Goal: Information Seeking & Learning: Compare options

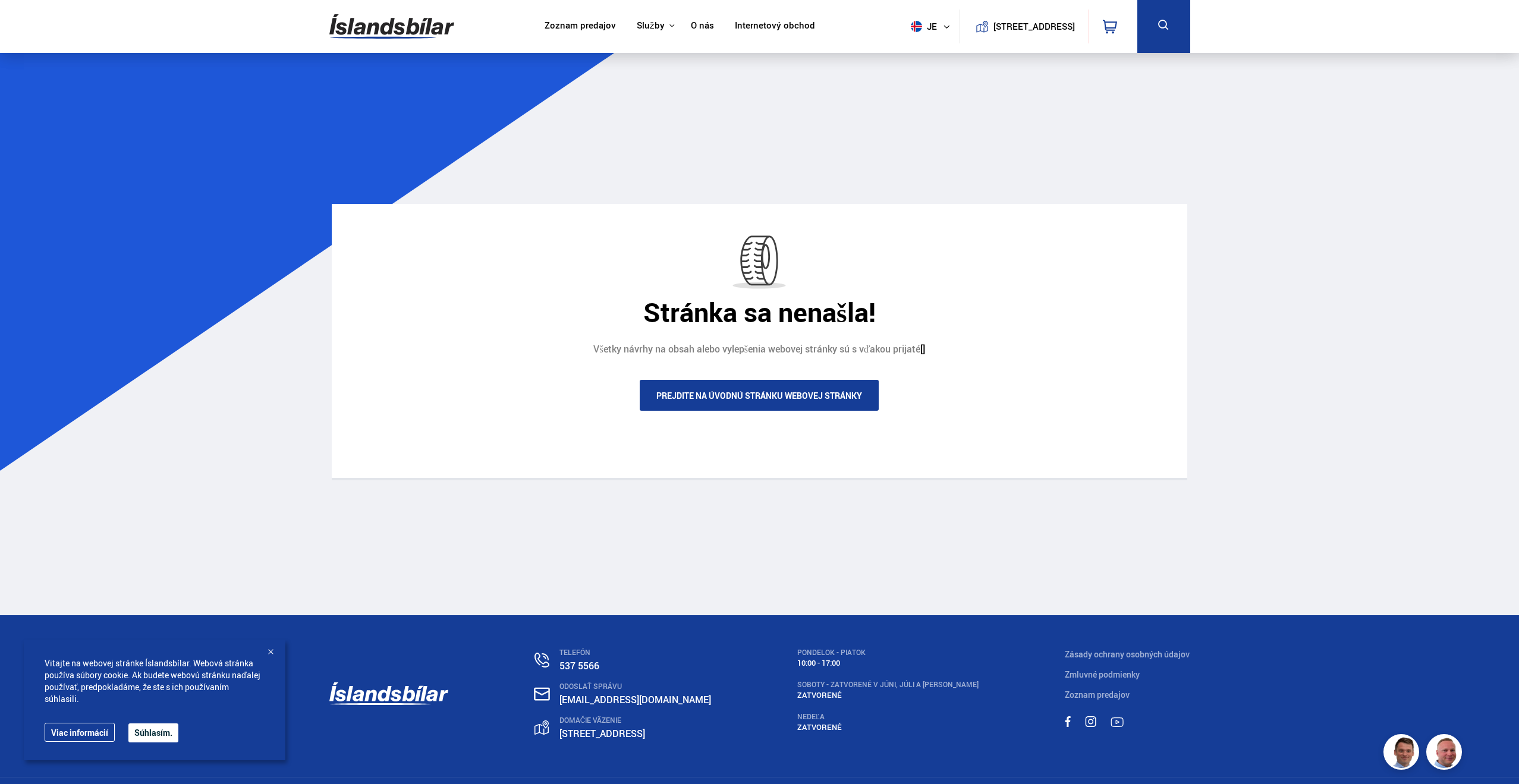
click at [834, 397] on font "Prejdite na úvodnú stránku webovej stránky" at bounding box center [760, 395] width 206 height 11
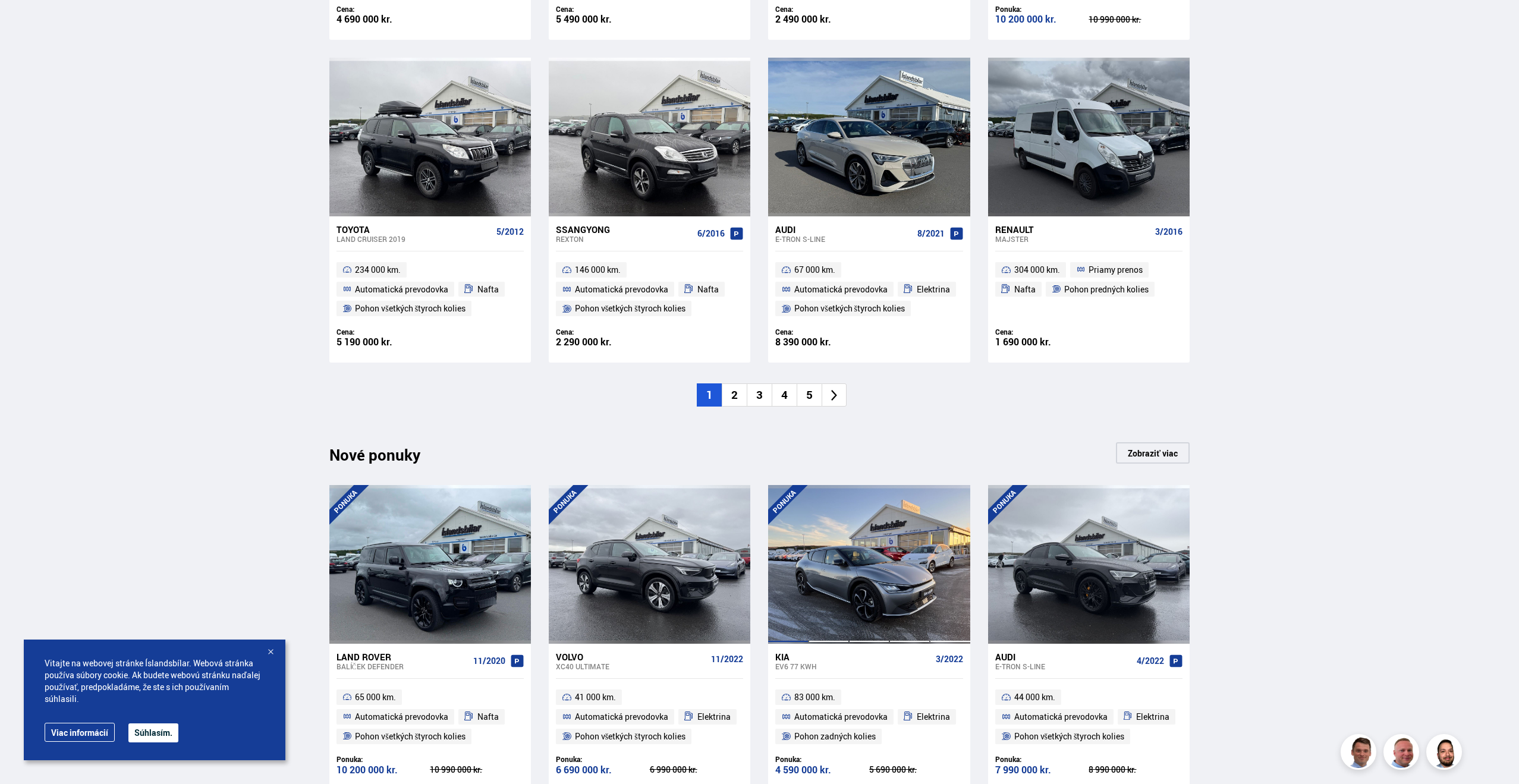
scroll to position [859, 0]
click at [836, 394] on icon at bounding box center [835, 397] width 14 height 14
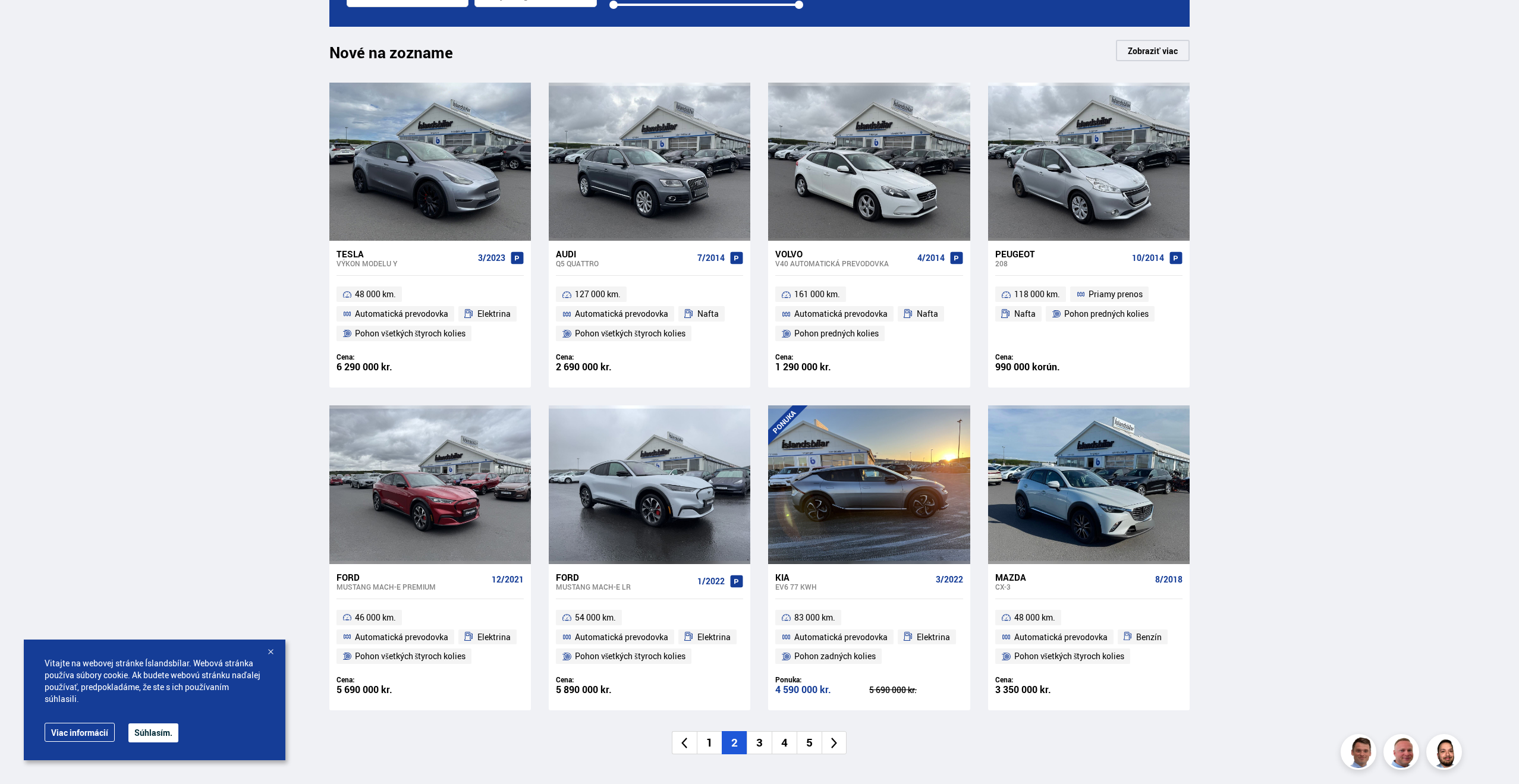
scroll to position [512, 0]
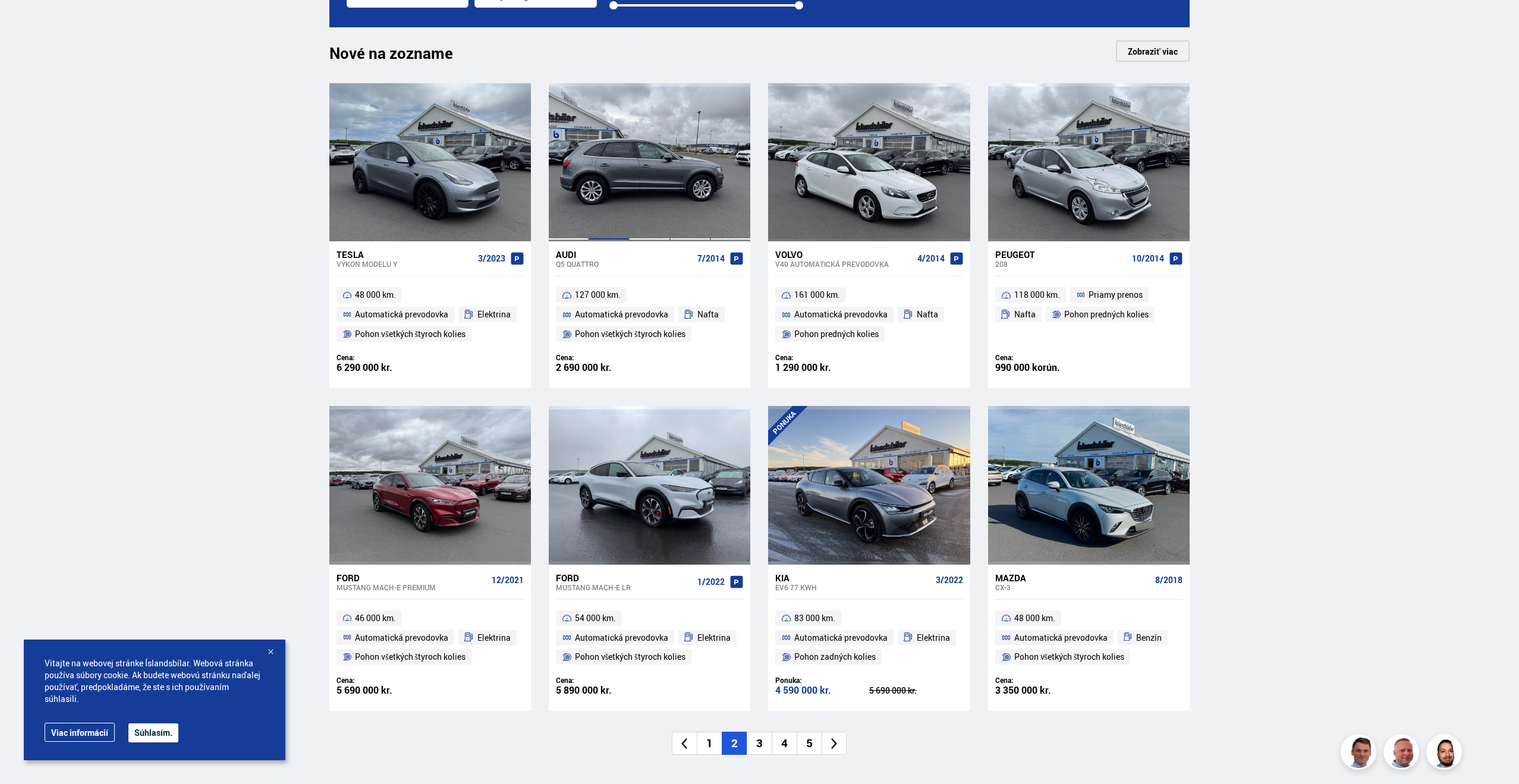
click at [600, 177] on div at bounding box center [608, 162] width 40 height 158
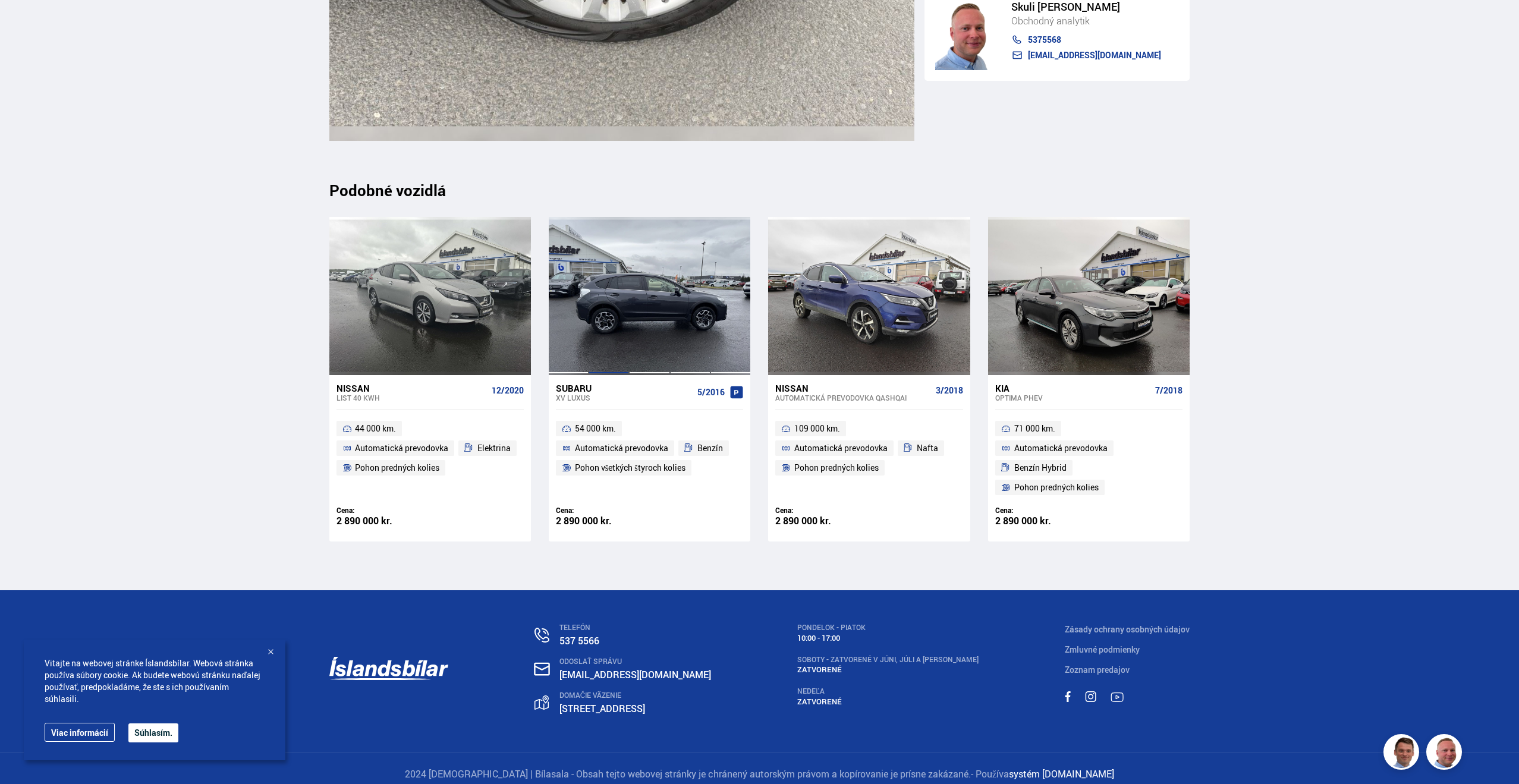
scroll to position [14086, 0]
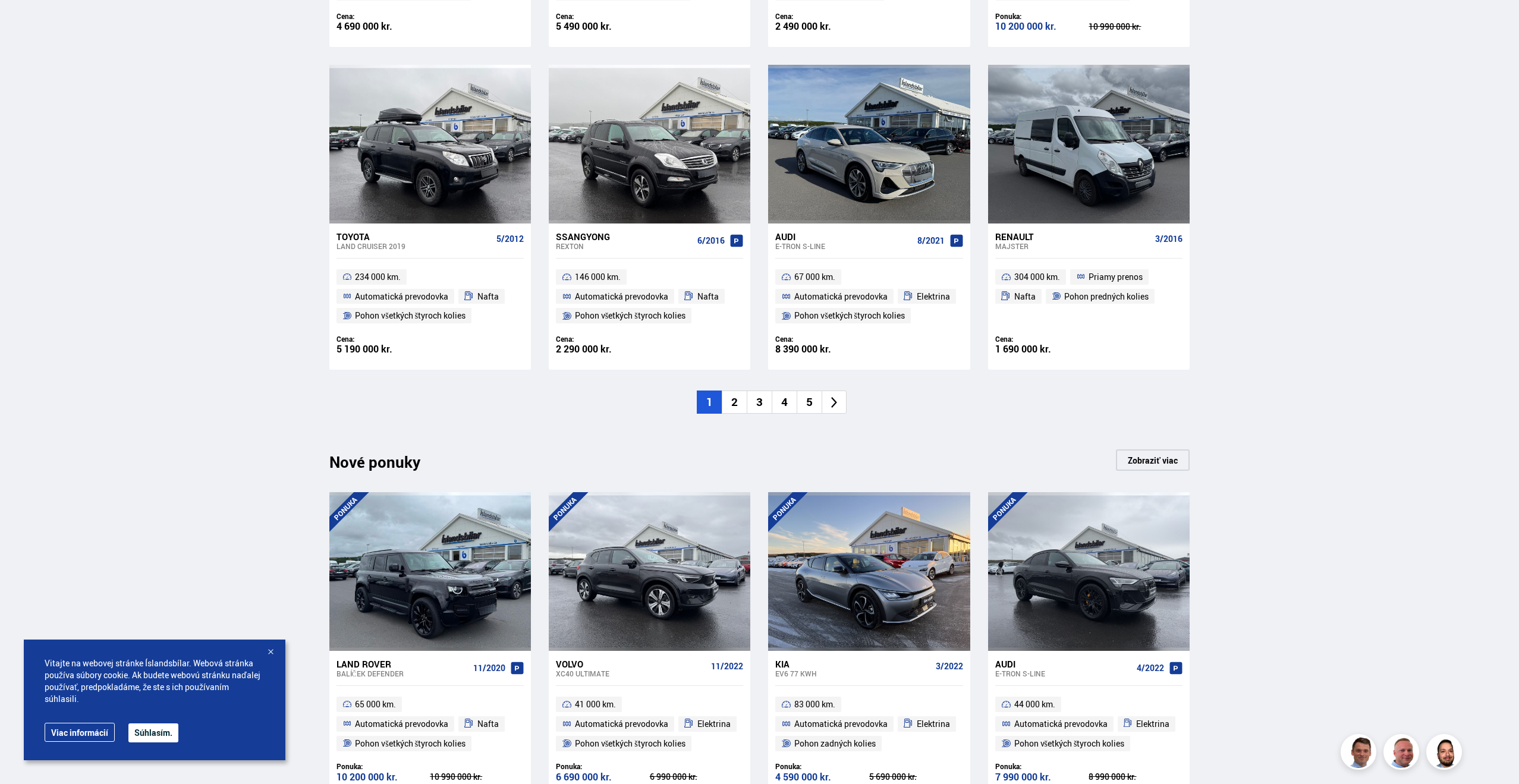
scroll to position [855, 0]
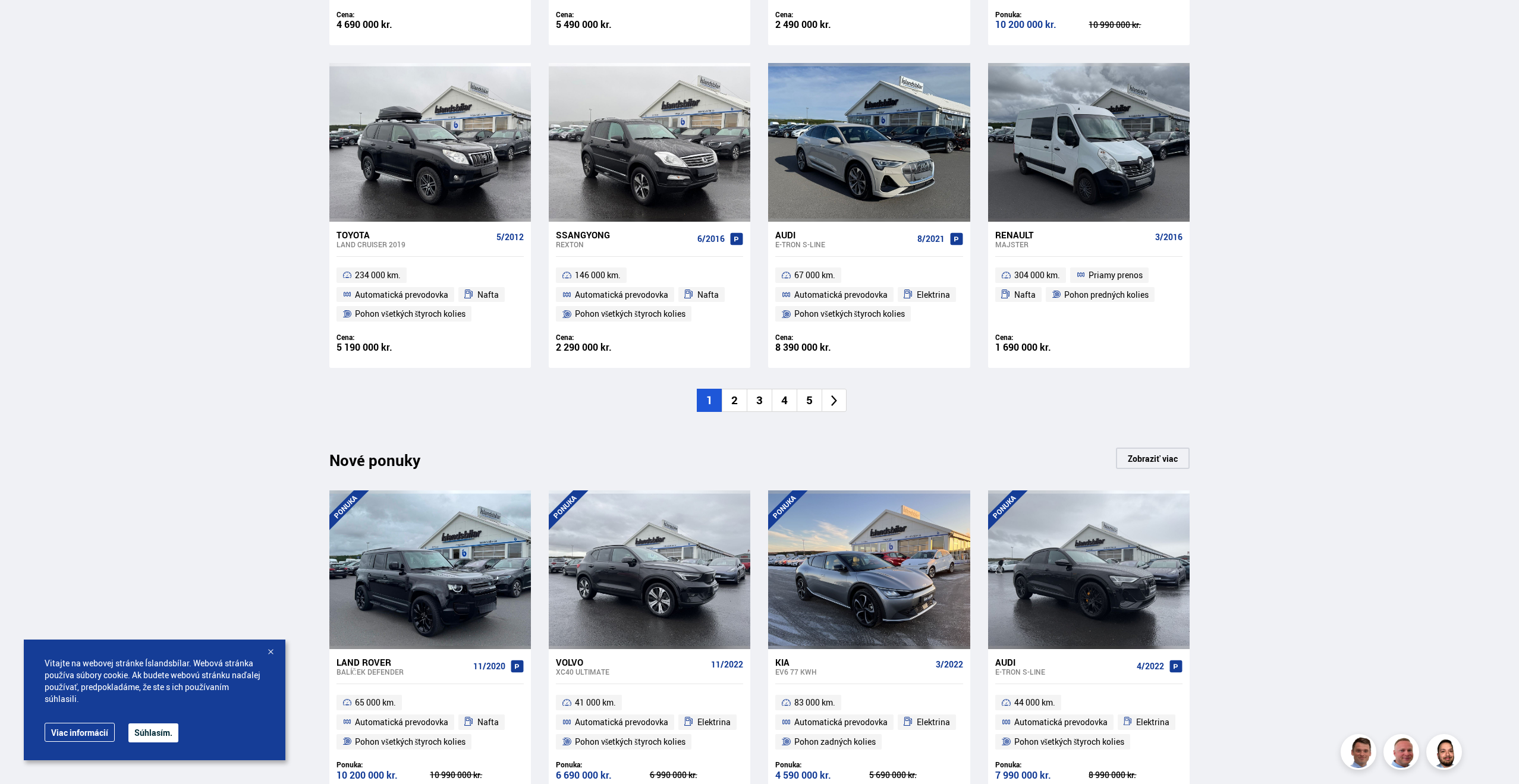
click at [735, 400] on font "2" at bounding box center [735, 400] width 7 height 15
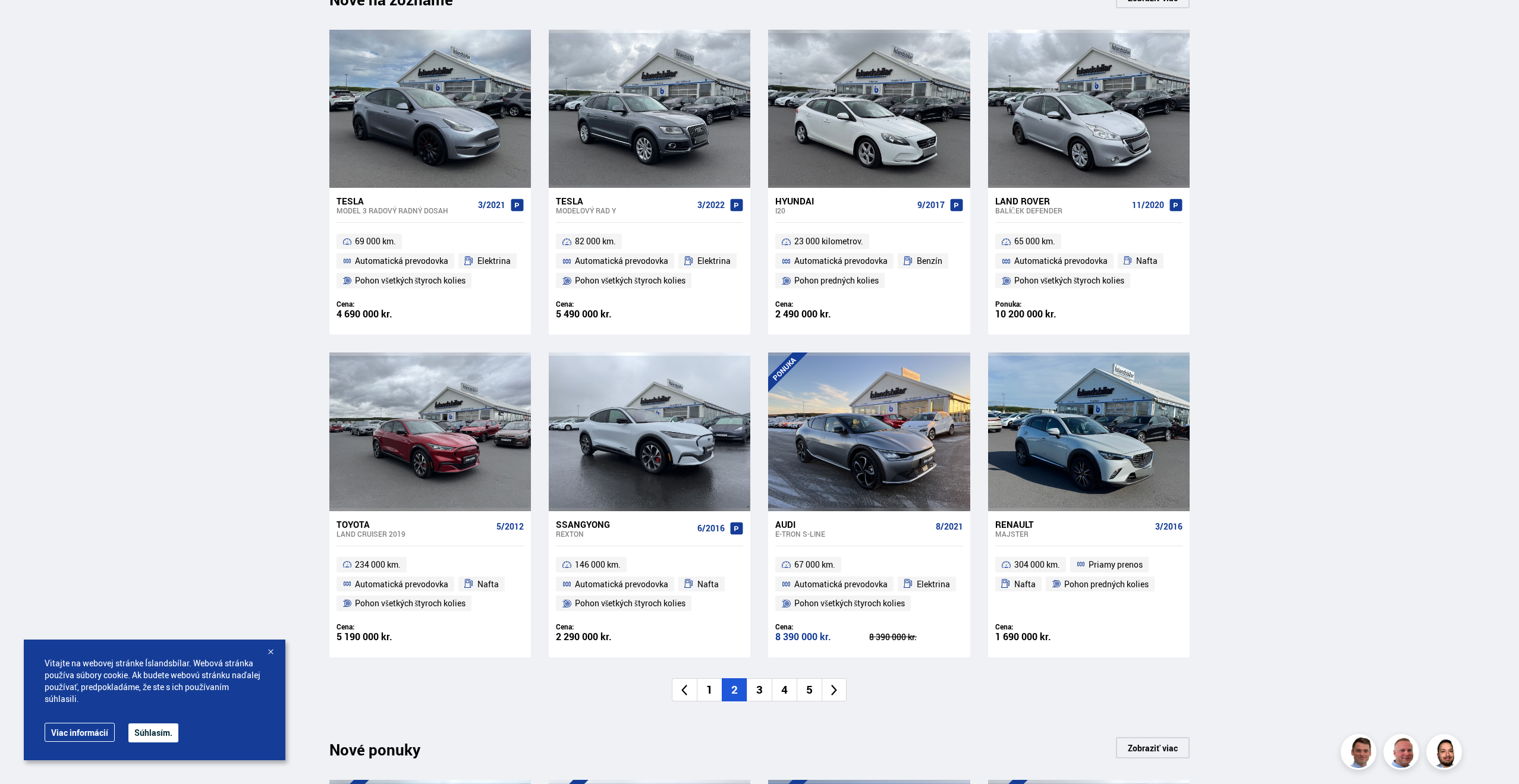
scroll to position [569, 0]
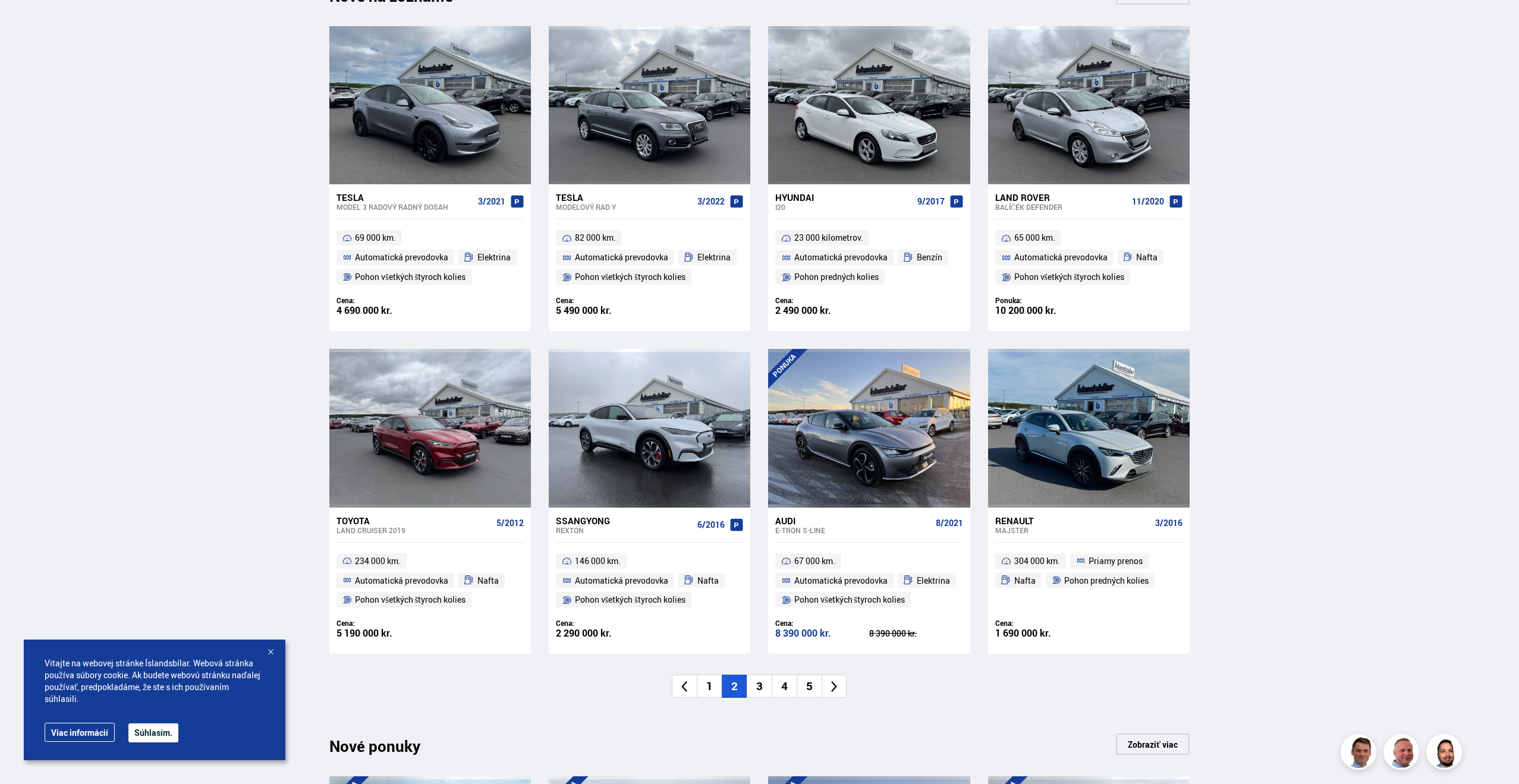
click at [762, 686] on font "3" at bounding box center [760, 686] width 7 height 15
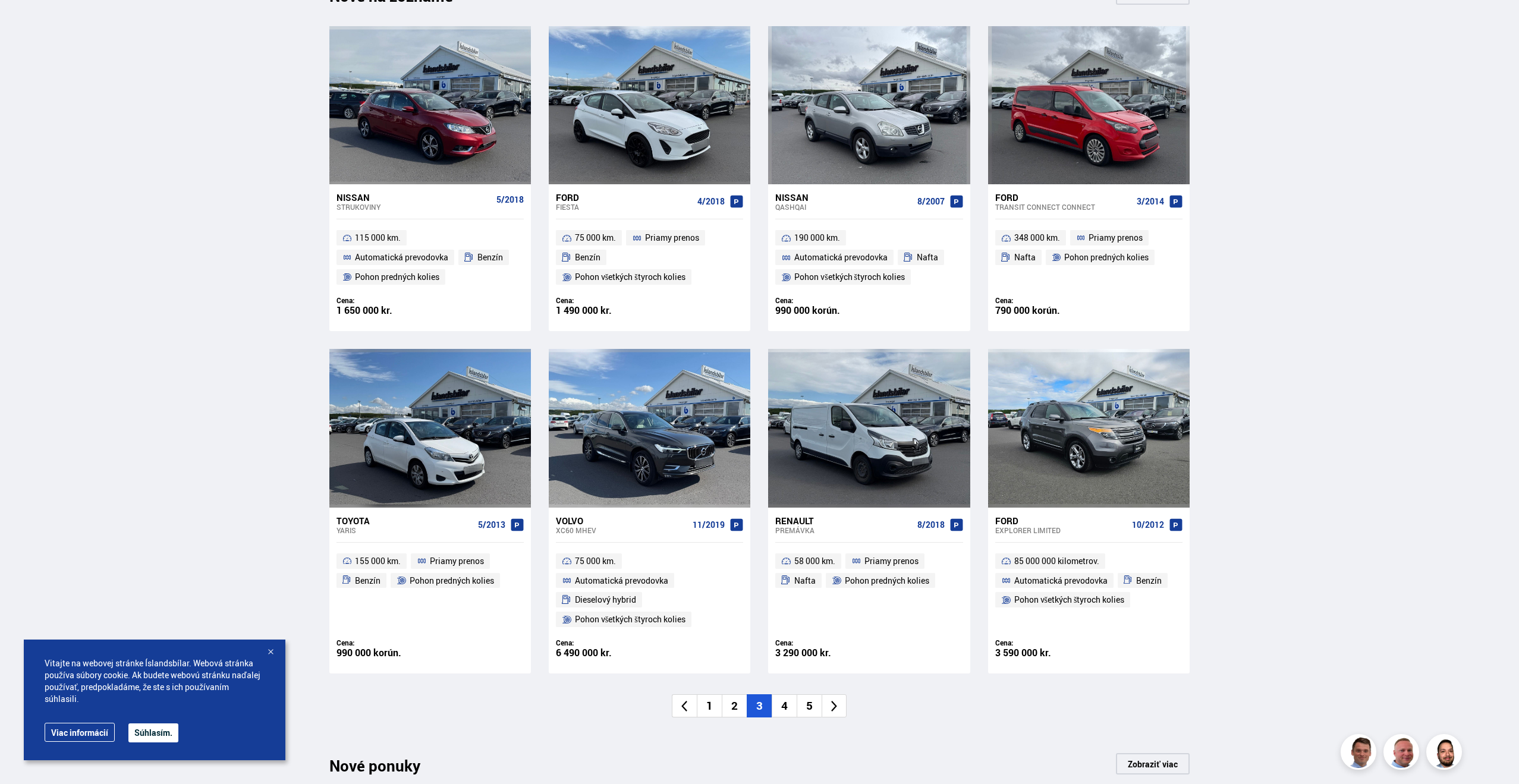
click at [786, 714] on li "4" at bounding box center [784, 706] width 25 height 23
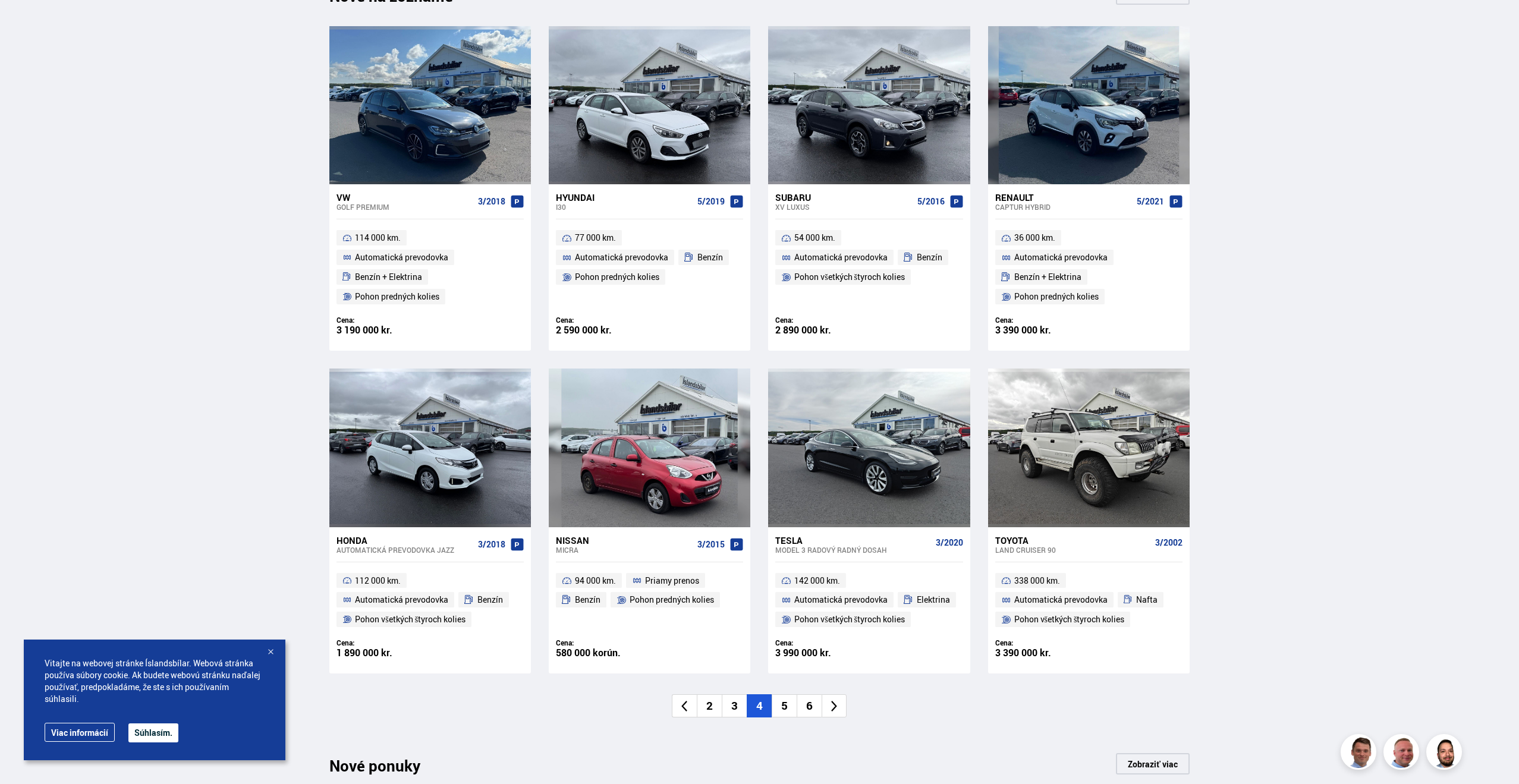
click at [788, 709] on li "5" at bounding box center [784, 706] width 25 height 23
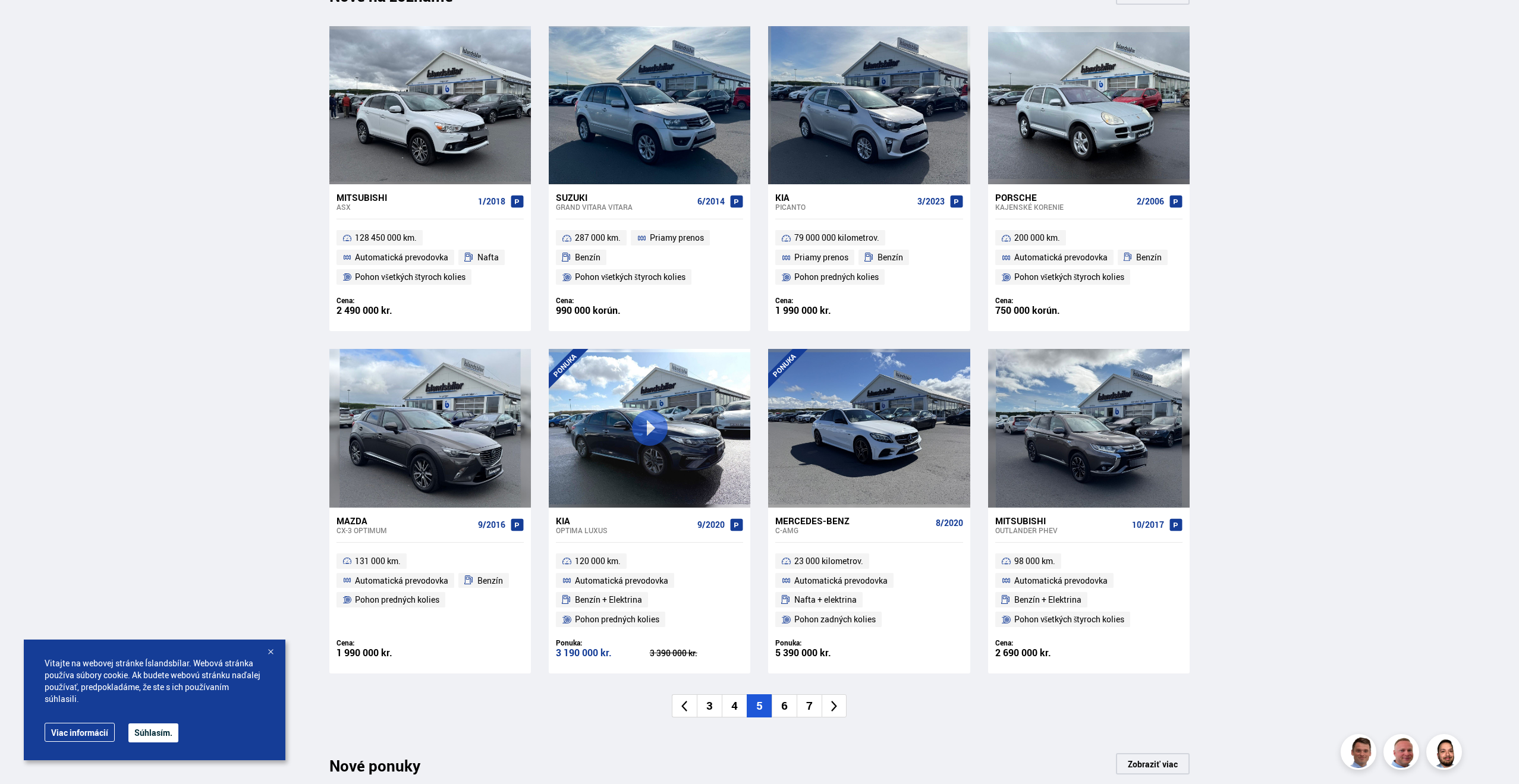
click at [780, 705] on li "6" at bounding box center [784, 706] width 25 height 23
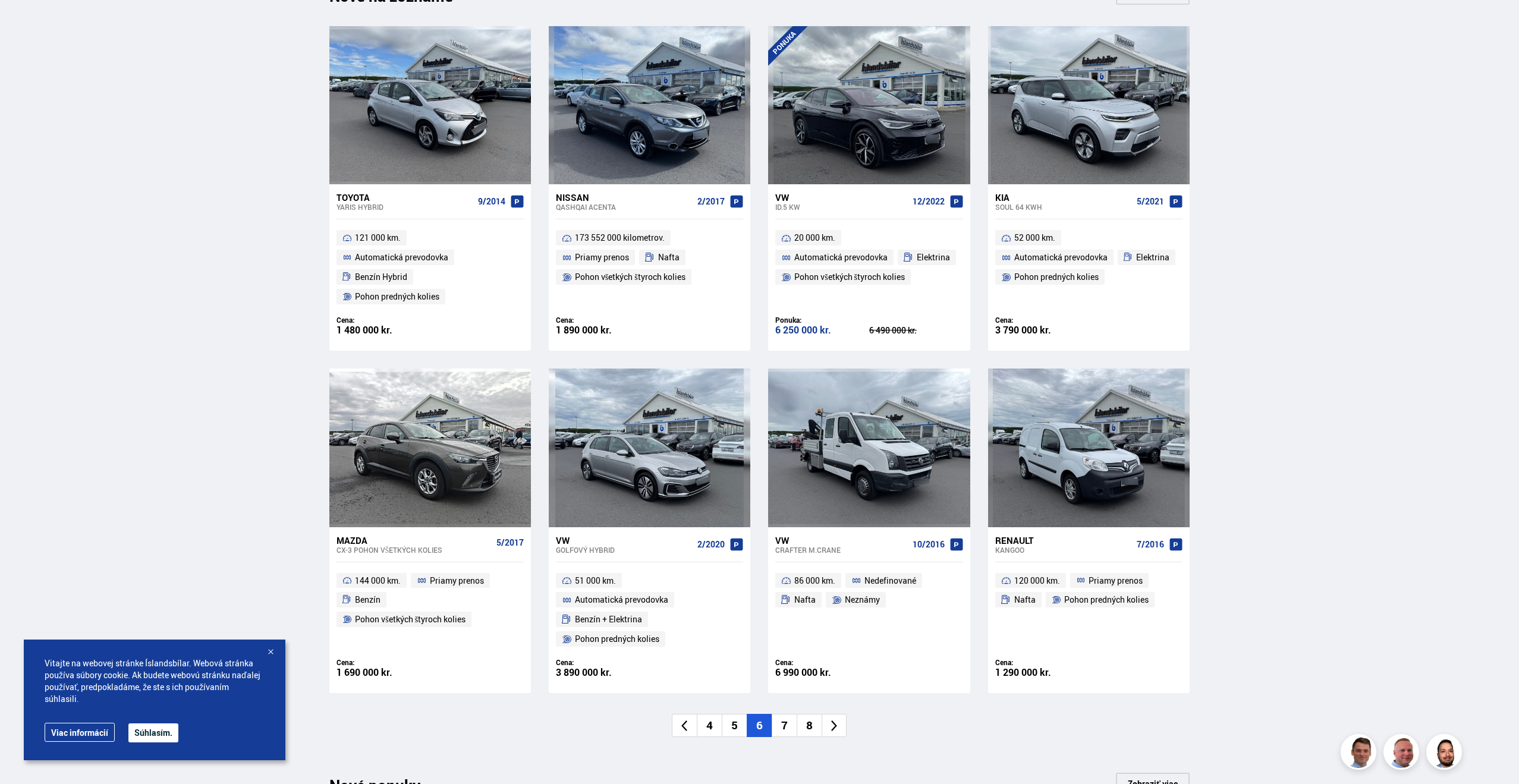
click at [784, 727] on font "7" at bounding box center [784, 725] width 7 height 15
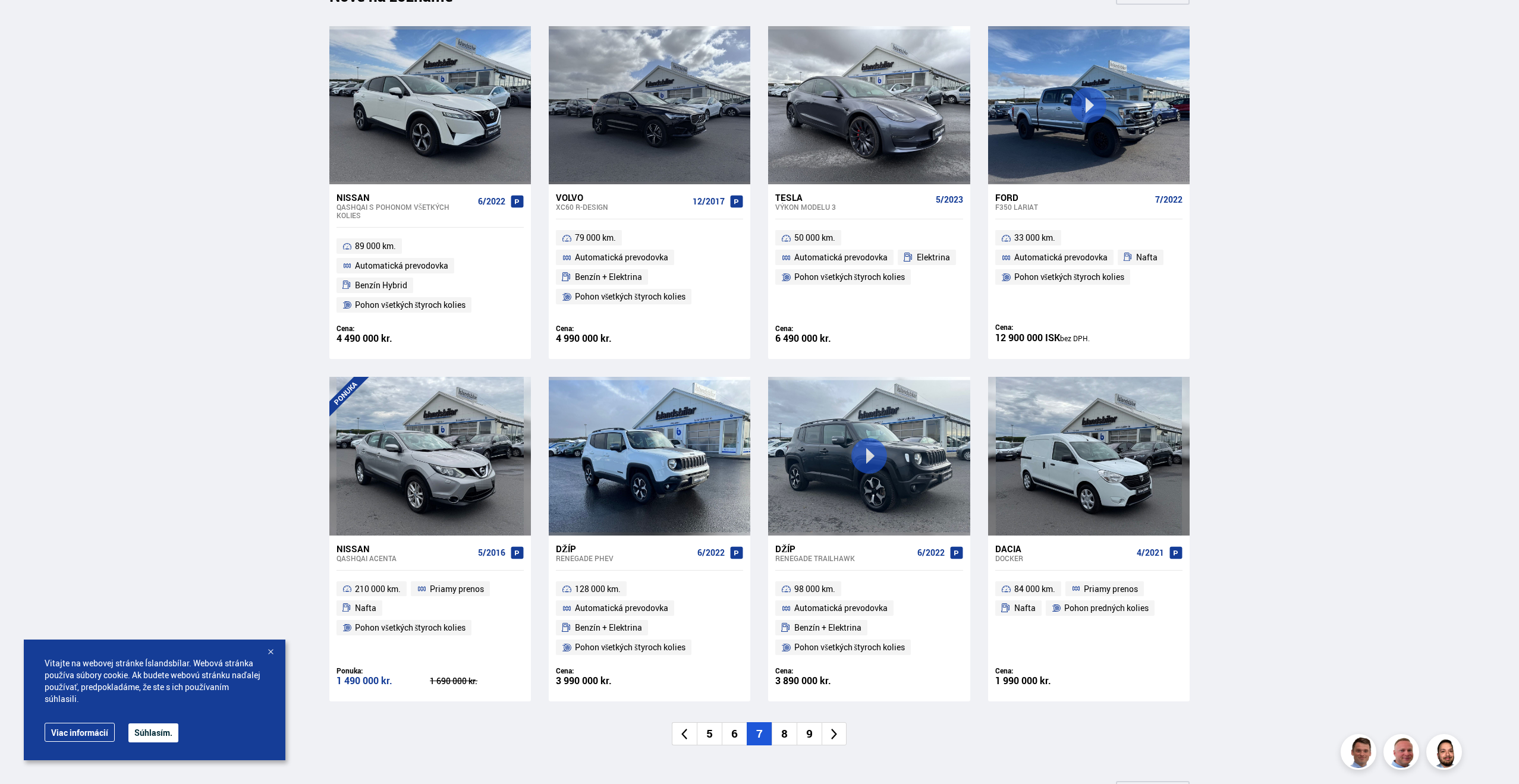
click at [777, 726] on li "8" at bounding box center [784, 734] width 25 height 23
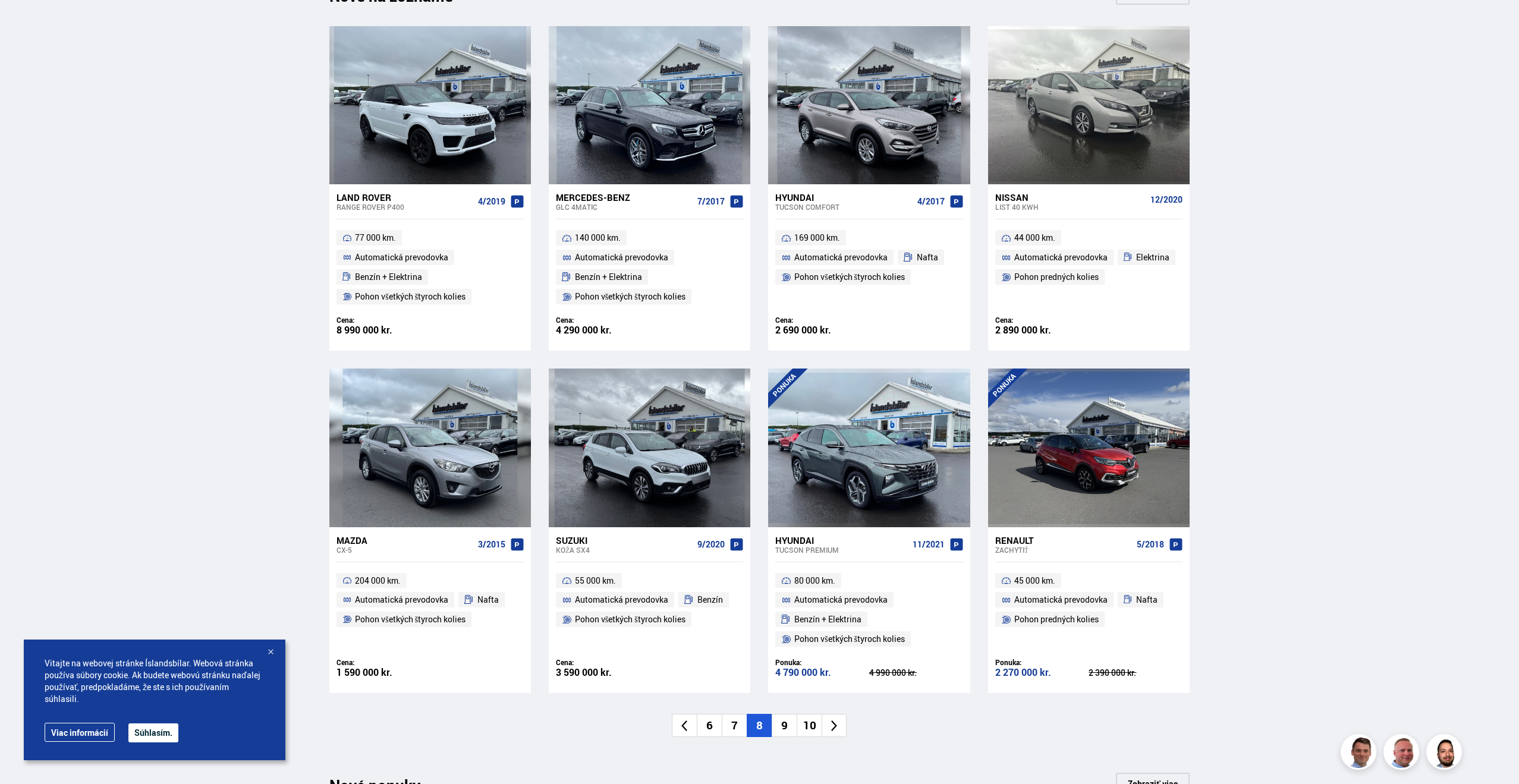
scroll to position [568, 0]
click at [788, 726] on li "9" at bounding box center [784, 726] width 25 height 23
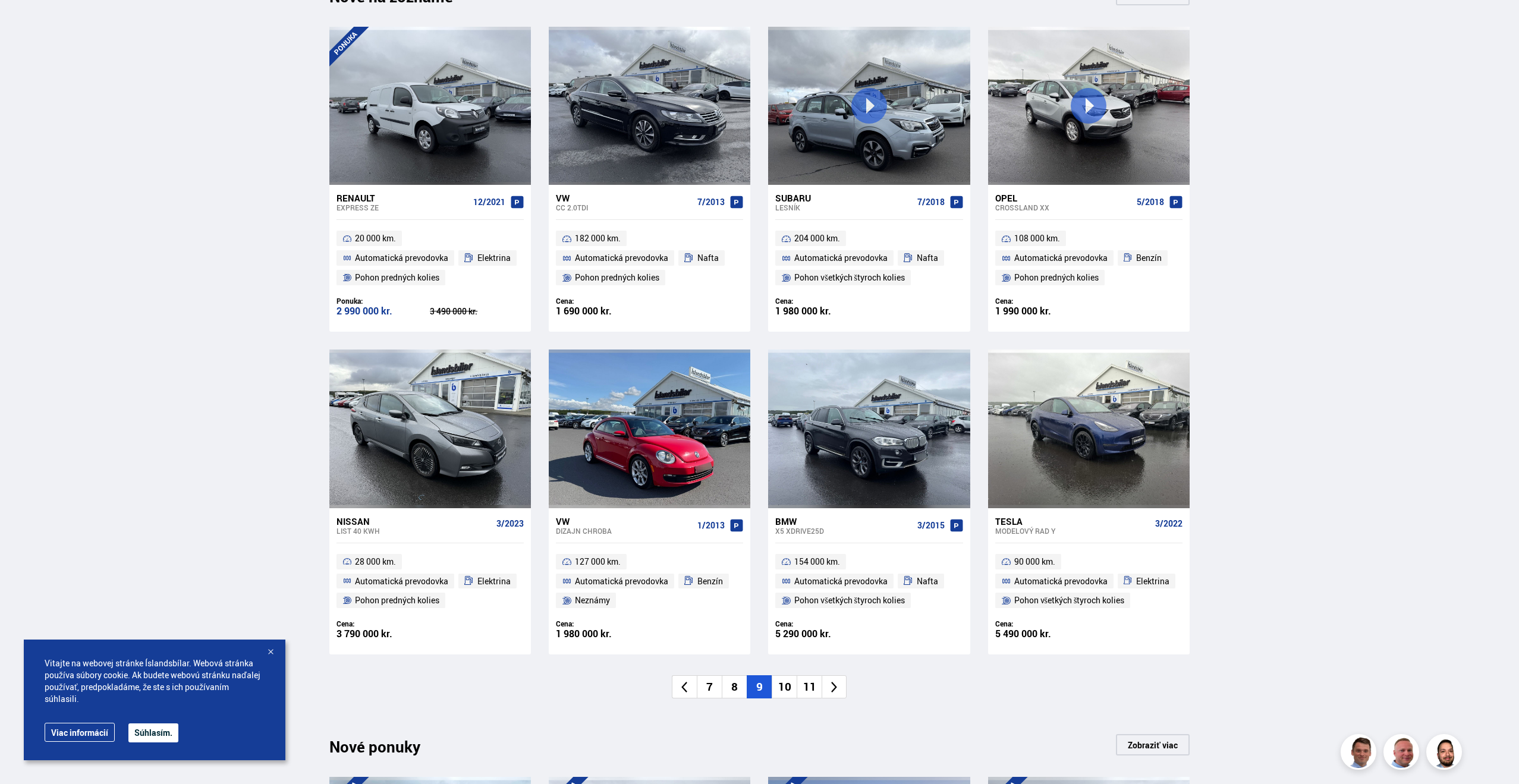
click at [789, 691] on font "10" at bounding box center [785, 686] width 13 height 15
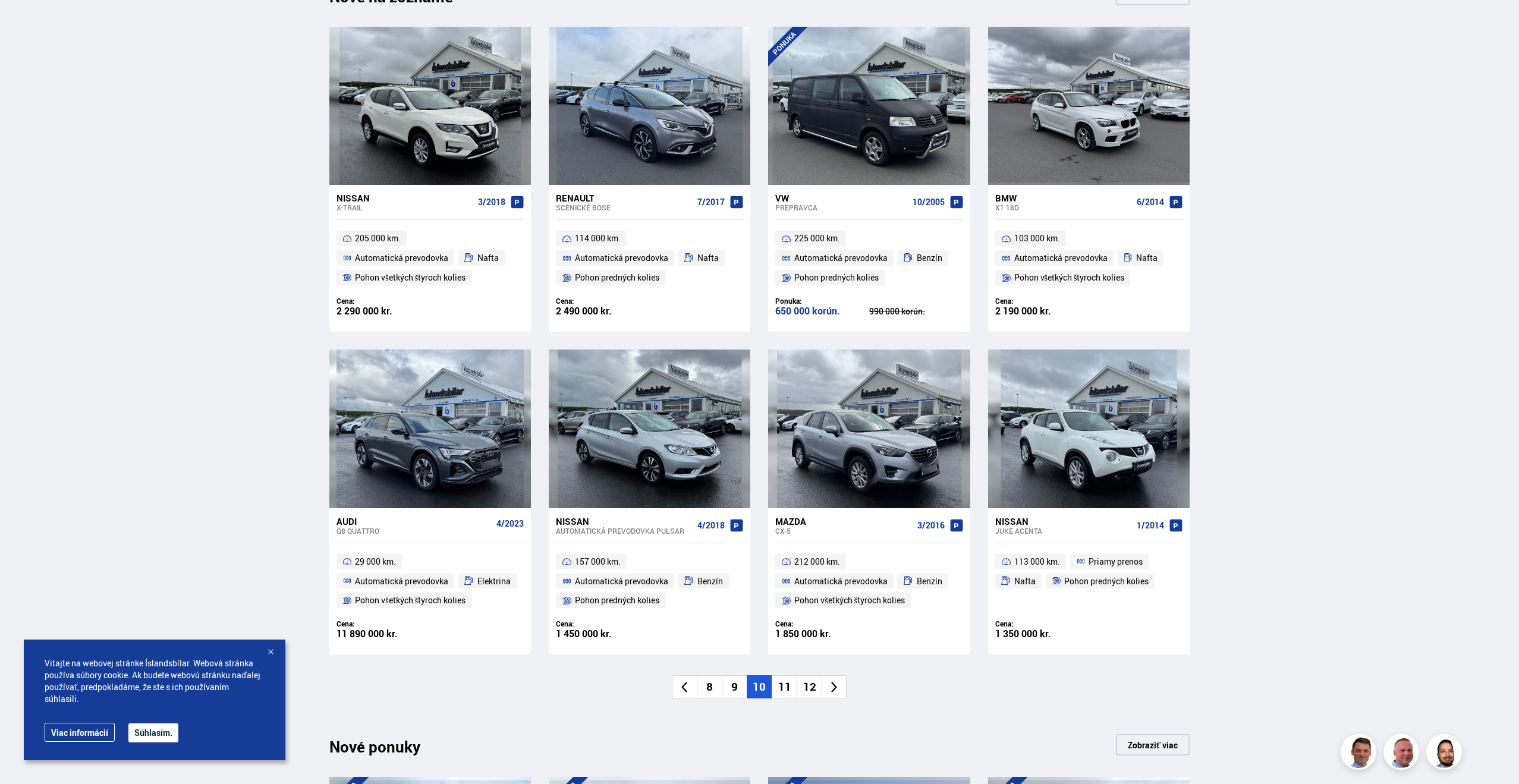
click at [790, 692] on font "11" at bounding box center [785, 686] width 13 height 15
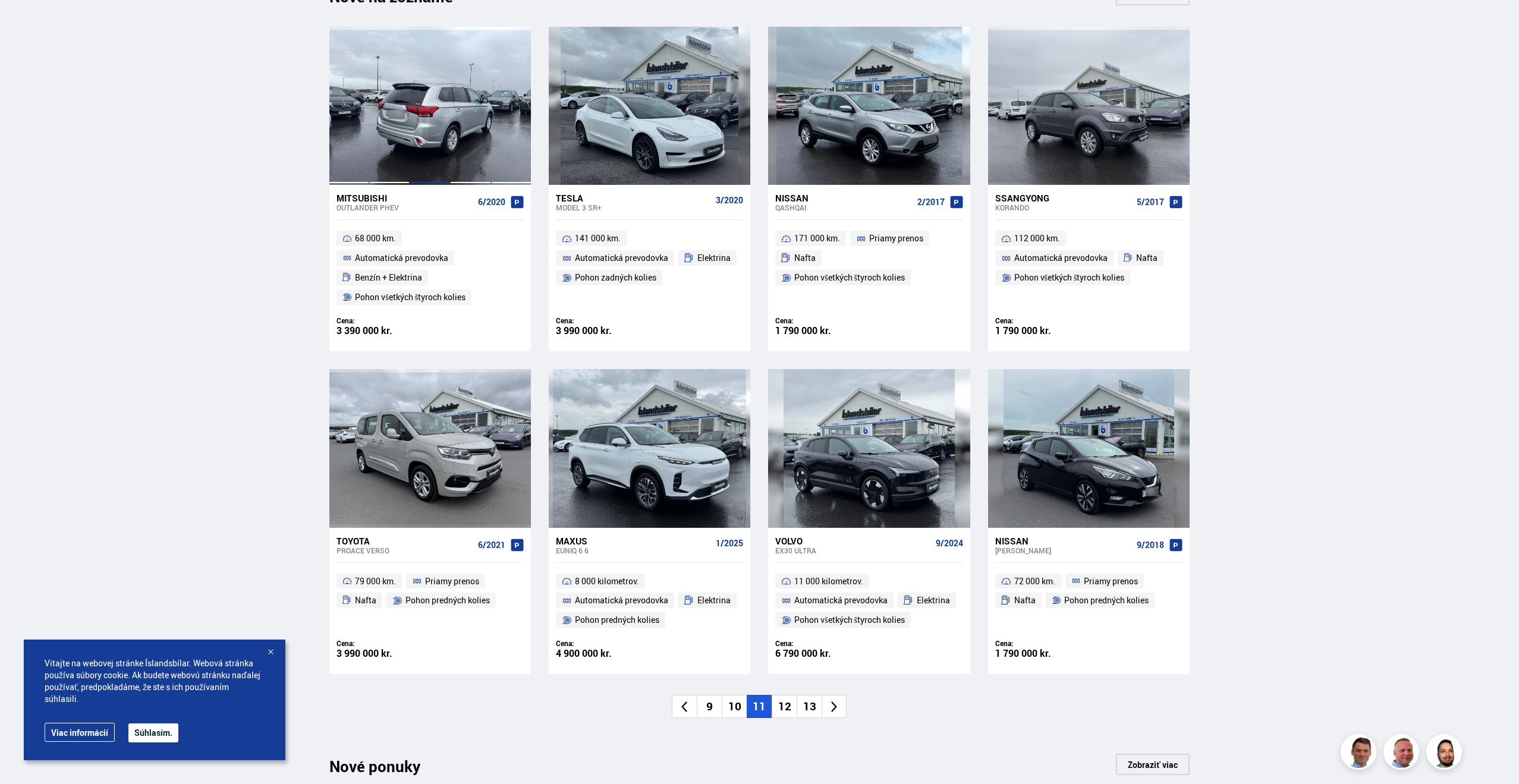
click at [436, 155] on div at bounding box center [430, 106] width 40 height 158
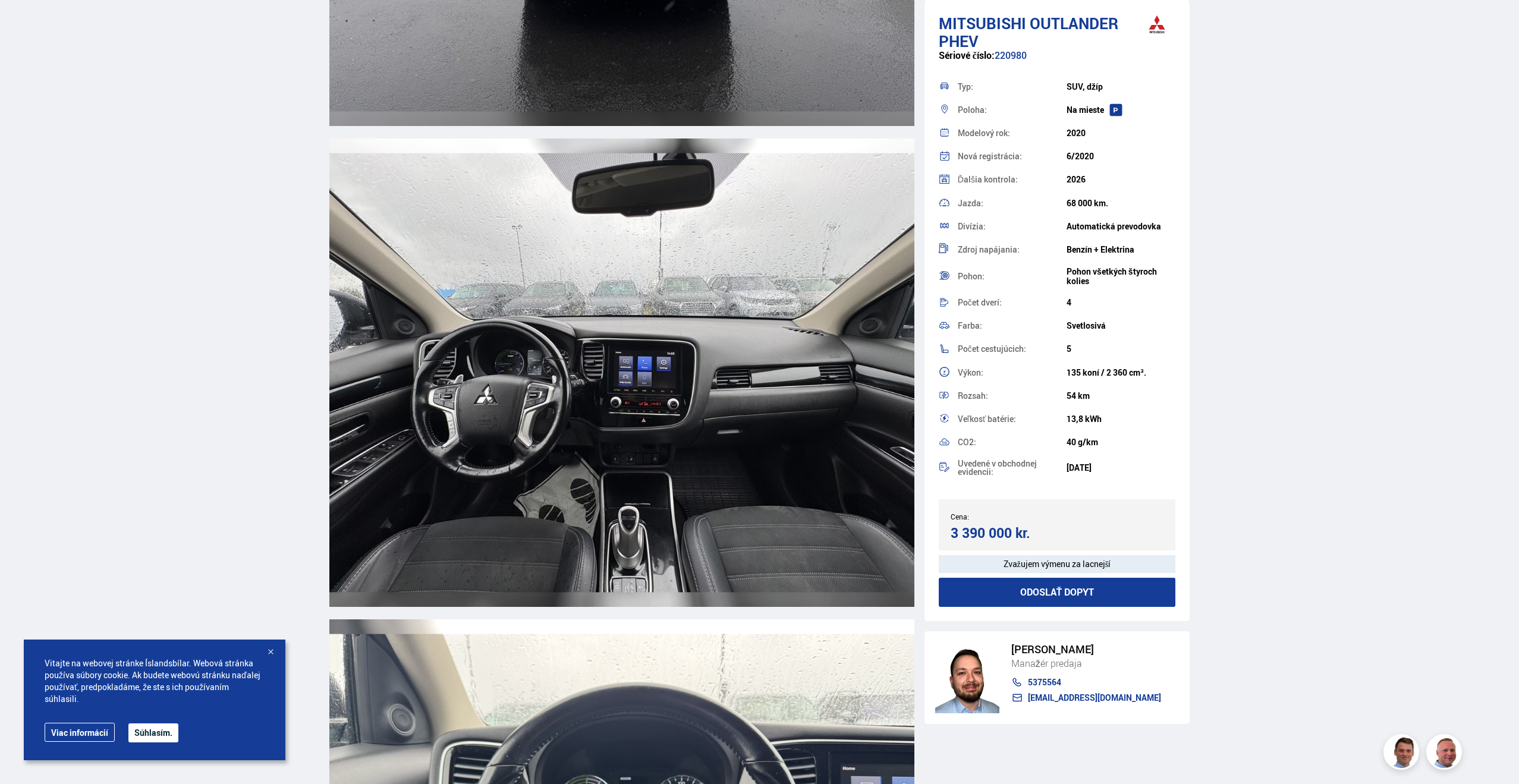
scroll to position [5070, 0]
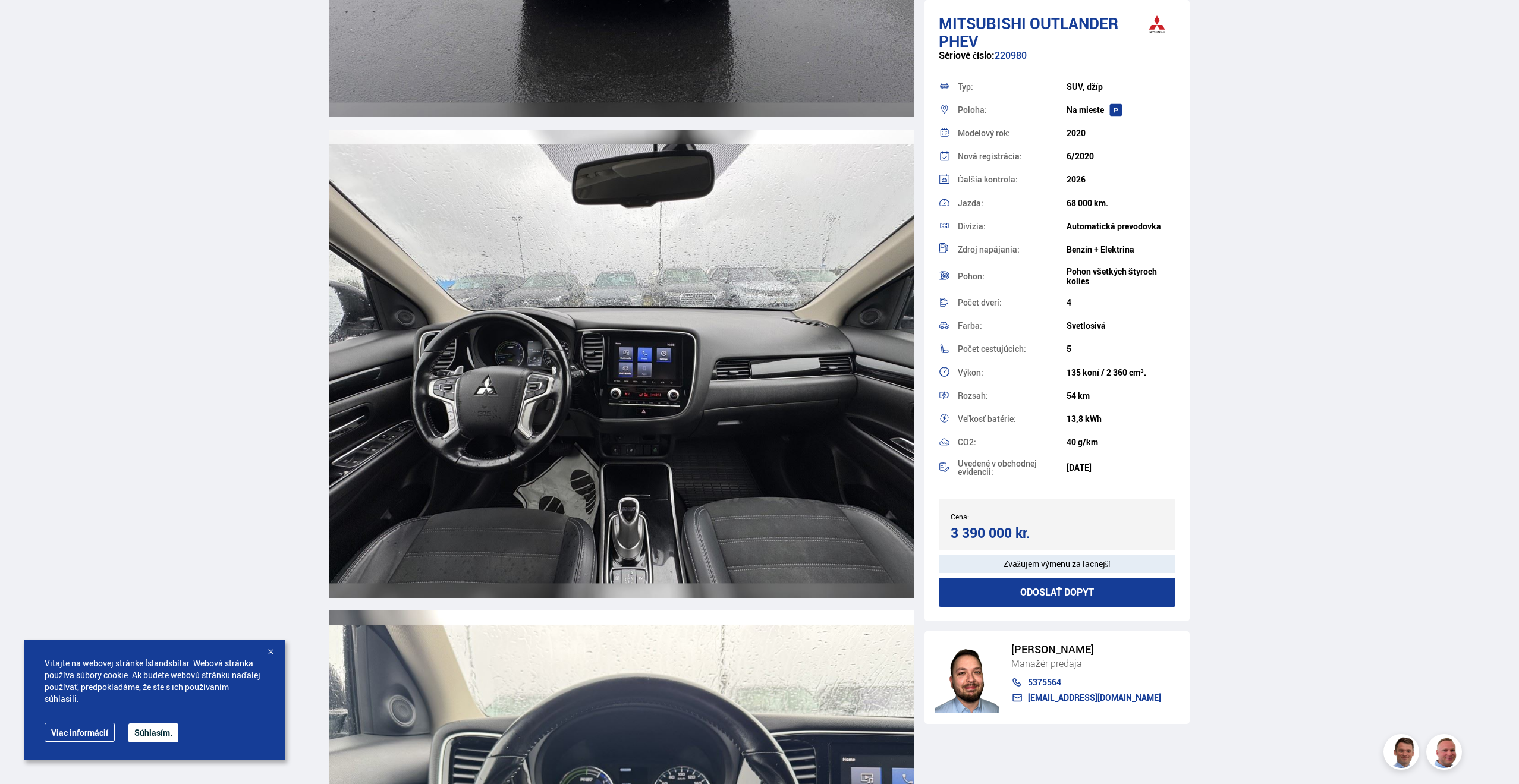
click at [628, 369] on img at bounding box center [622, 363] width 585 height 467
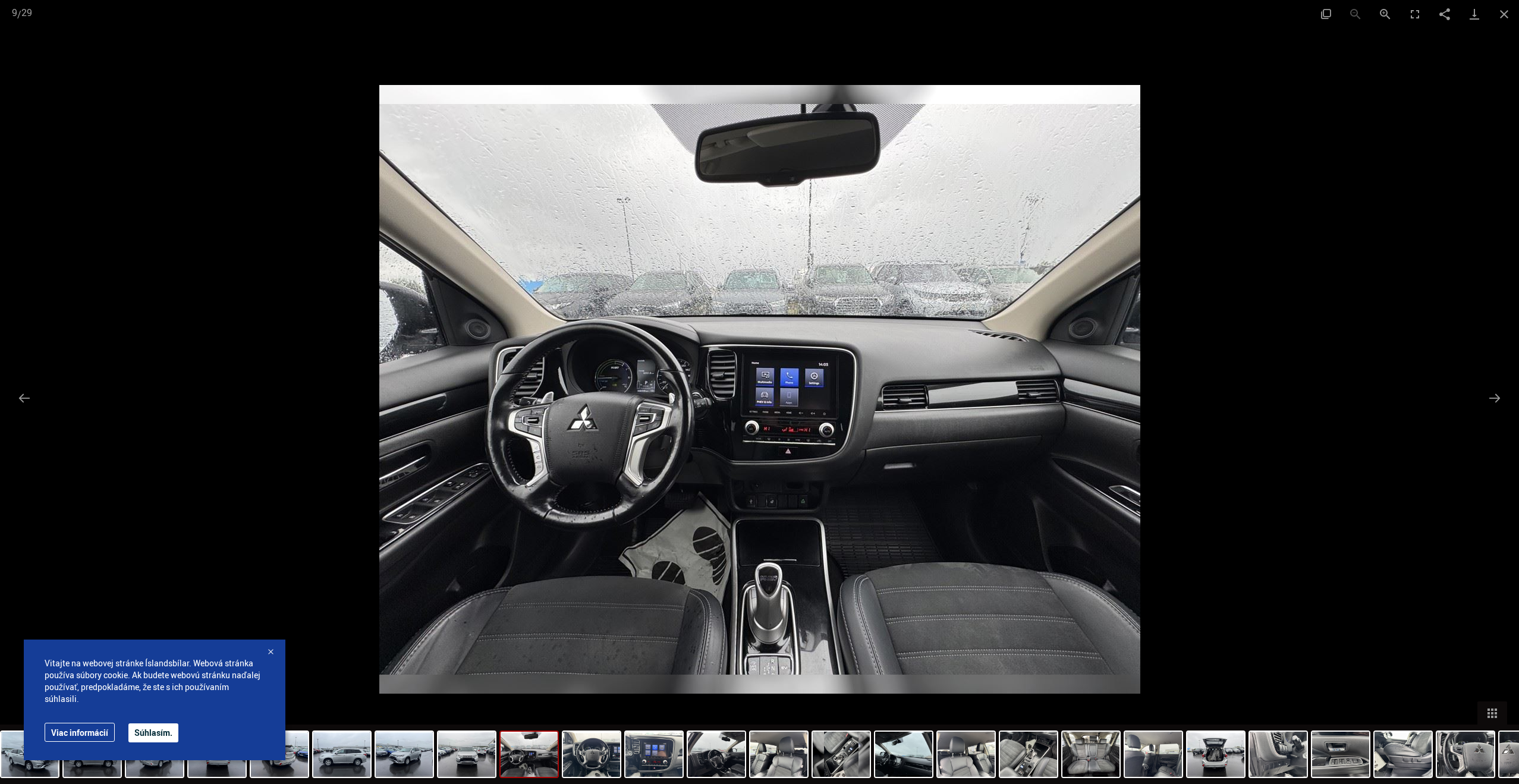
scroll to position [5732, 0]
click at [1493, 403] on button "Ďalší slajd" at bounding box center [1495, 398] width 25 height 23
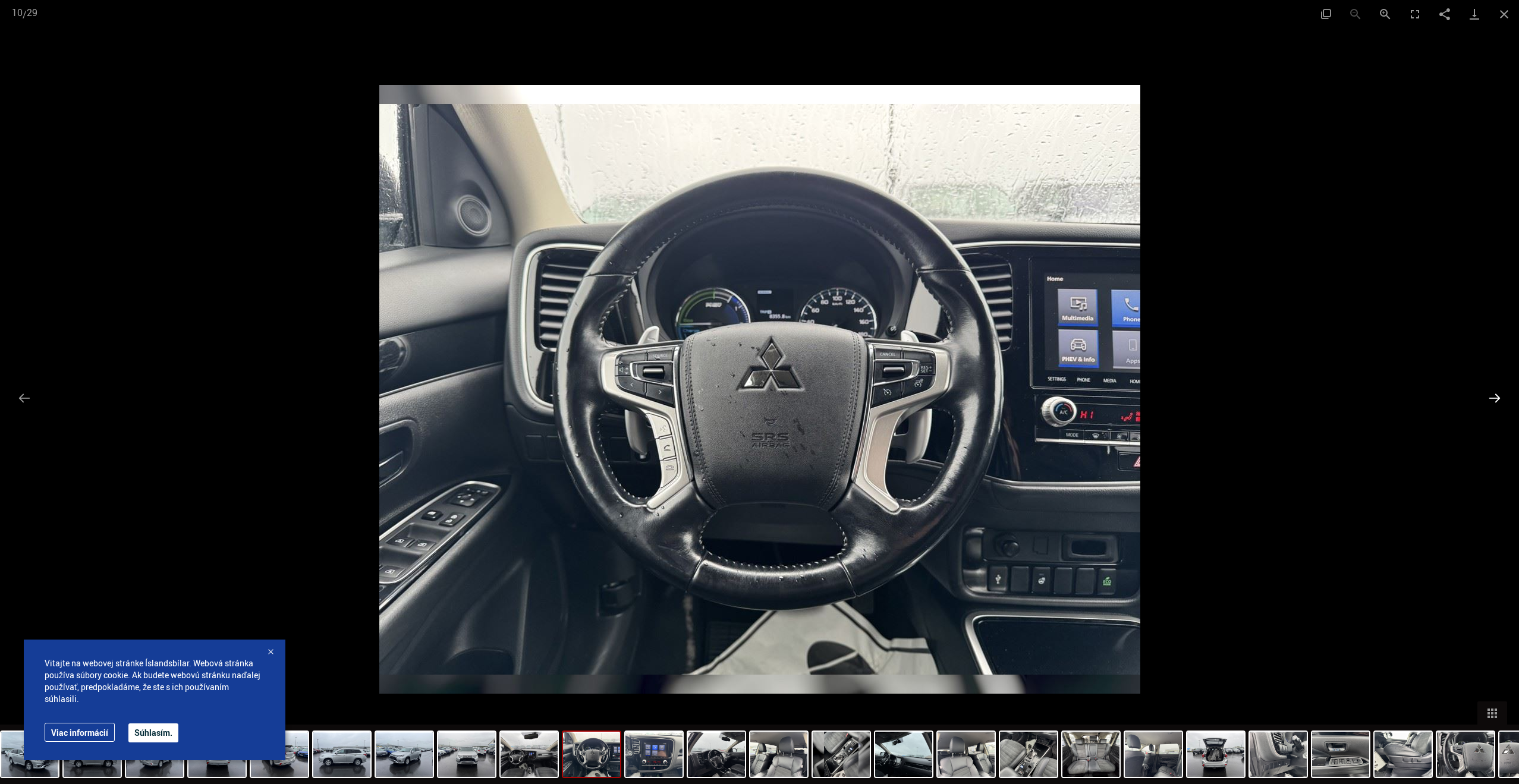
click at [1493, 403] on button "Ďalší slajd" at bounding box center [1495, 398] width 25 height 23
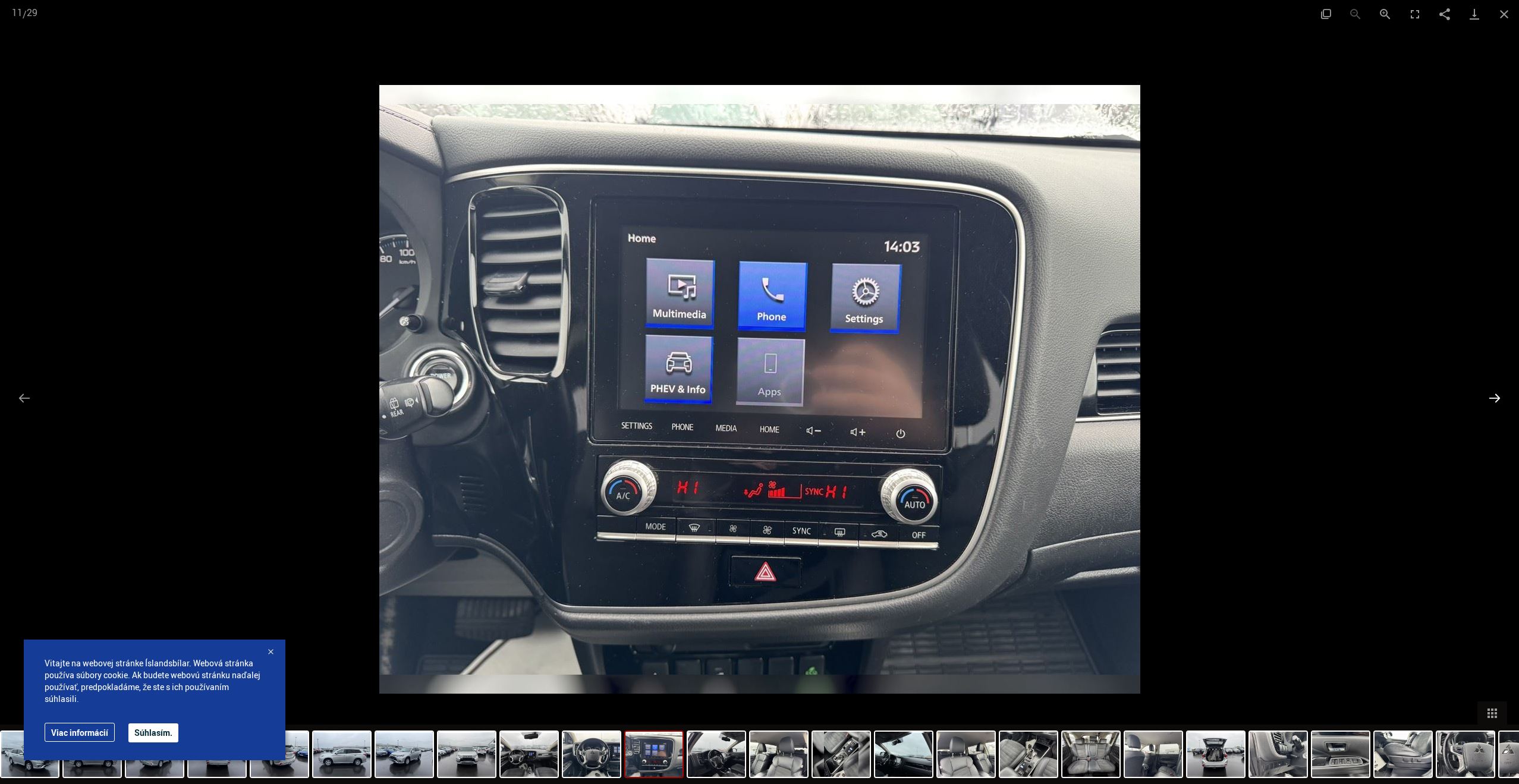
click at [1493, 403] on button "Ďalší slajd" at bounding box center [1495, 398] width 25 height 23
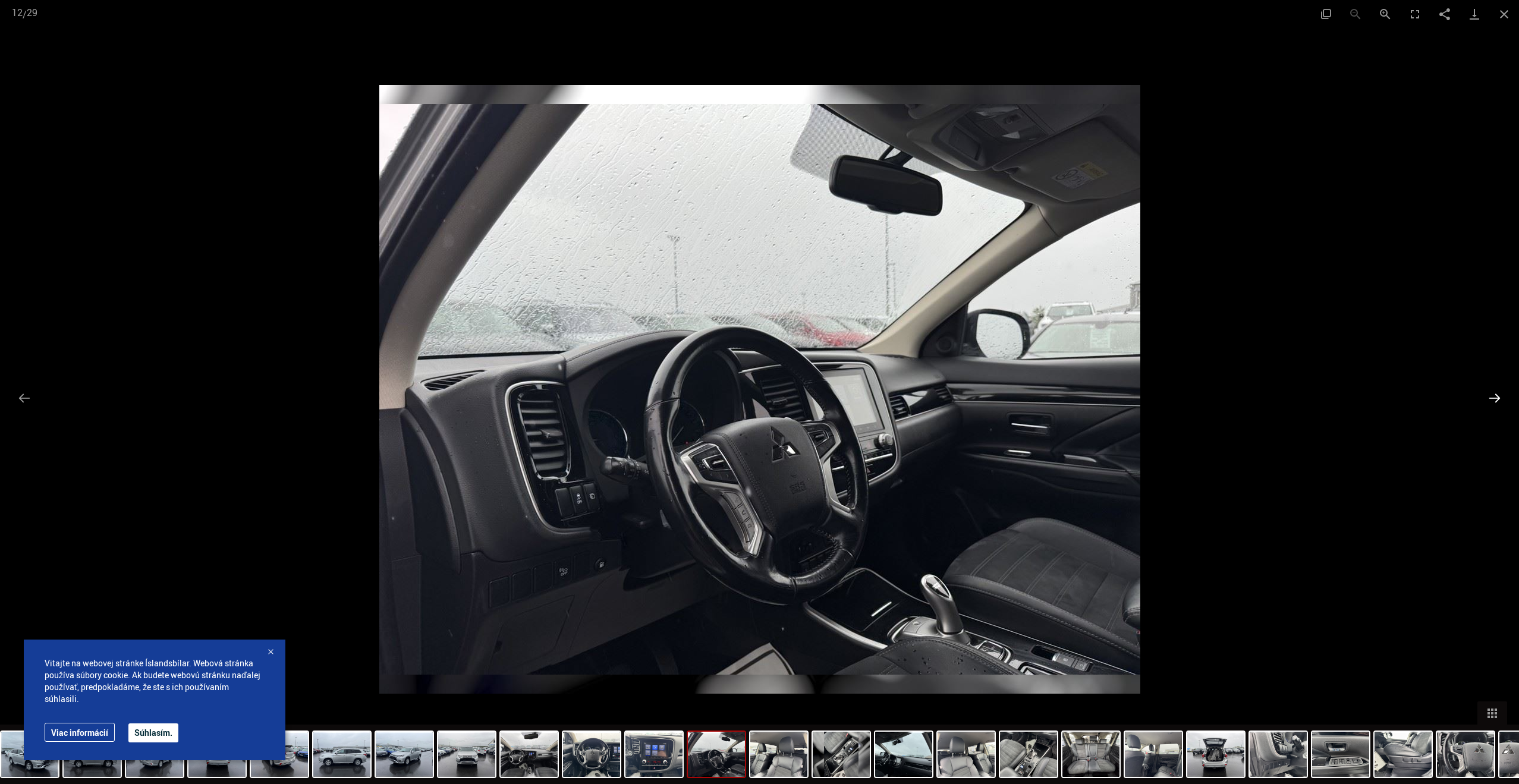
click at [1493, 403] on button "Ďalší slajd" at bounding box center [1495, 398] width 25 height 23
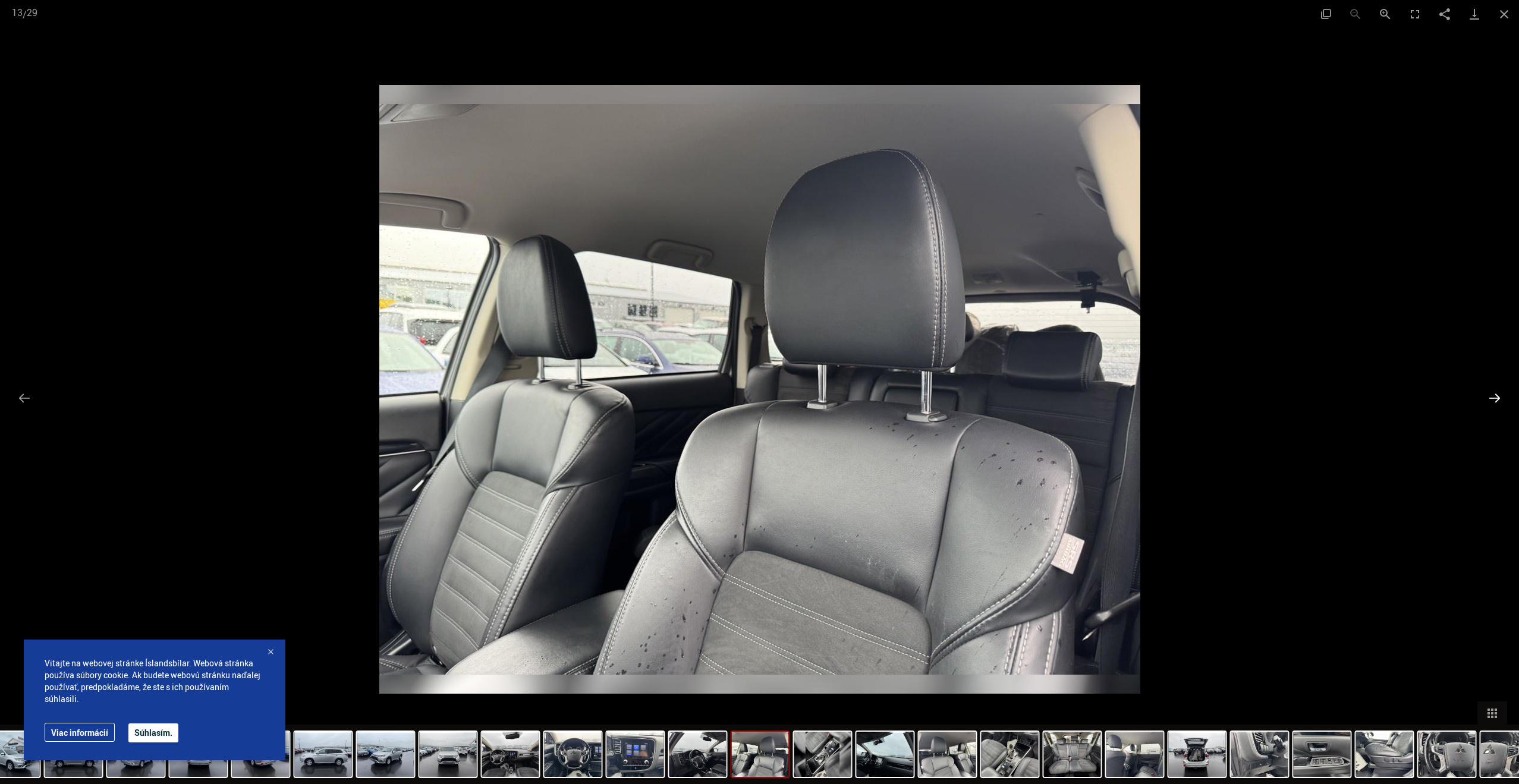
click at [1493, 403] on button "Ďalší slajd" at bounding box center [1495, 398] width 25 height 23
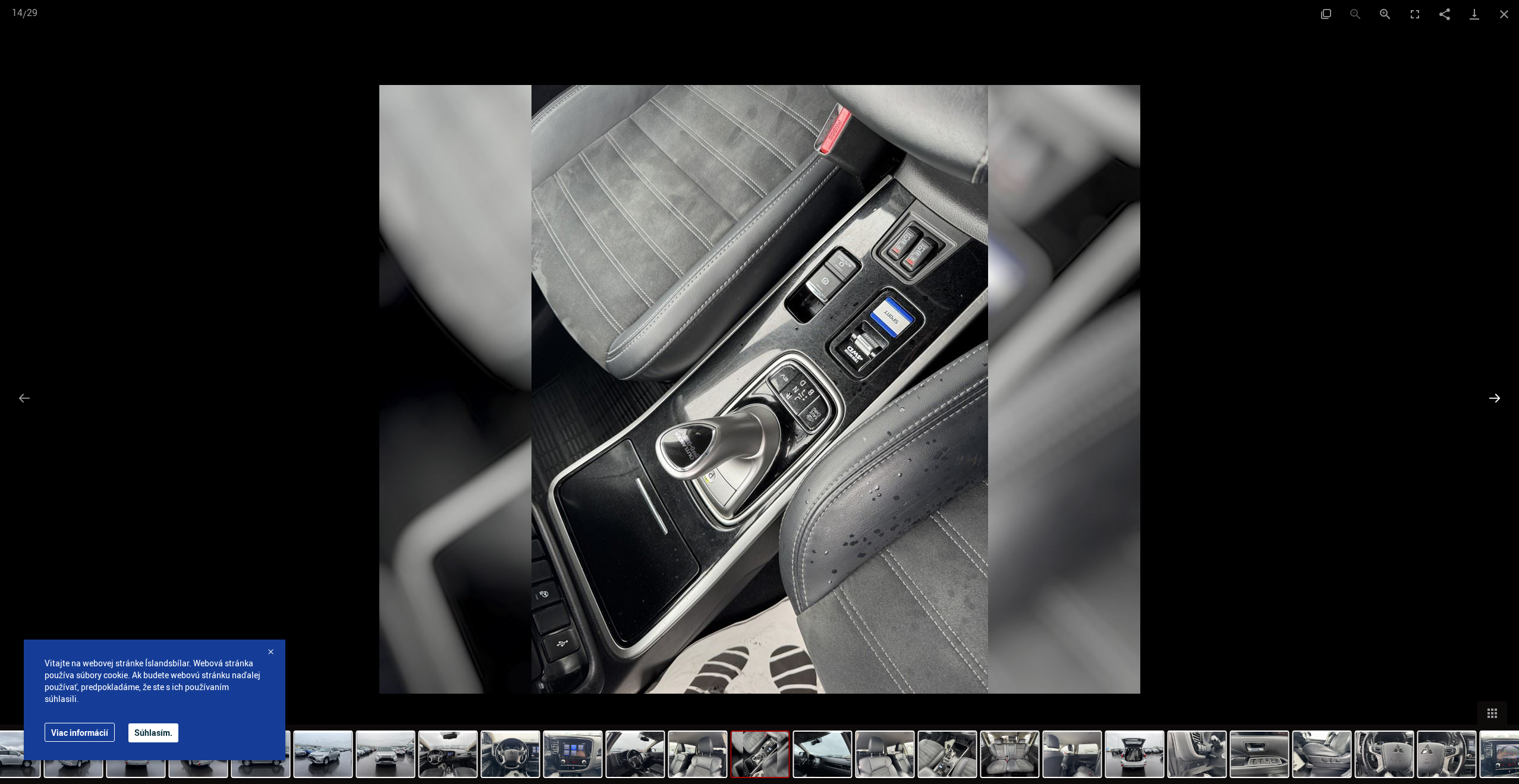
click at [1493, 403] on button "Ďalší slajd" at bounding box center [1495, 398] width 25 height 23
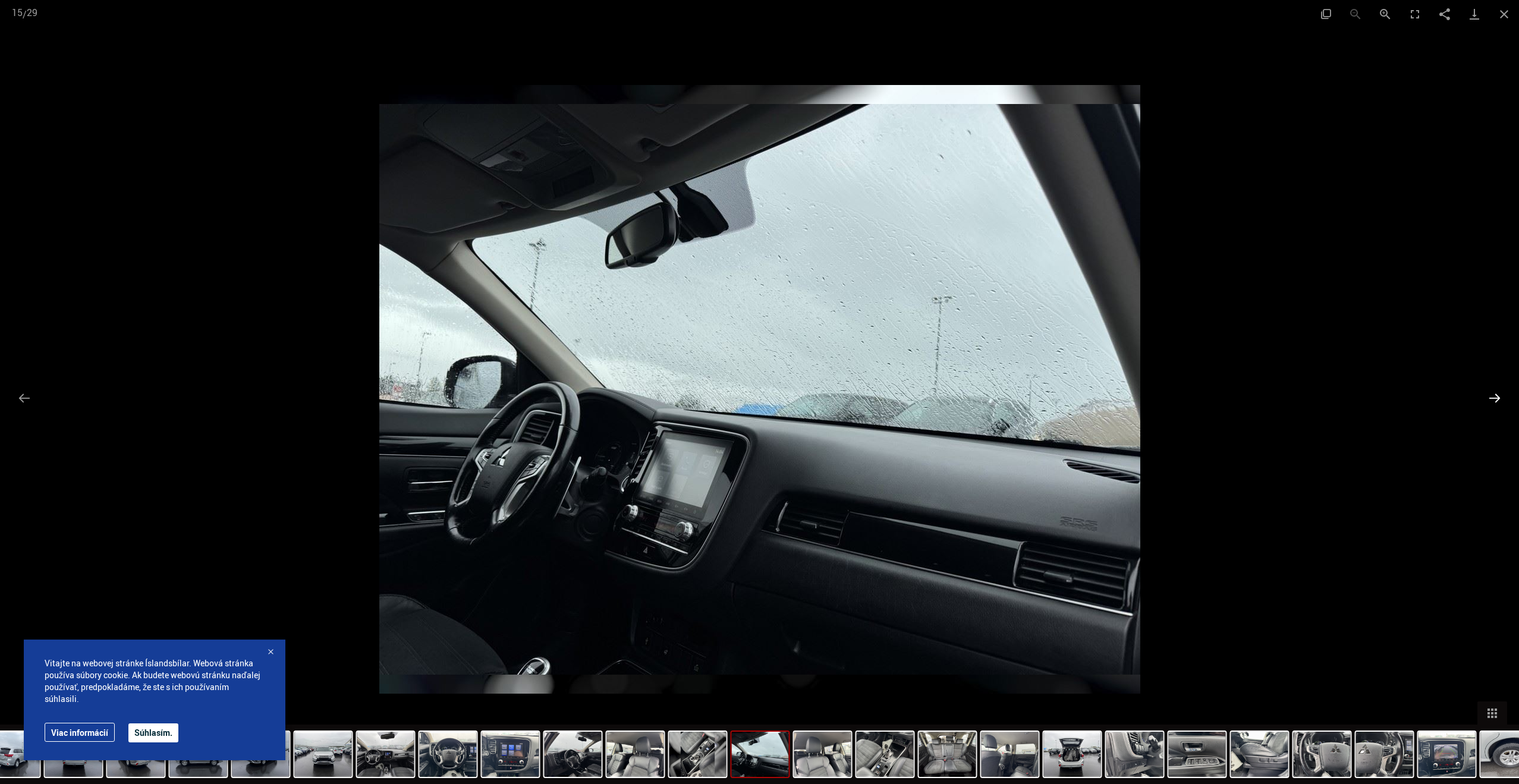
click at [1493, 403] on button "Ďalší slajd" at bounding box center [1495, 398] width 25 height 23
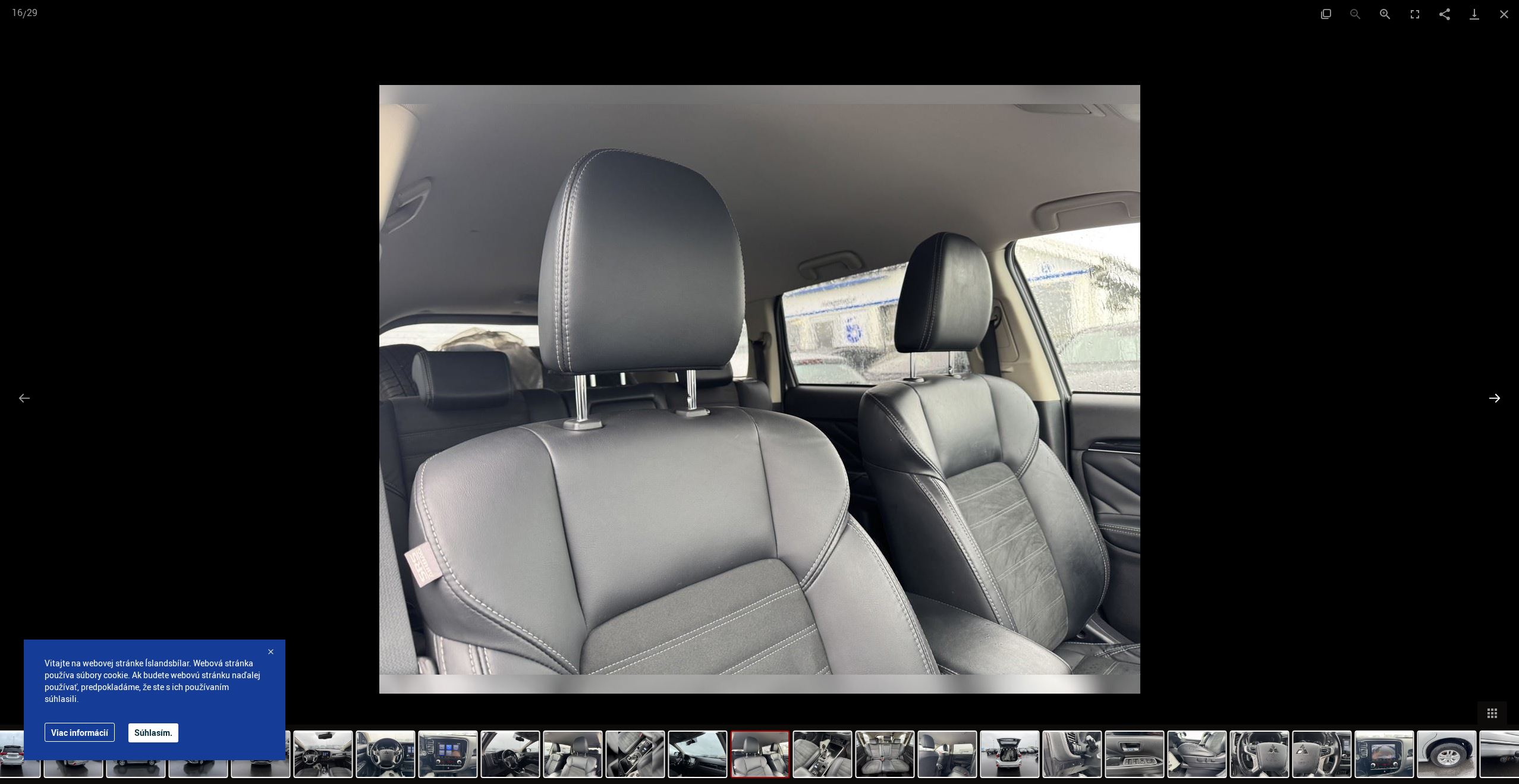
click at [1493, 403] on button "Ďalší slajd" at bounding box center [1495, 398] width 25 height 23
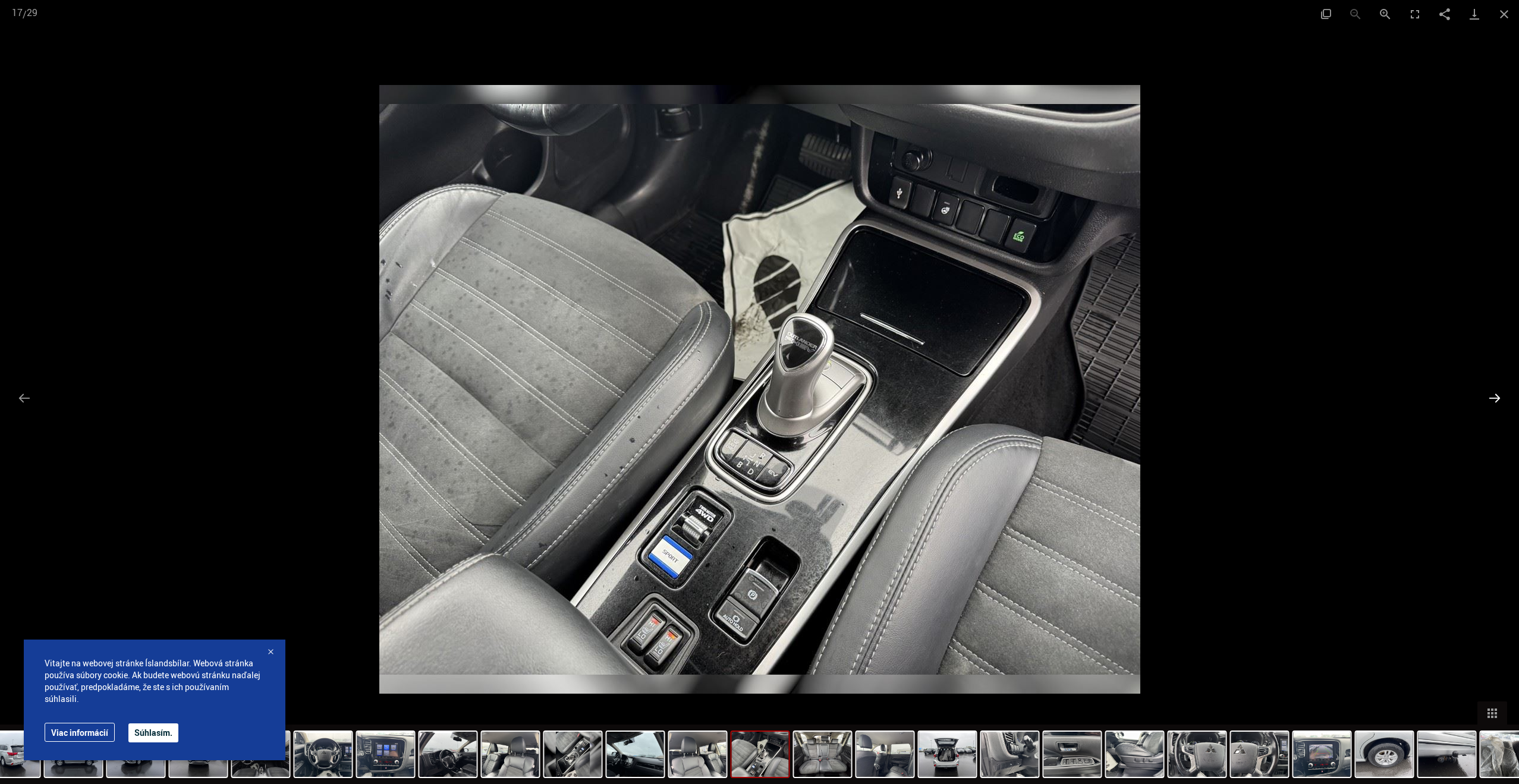
click at [1493, 403] on button "Ďalší slajd" at bounding box center [1495, 398] width 25 height 23
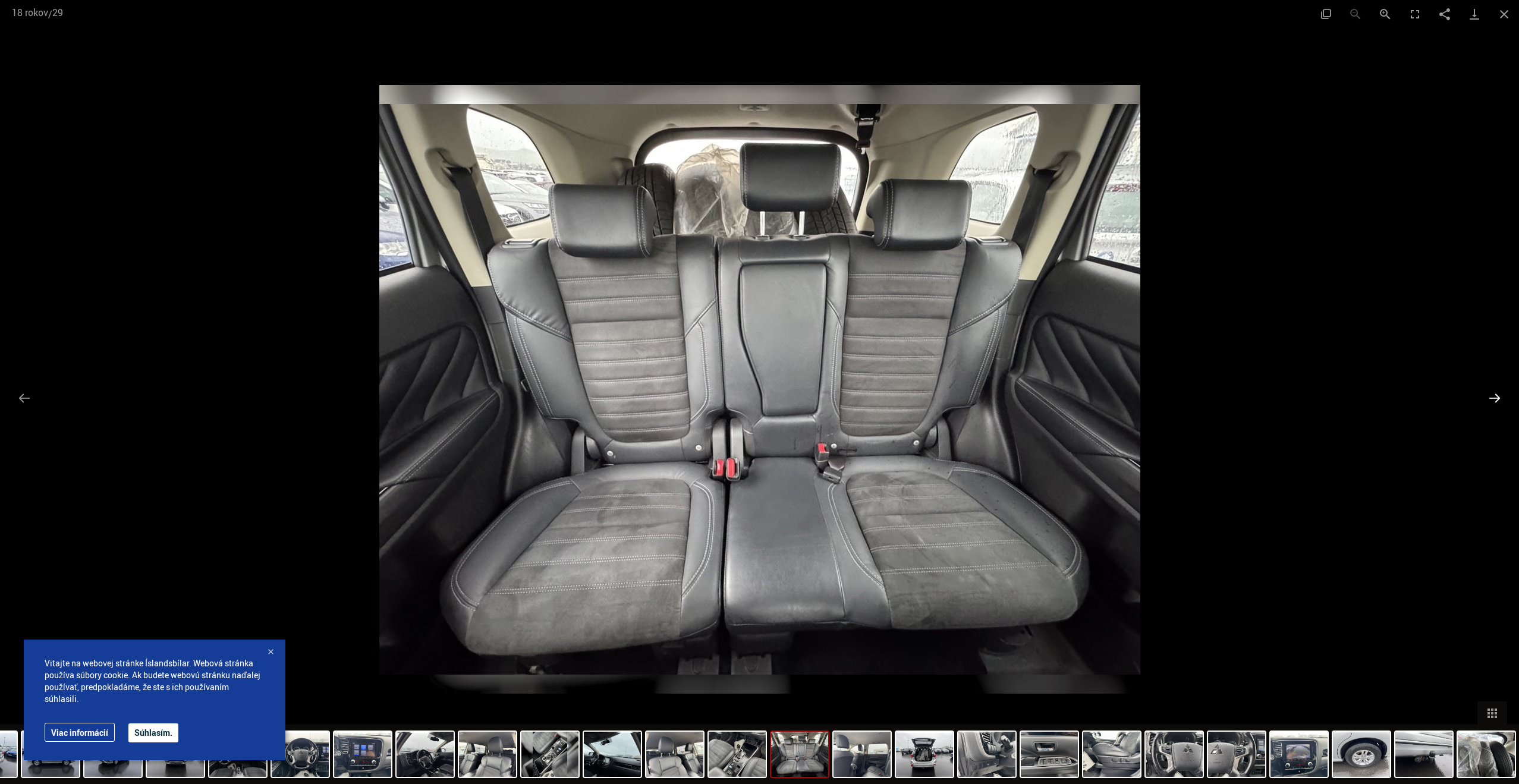
click at [1493, 403] on button "Ďalší slajd" at bounding box center [1495, 398] width 25 height 23
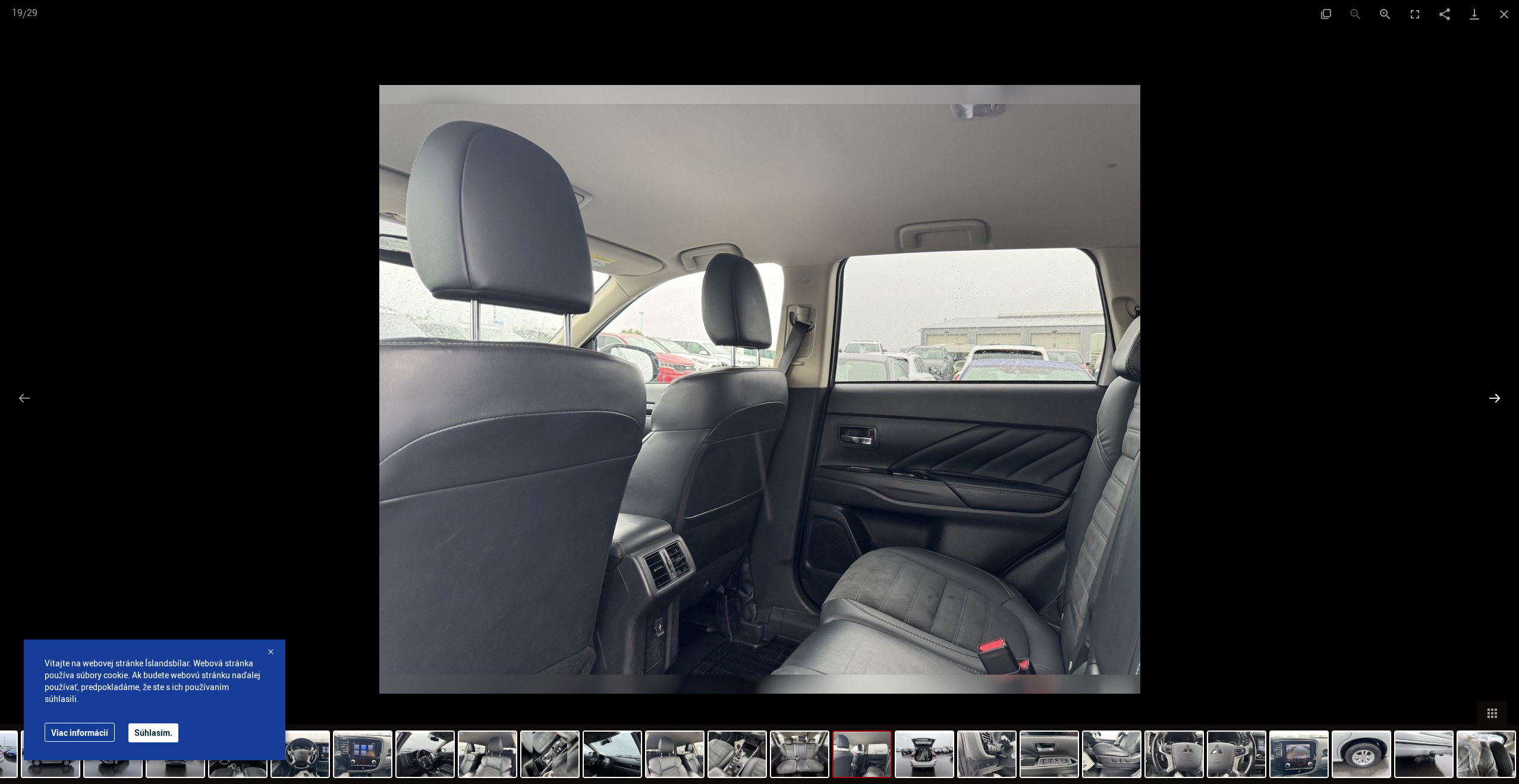
click at [1493, 403] on button "Ďalší slajd" at bounding box center [1495, 398] width 25 height 23
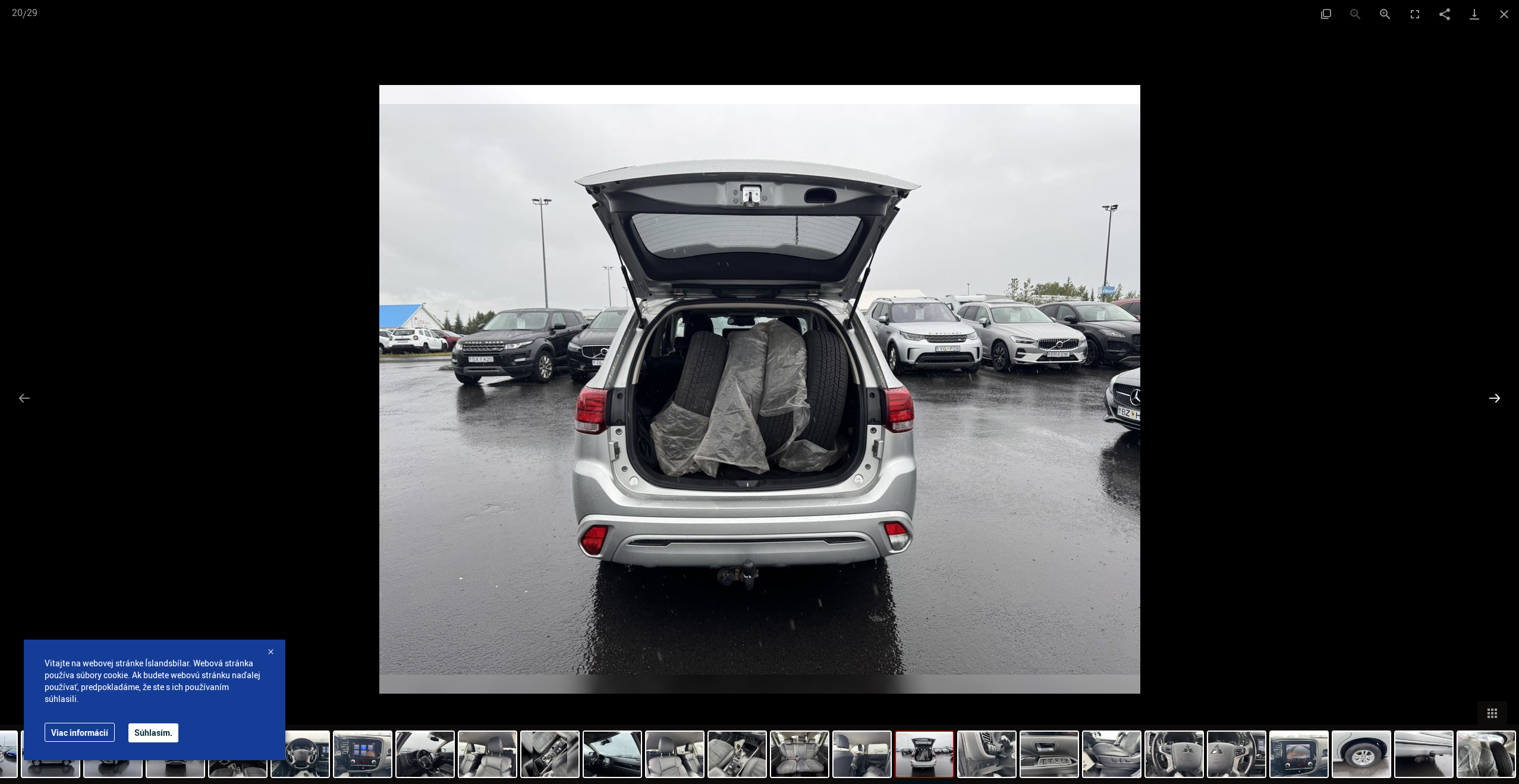
click at [1493, 403] on button "Ďalší slajd" at bounding box center [1495, 398] width 25 height 23
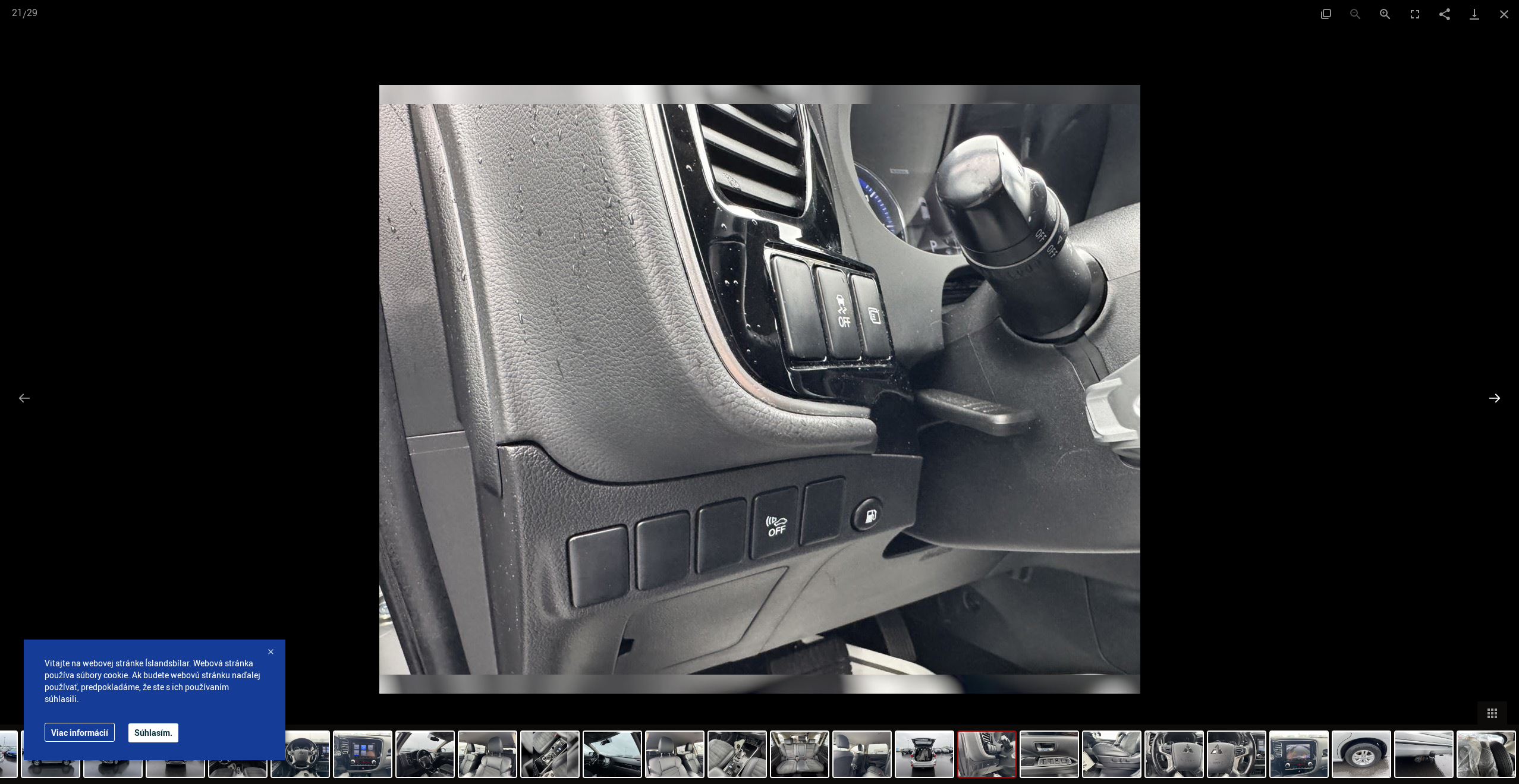
click at [1493, 403] on button "Ďalší slajd" at bounding box center [1495, 398] width 25 height 23
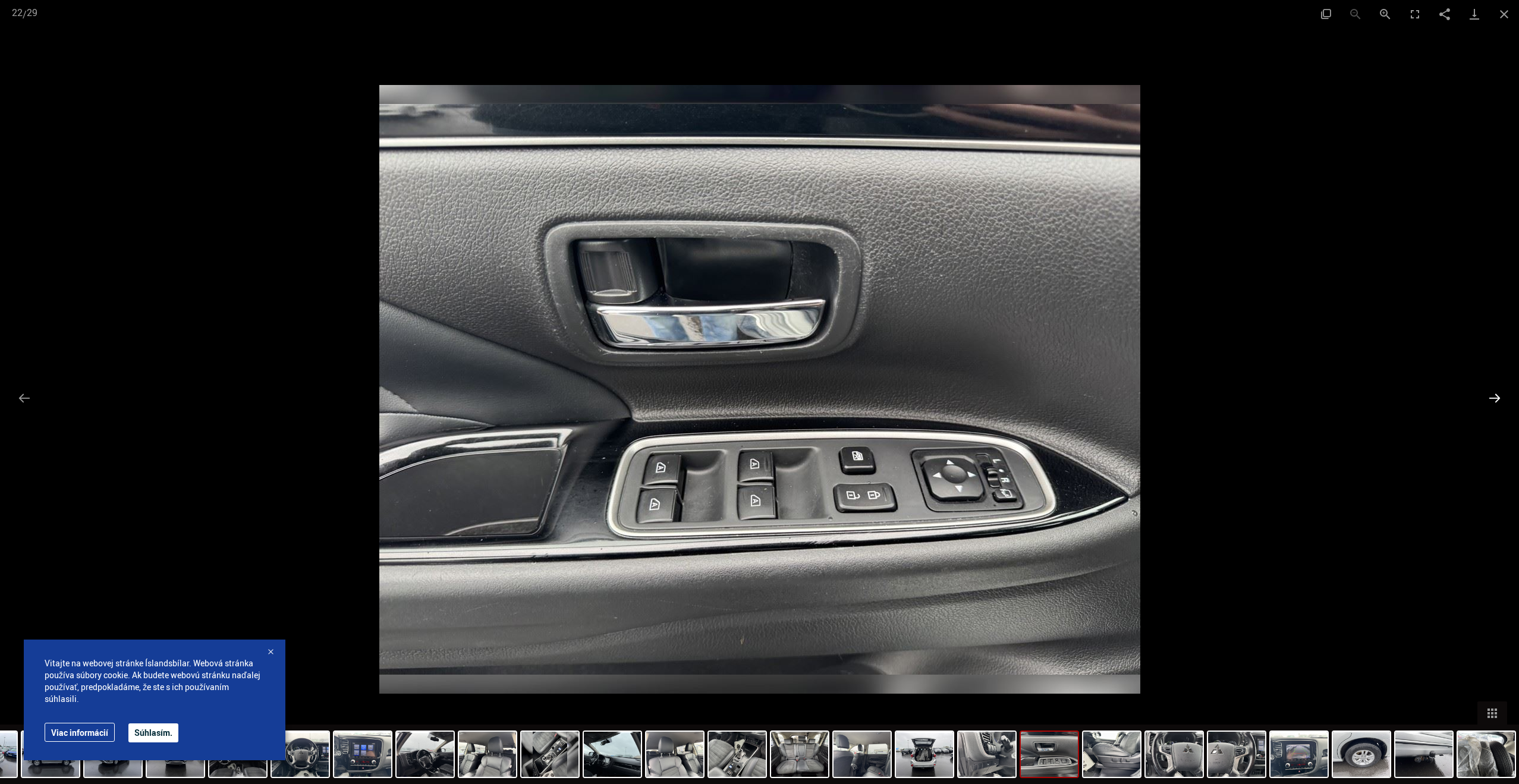
click at [1493, 403] on button "Ďalší slajd" at bounding box center [1495, 398] width 25 height 23
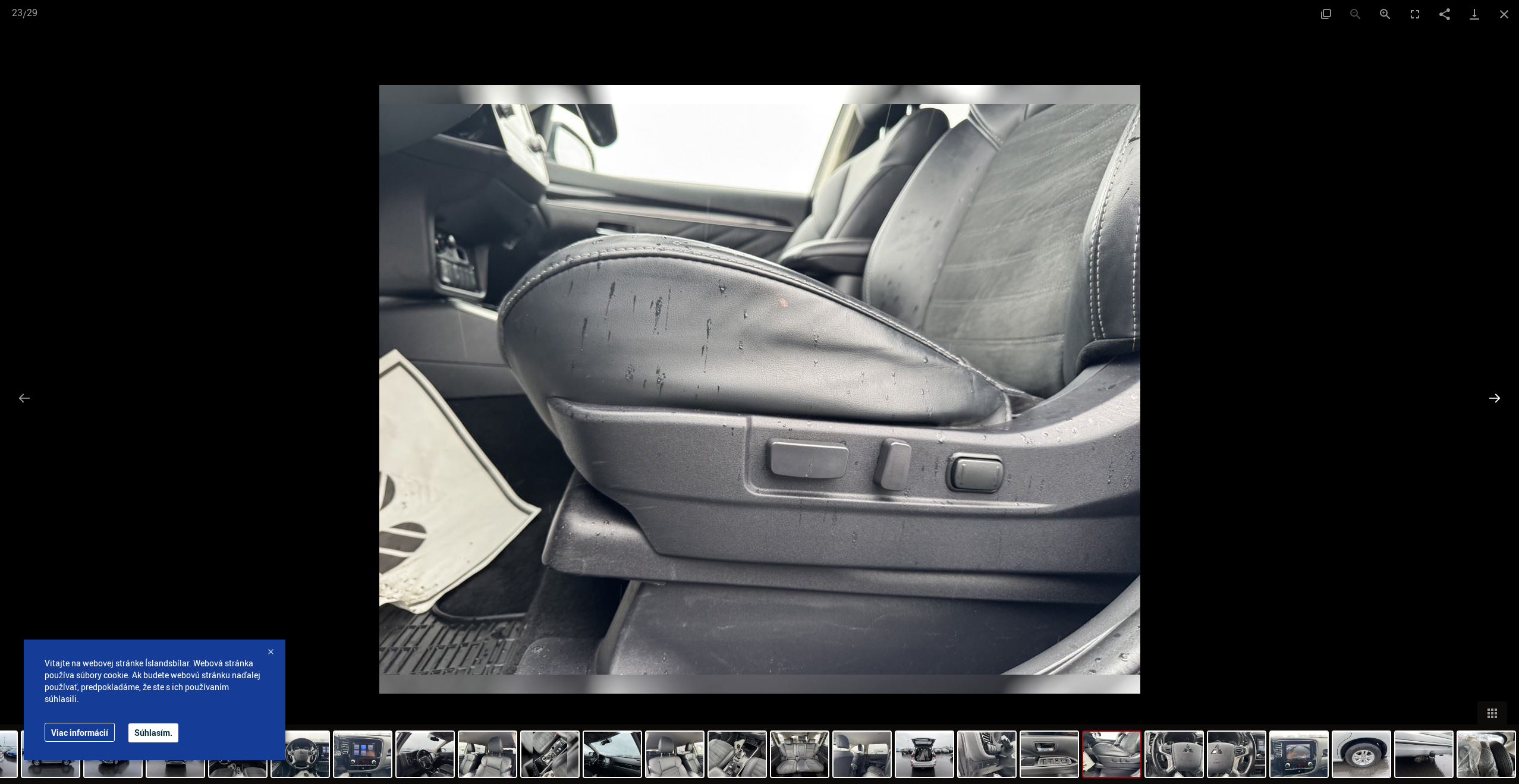
click at [1493, 403] on button "Ďalší slajd" at bounding box center [1495, 398] width 25 height 23
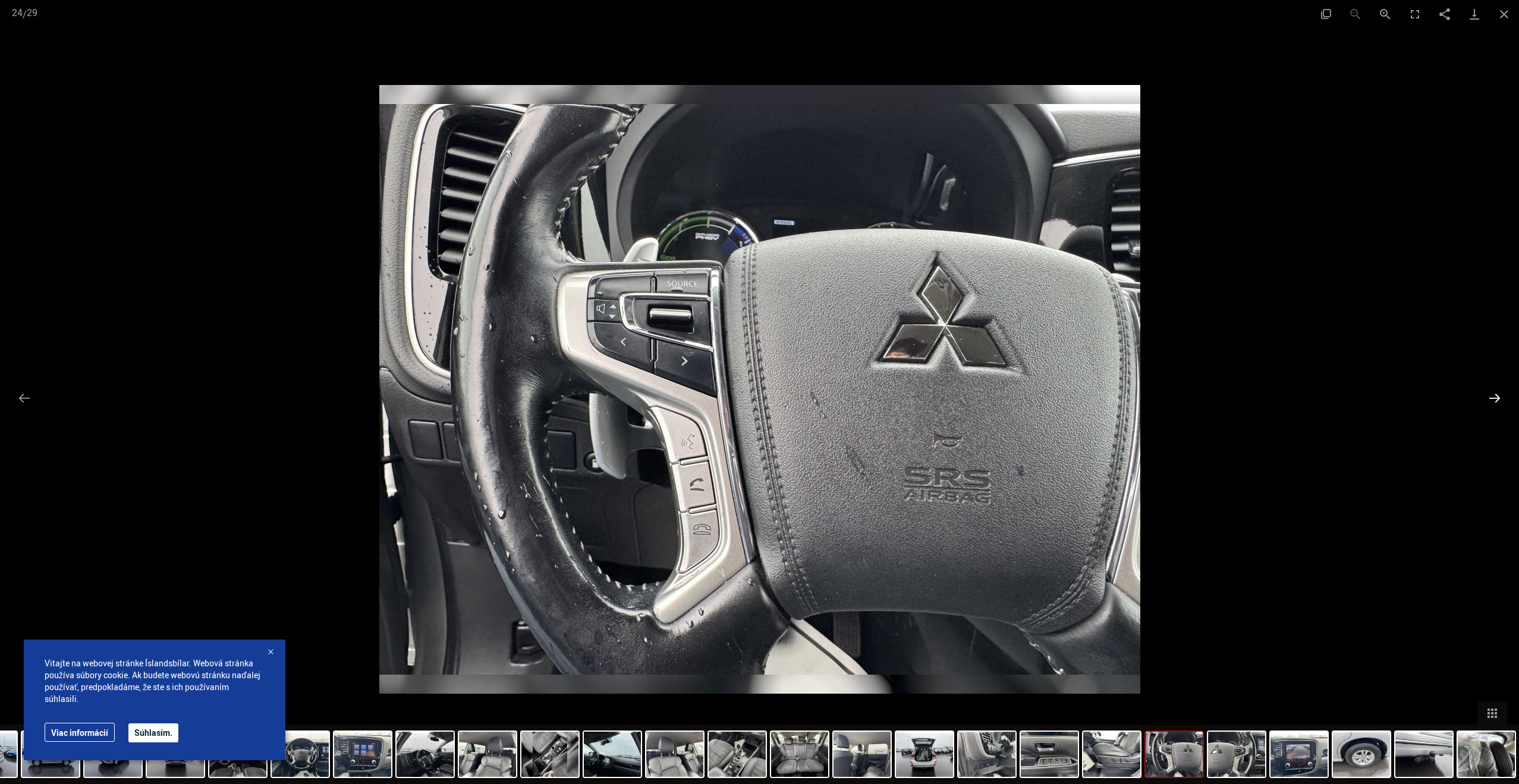
click at [1493, 403] on button "Ďalší slajd" at bounding box center [1495, 398] width 25 height 23
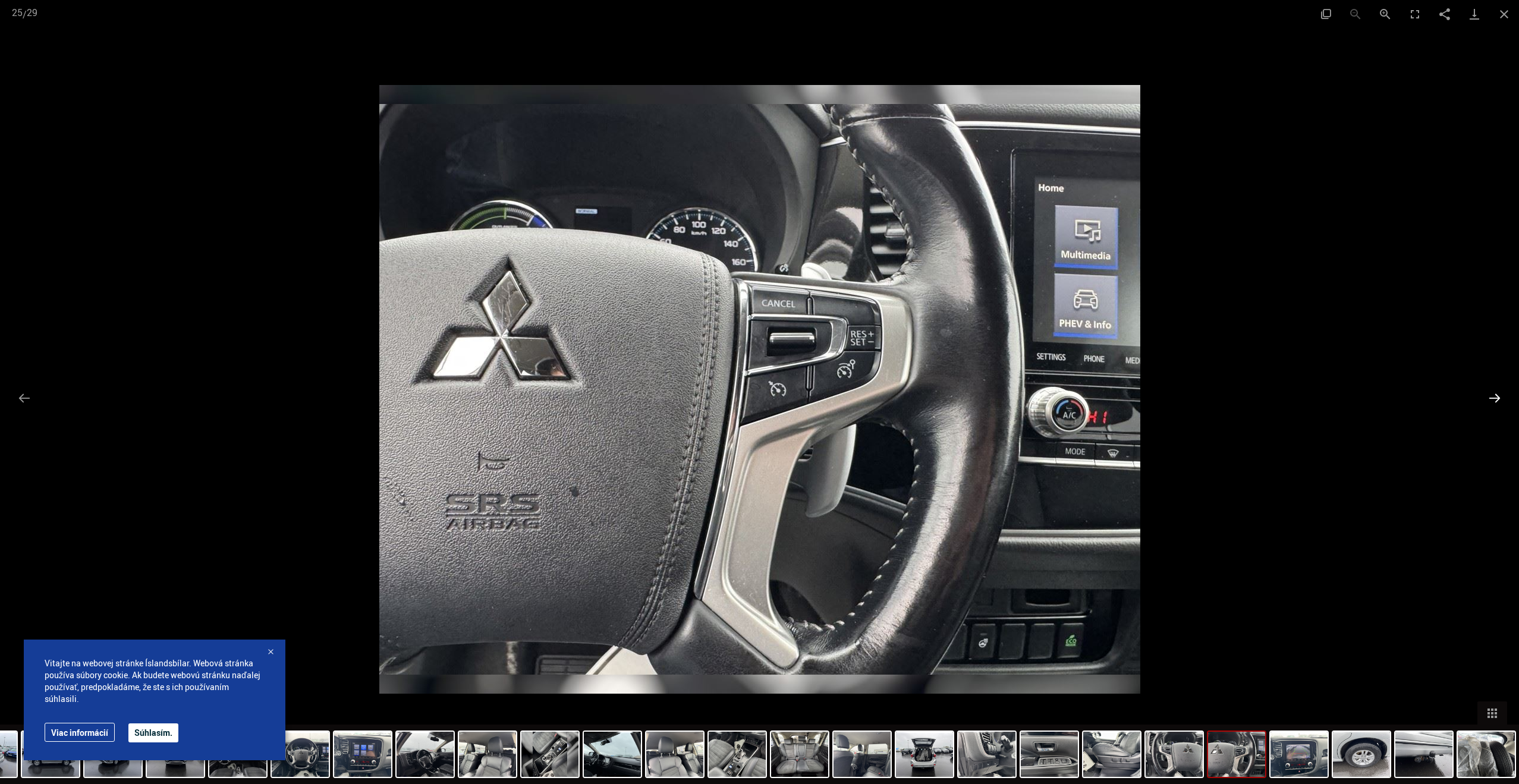
click at [1493, 403] on button "Ďalší slajd" at bounding box center [1495, 398] width 25 height 23
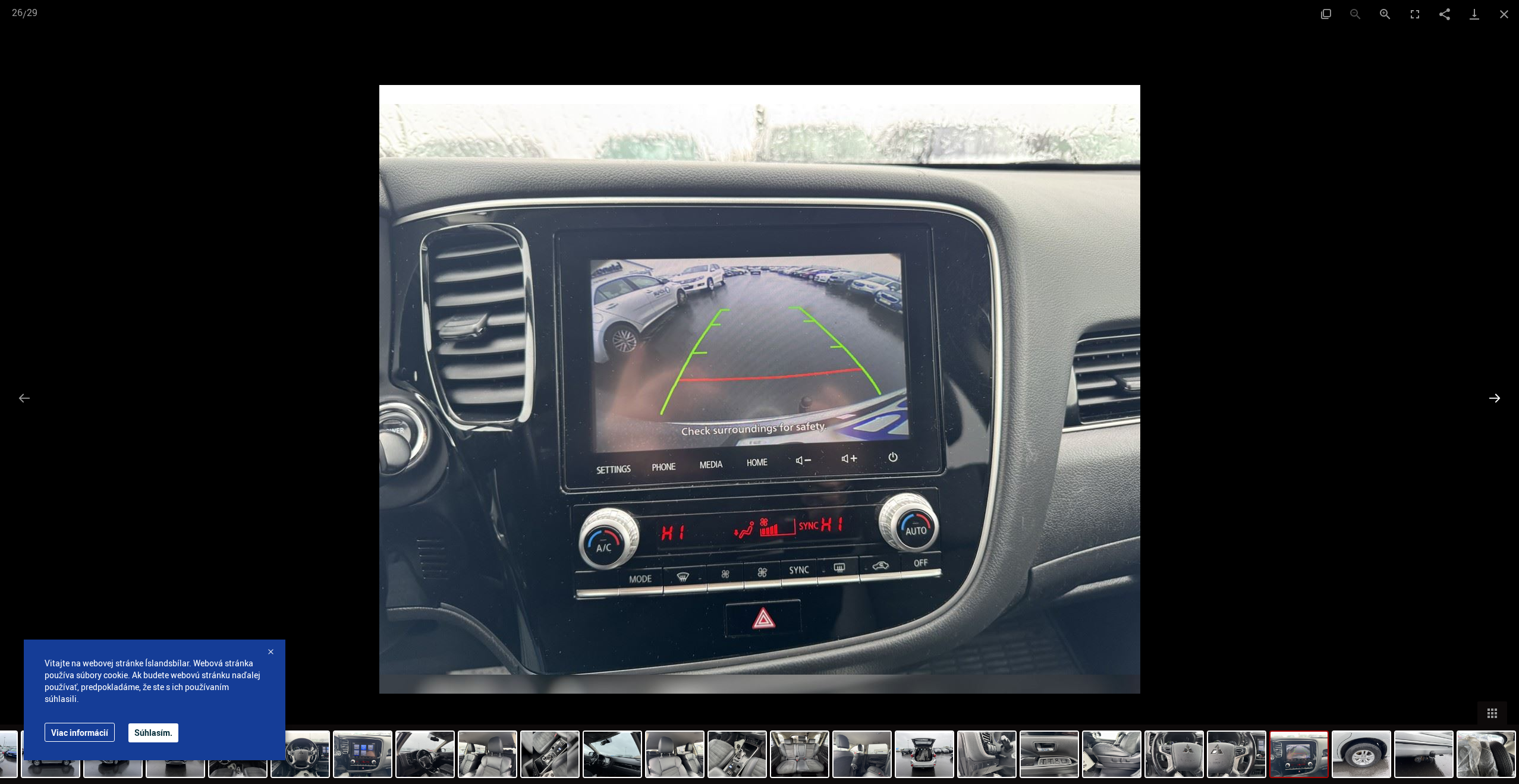
click at [1493, 403] on button "Ďalší slajd" at bounding box center [1495, 398] width 25 height 23
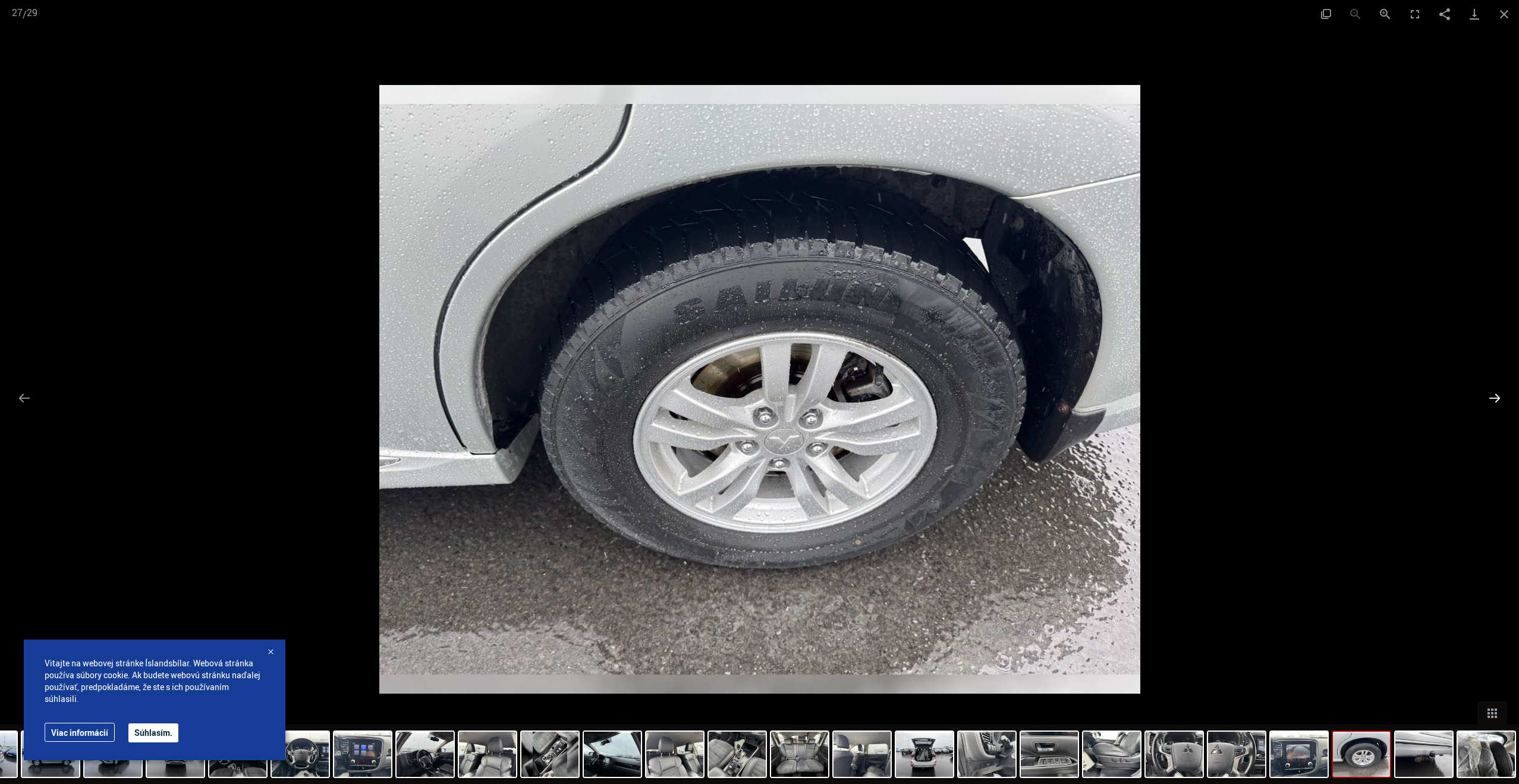
click at [1493, 403] on button "Ďalší slajd" at bounding box center [1495, 398] width 25 height 23
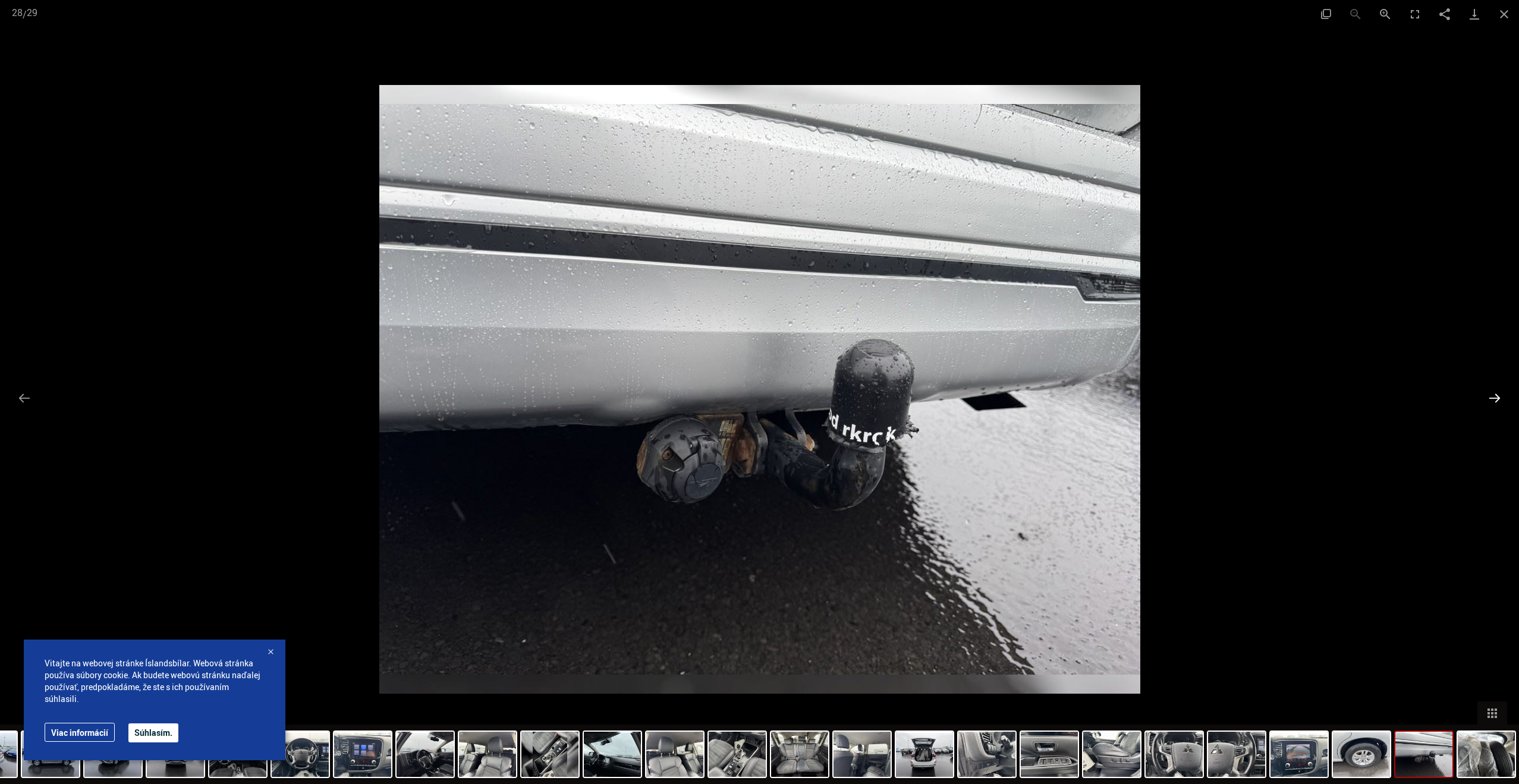
click at [1493, 403] on button "Ďalší slajd" at bounding box center [1495, 398] width 25 height 23
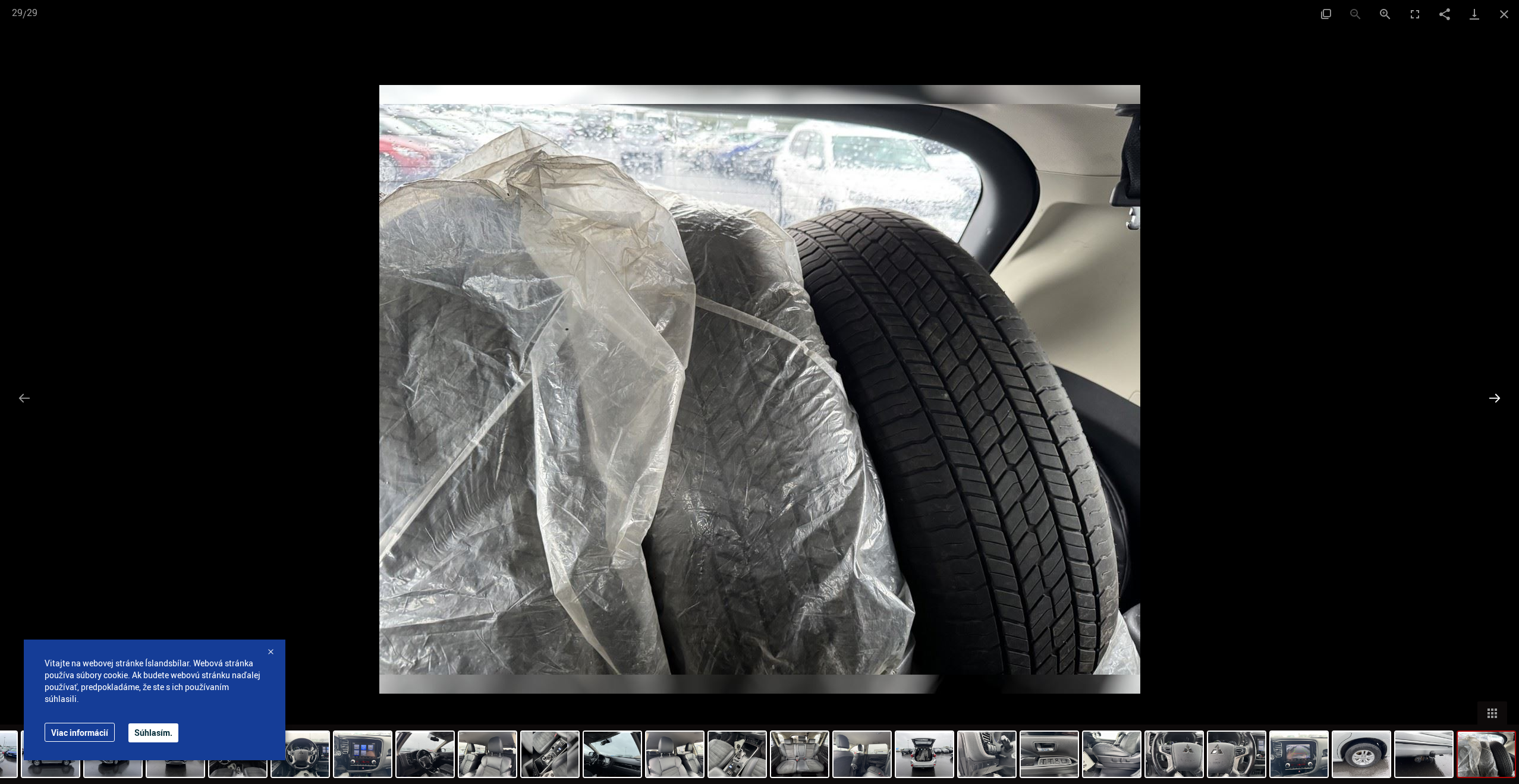
click at [1493, 403] on button "Ďalší slajd" at bounding box center [1495, 398] width 25 height 23
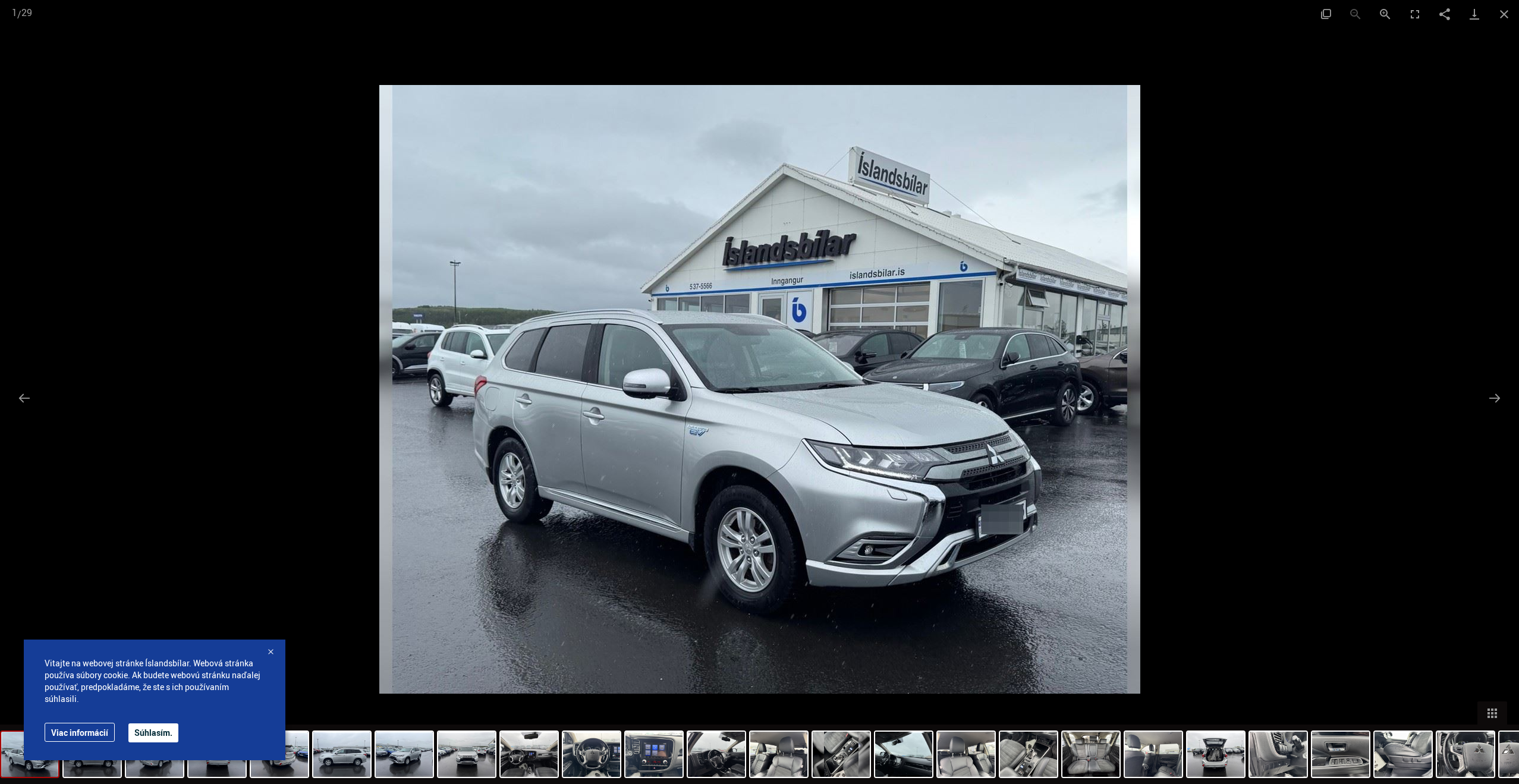
click at [1429, 166] on div at bounding box center [760, 392] width 1519 height 784
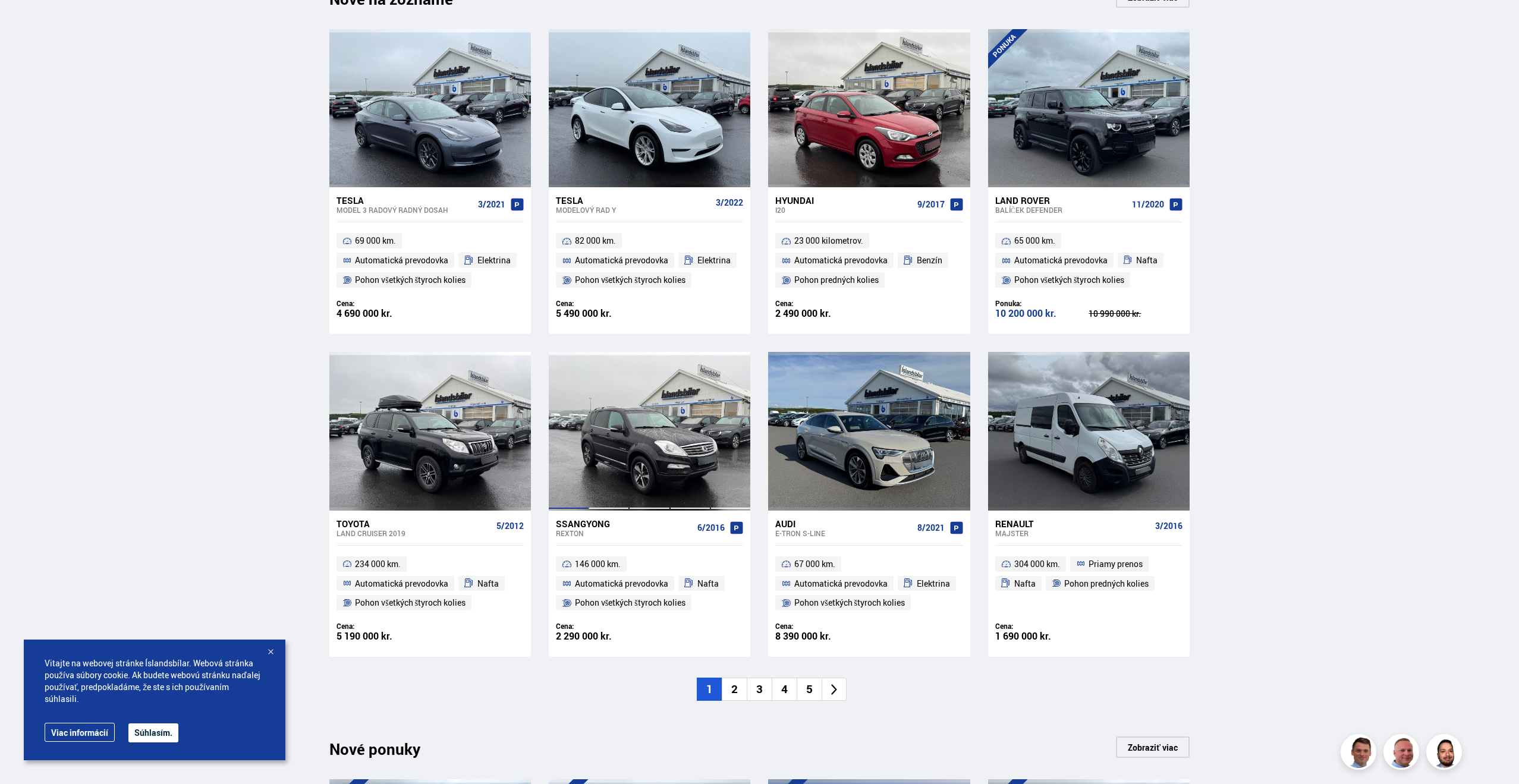
scroll to position [567, 0]
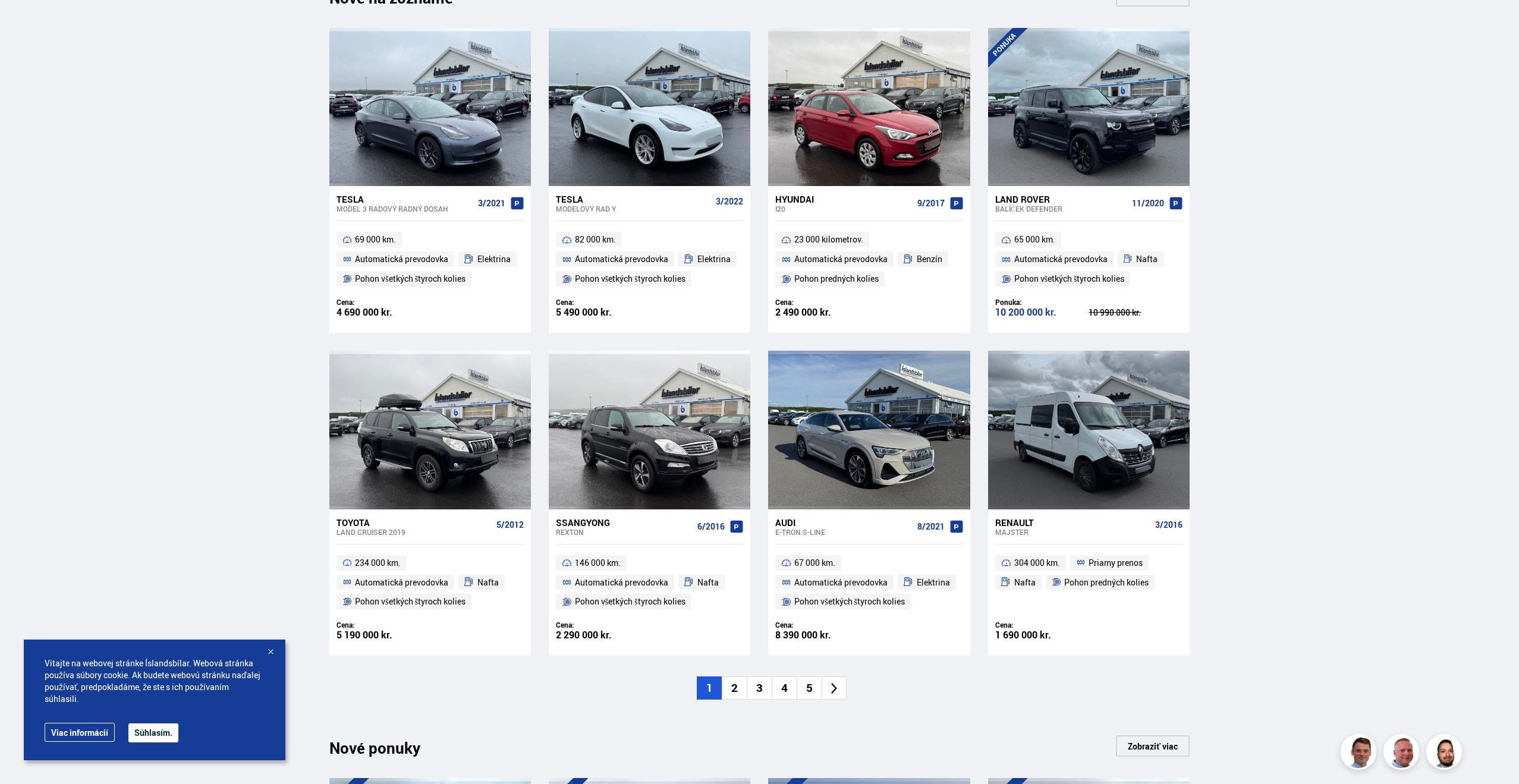
click at [837, 688] on icon at bounding box center [834, 688] width 6 height 11
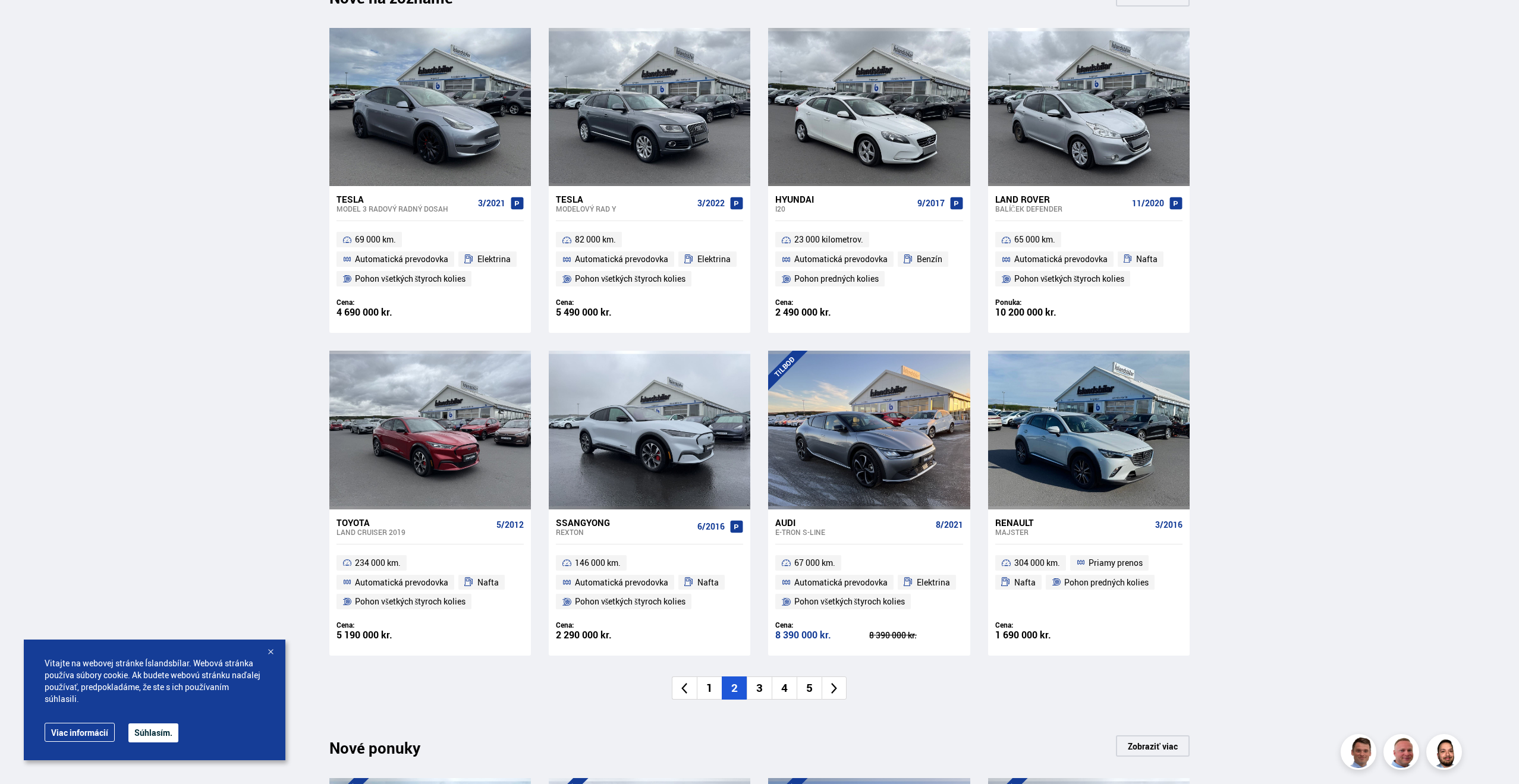
click at [836, 688] on icon at bounding box center [834, 688] width 6 height 11
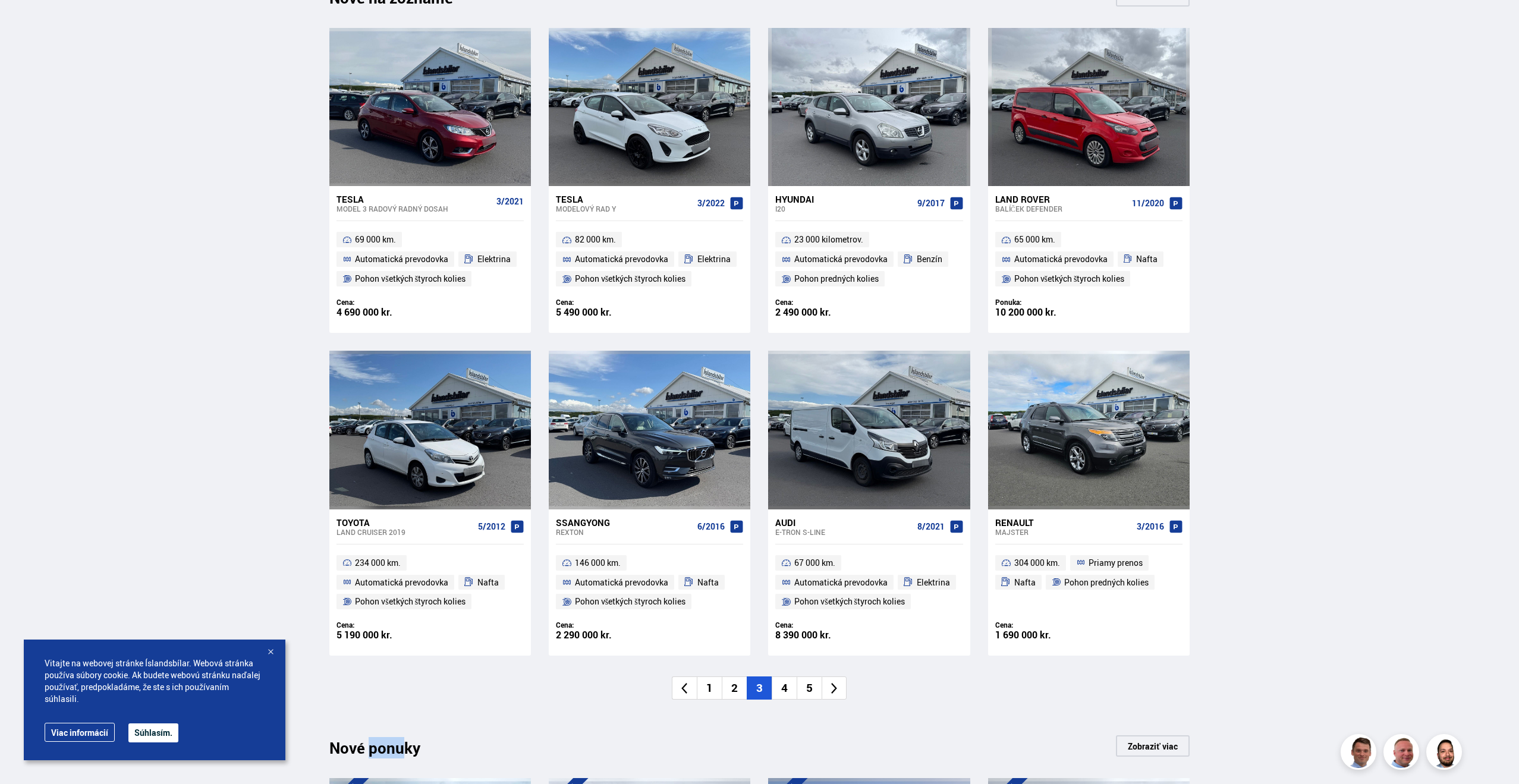
click at [836, 688] on icon at bounding box center [834, 688] width 6 height 11
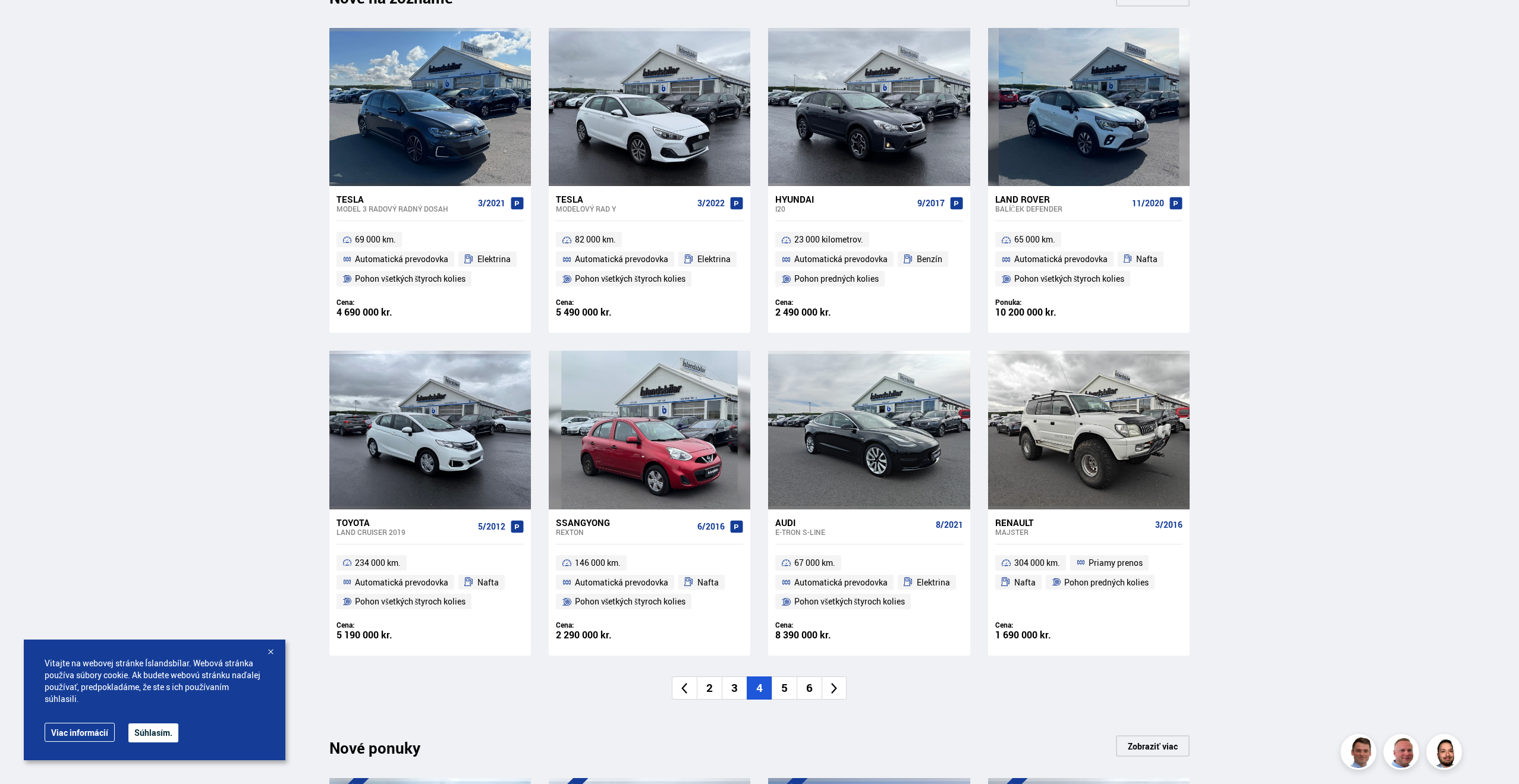
click at [836, 688] on icon at bounding box center [834, 688] width 6 height 11
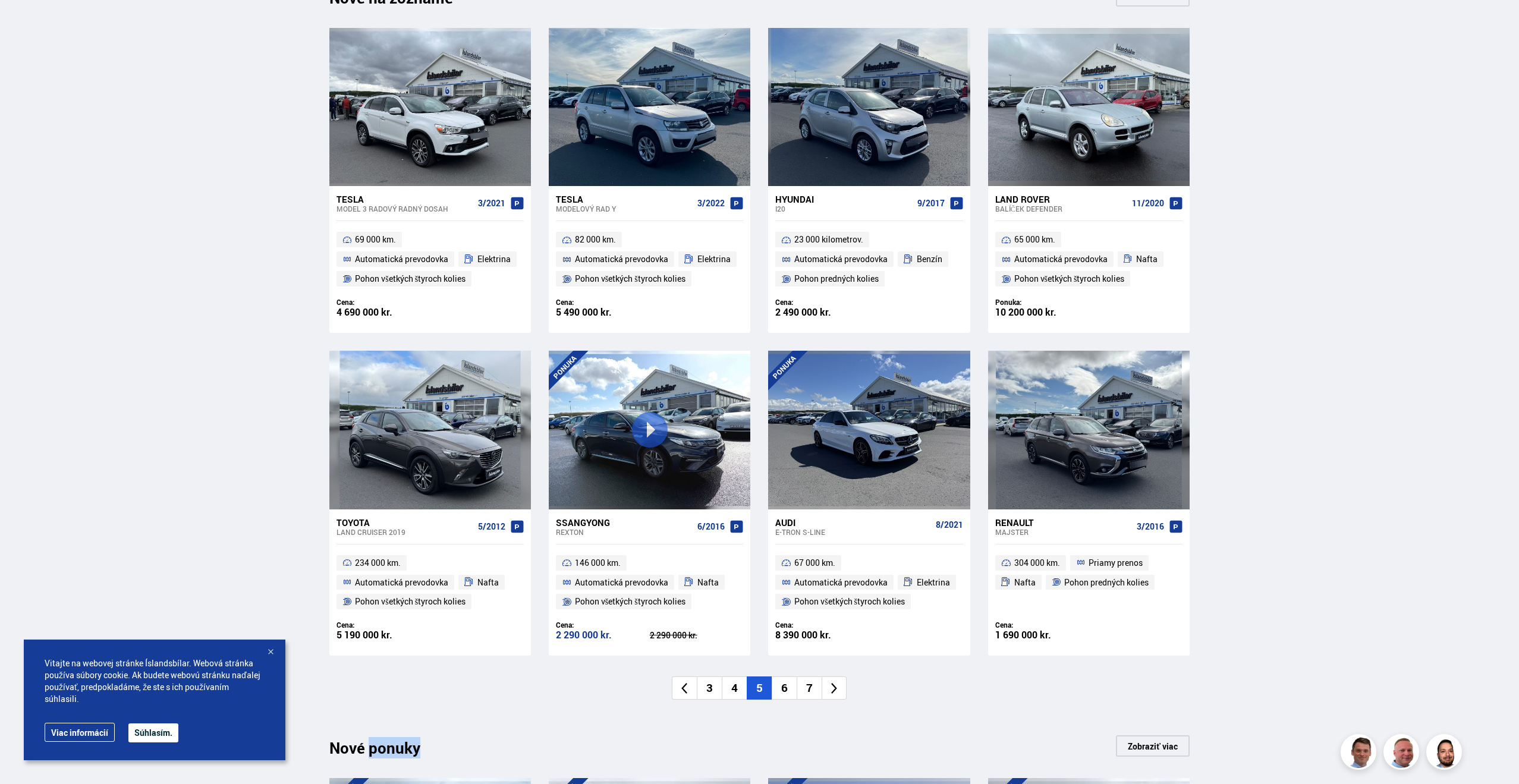
click at [835, 688] on icon at bounding box center [834, 688] width 6 height 11
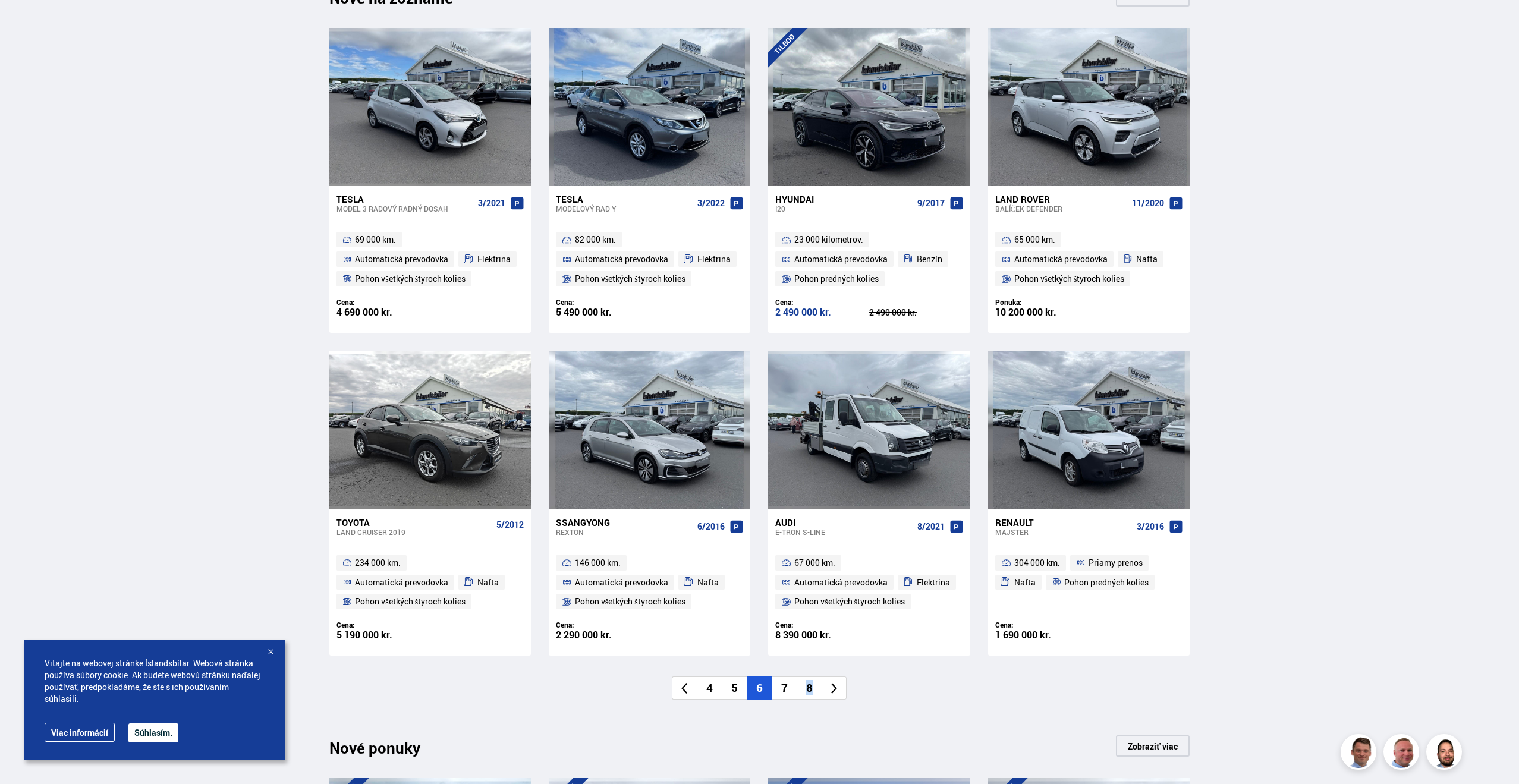
click at [835, 688] on icon at bounding box center [834, 688] width 6 height 11
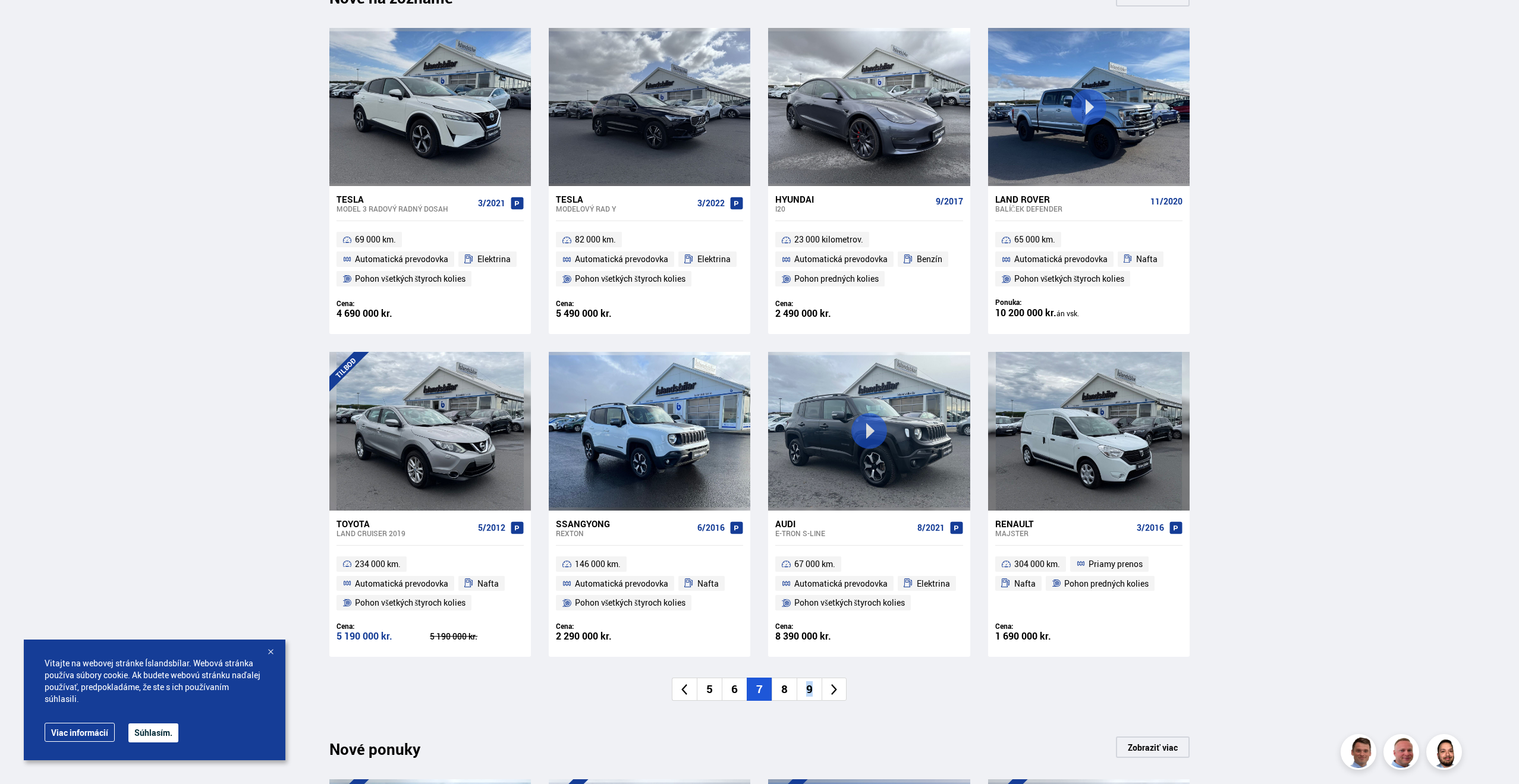
click at [835, 688] on icon at bounding box center [834, 689] width 6 height 11
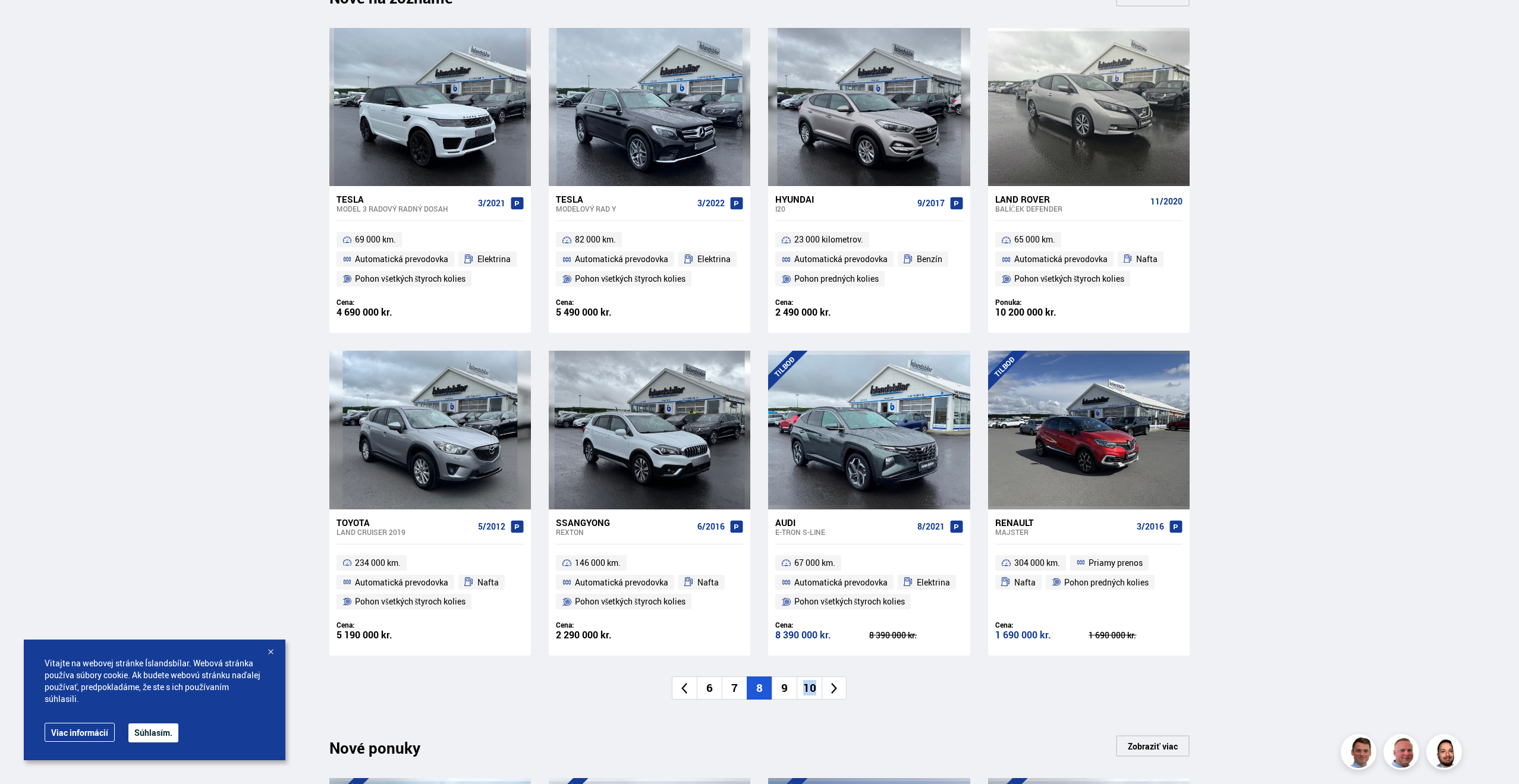
click at [835, 688] on icon at bounding box center [834, 688] width 6 height 11
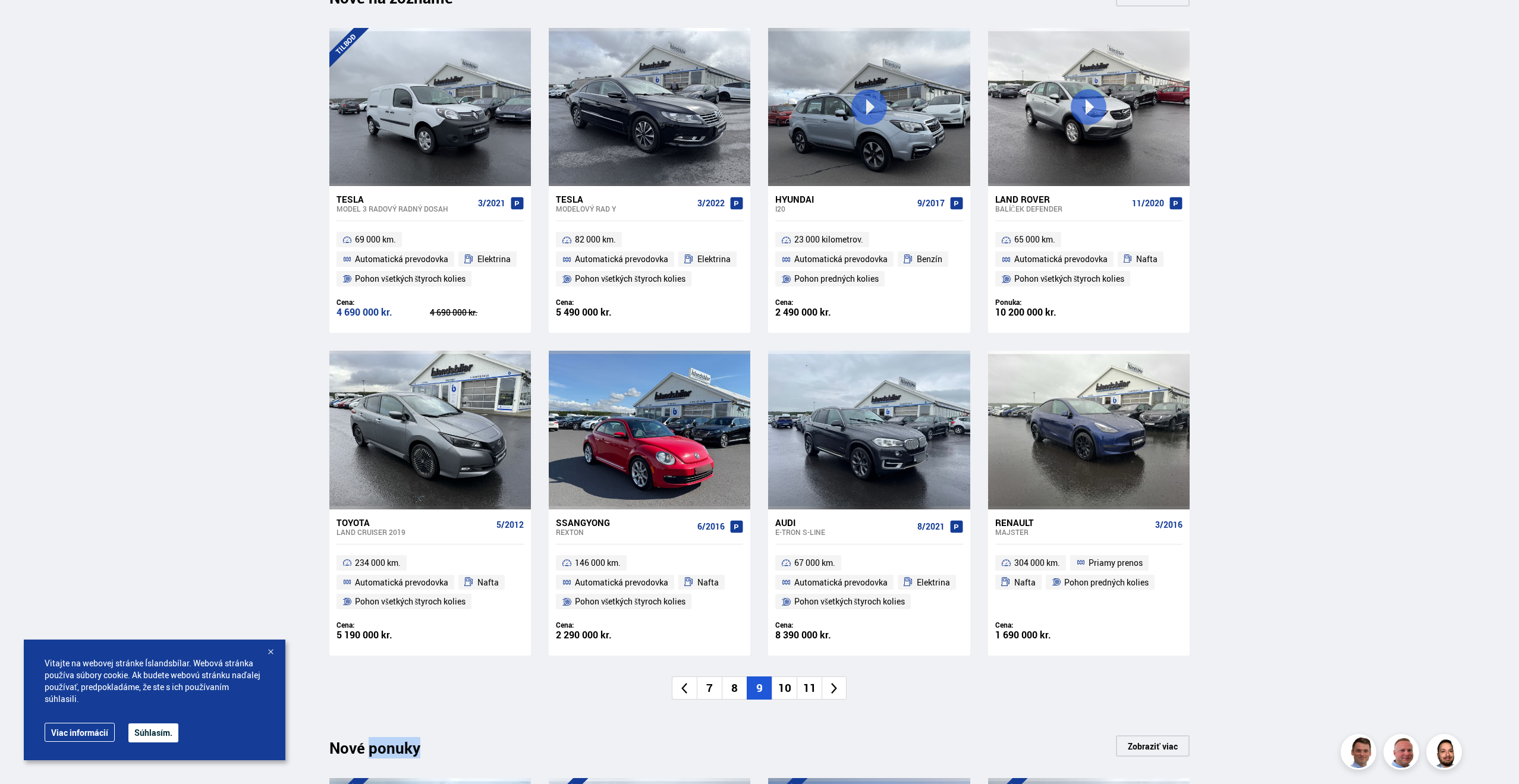
click at [835, 687] on icon at bounding box center [834, 688] width 6 height 11
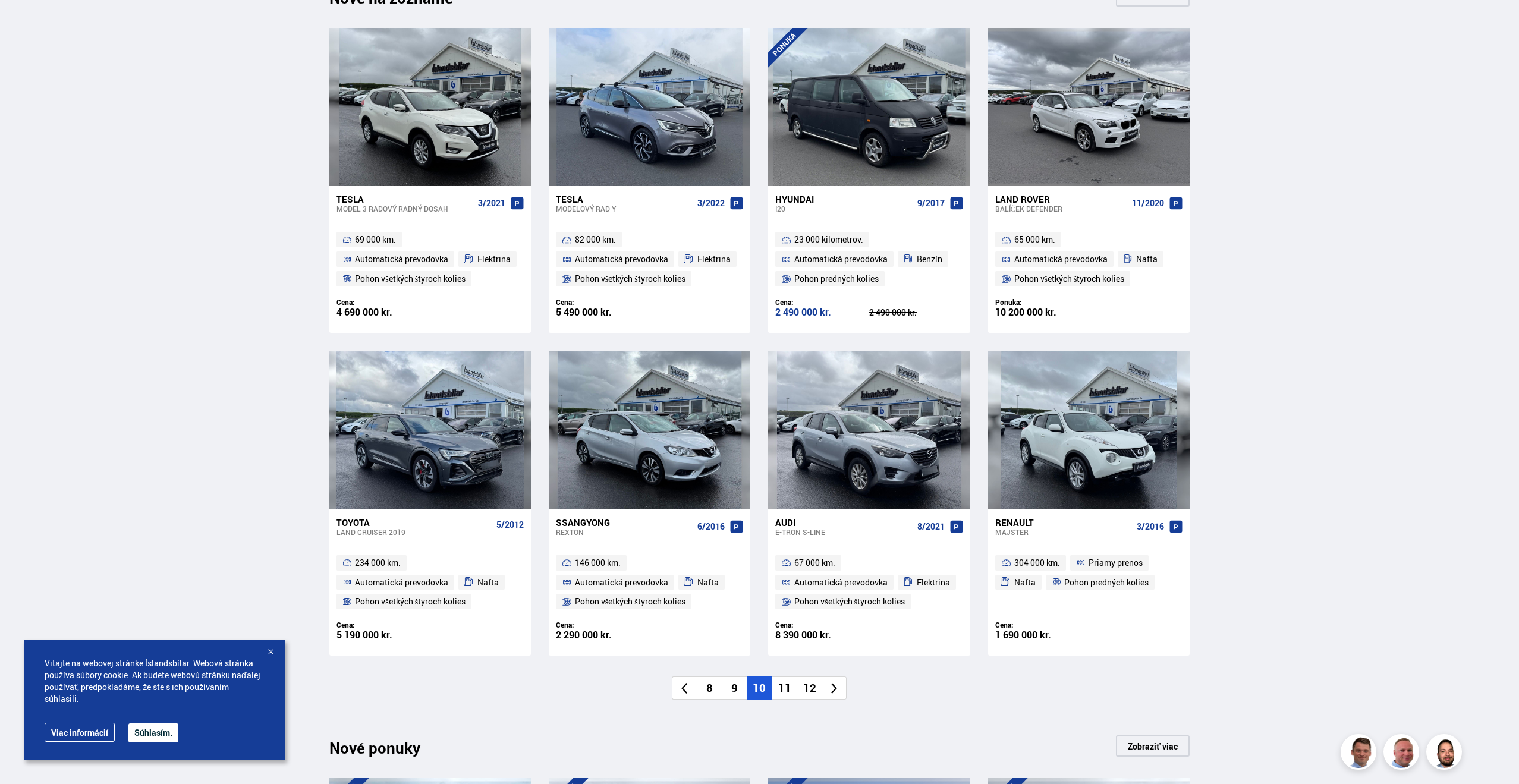
click at [832, 688] on icon at bounding box center [835, 688] width 14 height 14
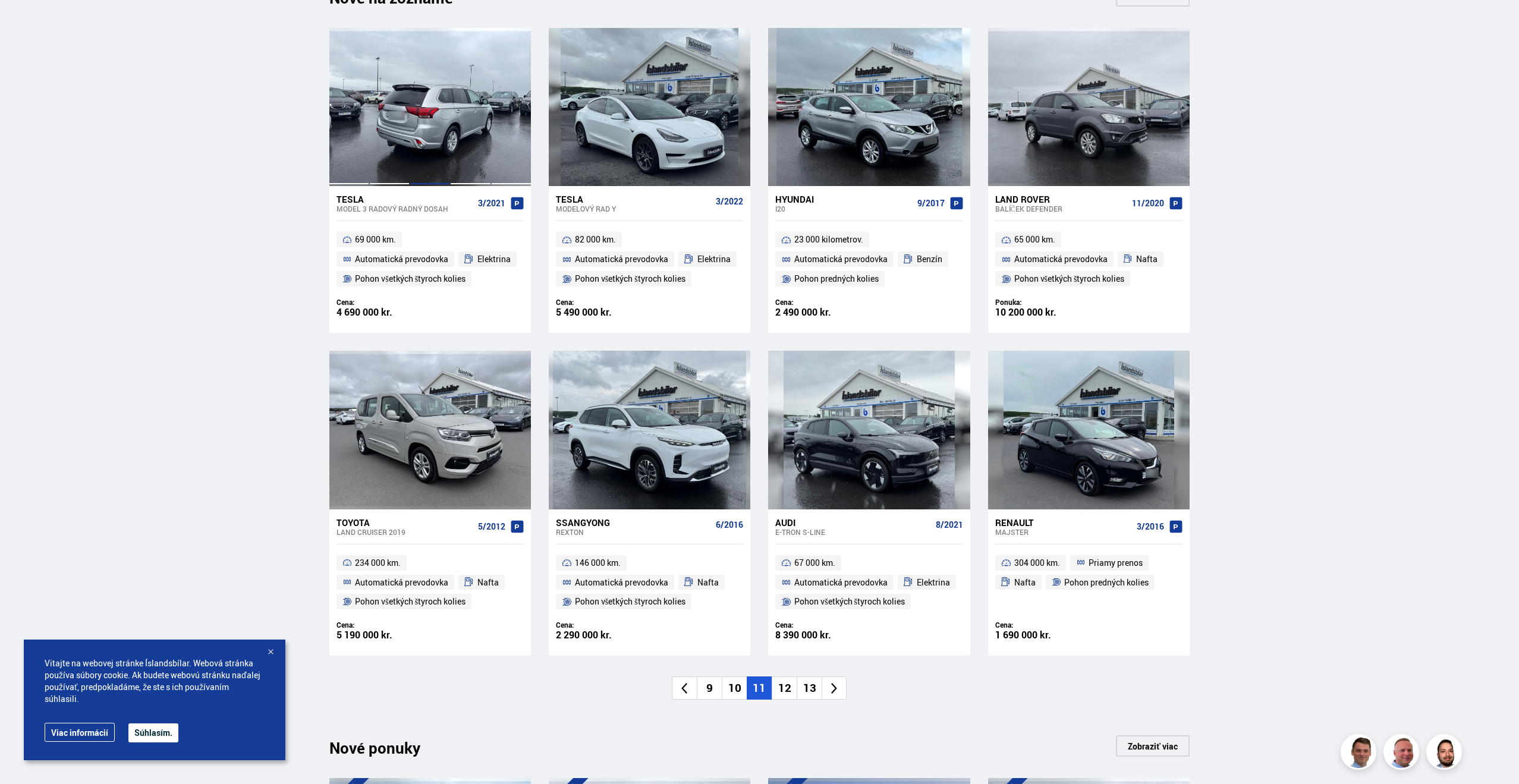
click at [443, 110] on div at bounding box center [430, 106] width 40 height 158
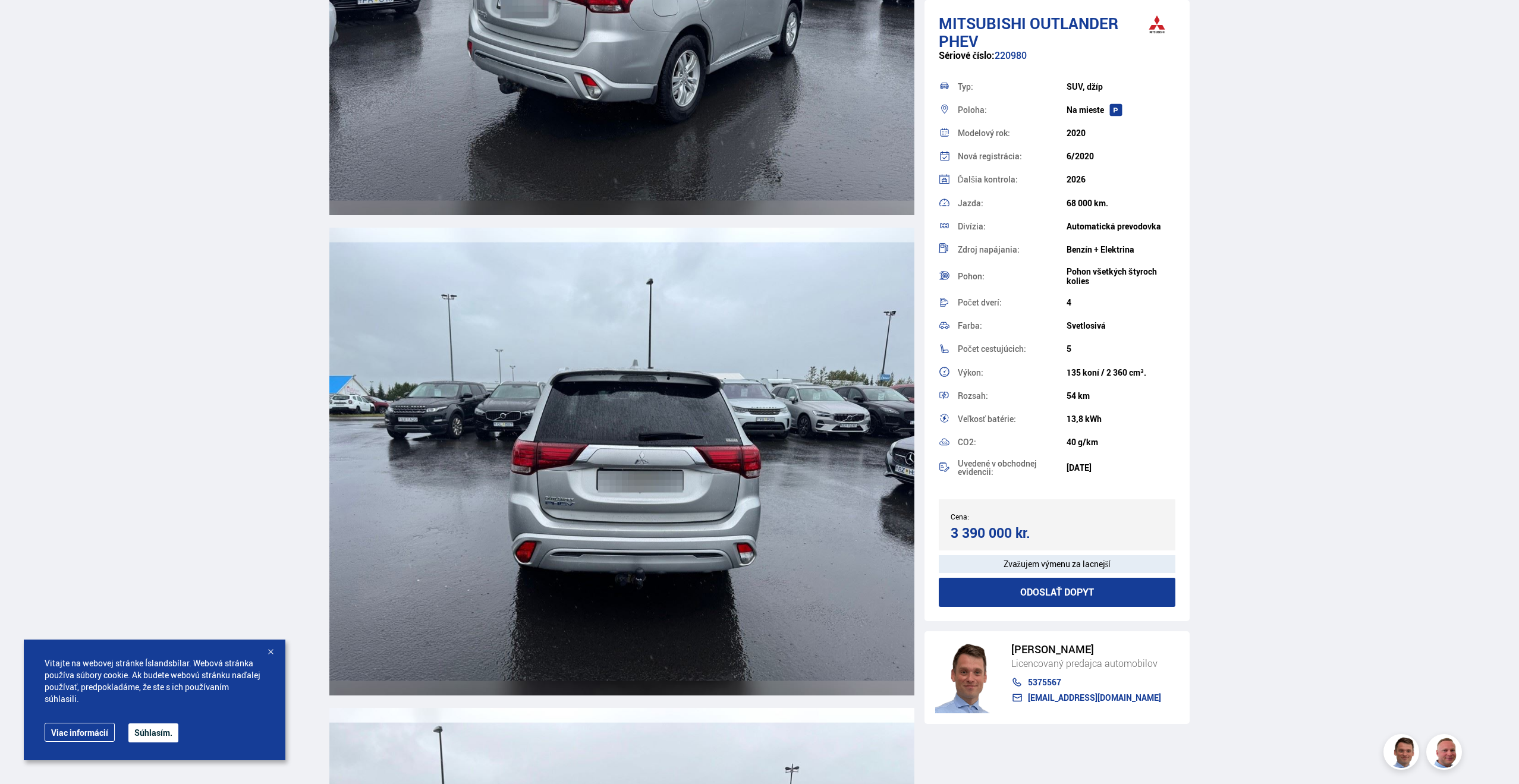
scroll to position [2569, 0]
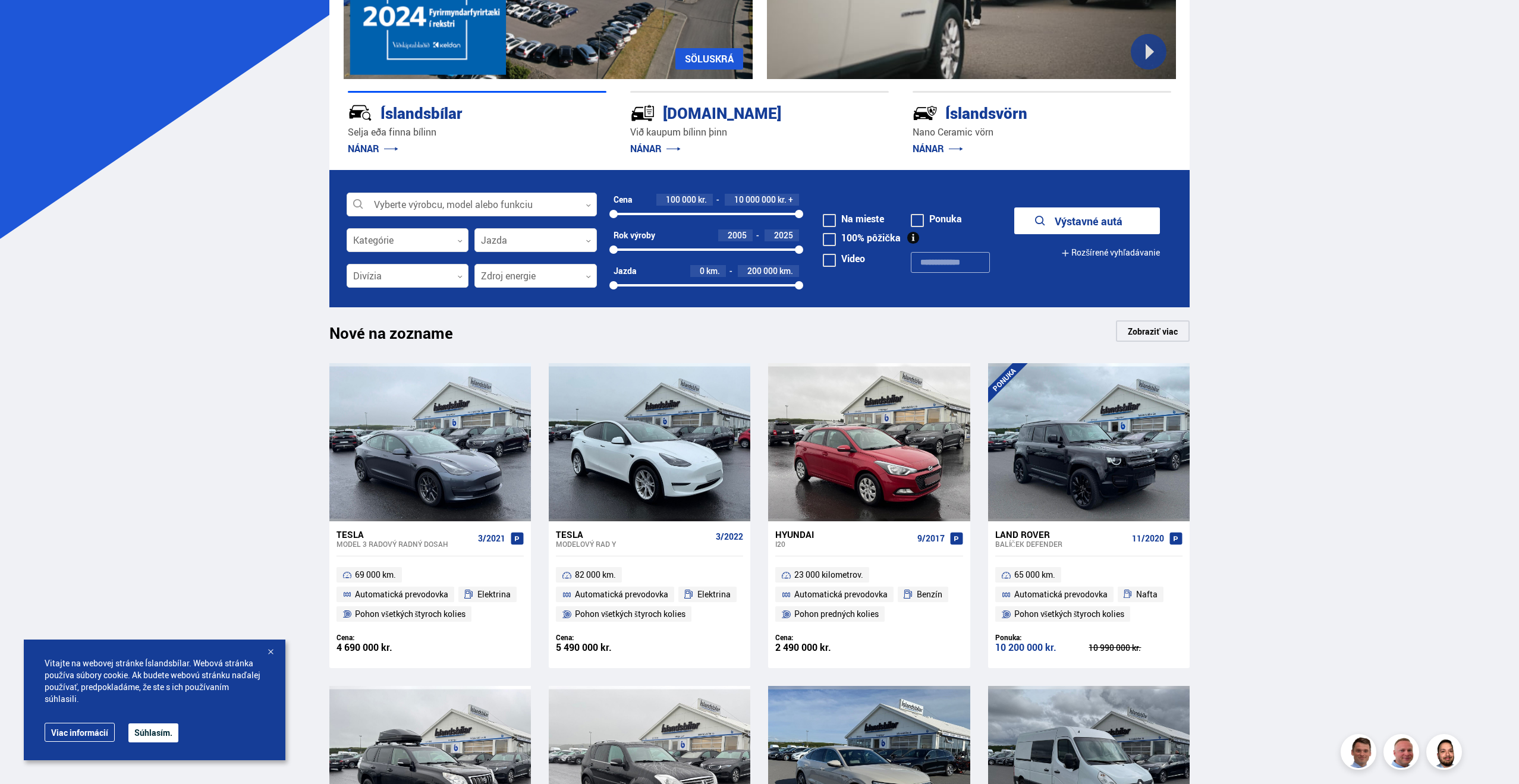
scroll to position [567, 0]
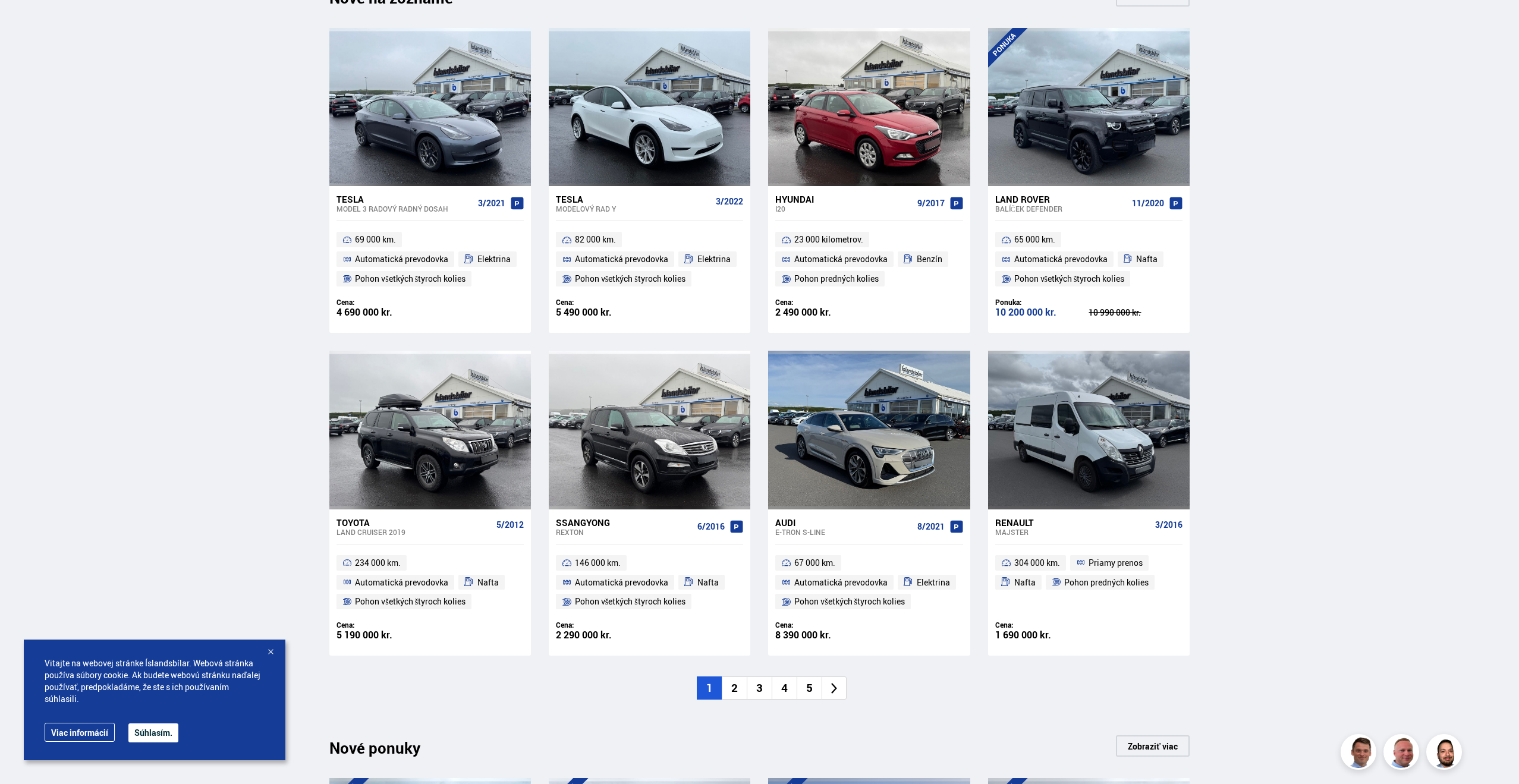
click at [155, 740] on button "Súhlasím." at bounding box center [153, 733] width 50 height 19
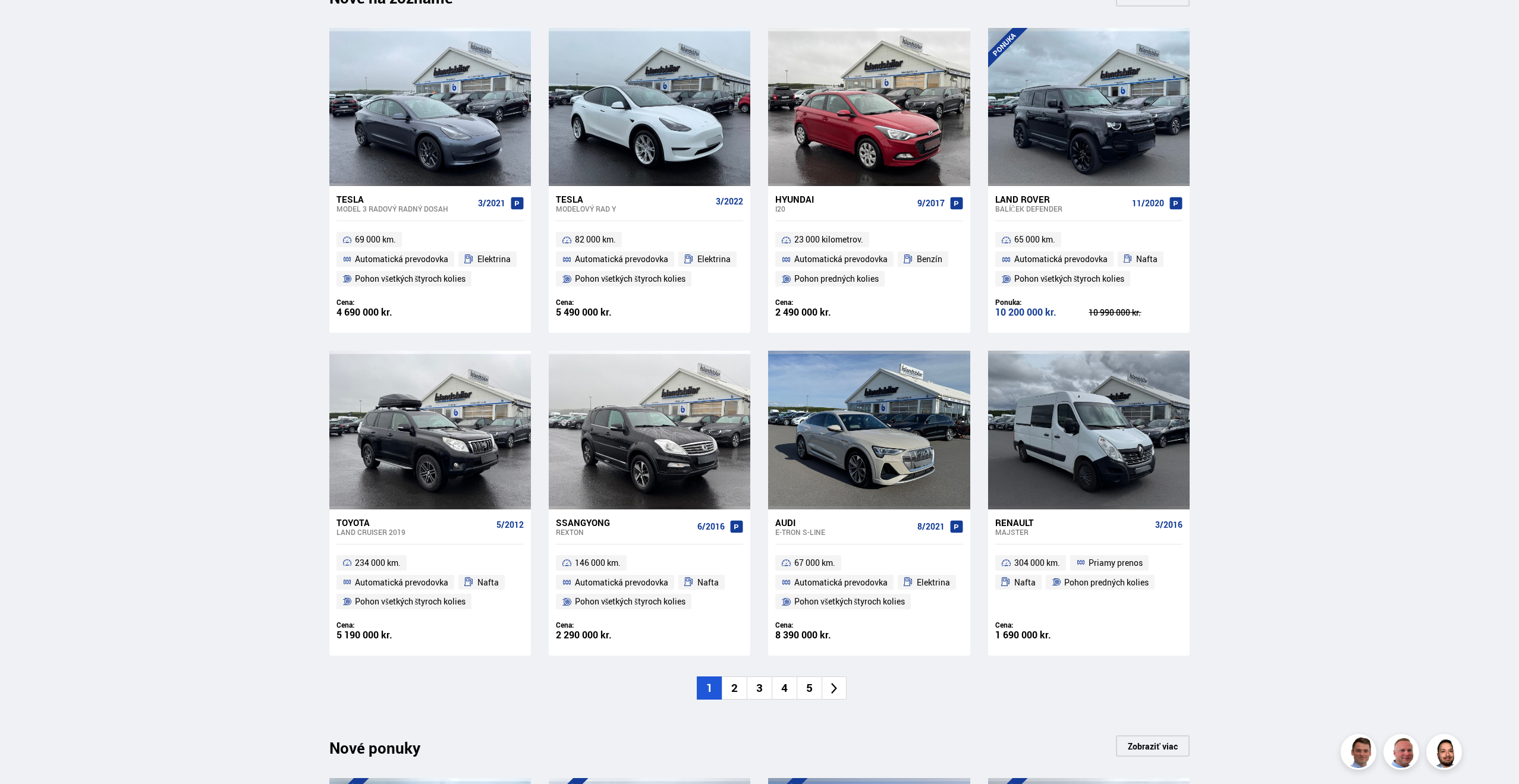
click at [832, 689] on icon at bounding box center [835, 688] width 14 height 14
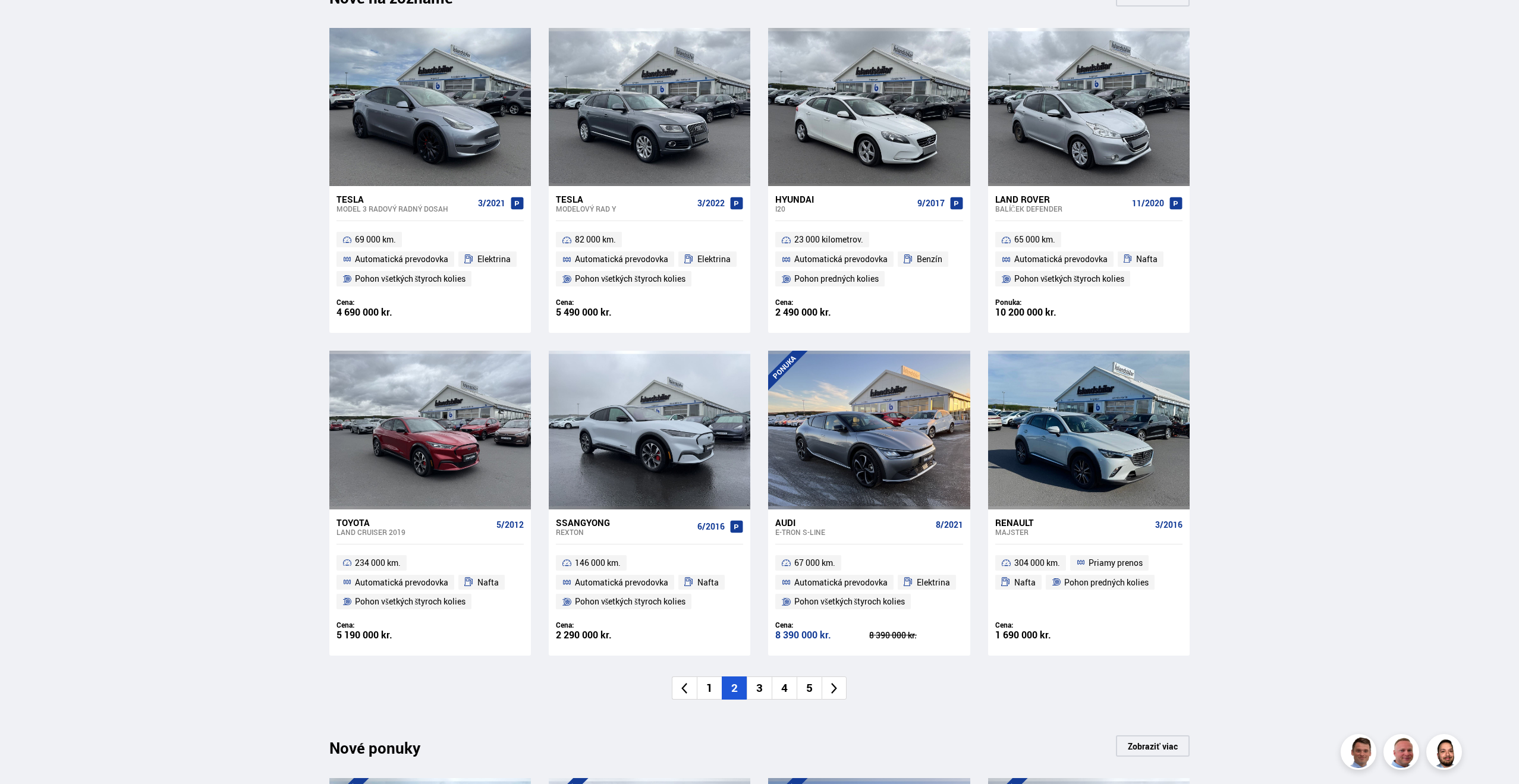
click at [811, 691] on font "5" at bounding box center [809, 687] width 7 height 15
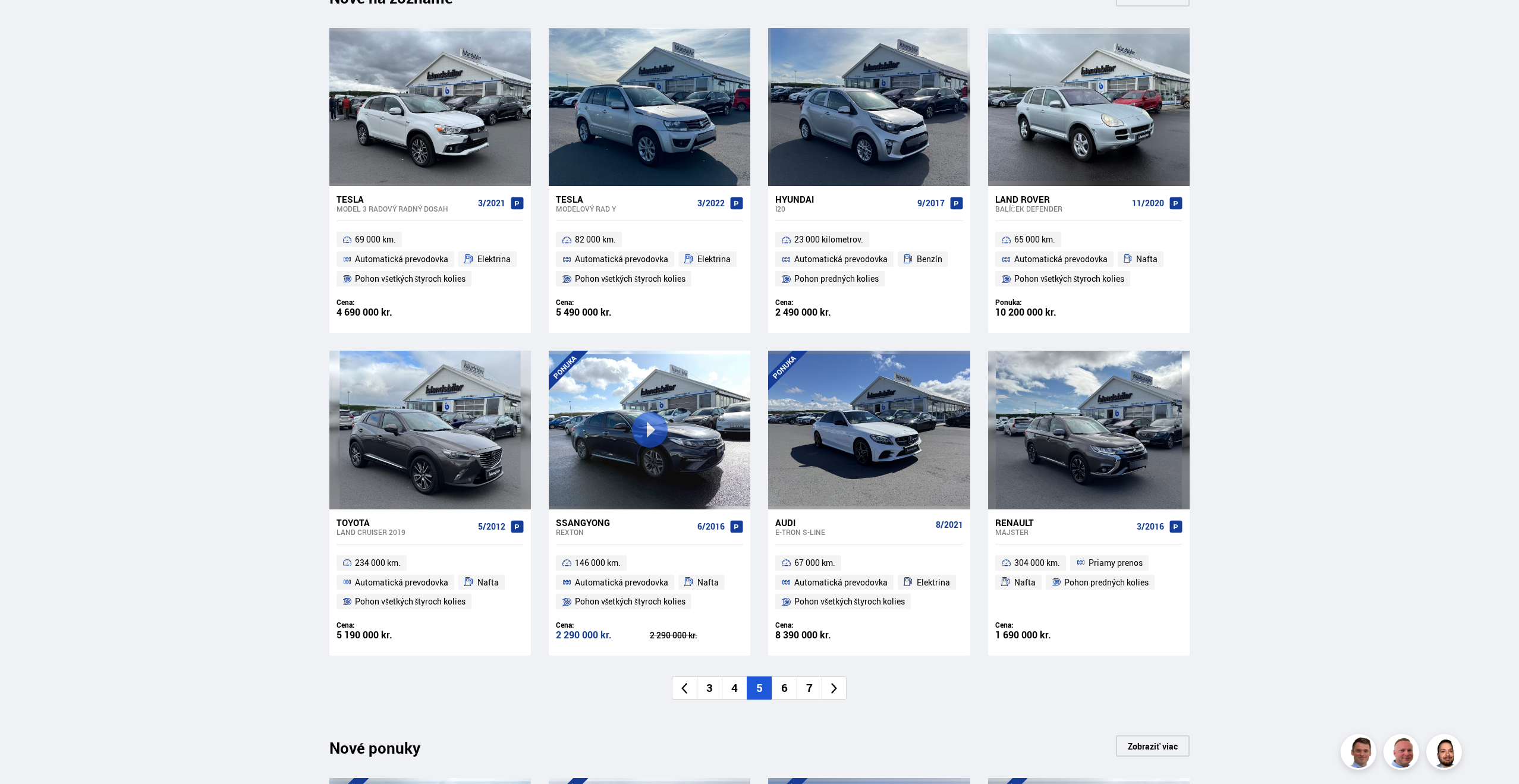
click at [812, 690] on font "7" at bounding box center [809, 687] width 7 height 15
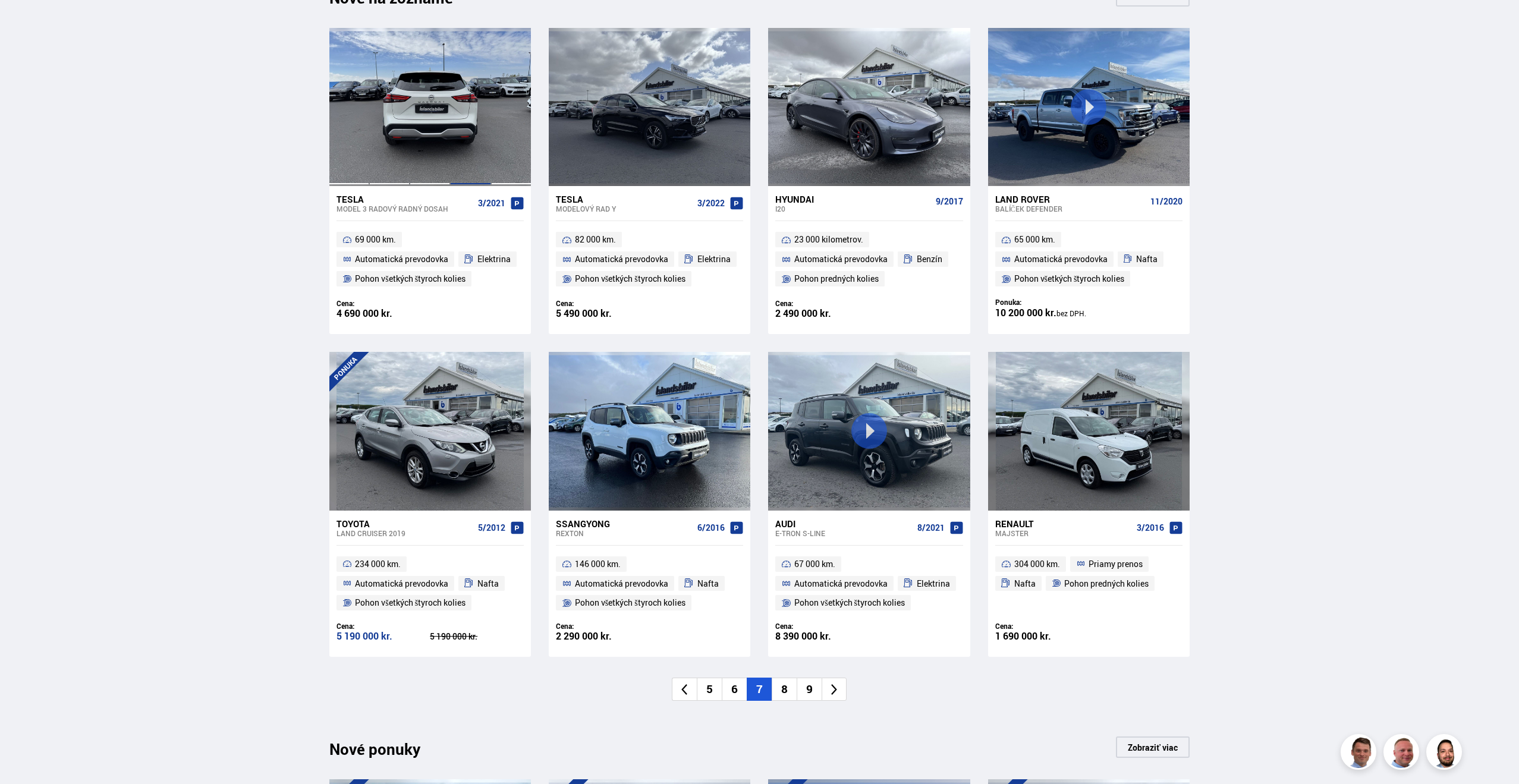
click at [454, 130] on div at bounding box center [470, 106] width 40 height 158
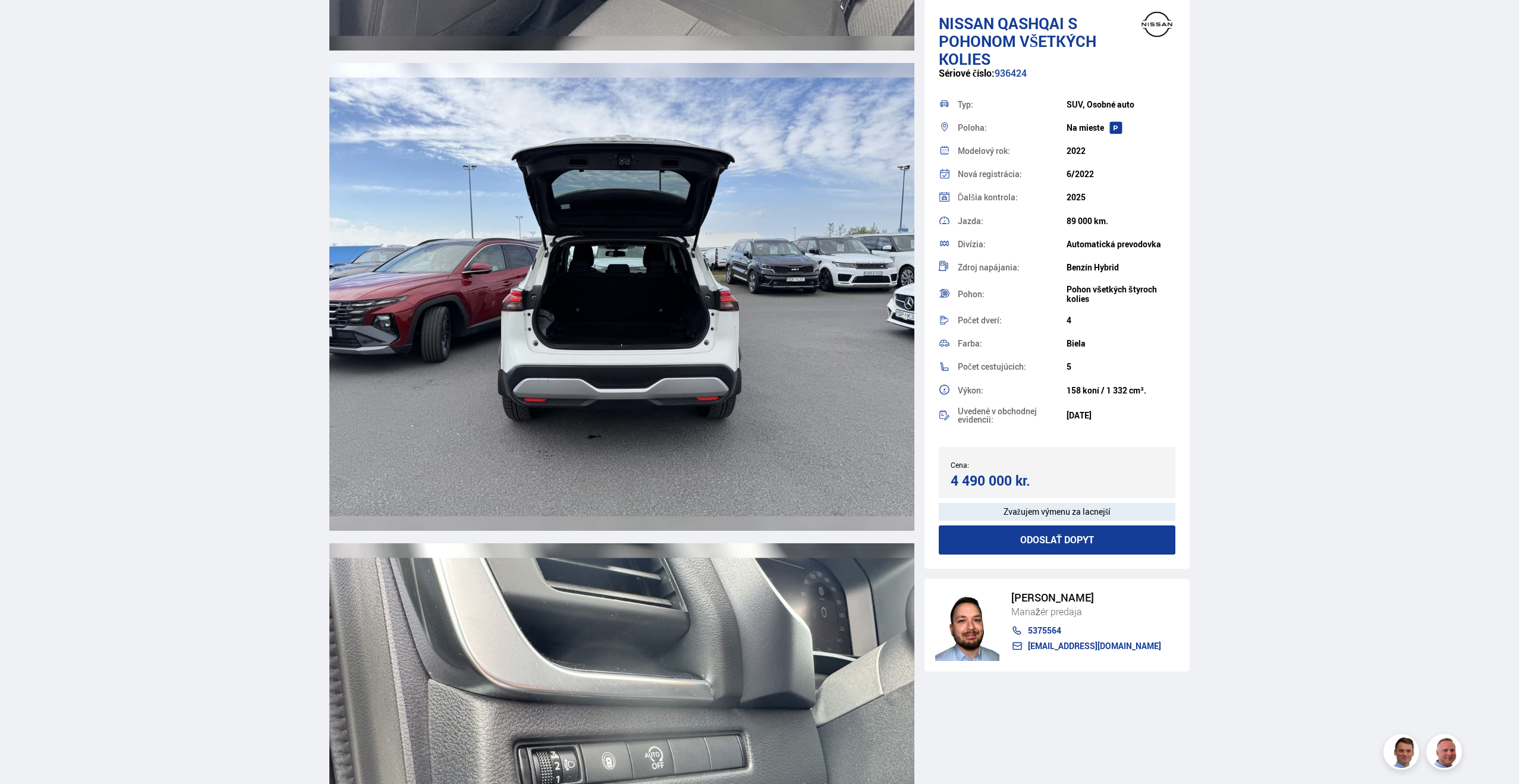
scroll to position [10394, 0]
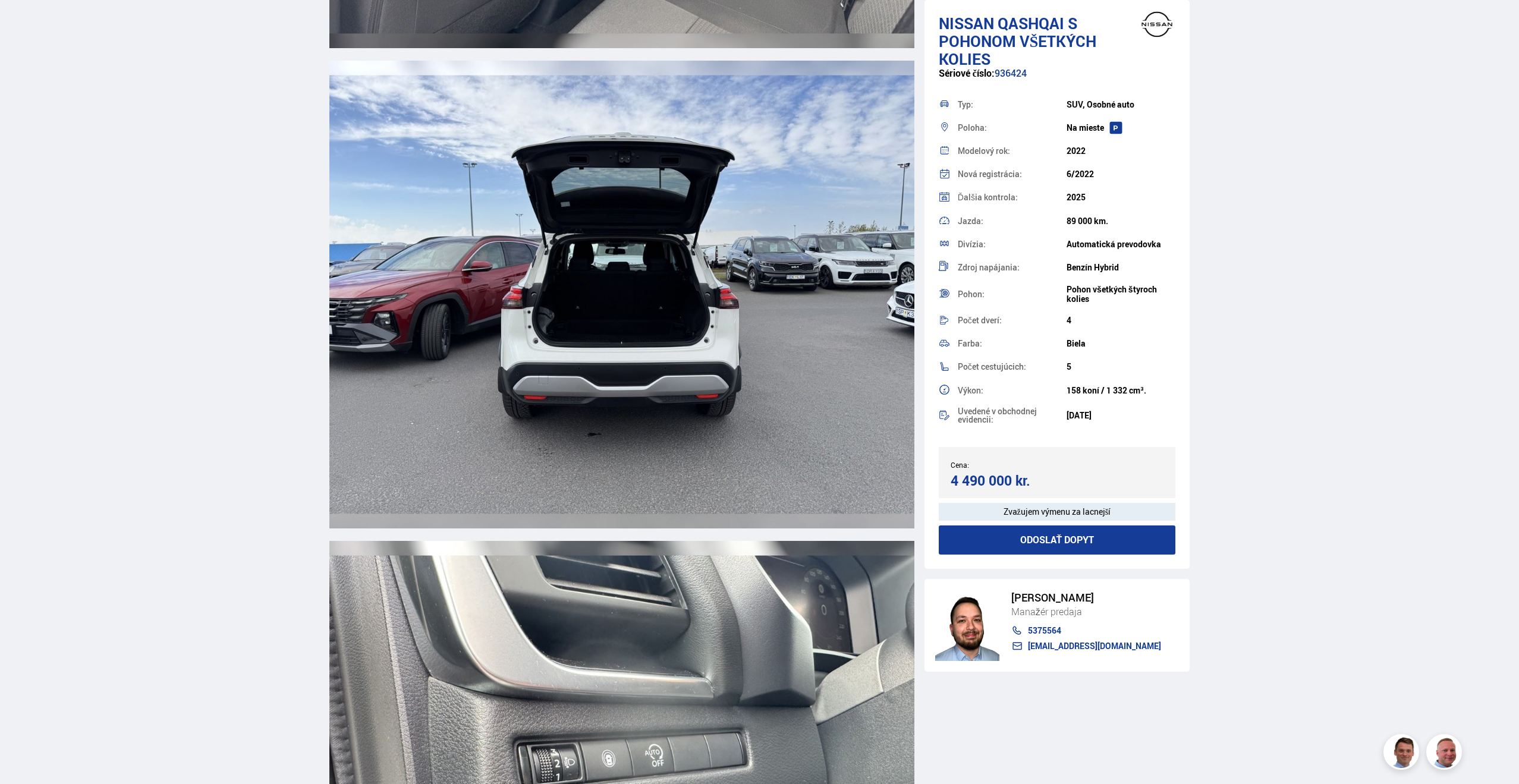
click at [654, 311] on img at bounding box center [622, 294] width 585 height 467
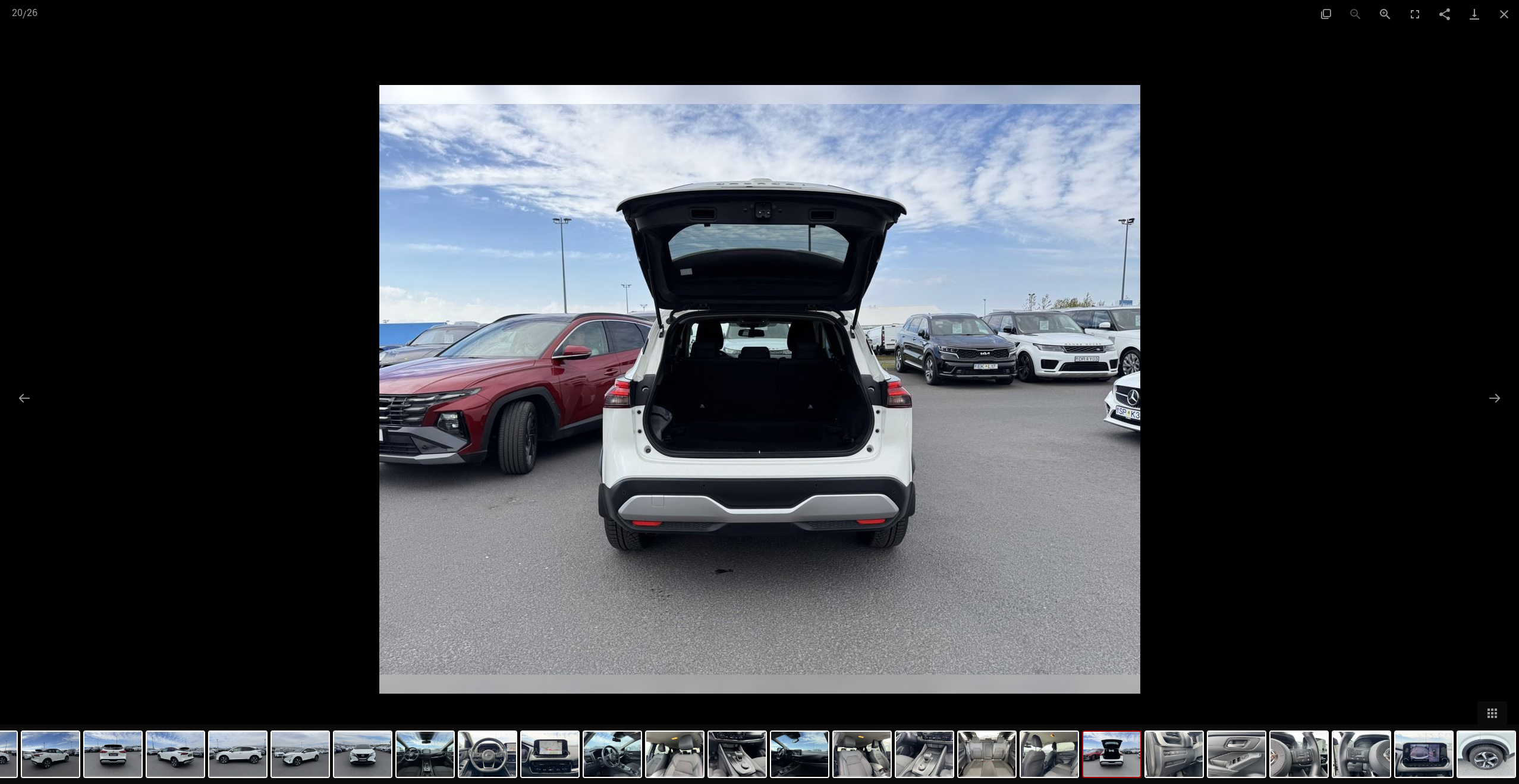
scroll to position [9702, 0]
click at [1505, 12] on button "Zatvoriť galériu" at bounding box center [1504, 14] width 30 height 28
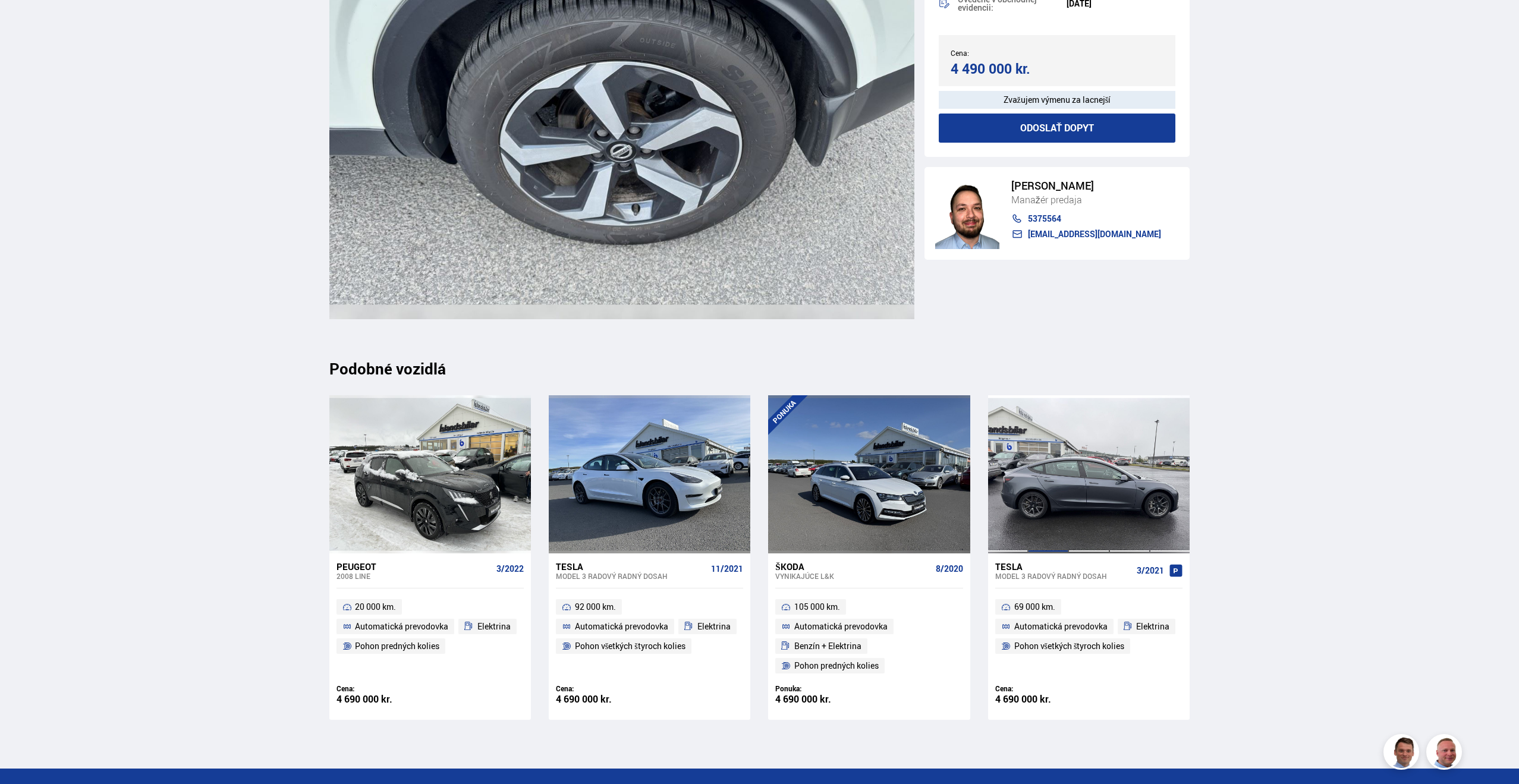
scroll to position [13488, 0]
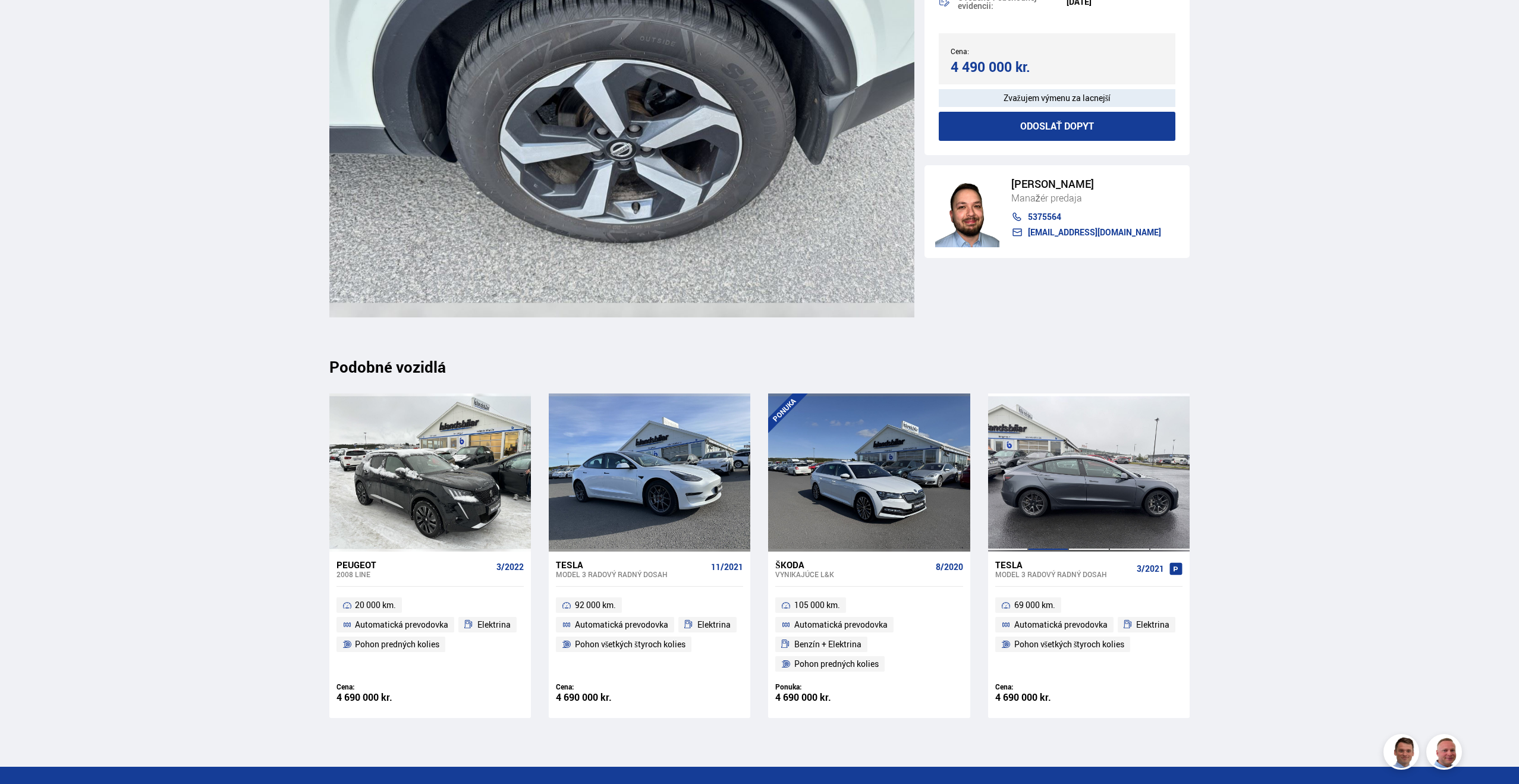
click at [1066, 467] on div at bounding box center [1048, 473] width 40 height 158
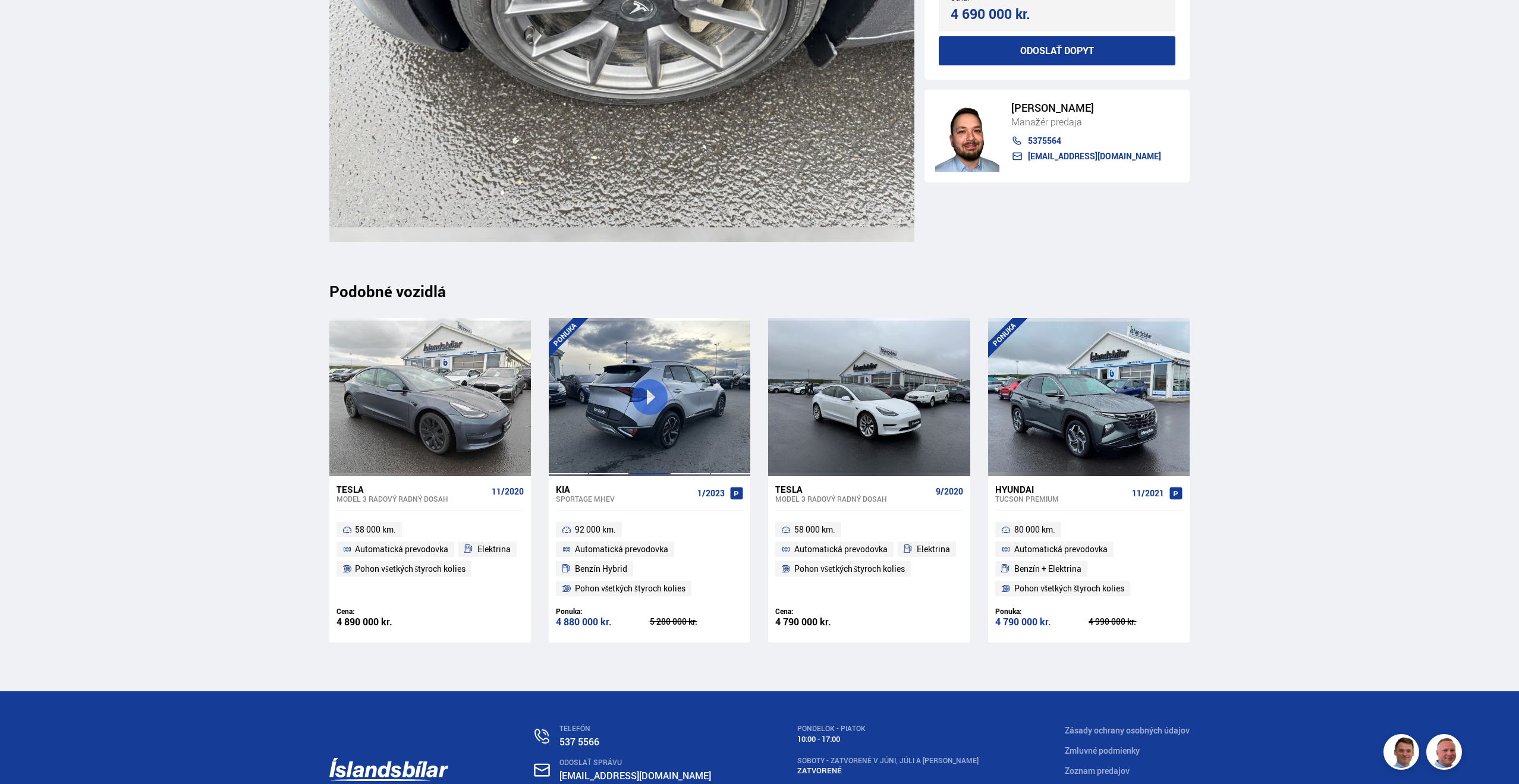
scroll to position [12801, 0]
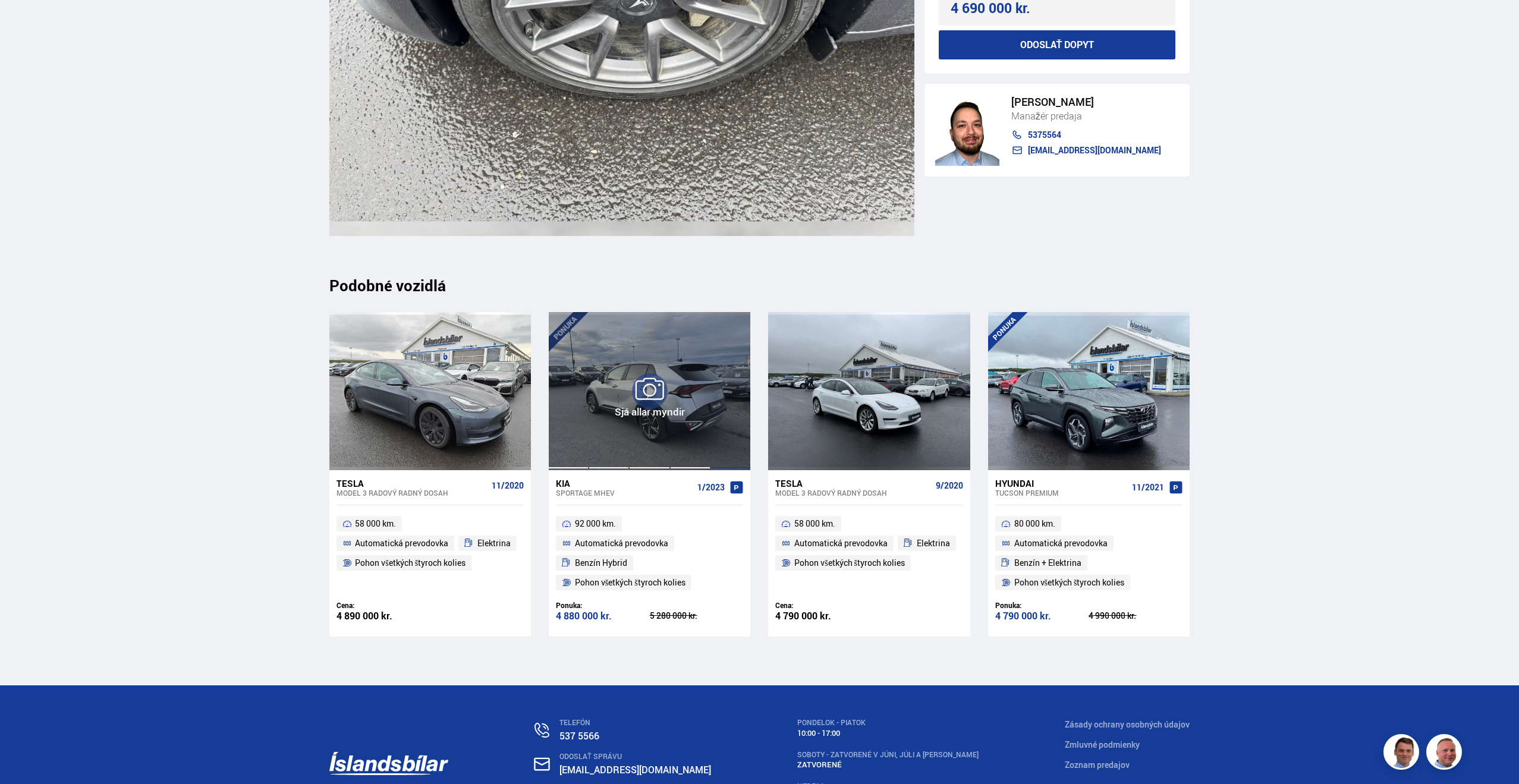
click at [727, 430] on div at bounding box center [730, 391] width 40 height 158
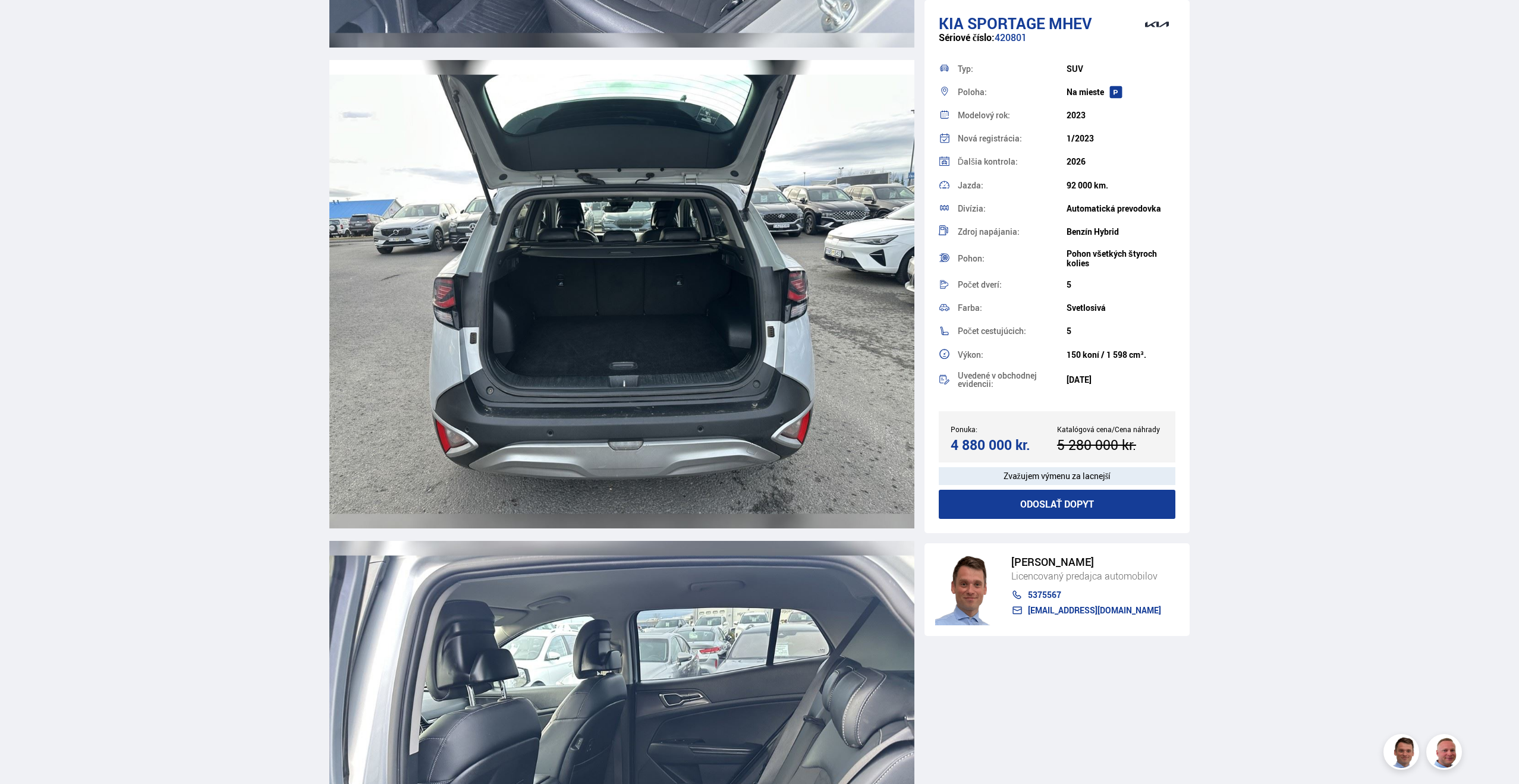
scroll to position [10527, 0]
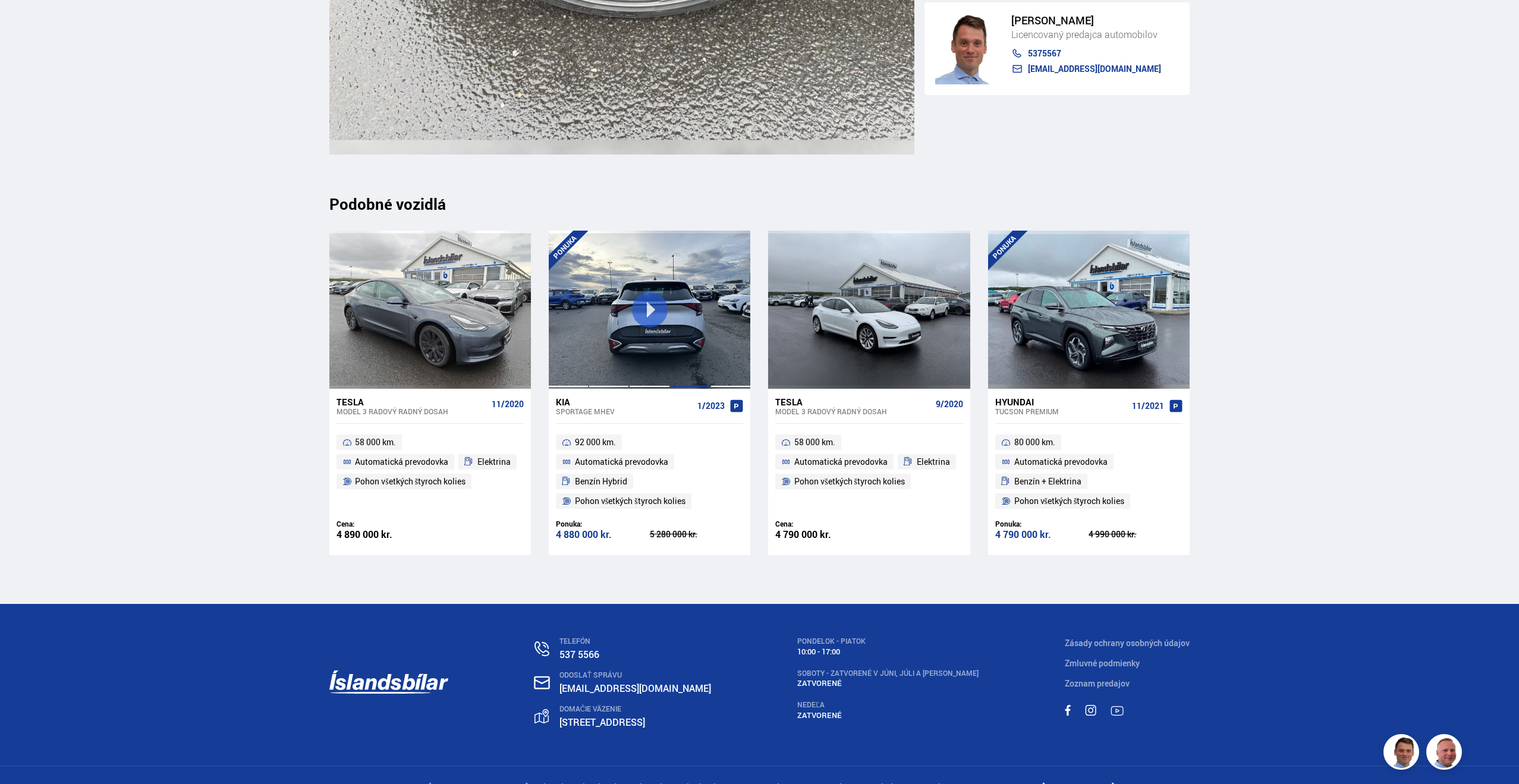
scroll to position [12909, 0]
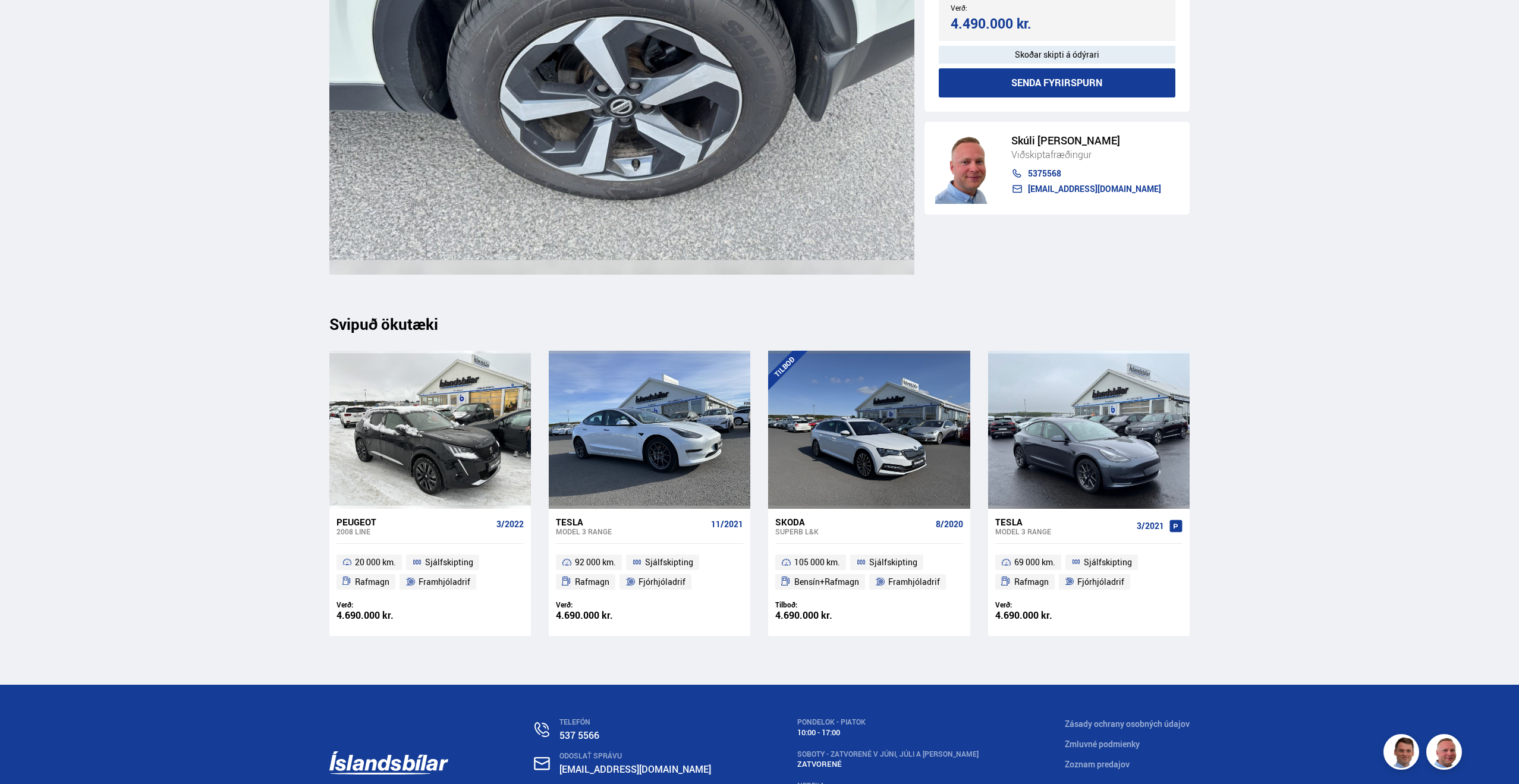
scroll to position [13531, 0]
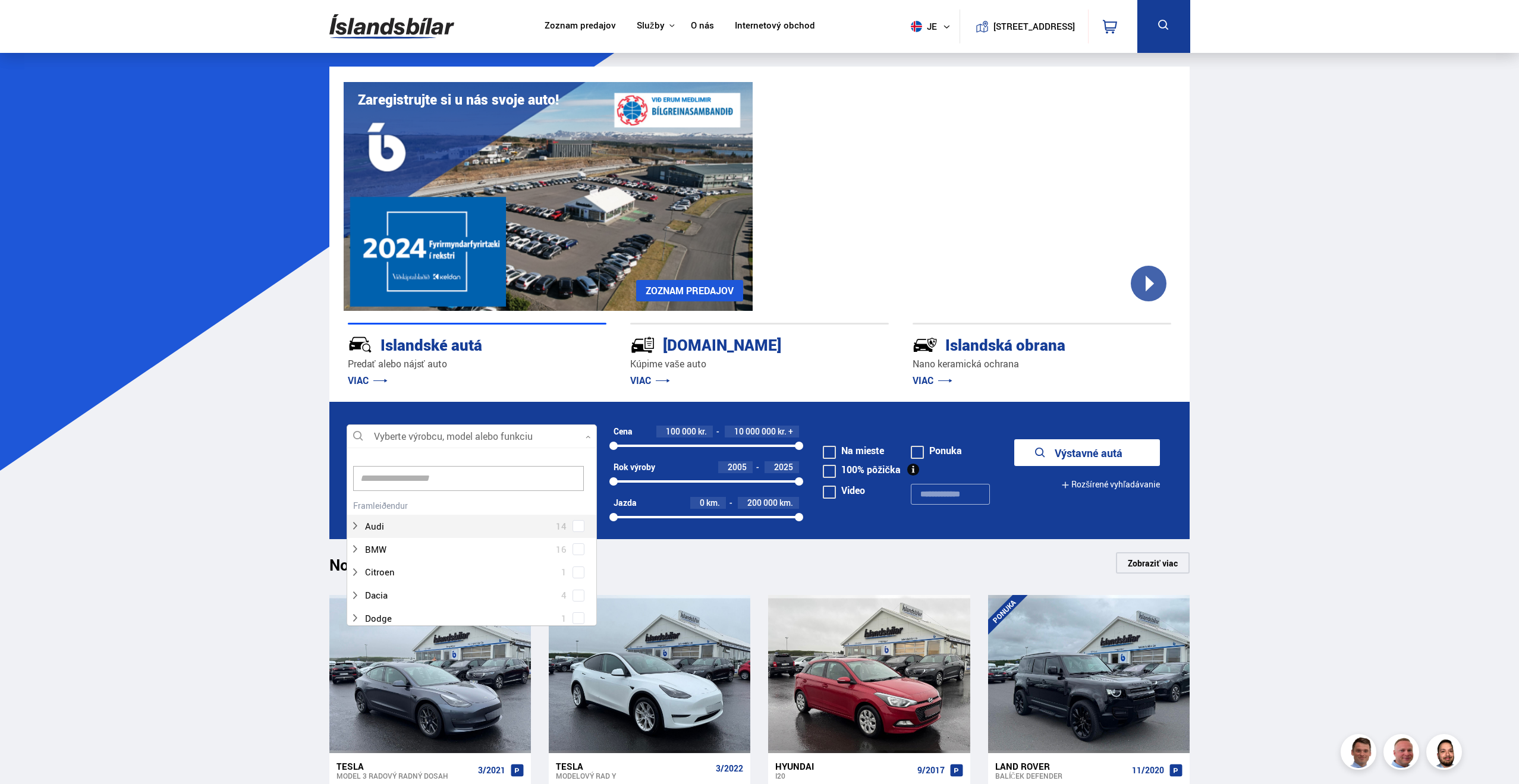
click at [590, 439] on div at bounding box center [471, 437] width 250 height 24
click at [438, 516] on div at bounding box center [460, 512] width 220 height 18
click at [577, 514] on span at bounding box center [579, 511] width 12 height 12
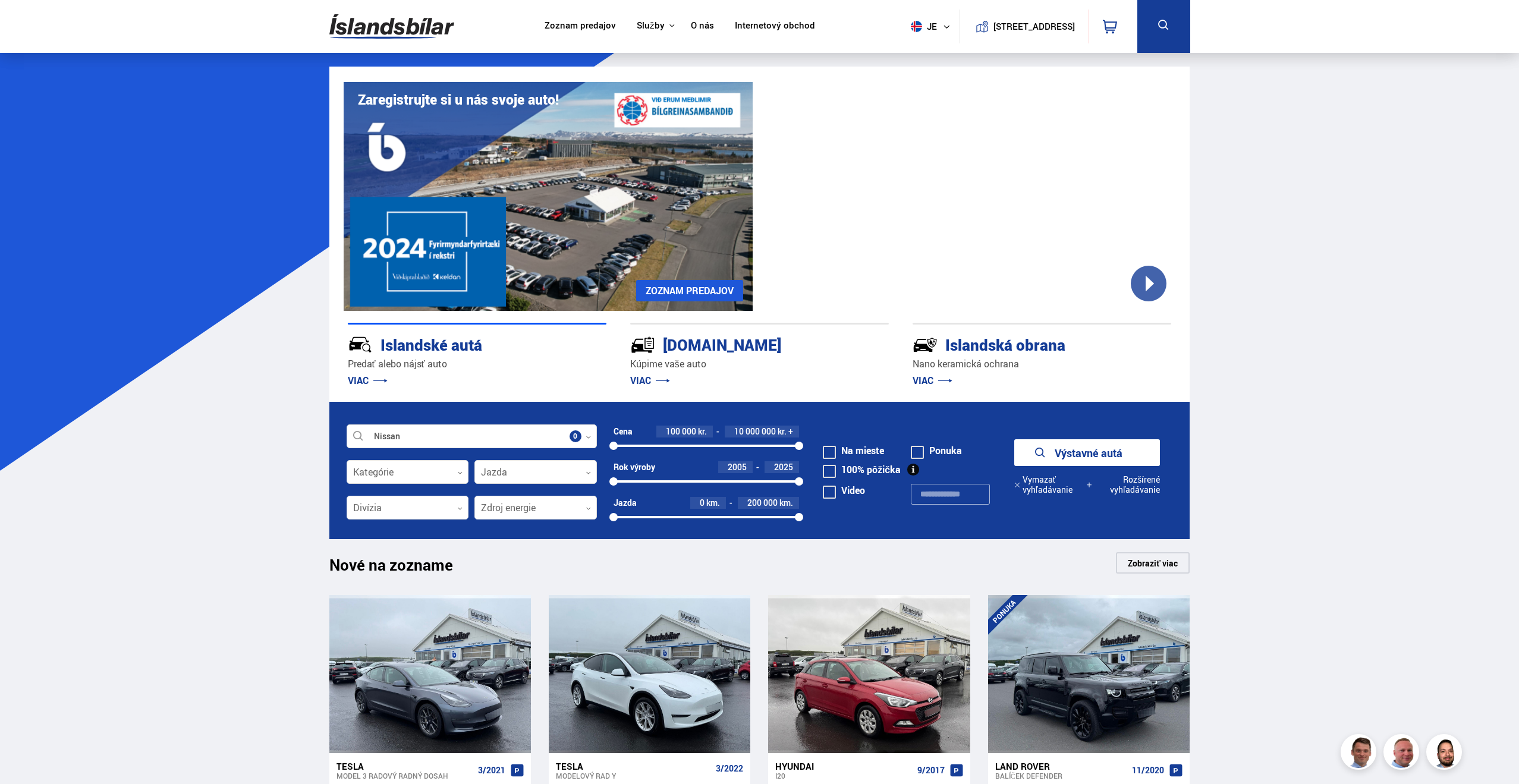
click at [1137, 561] on font "Zobraziť viac" at bounding box center [1153, 563] width 50 height 11
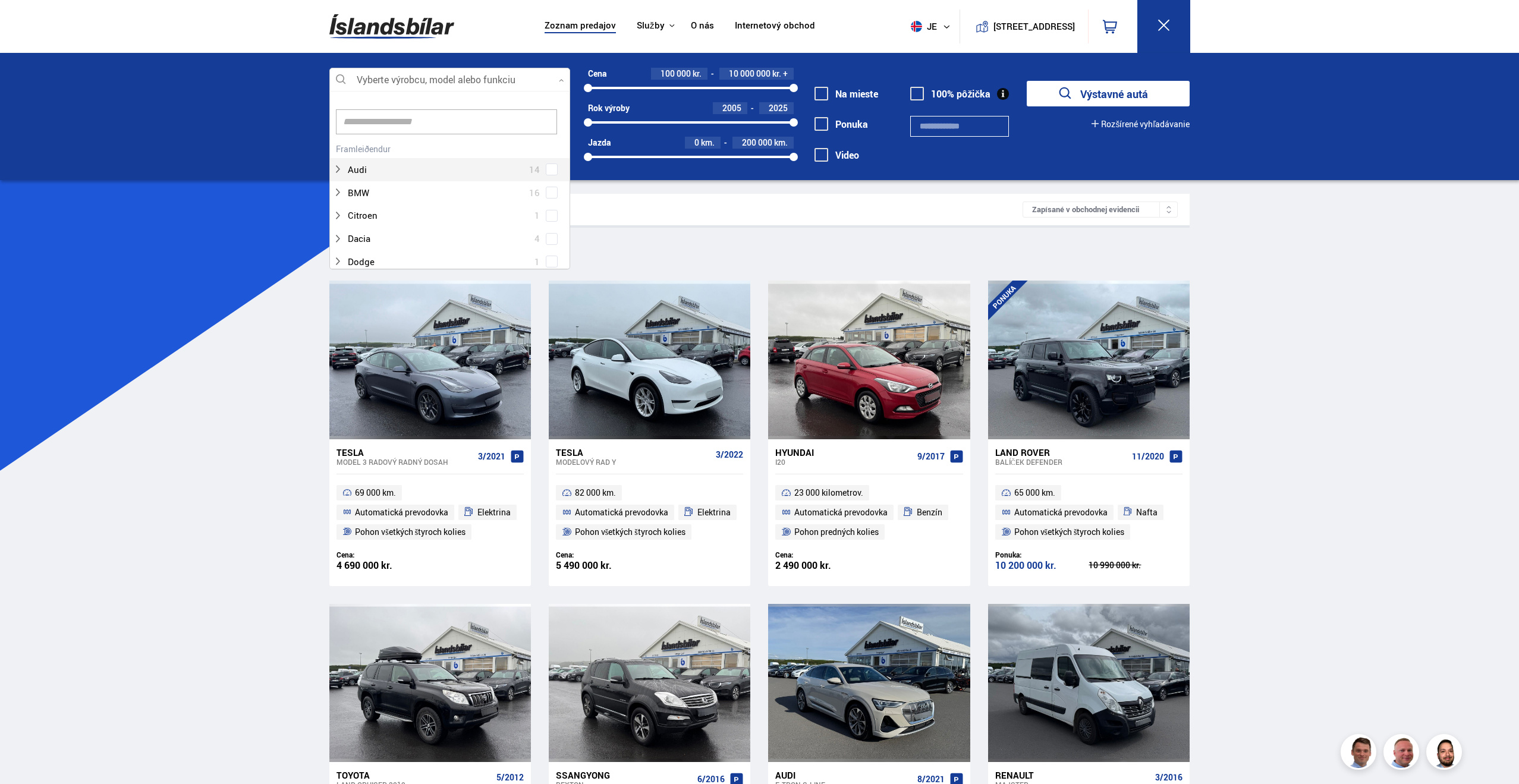
click at [481, 79] on div at bounding box center [450, 80] width 241 height 24
click at [549, 206] on span at bounding box center [552, 206] width 5 height 5
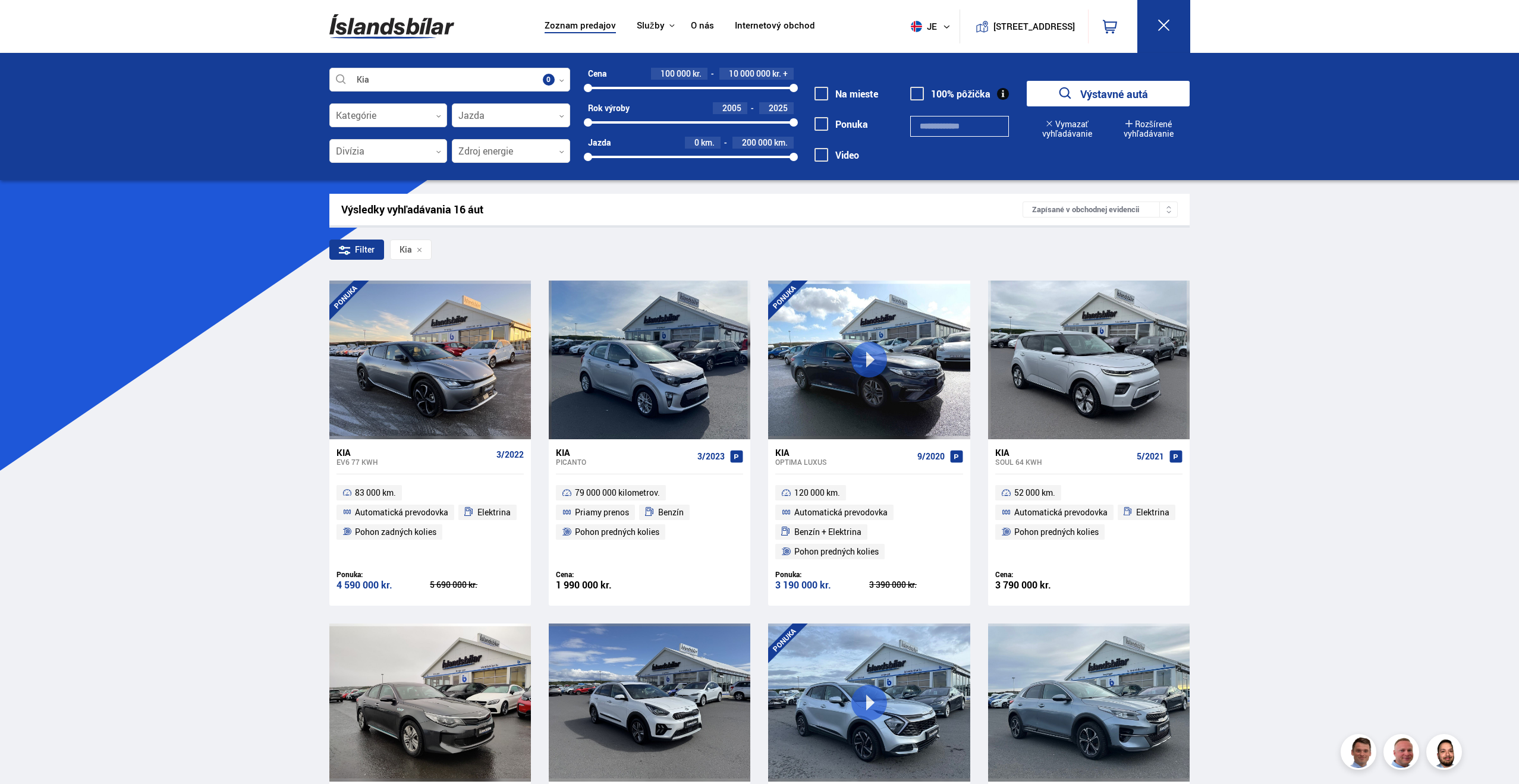
click at [1077, 100] on button "Výstavné autá" at bounding box center [1108, 93] width 163 height 26
click at [1072, 98] on icon "submit" at bounding box center [1066, 94] width 18 height 18
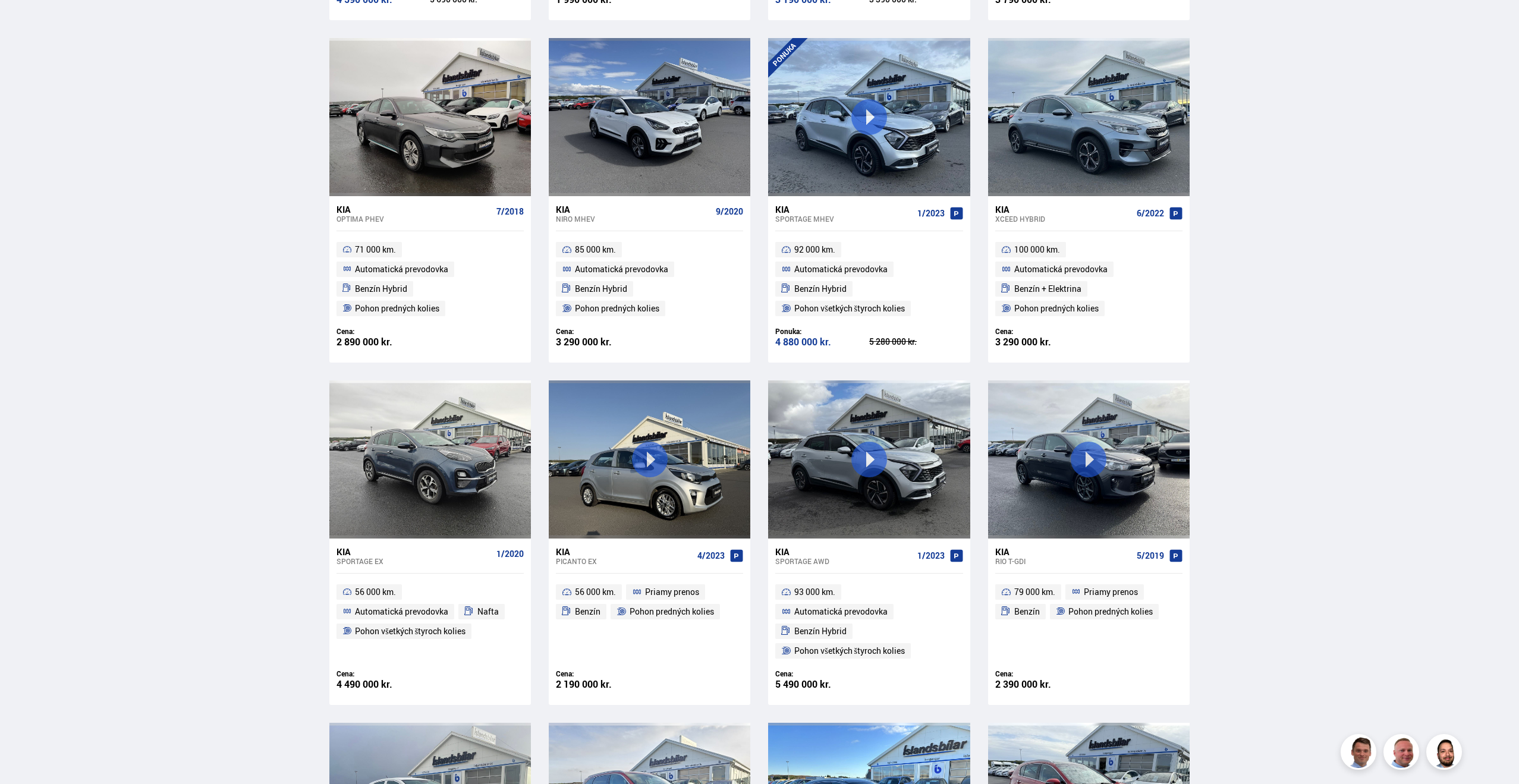
scroll to position [586, 0]
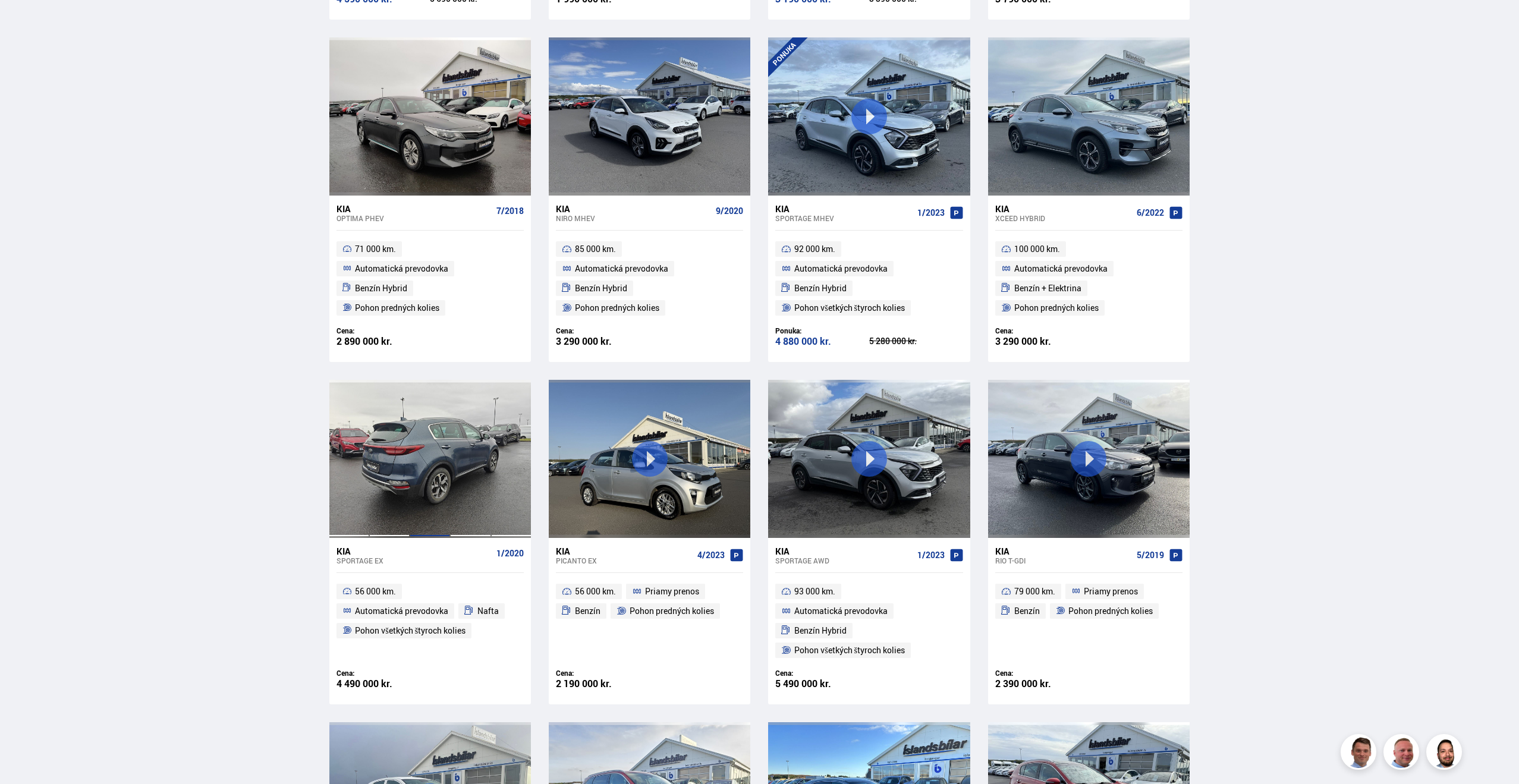
click at [447, 503] on div at bounding box center [430, 459] width 40 height 158
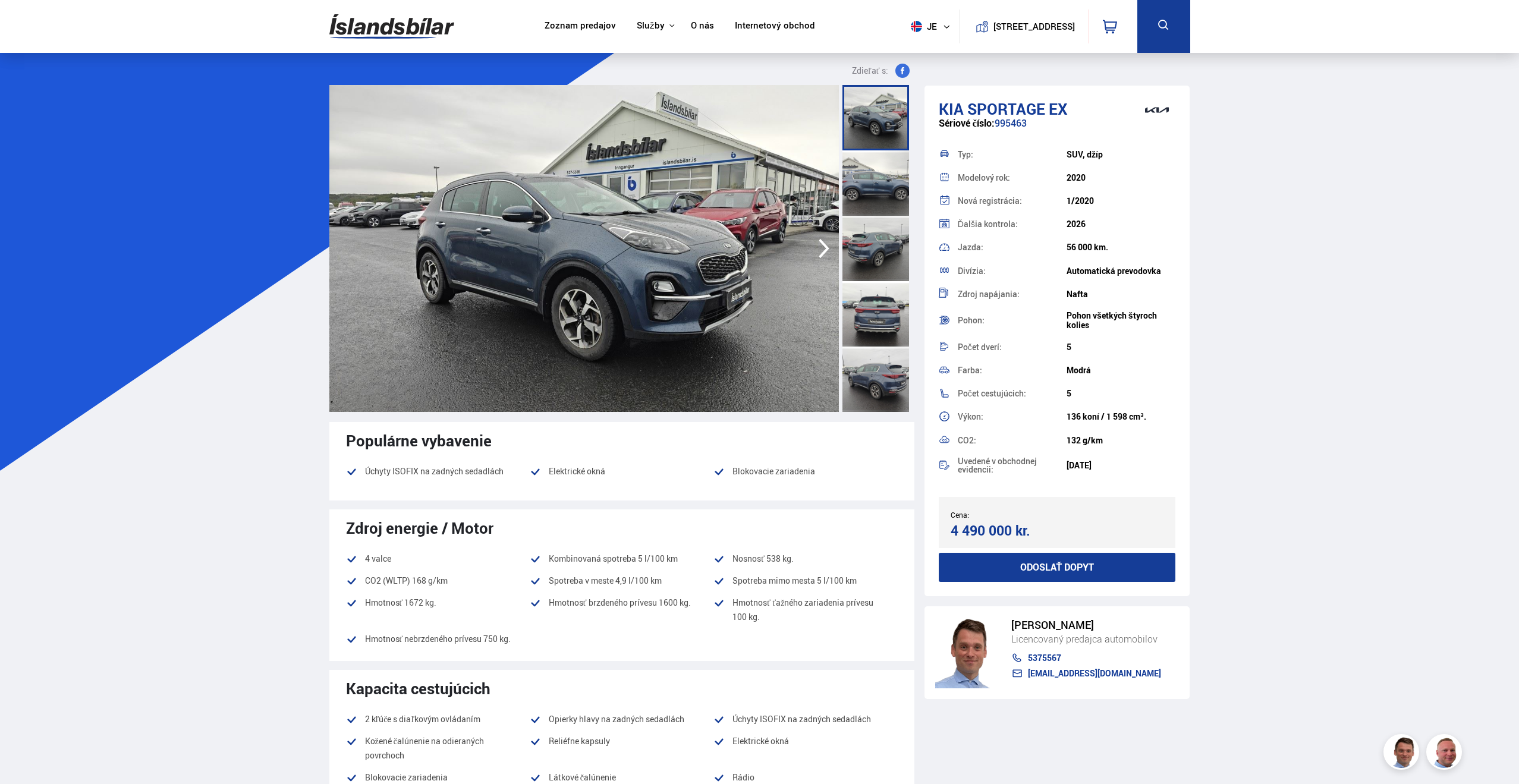
click at [822, 246] on icon "button" at bounding box center [824, 248] width 24 height 28
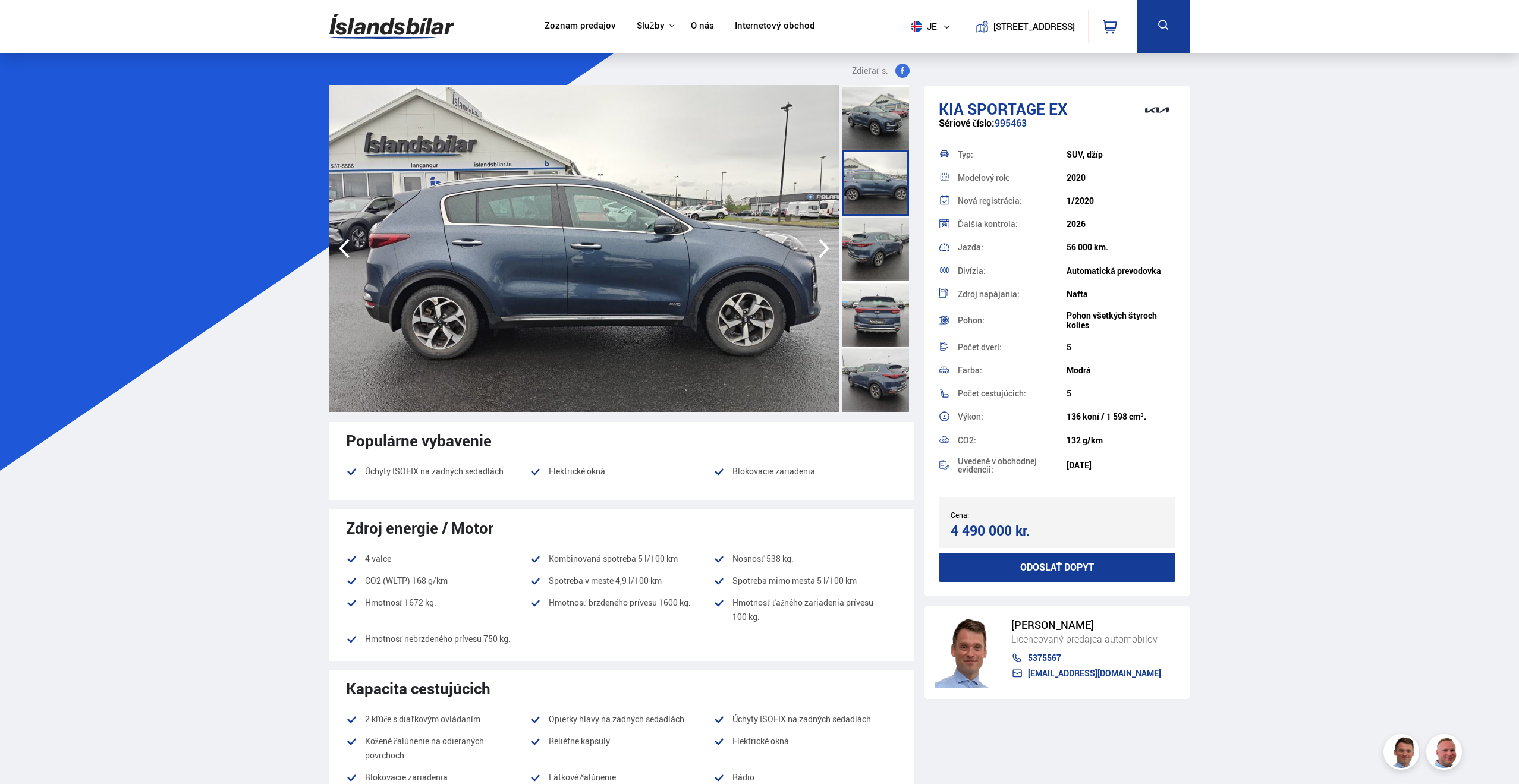
click at [822, 246] on icon "button" at bounding box center [824, 248] width 24 height 28
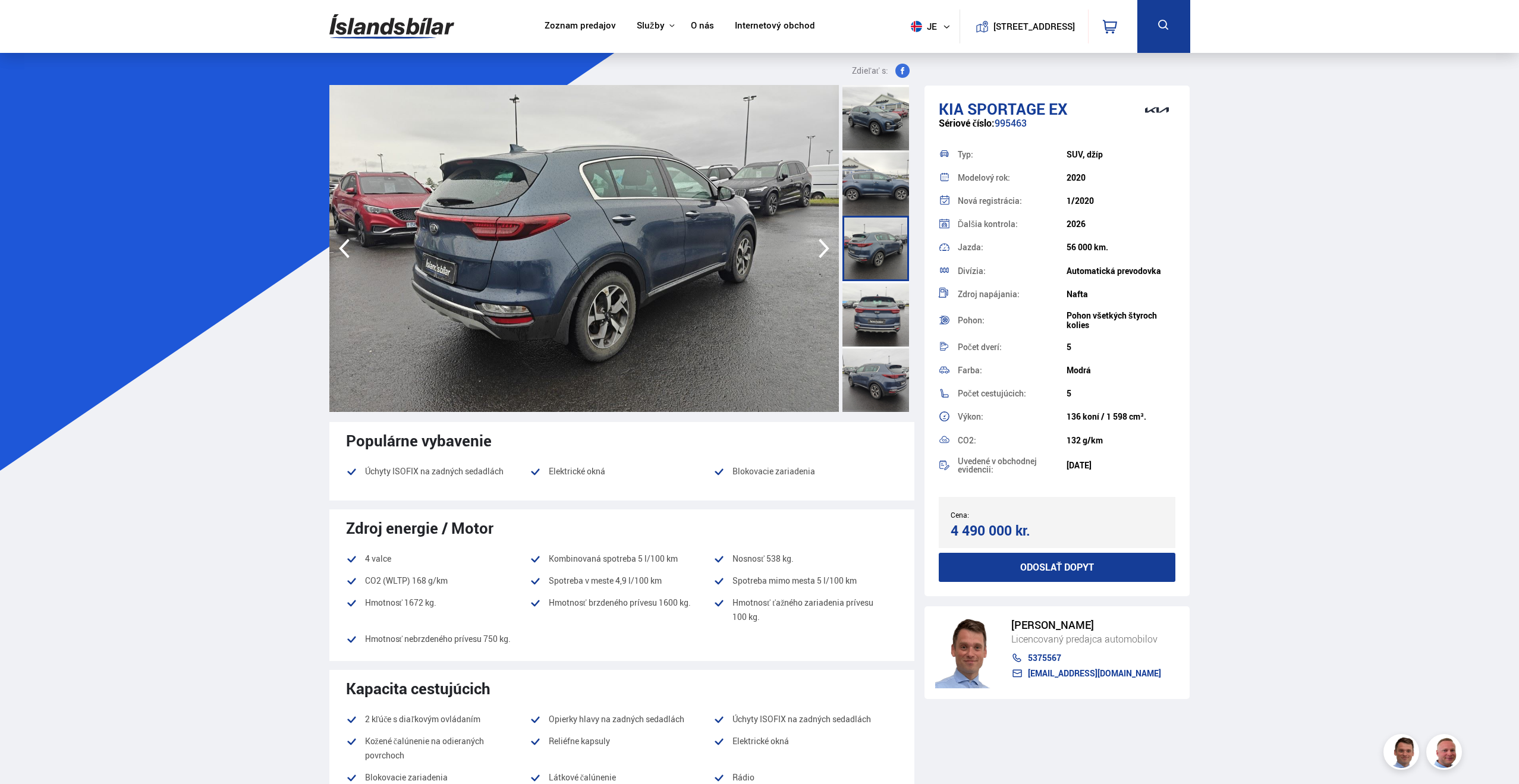
click at [822, 246] on icon "button" at bounding box center [824, 248] width 24 height 28
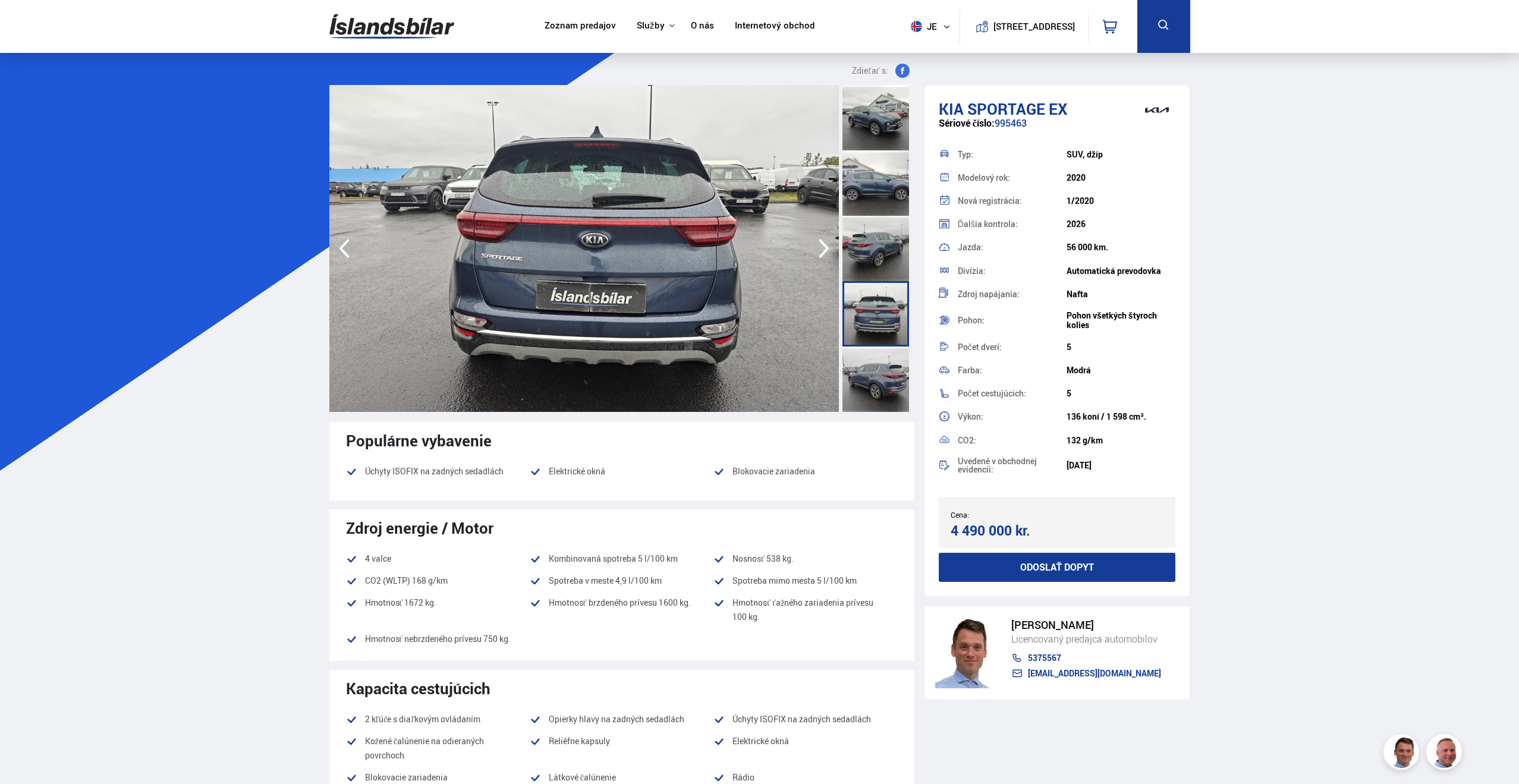
click at [822, 246] on icon "button" at bounding box center [824, 248] width 24 height 28
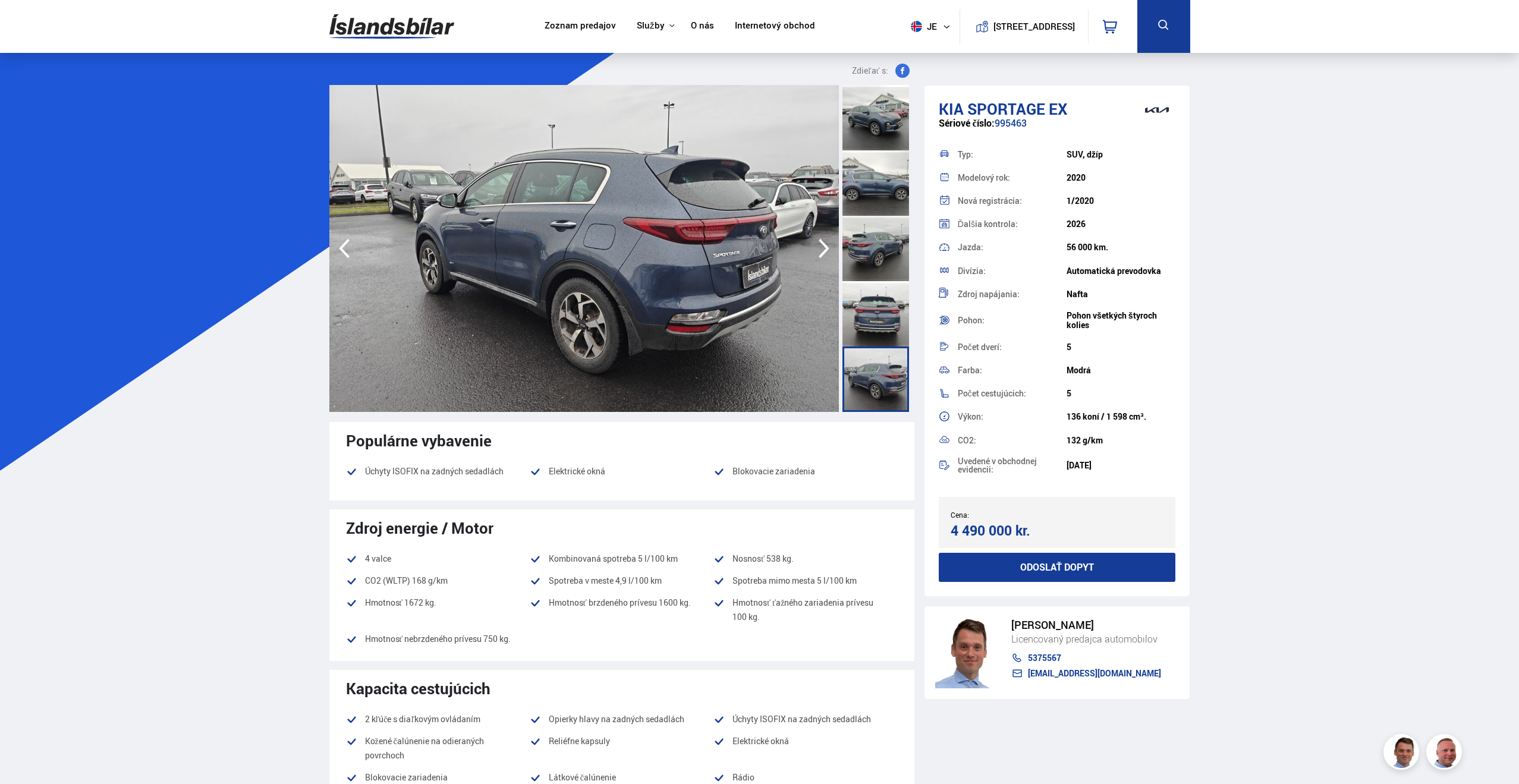
click at [822, 246] on icon "button" at bounding box center [824, 248] width 24 height 28
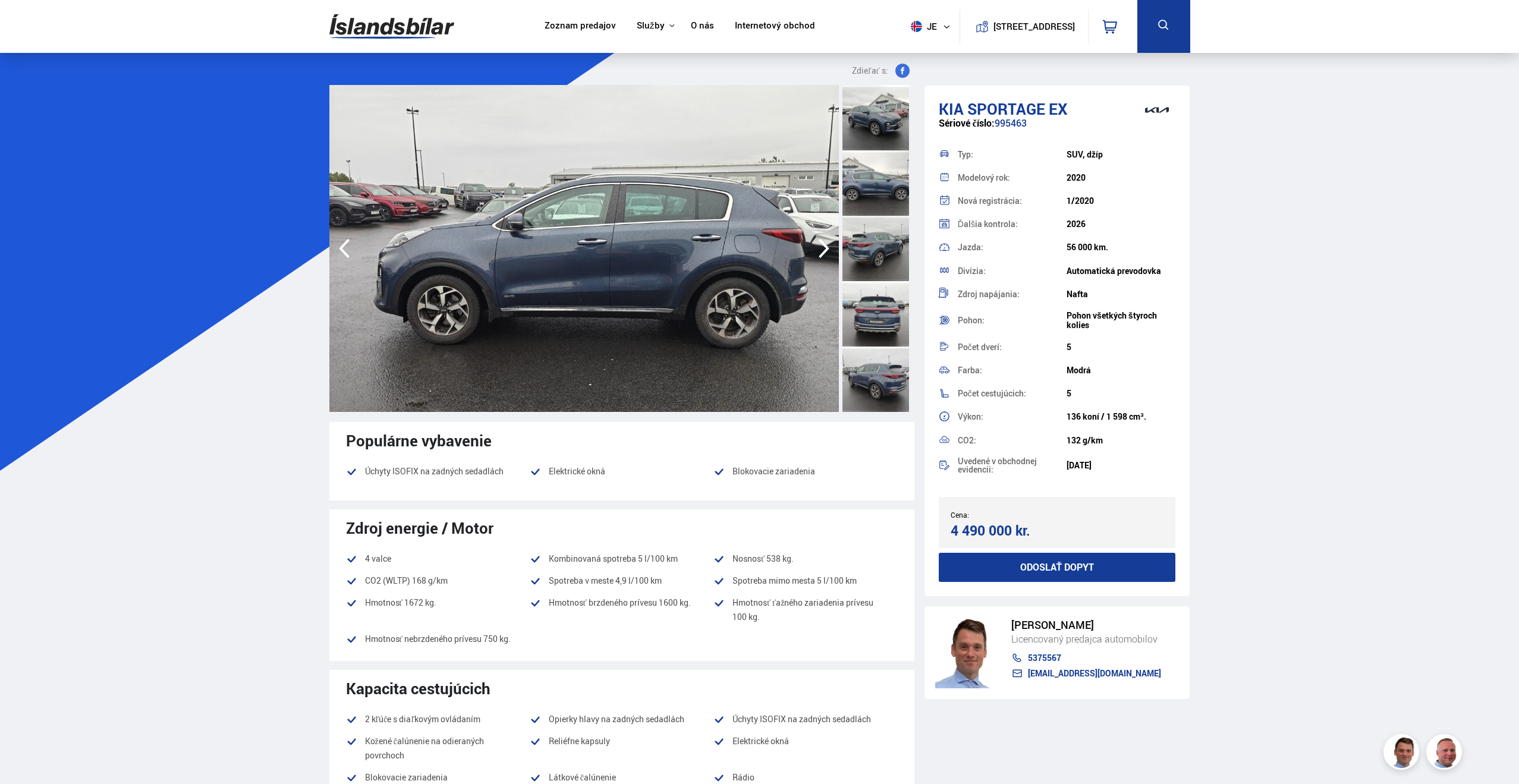
click at [822, 246] on icon "button" at bounding box center [824, 248] width 24 height 28
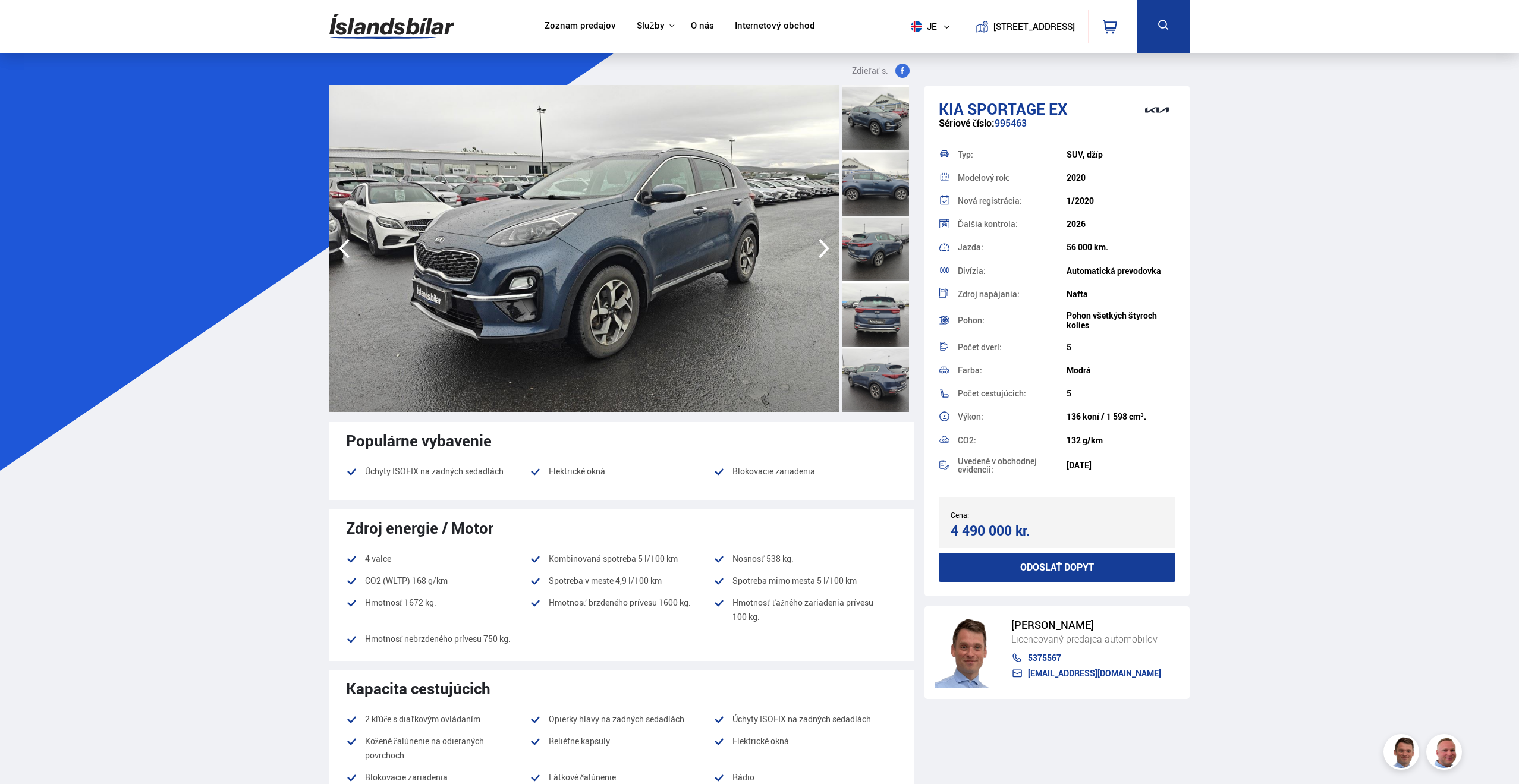
click at [822, 246] on icon "button" at bounding box center [824, 248] width 24 height 28
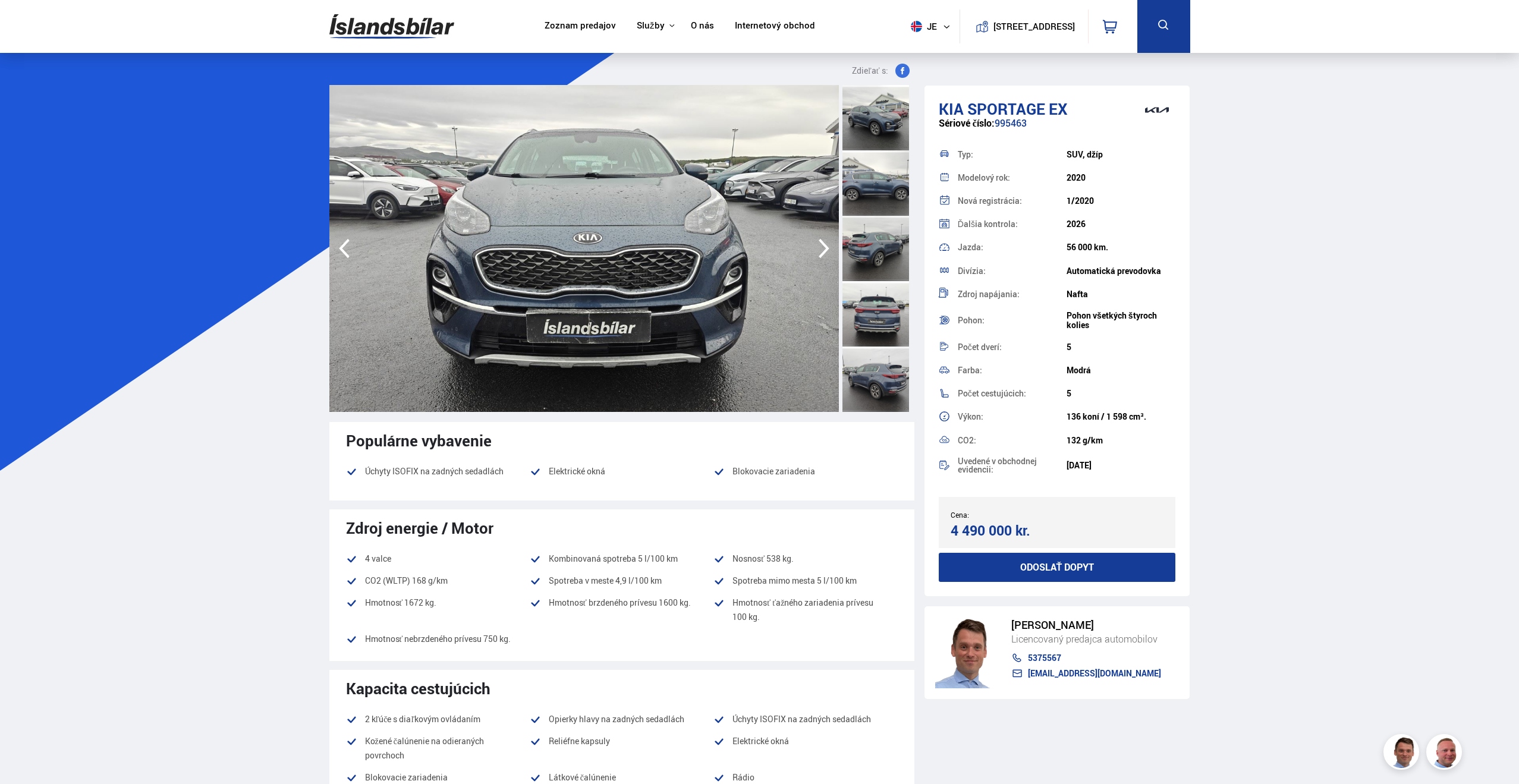
click at [822, 246] on icon "button" at bounding box center [824, 248] width 24 height 28
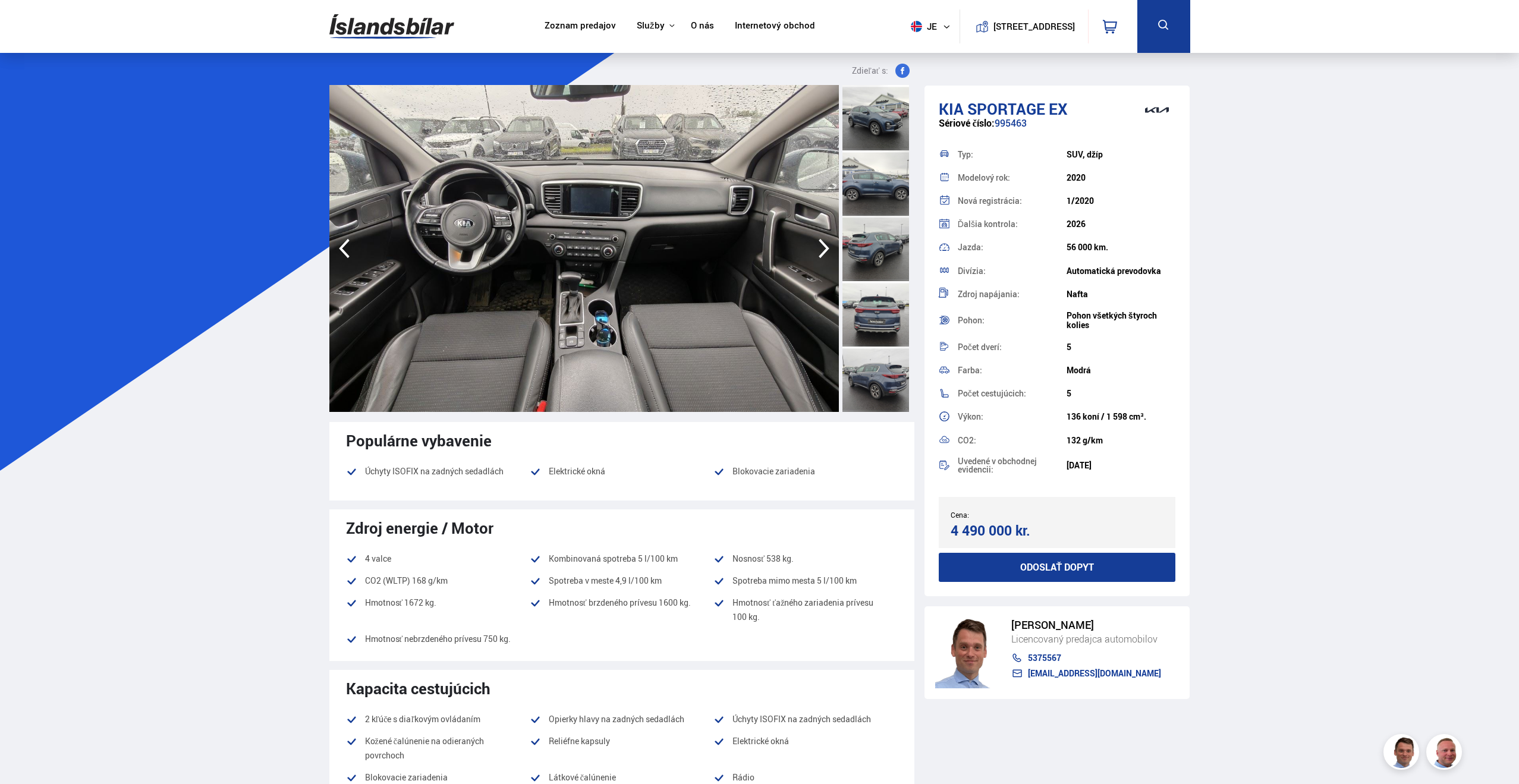
click at [822, 246] on icon "button" at bounding box center [824, 248] width 24 height 28
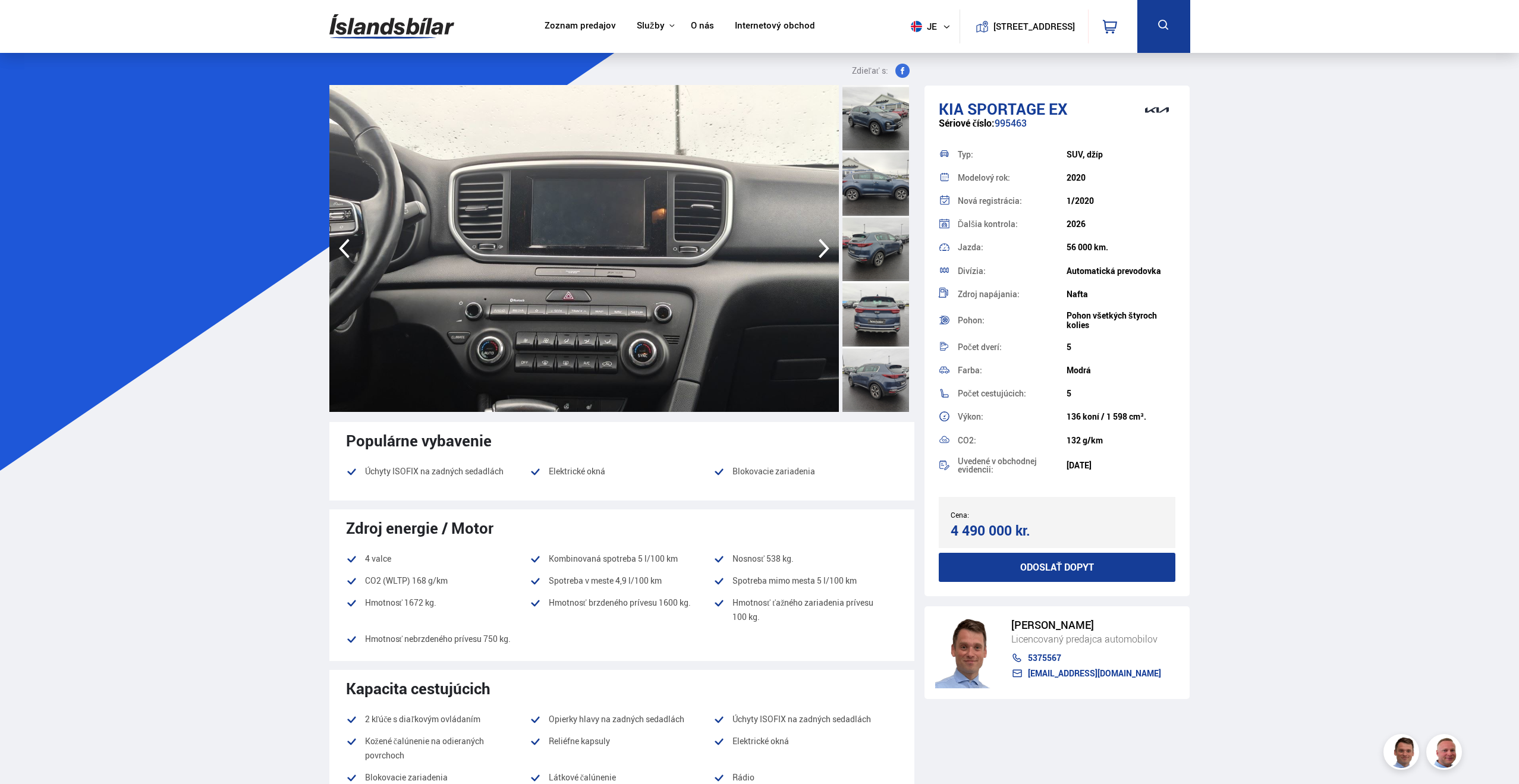
click at [822, 246] on icon "button" at bounding box center [824, 248] width 24 height 28
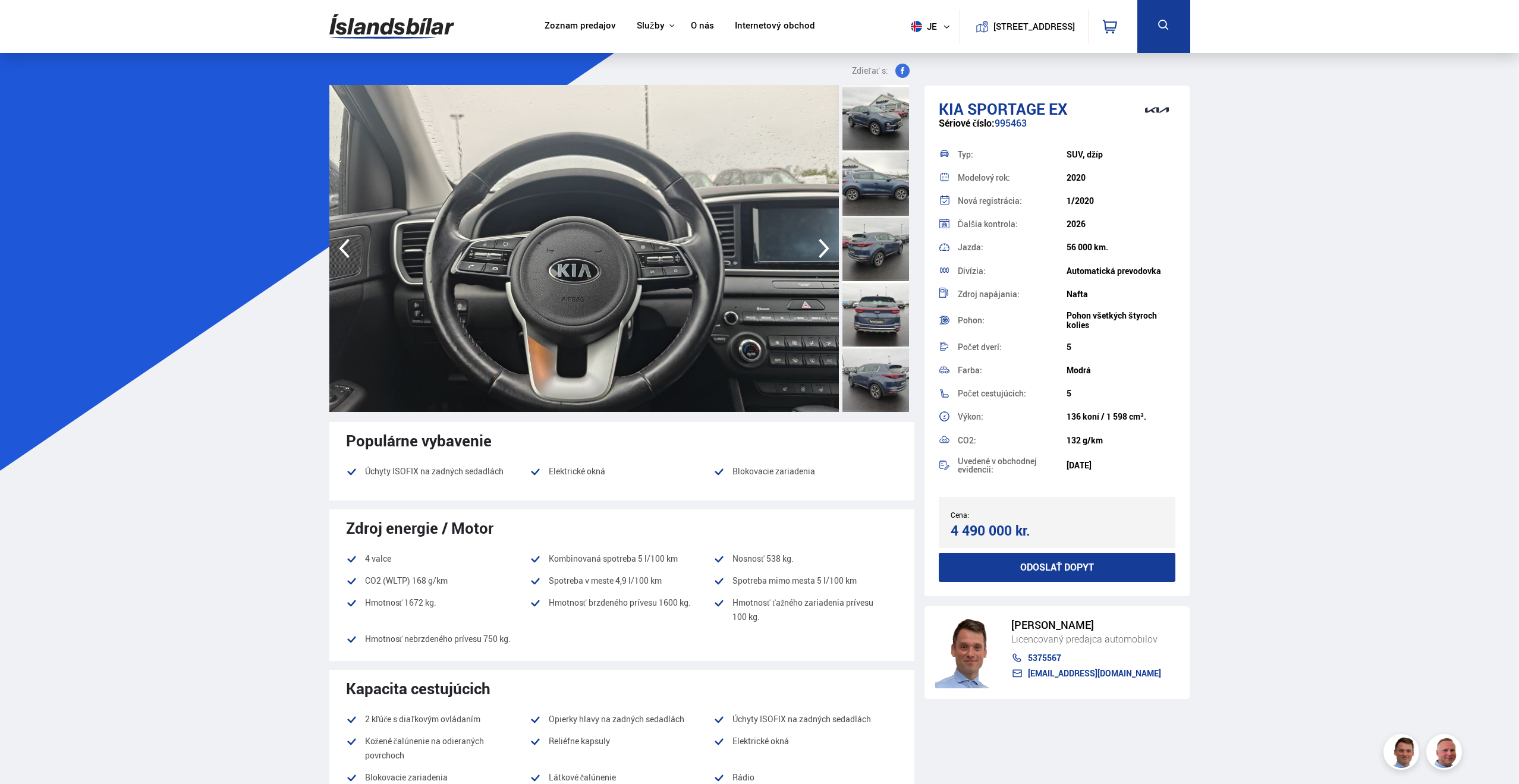
click at [822, 246] on icon "button" at bounding box center [824, 248] width 24 height 28
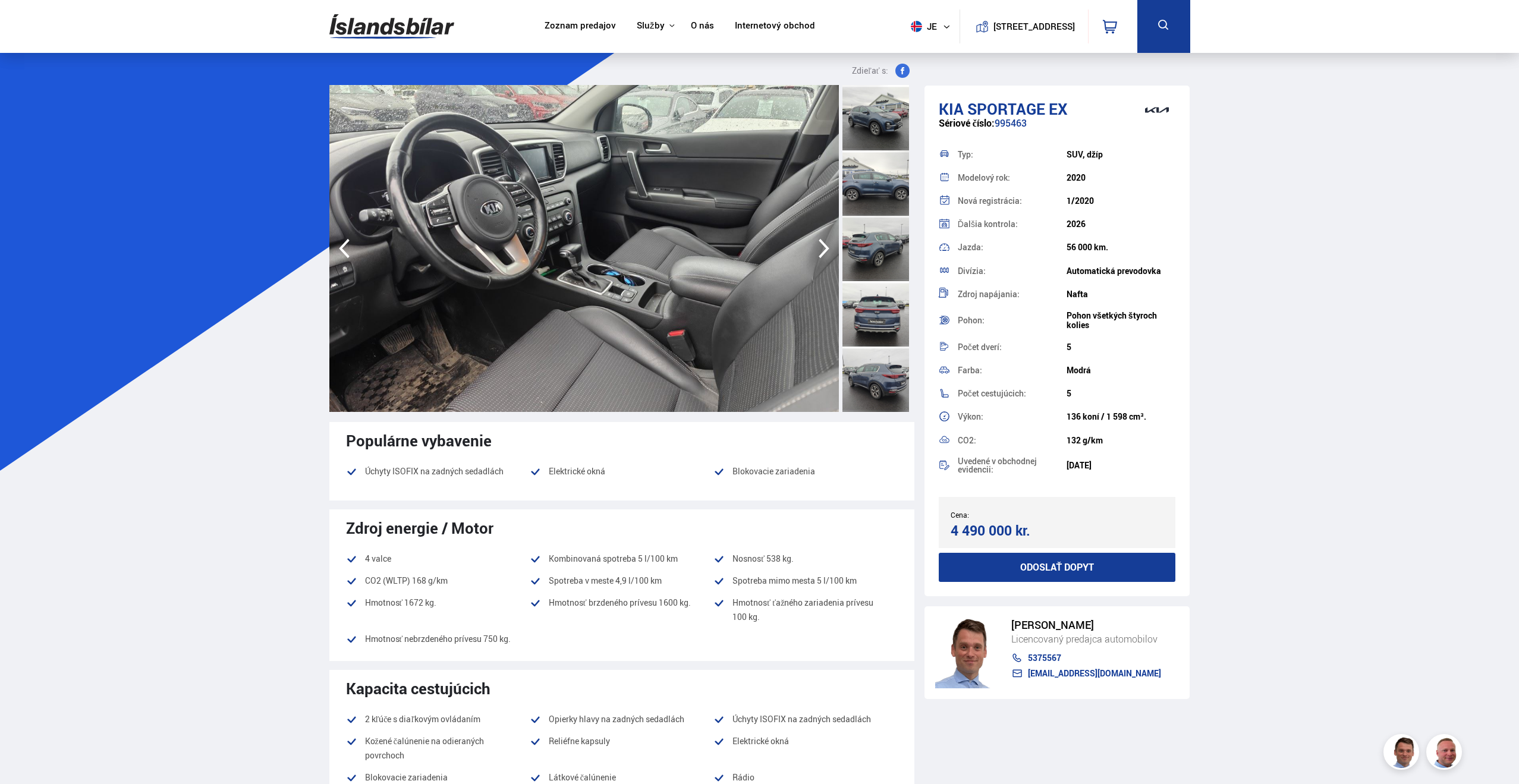
click at [822, 246] on icon "button" at bounding box center [824, 248] width 24 height 28
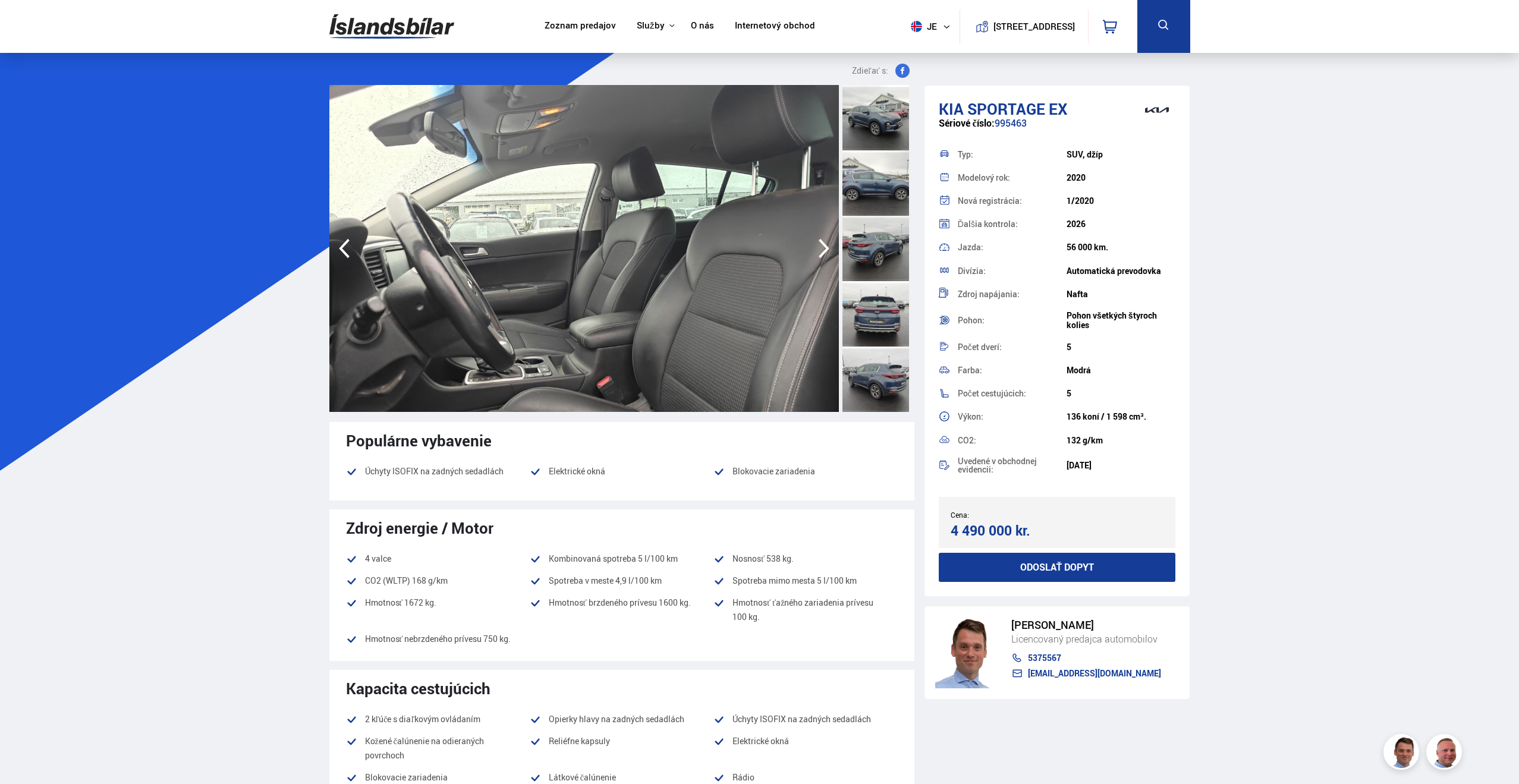
click at [822, 246] on icon "button" at bounding box center [824, 248] width 24 height 28
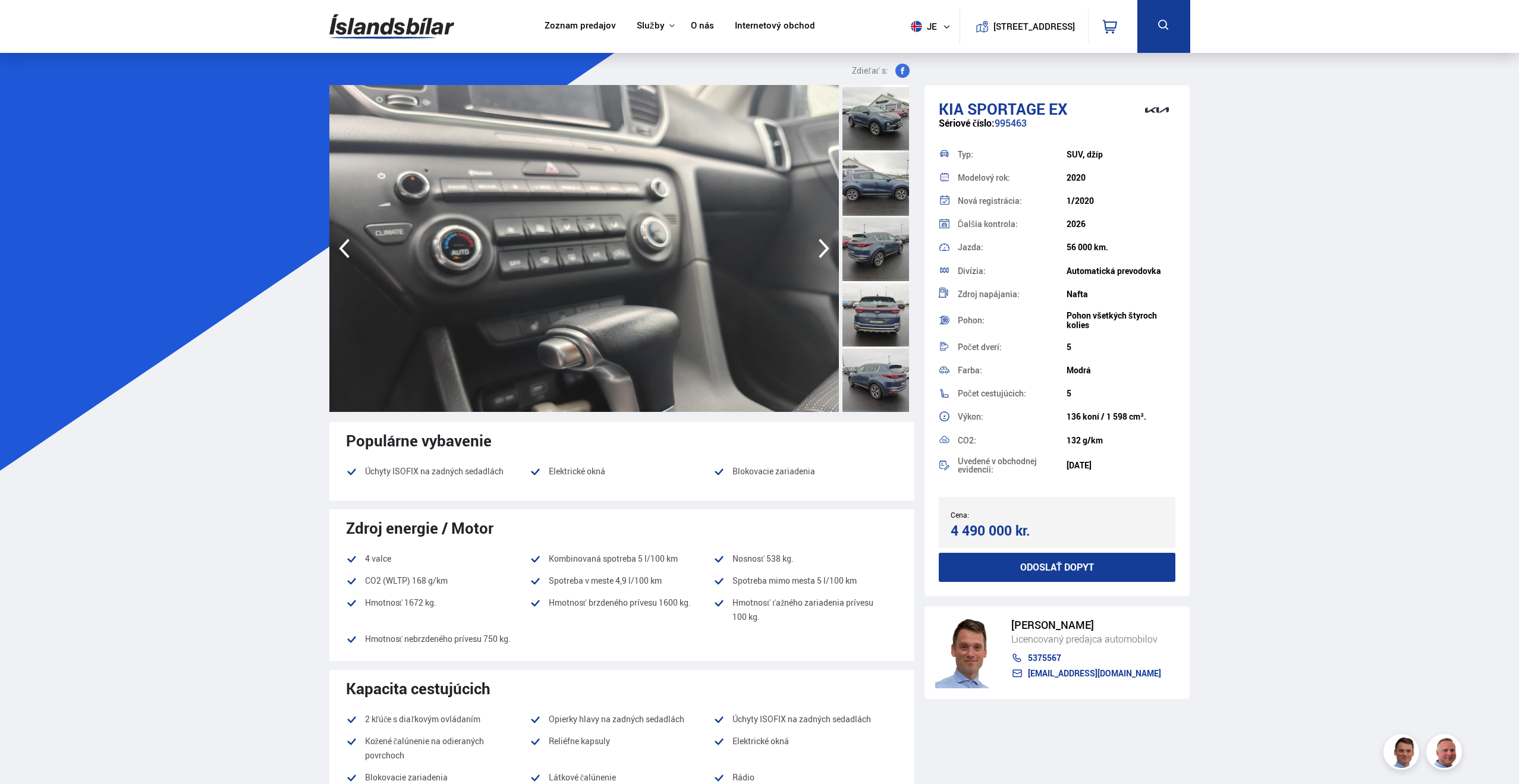
click at [822, 246] on icon "button" at bounding box center [824, 248] width 24 height 28
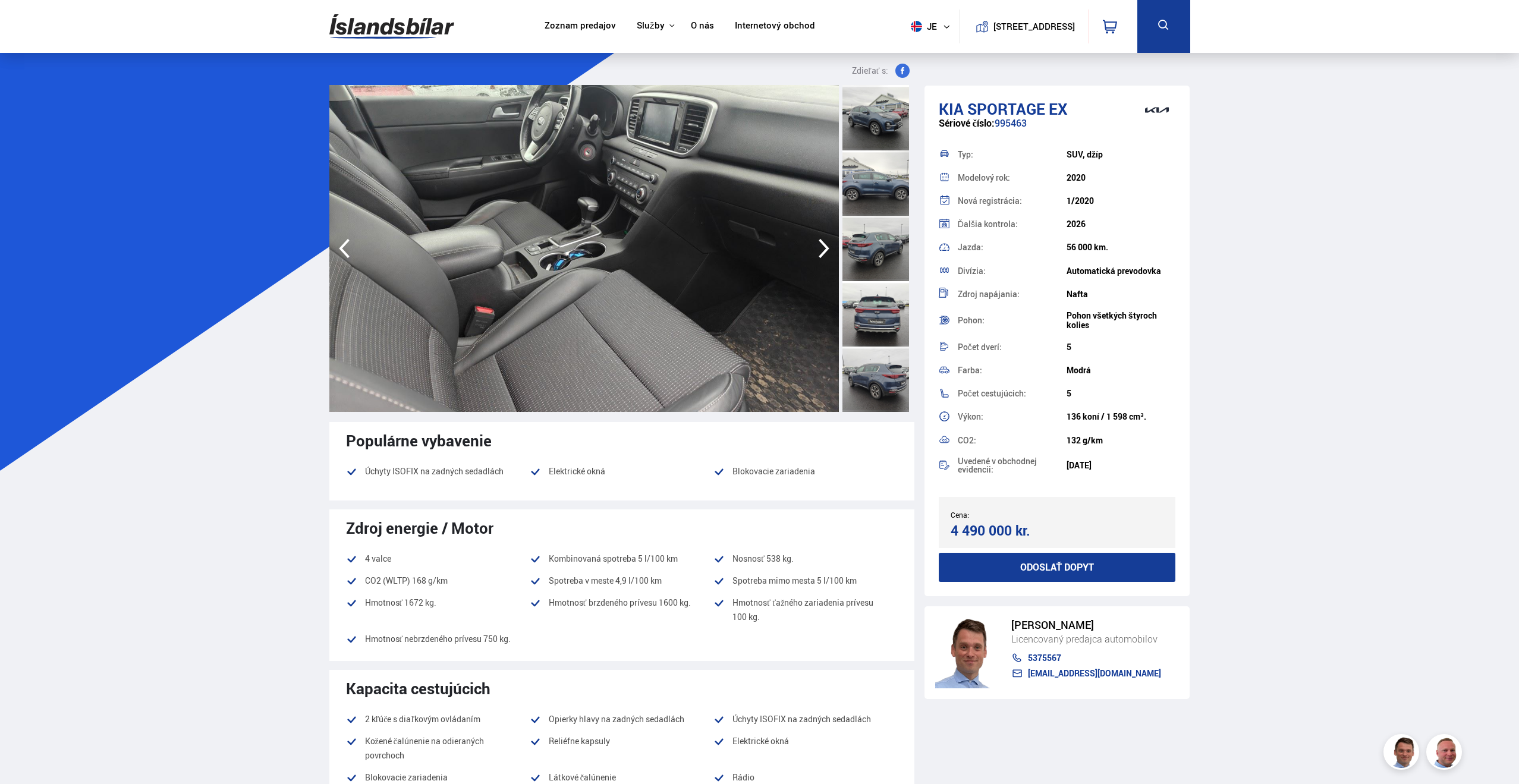
click at [822, 246] on icon "button" at bounding box center [824, 248] width 24 height 28
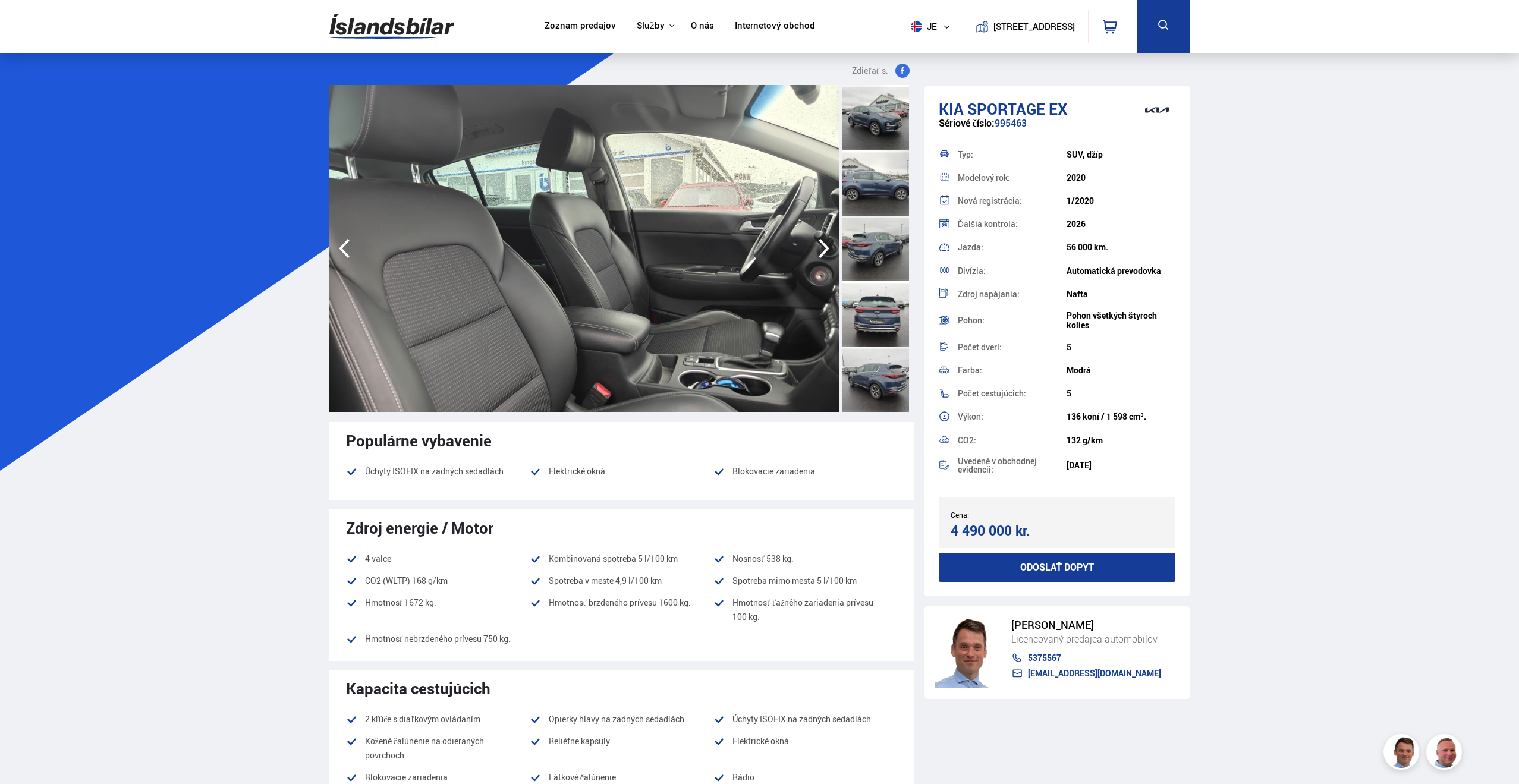
click at [344, 244] on icon "button" at bounding box center [344, 249] width 11 height 20
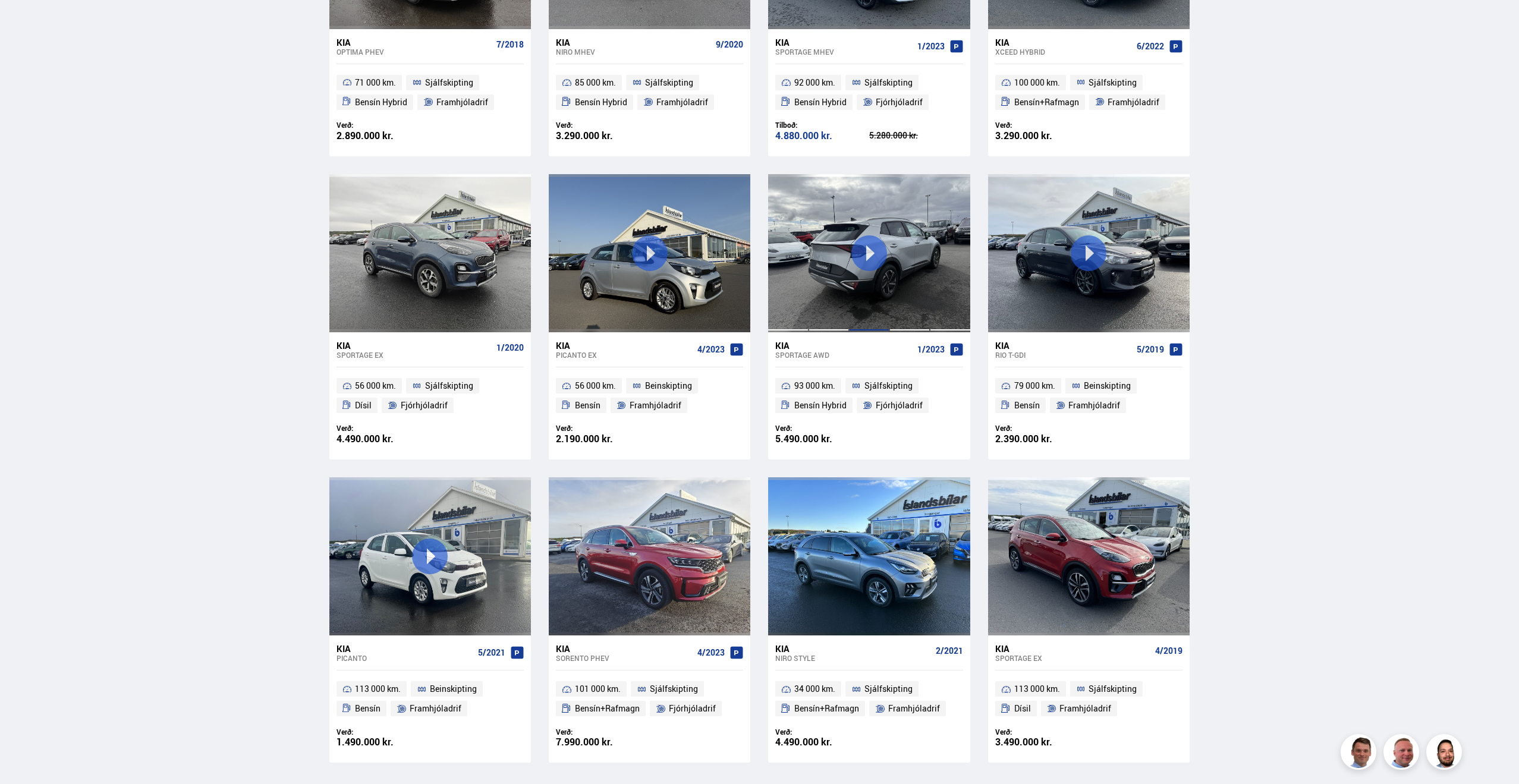
scroll to position [753, 0]
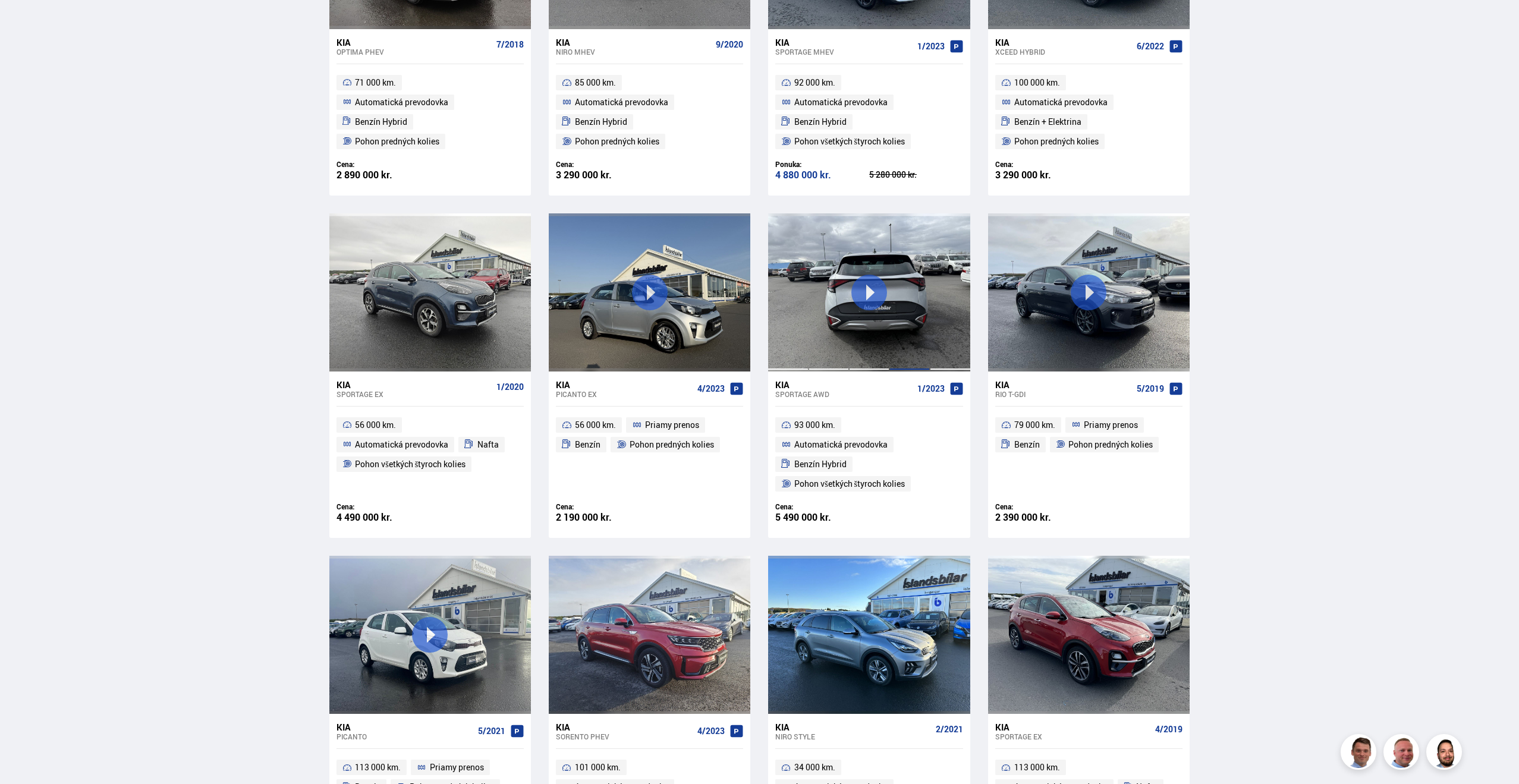
click at [911, 319] on div at bounding box center [909, 292] width 40 height 158
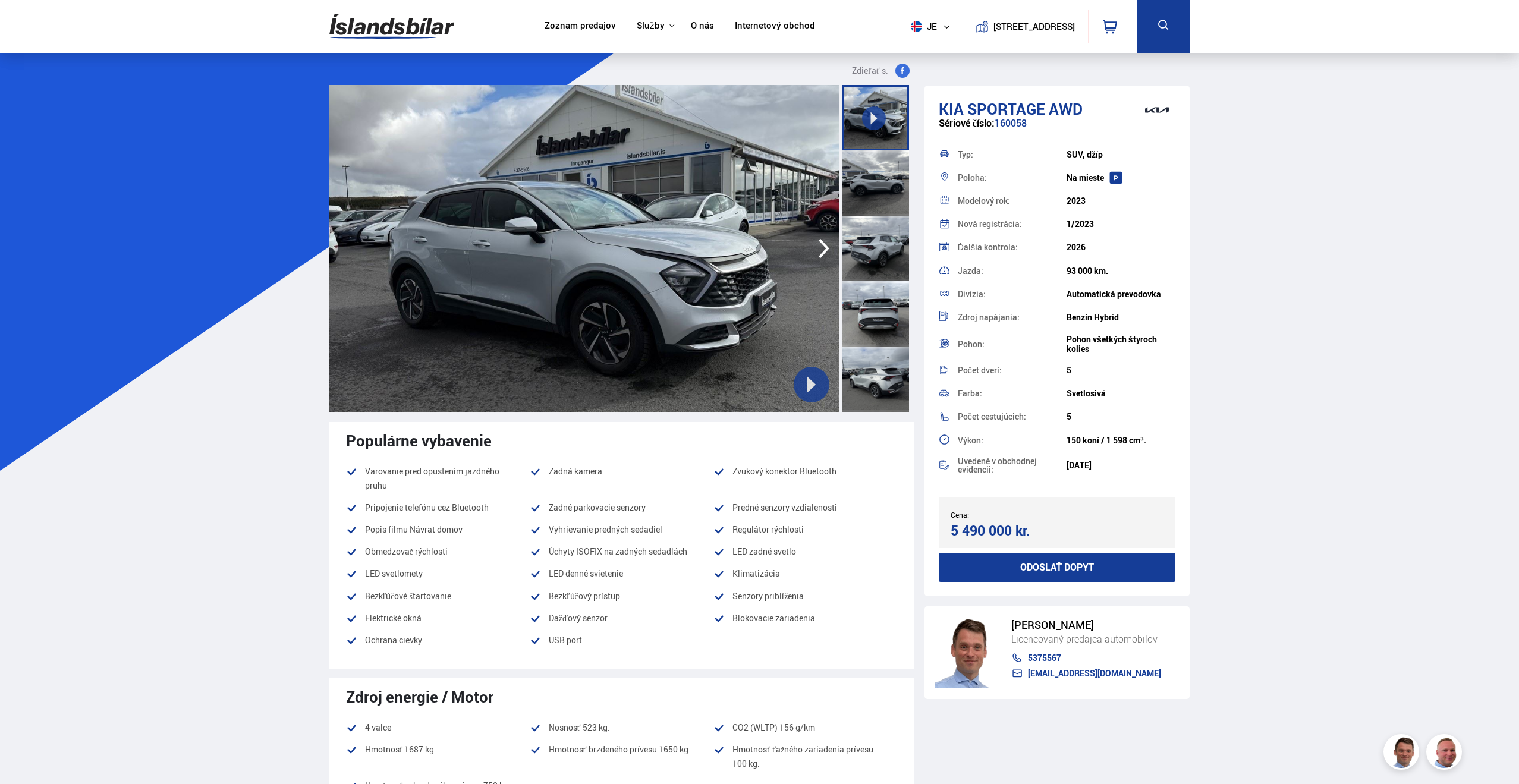
click at [827, 250] on icon "button" at bounding box center [824, 249] width 11 height 20
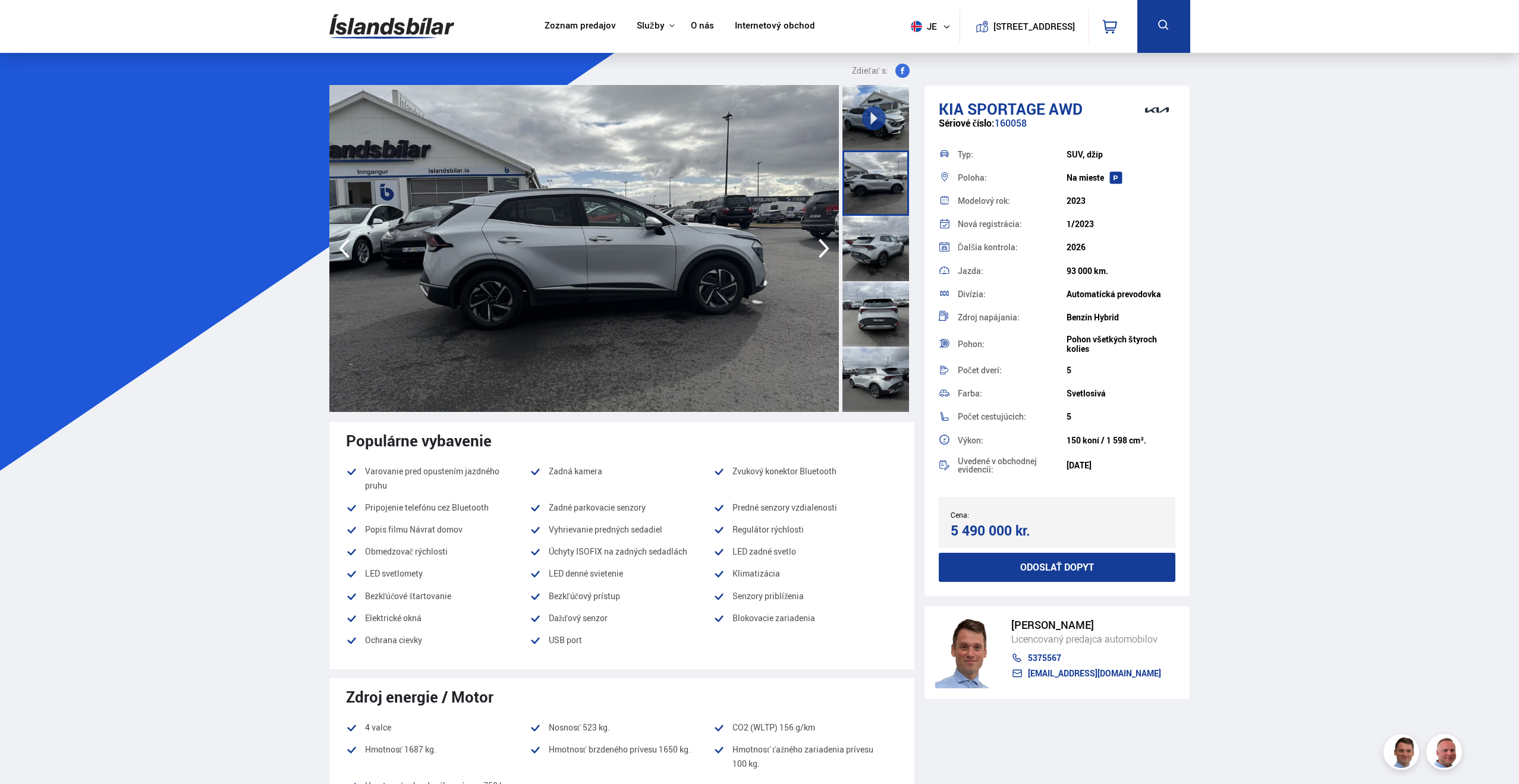
click at [827, 250] on icon "button" at bounding box center [824, 249] width 11 height 20
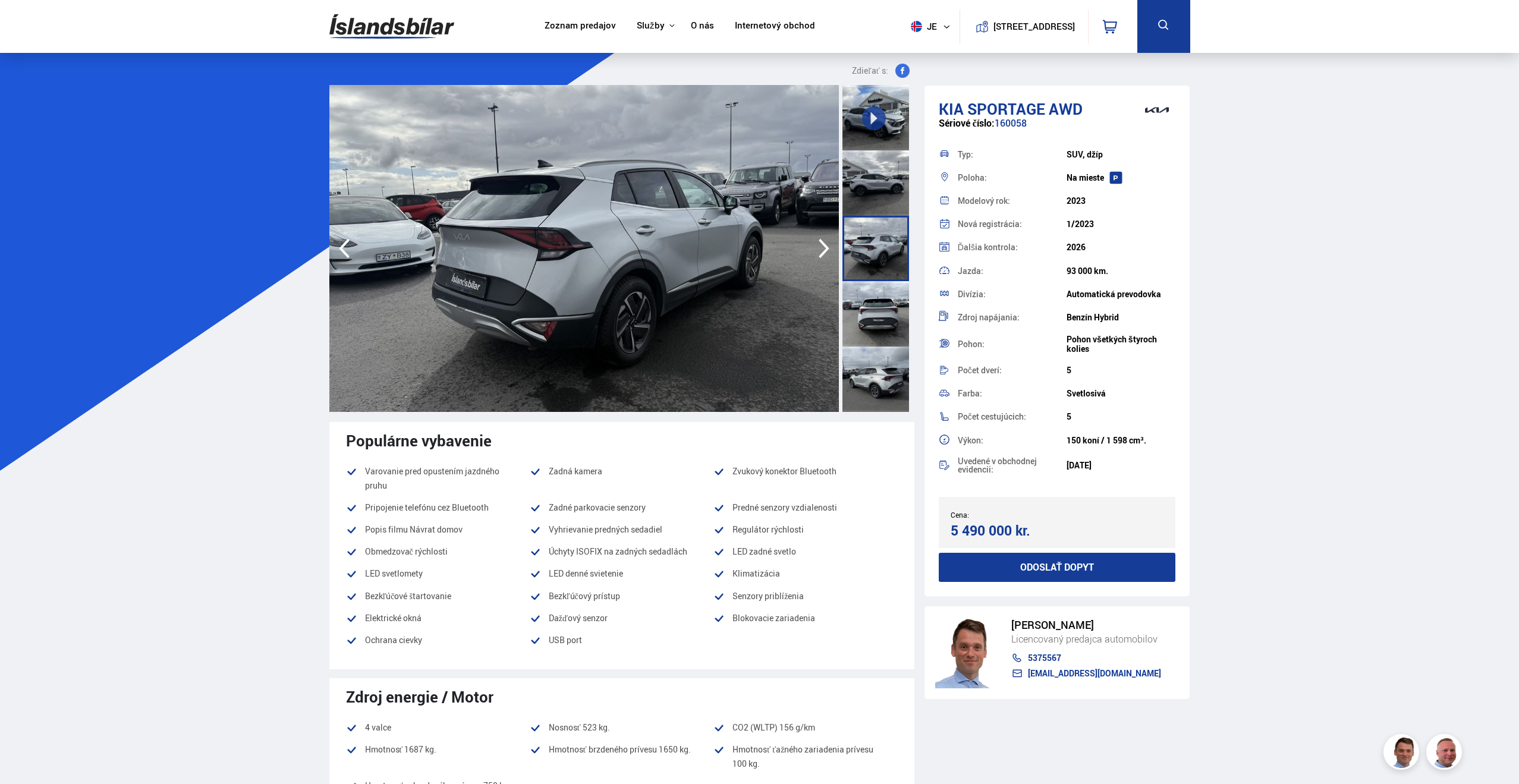
click at [827, 250] on icon "button" at bounding box center [824, 249] width 11 height 20
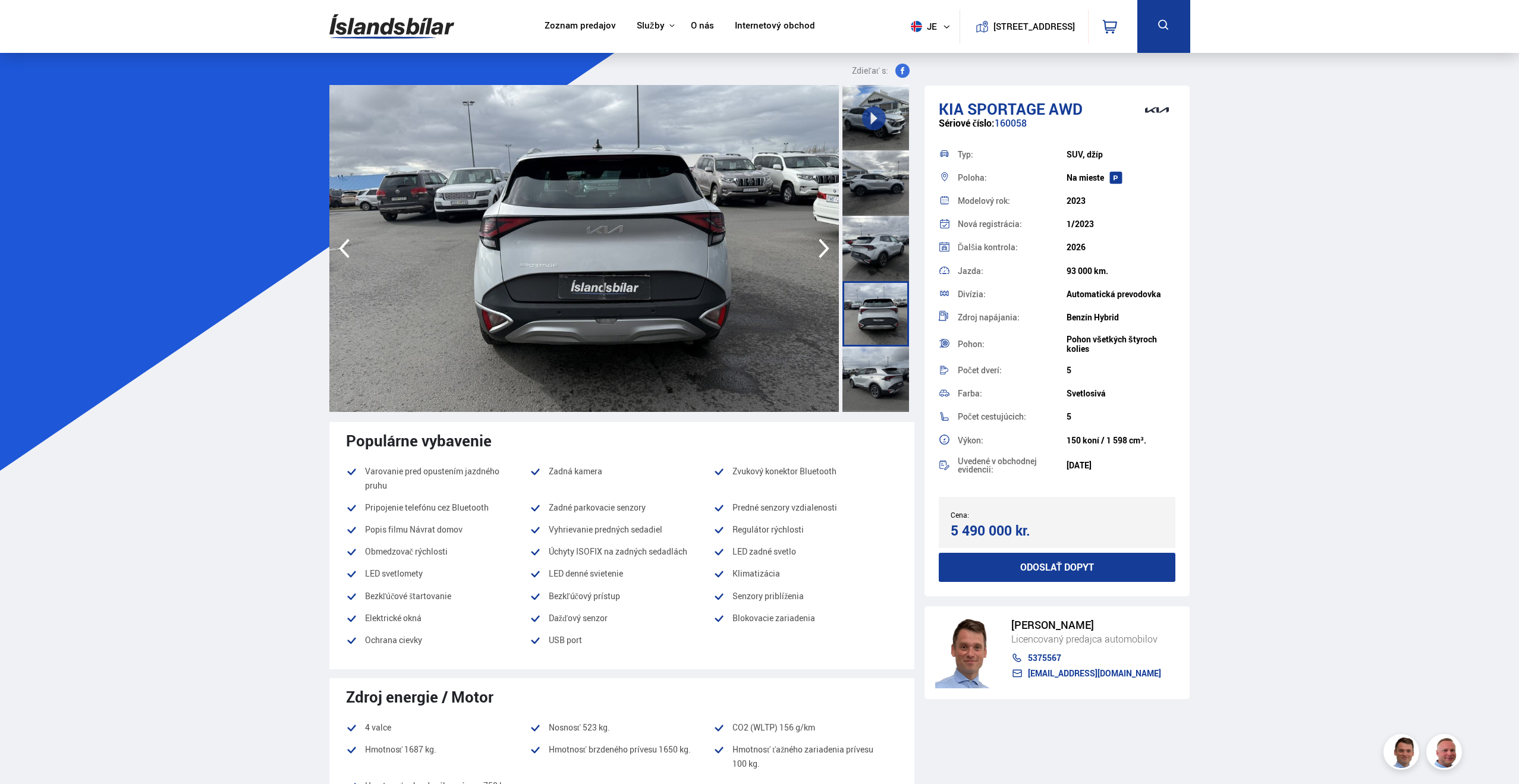
click at [827, 250] on icon "button" at bounding box center [824, 249] width 11 height 20
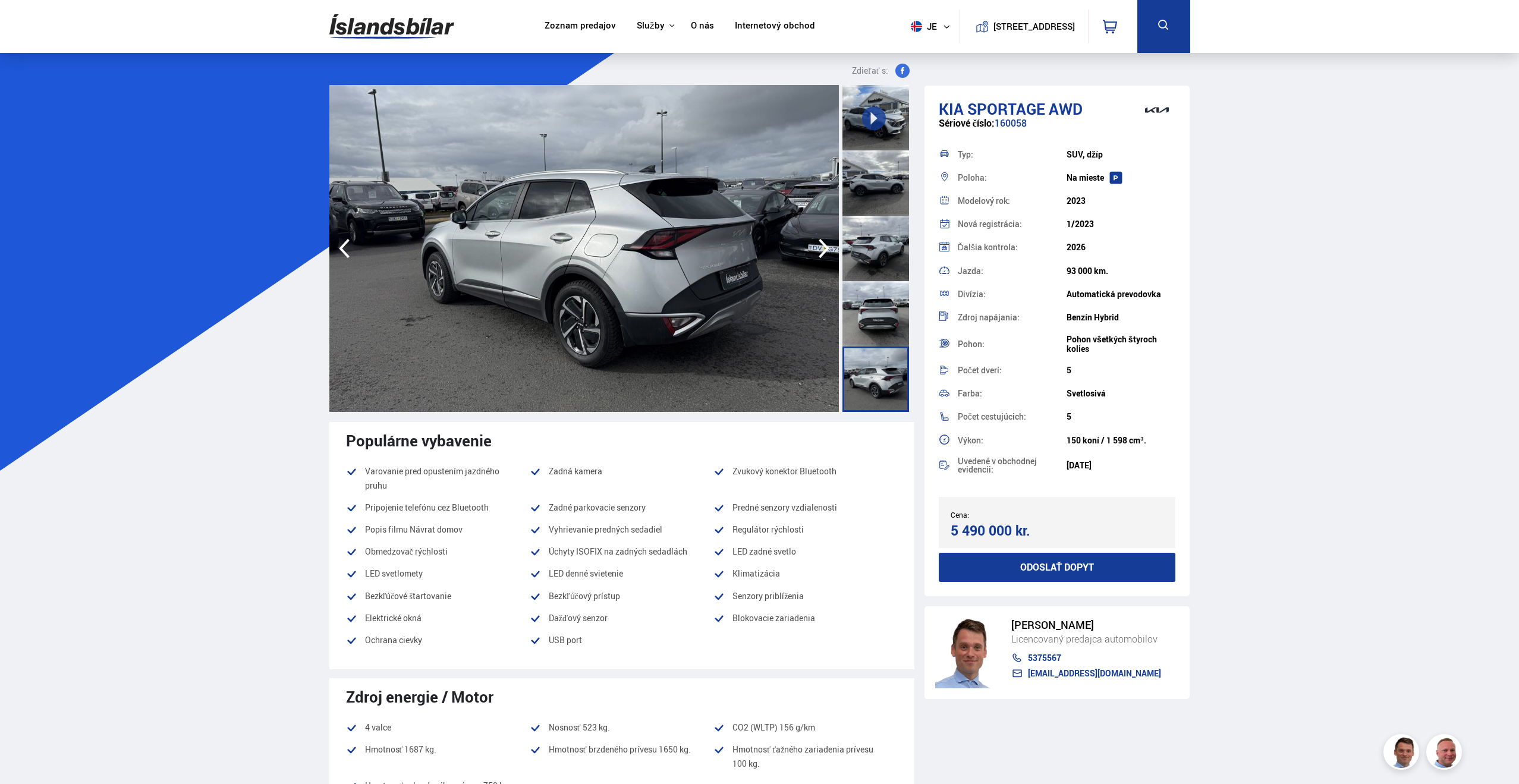
click at [827, 250] on icon "button" at bounding box center [824, 249] width 11 height 20
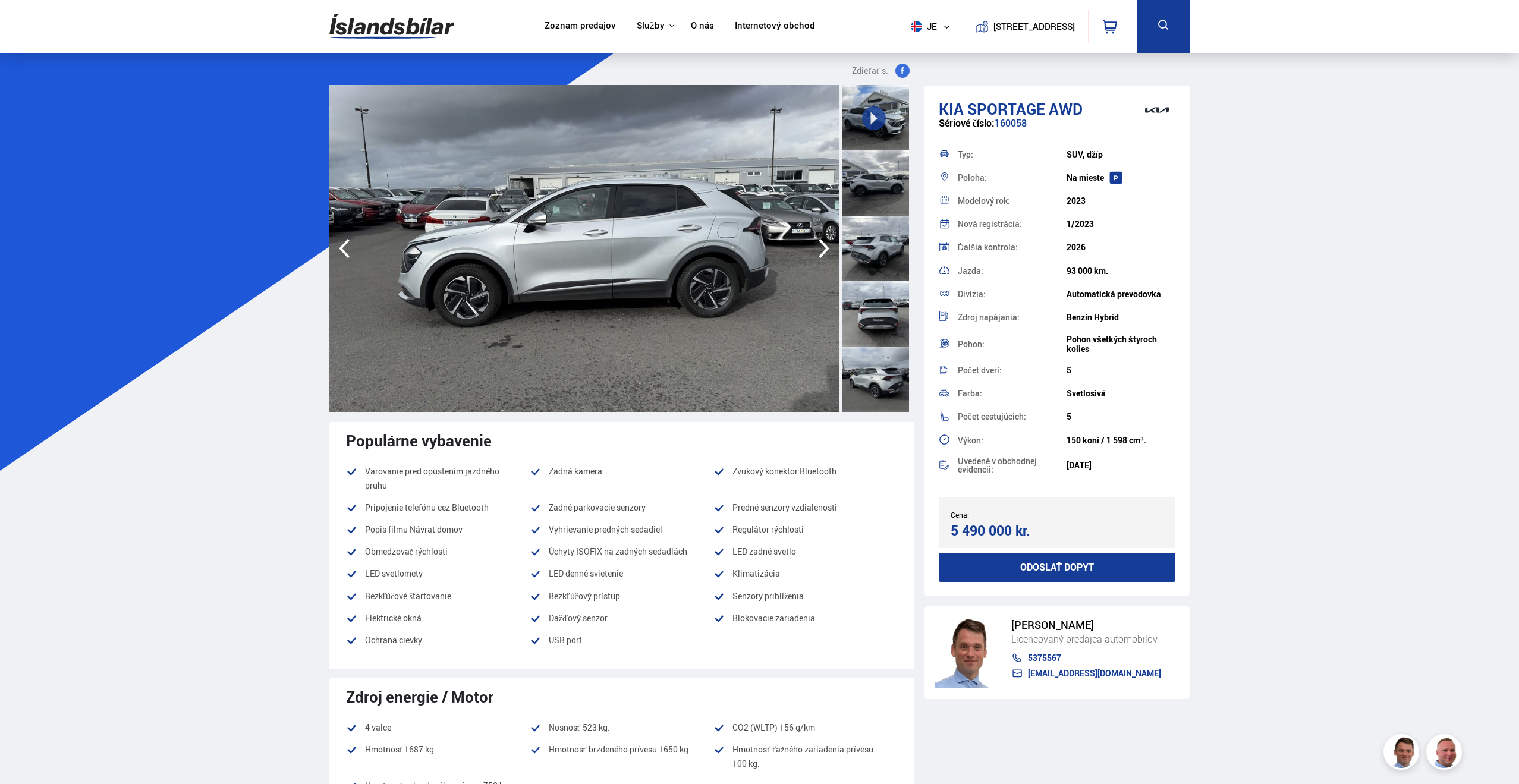
click at [827, 250] on icon "button" at bounding box center [824, 249] width 11 height 20
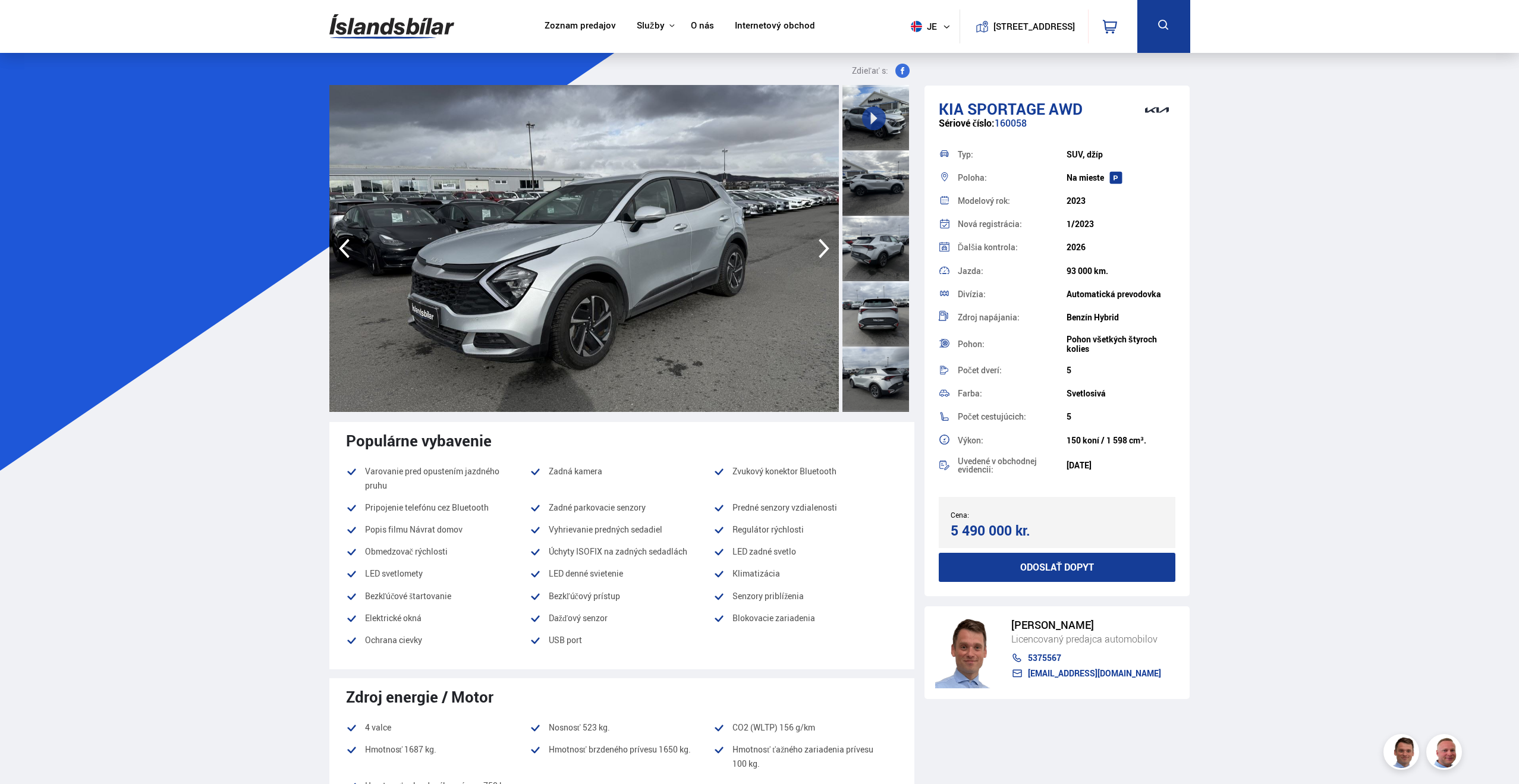
click at [827, 250] on icon "button" at bounding box center [824, 249] width 11 height 20
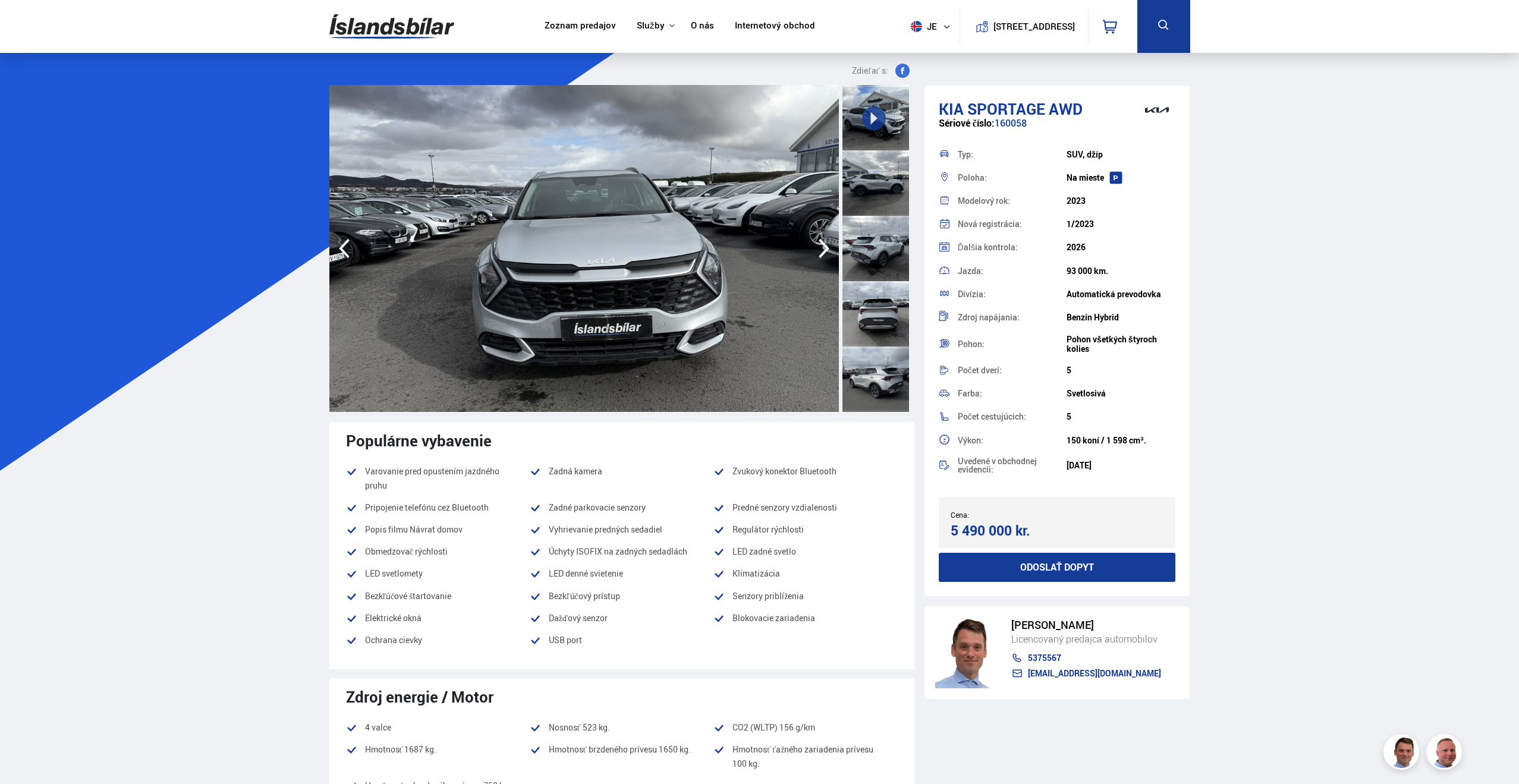
click at [826, 250] on icon "button" at bounding box center [824, 249] width 11 height 20
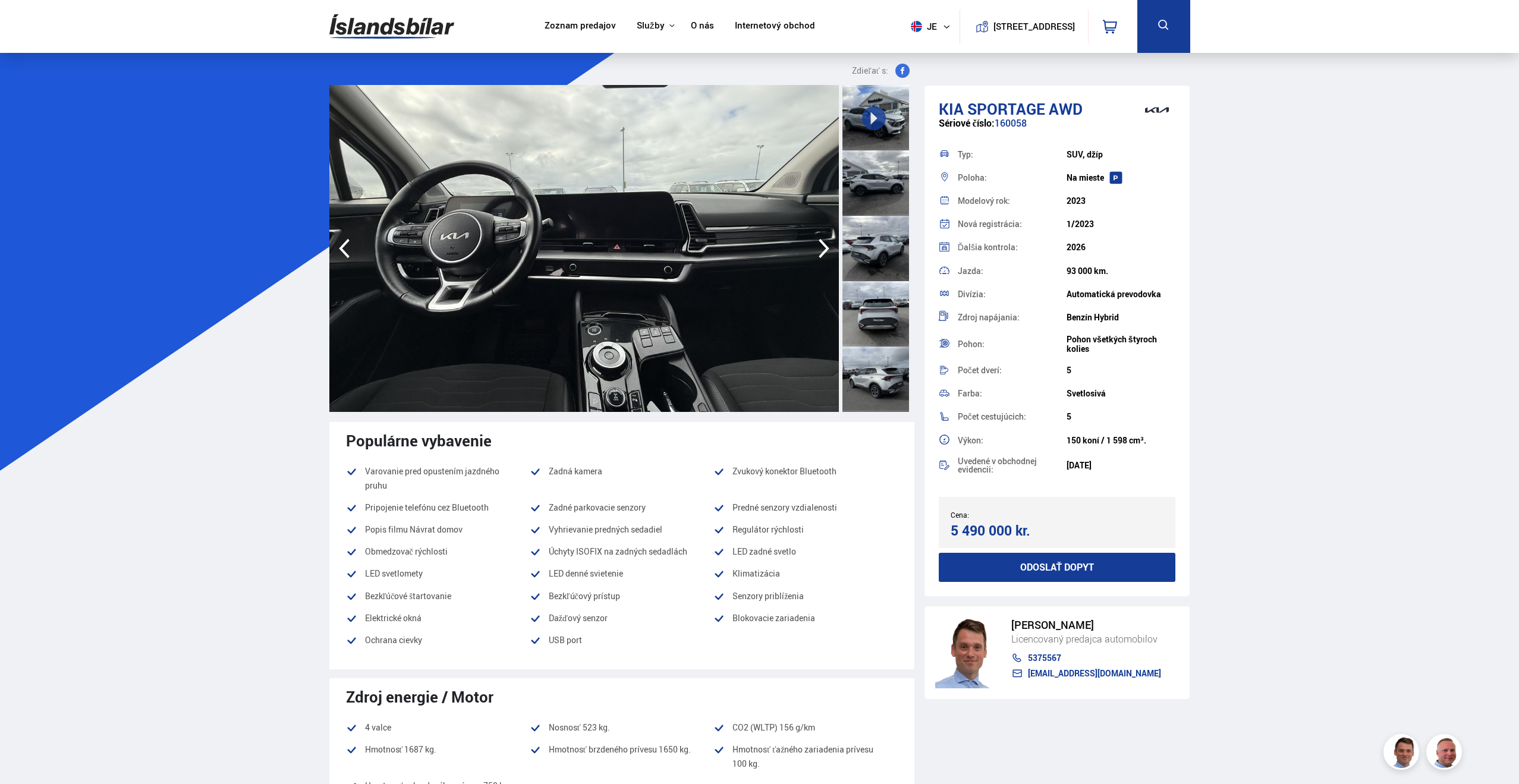
click at [824, 251] on icon "button" at bounding box center [824, 249] width 11 height 20
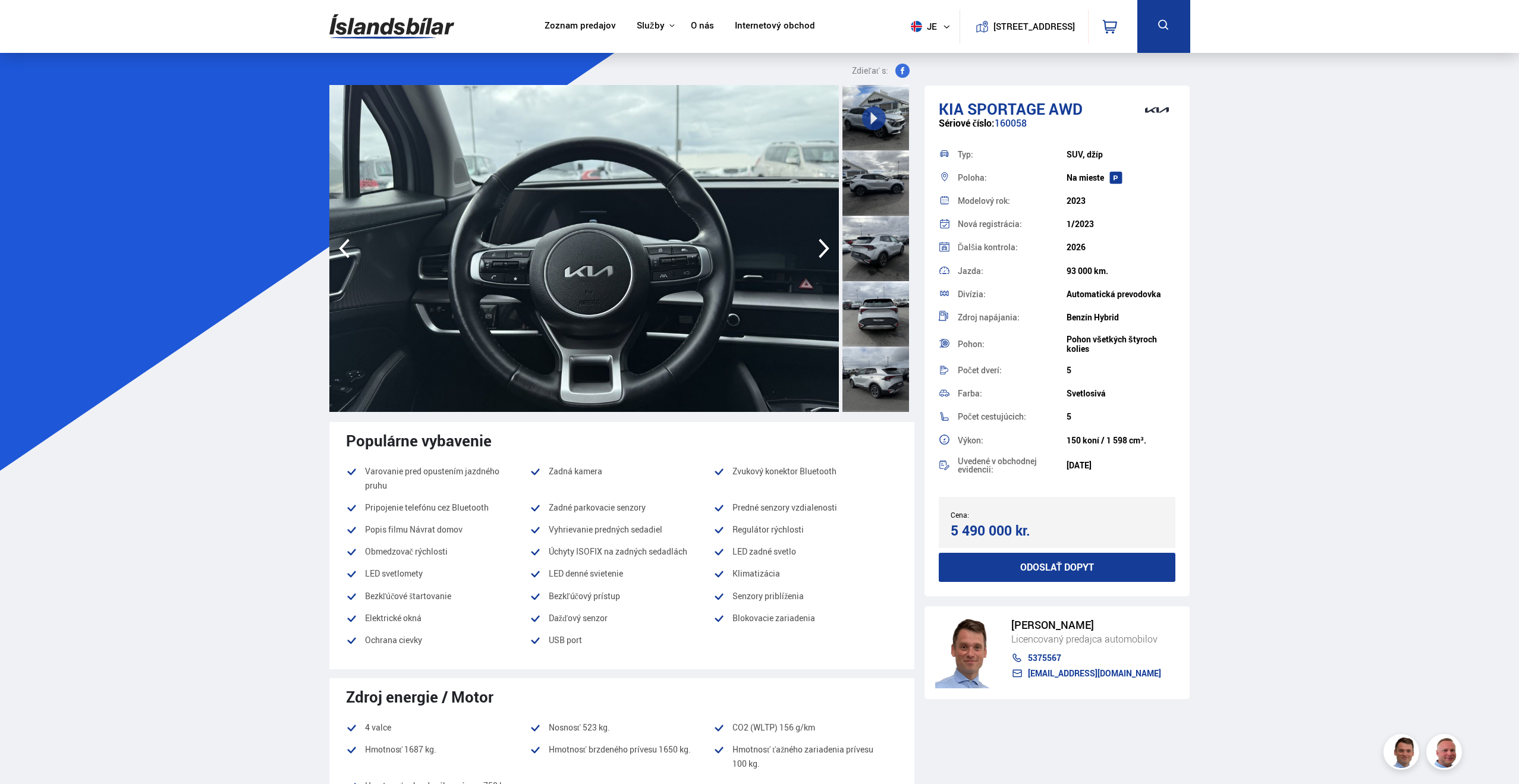
click at [823, 251] on icon "button" at bounding box center [824, 249] width 11 height 20
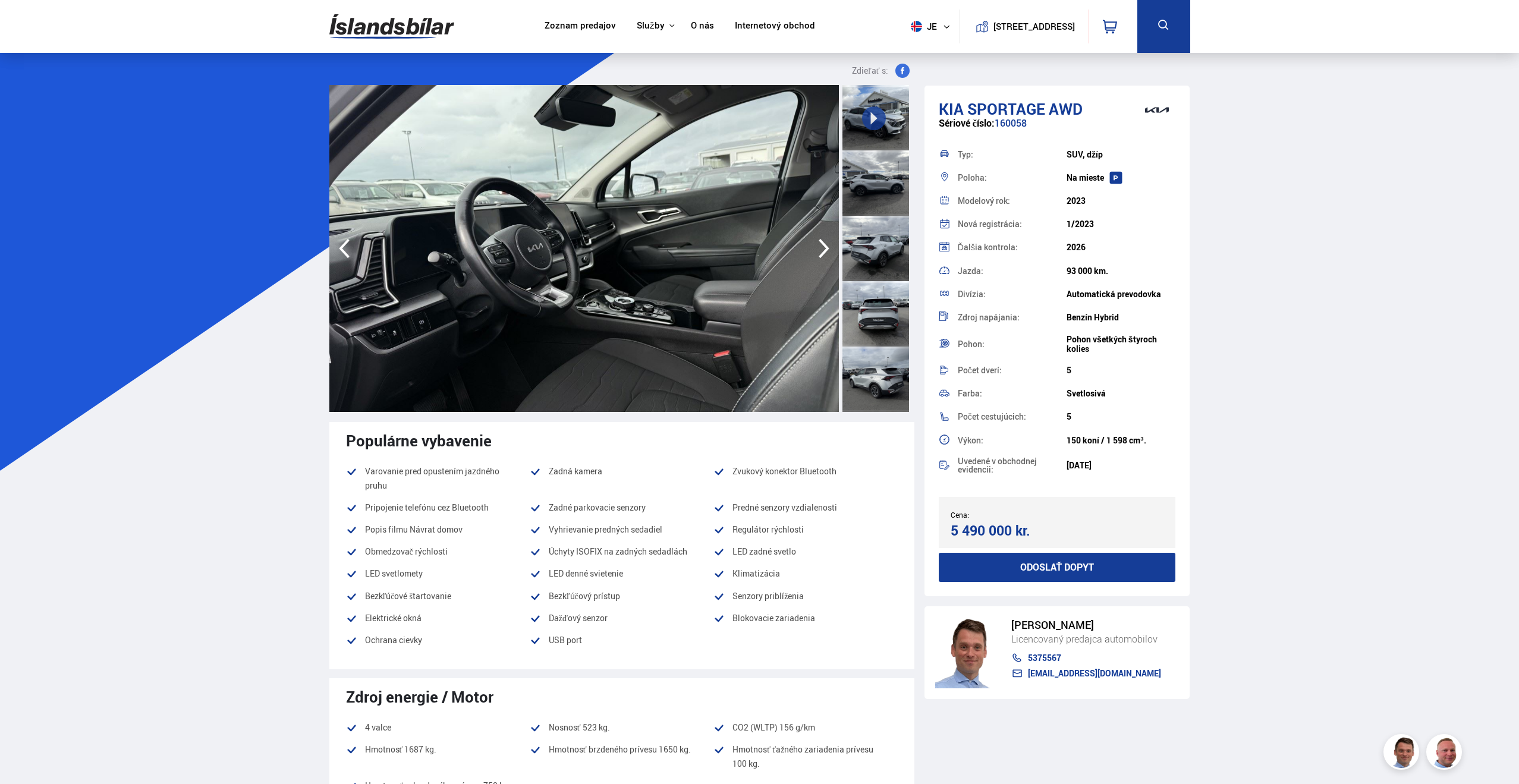
click at [822, 252] on icon "button" at bounding box center [824, 248] width 24 height 28
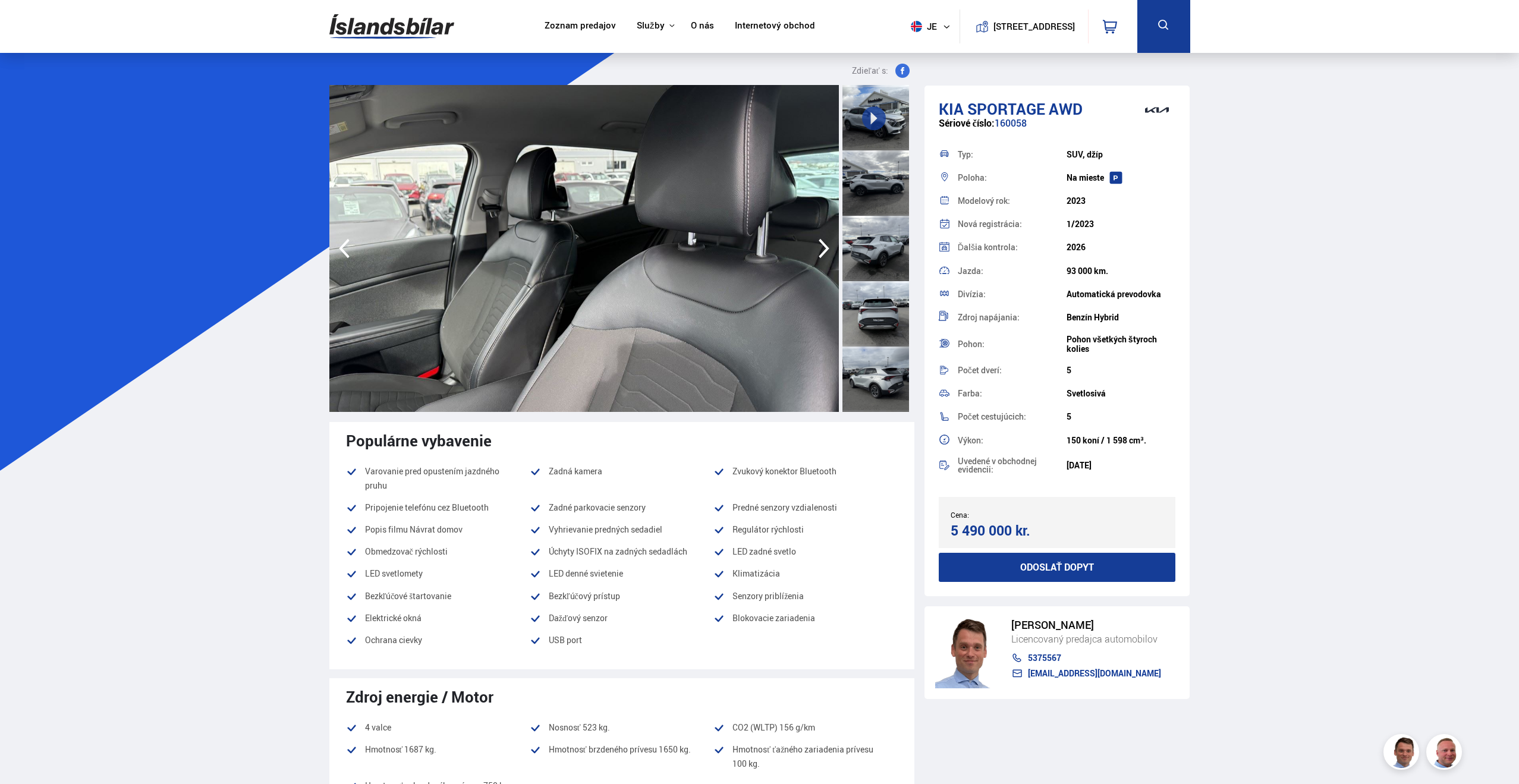
click at [822, 252] on icon "button" at bounding box center [824, 248] width 24 height 28
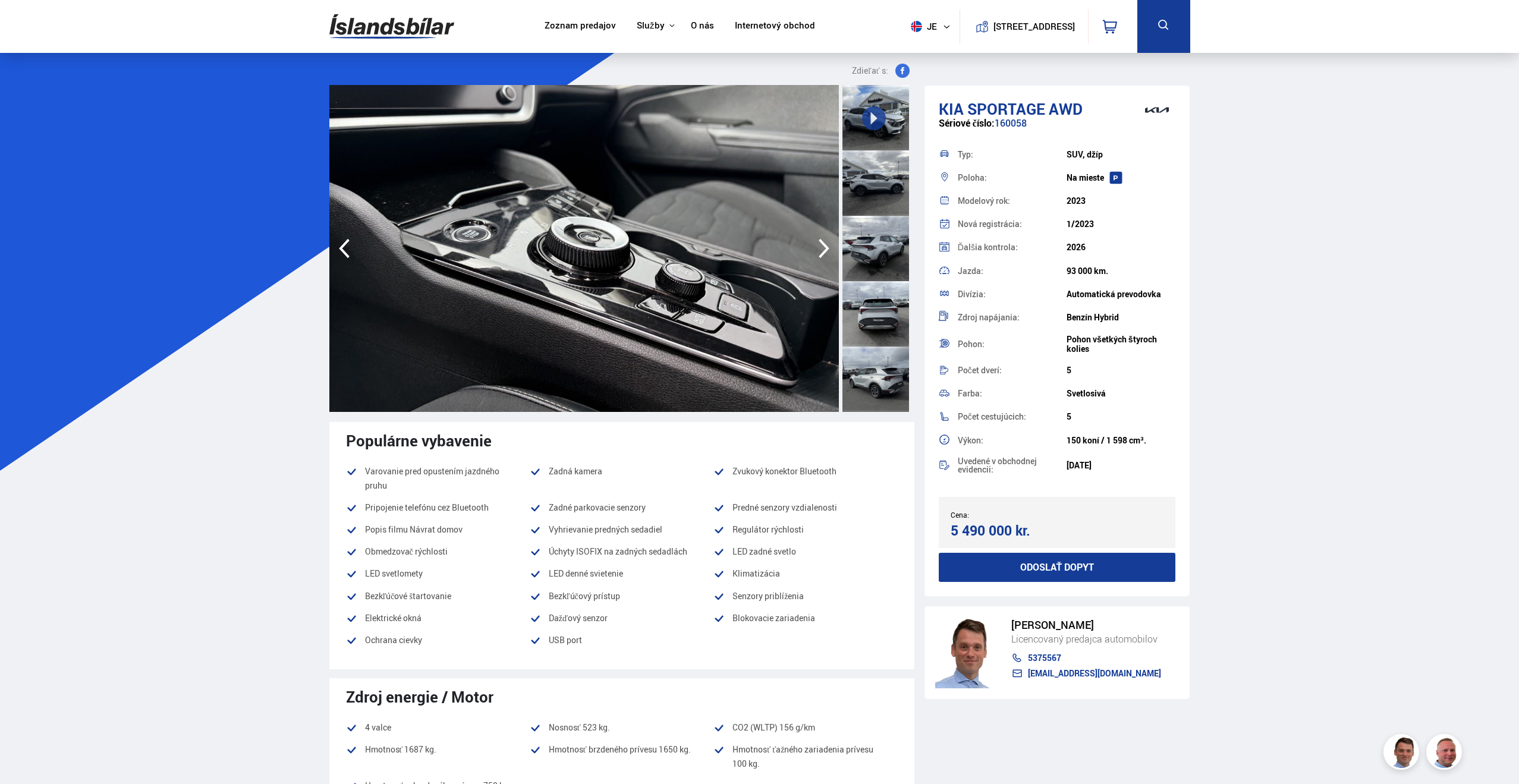
click at [822, 252] on icon "button" at bounding box center [824, 248] width 24 height 28
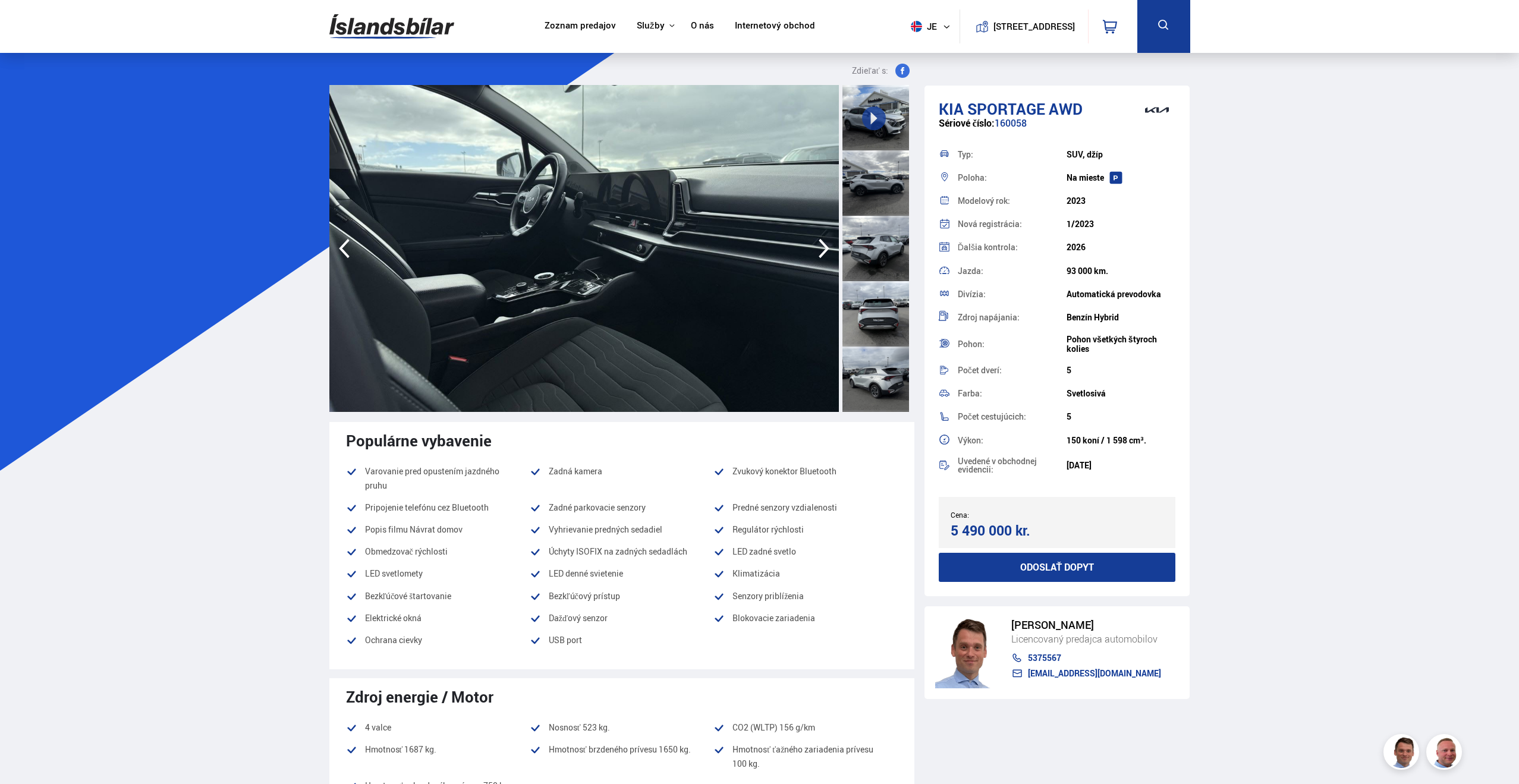
click at [822, 252] on icon "button" at bounding box center [824, 248] width 24 height 28
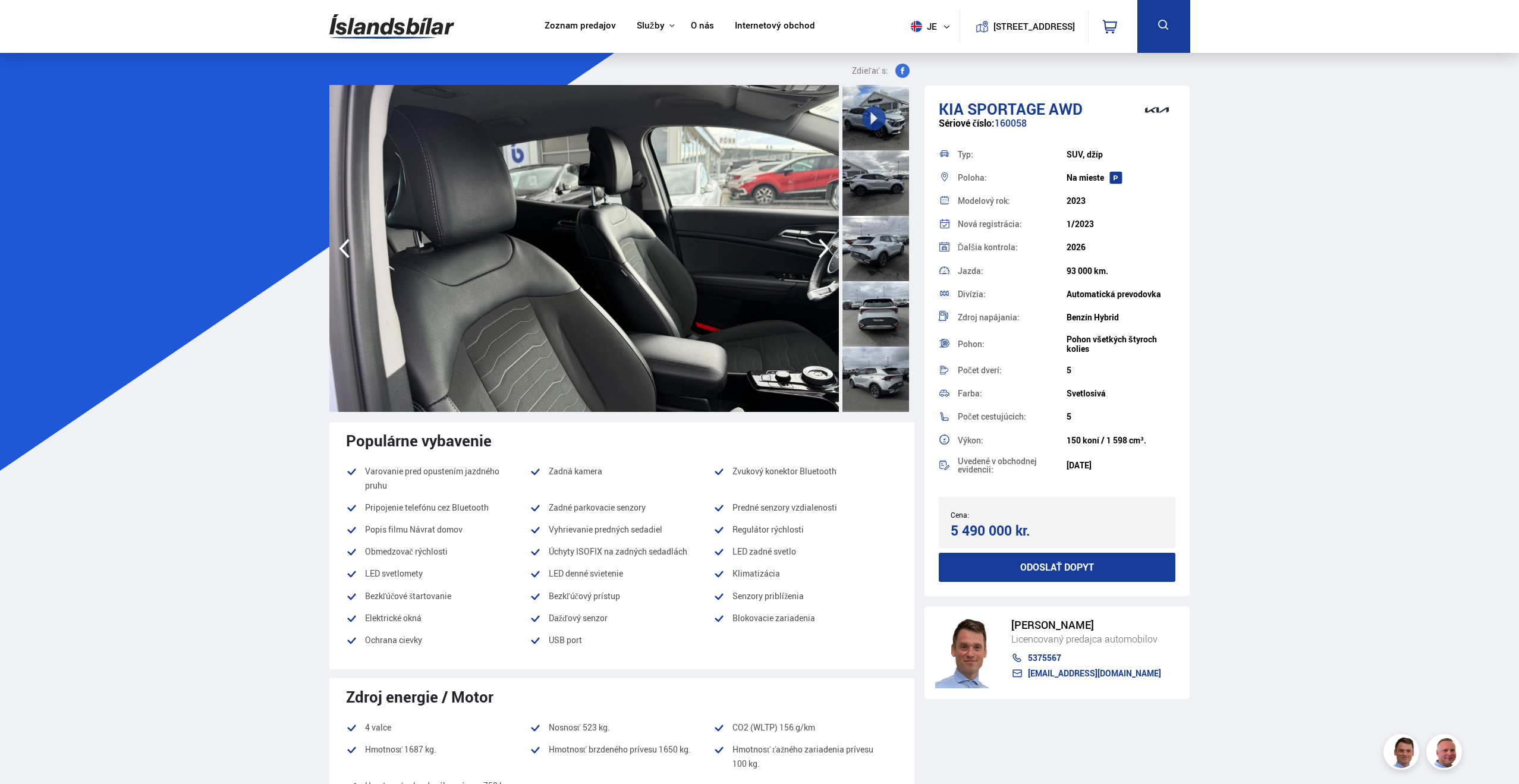
click at [822, 252] on icon "button" at bounding box center [824, 248] width 24 height 28
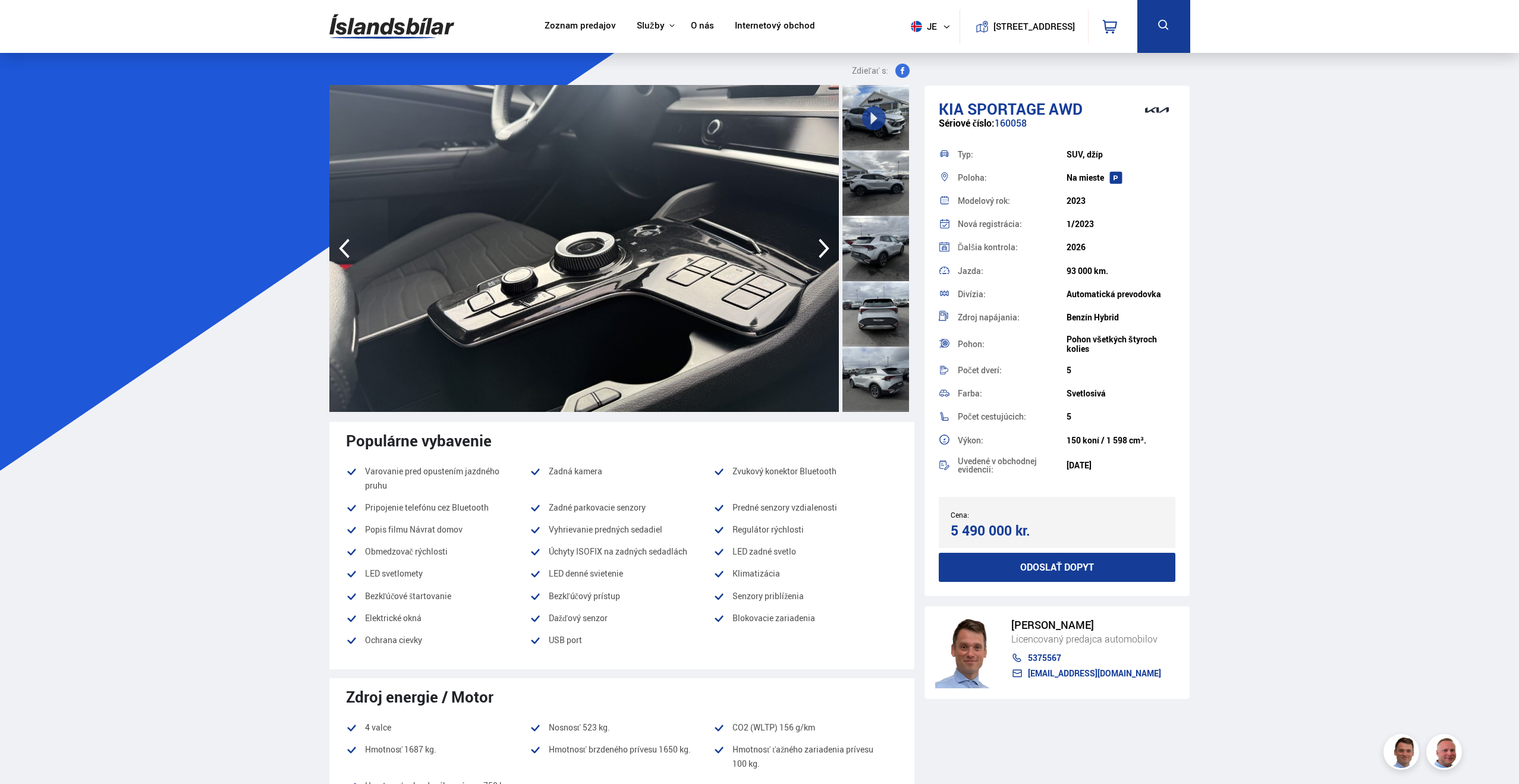
click at [820, 252] on icon "button" at bounding box center [824, 248] width 24 height 28
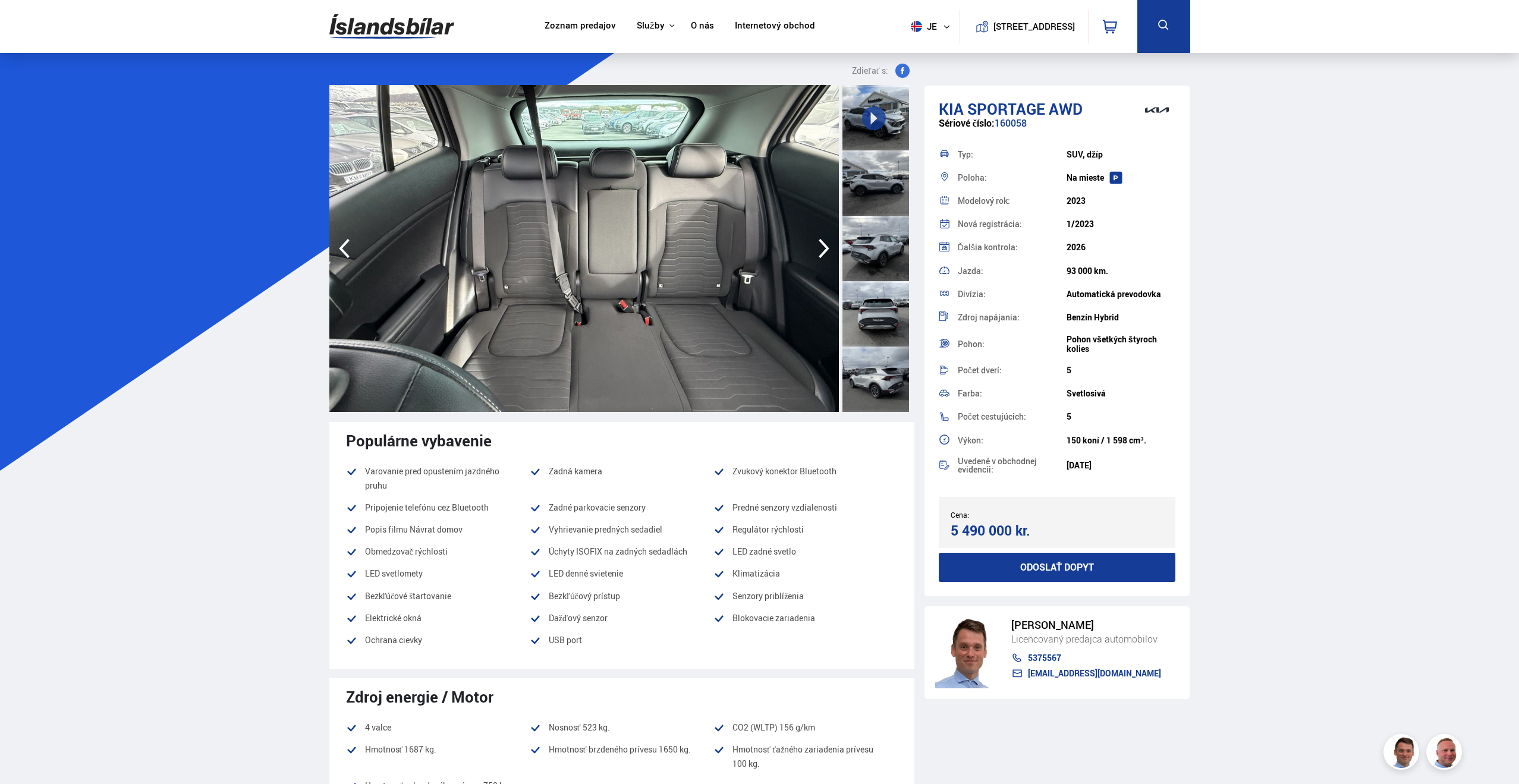
click at [819, 252] on icon "button" at bounding box center [824, 248] width 24 height 28
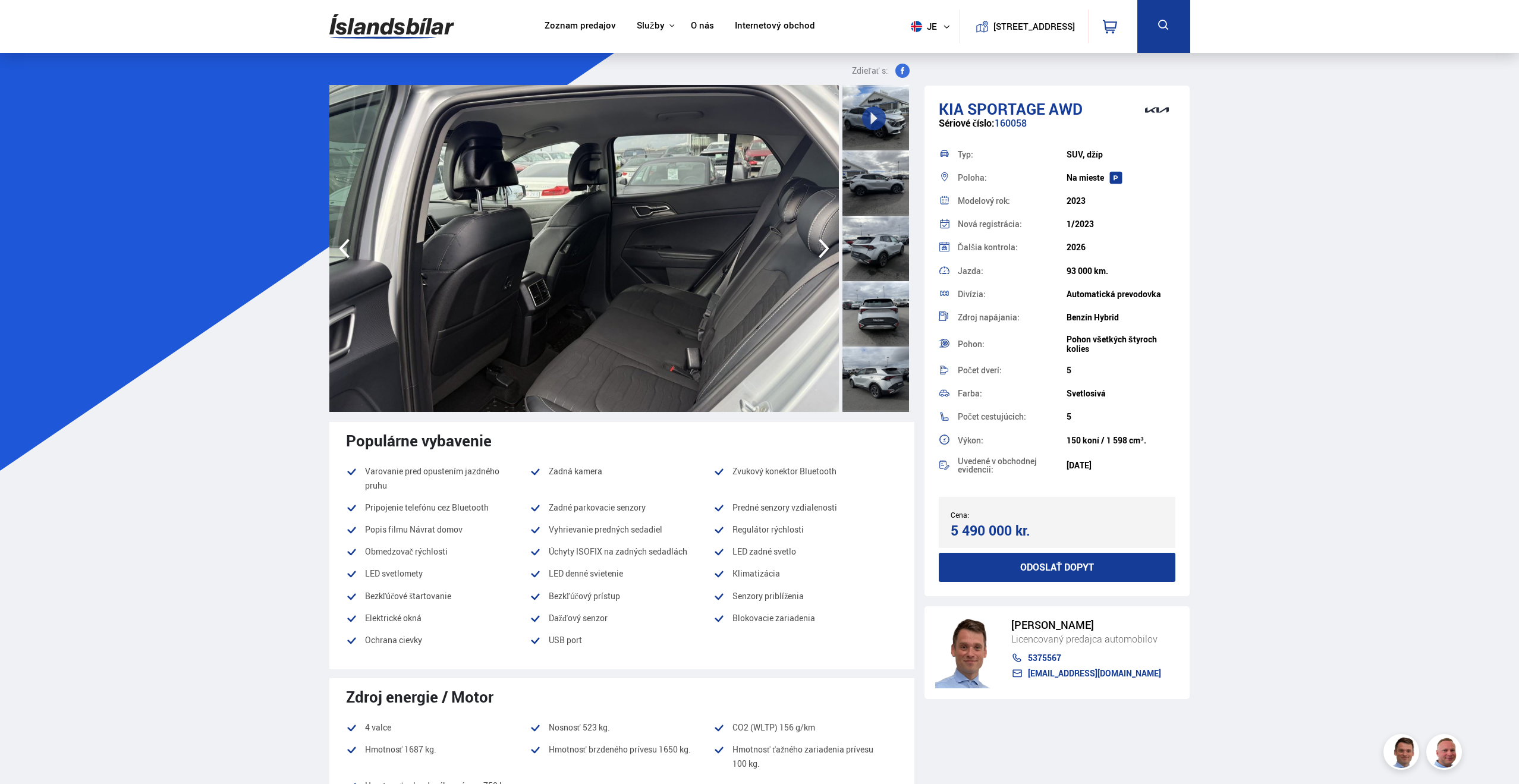
click at [819, 253] on icon "button" at bounding box center [824, 248] width 24 height 28
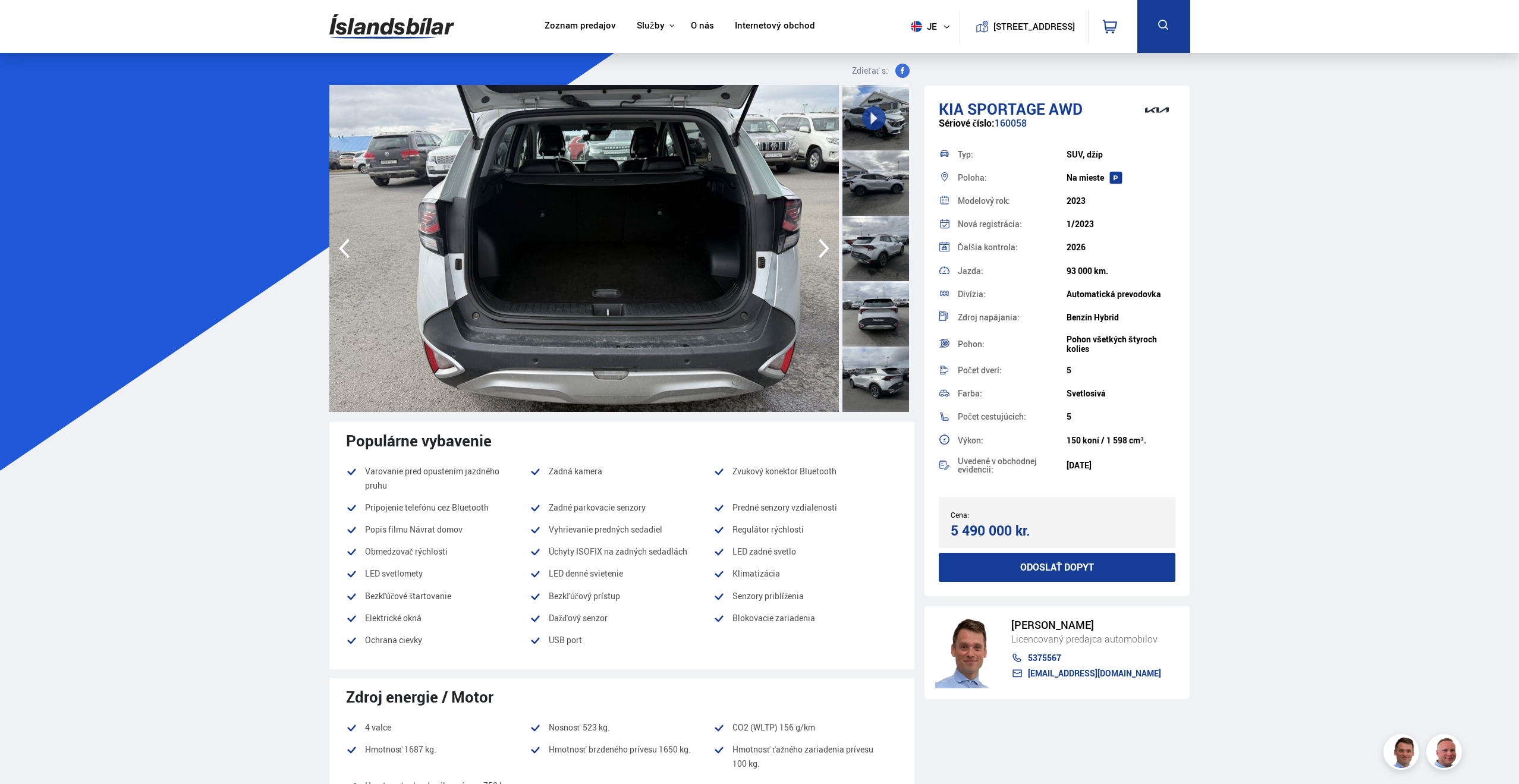
click at [818, 253] on icon "button" at bounding box center [824, 248] width 24 height 28
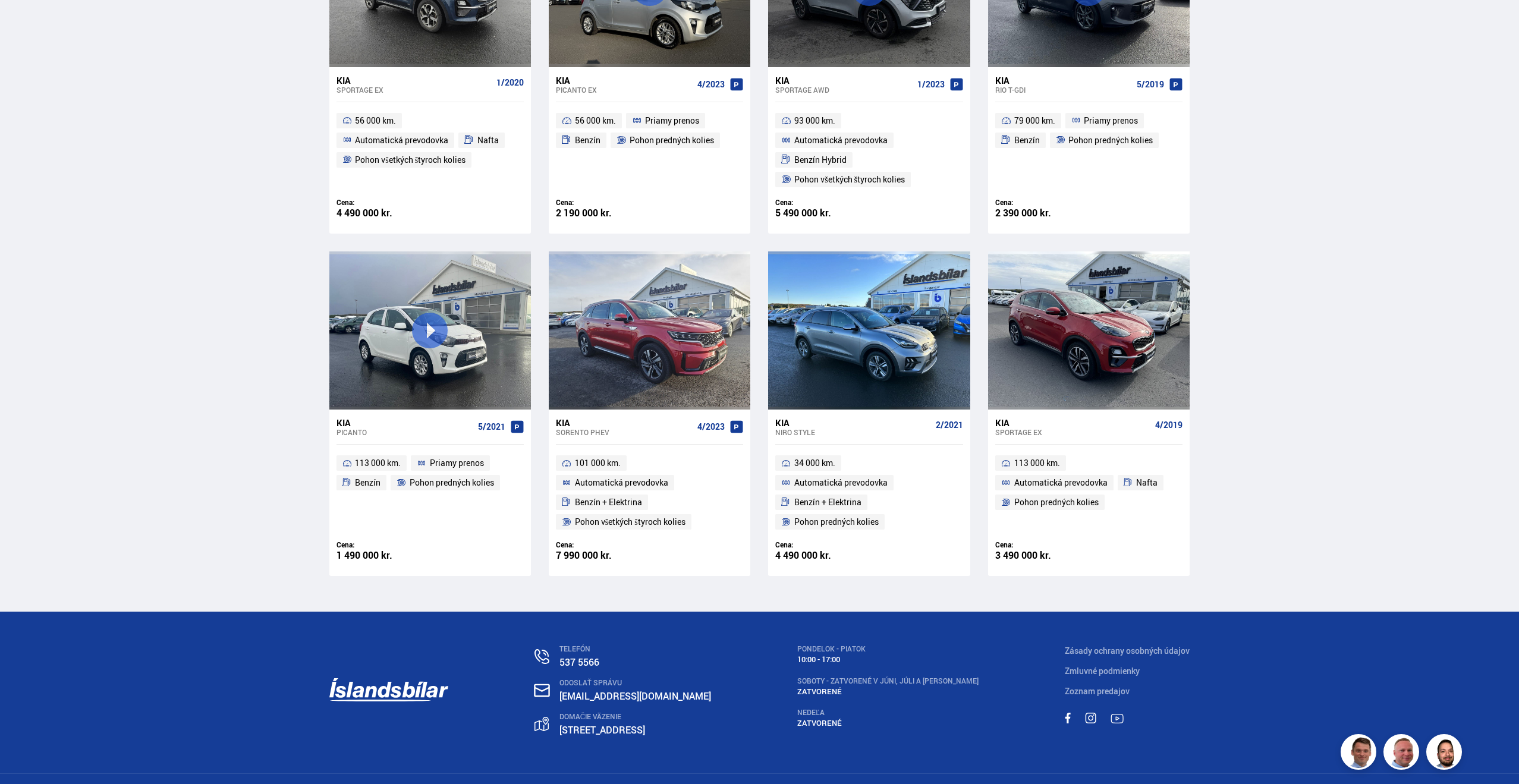
scroll to position [1056, 0]
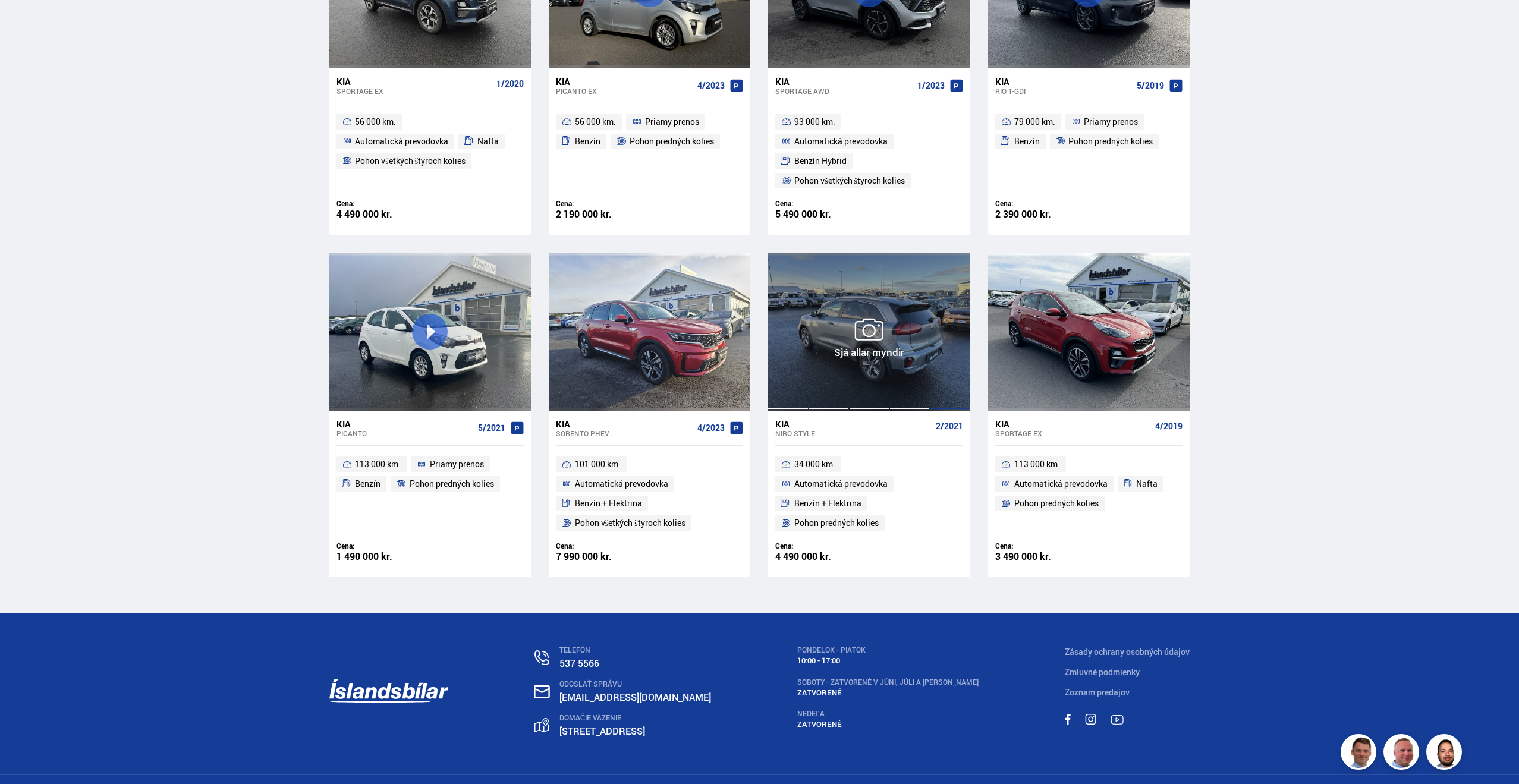
click at [938, 381] on div at bounding box center [950, 331] width 40 height 158
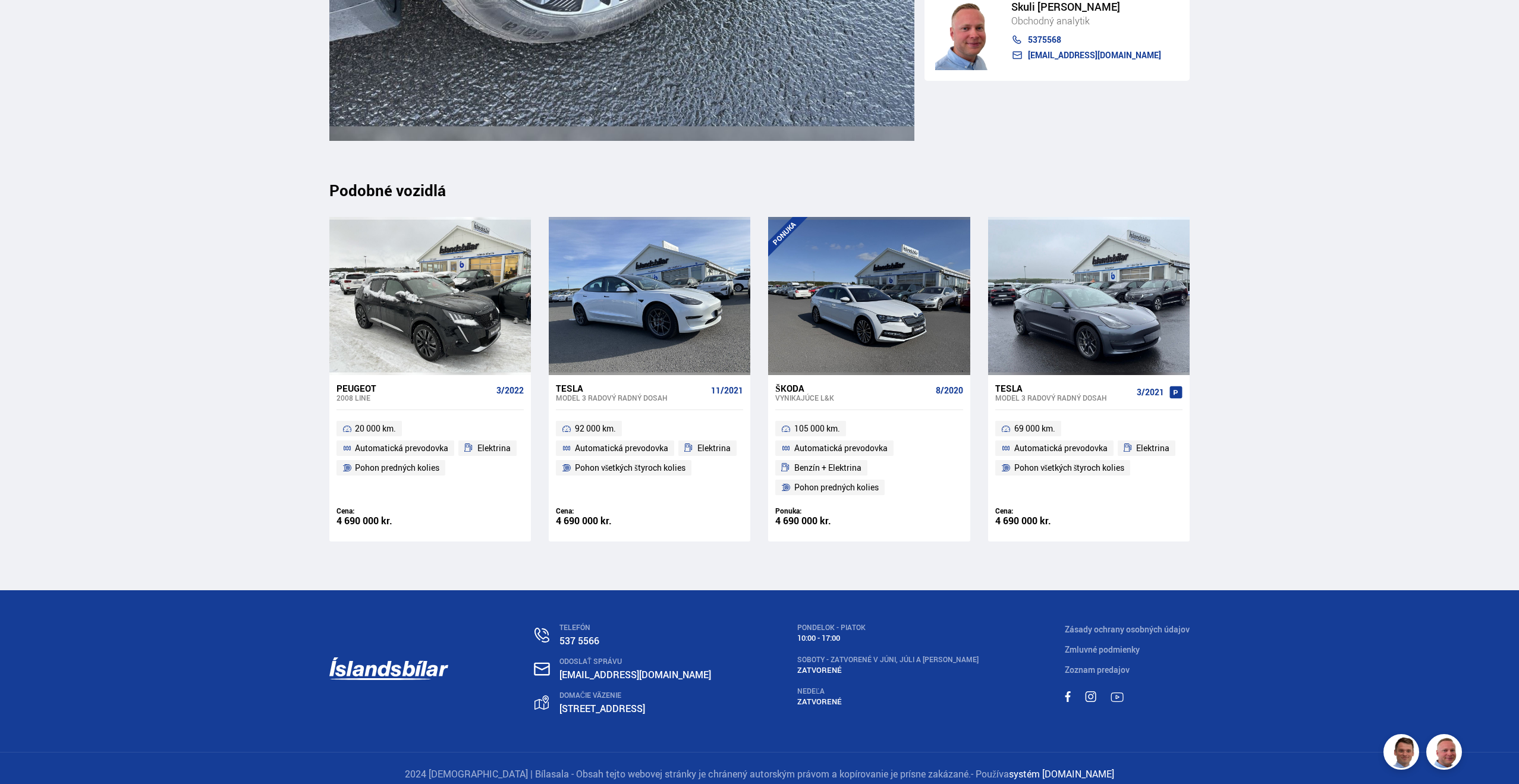
scroll to position [16649, 0]
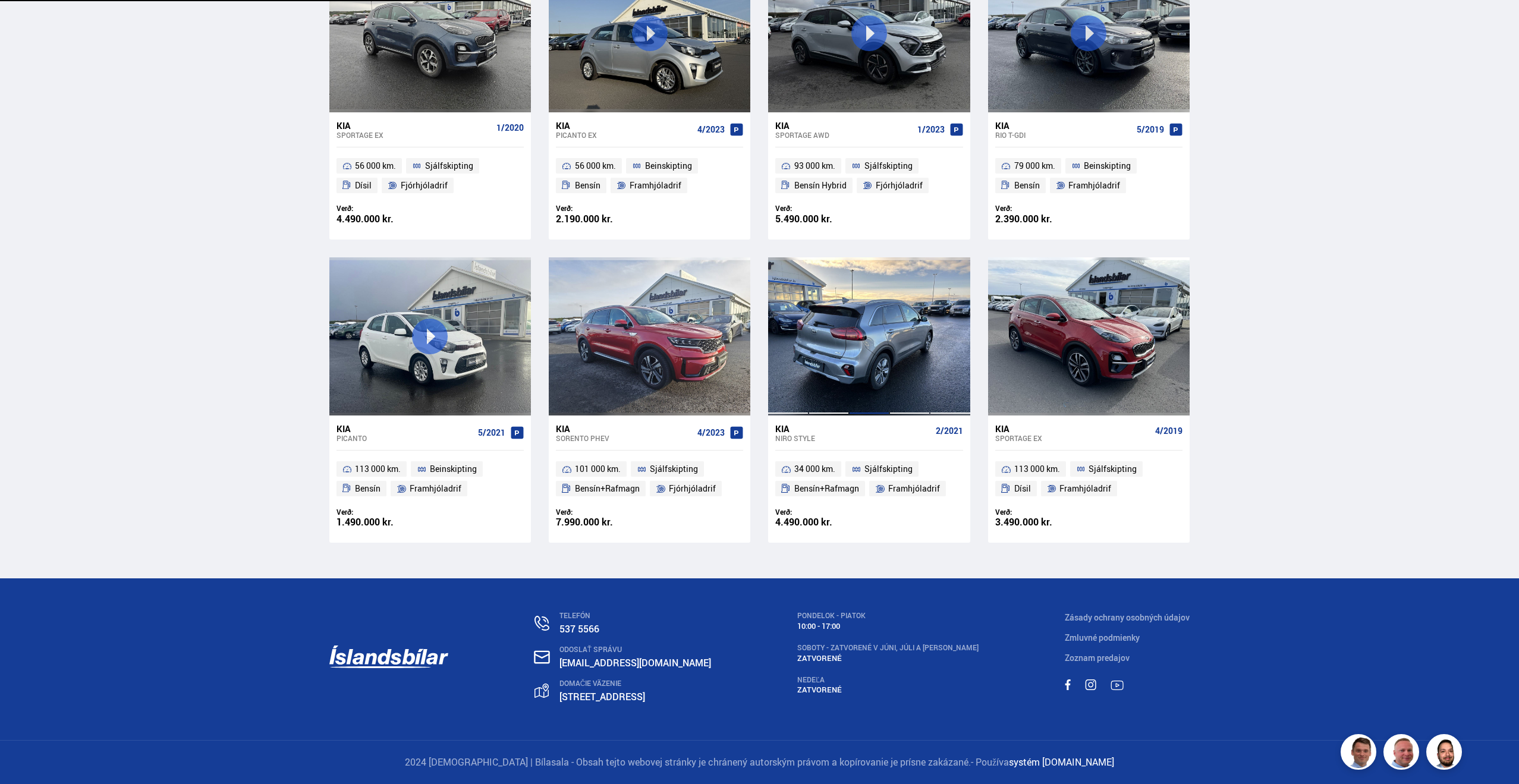
scroll to position [1012, 0]
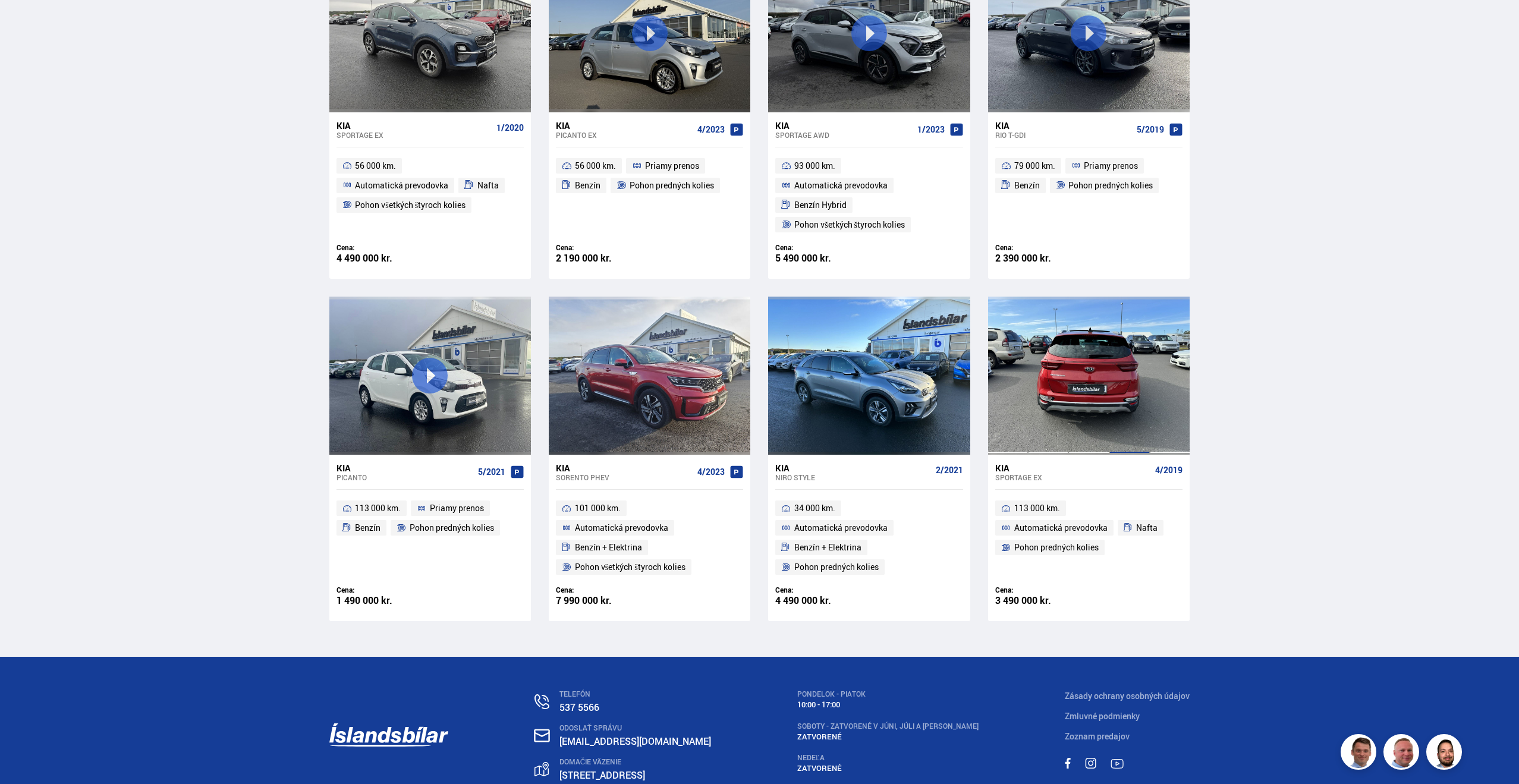
click at [1118, 393] on div at bounding box center [1129, 376] width 40 height 158
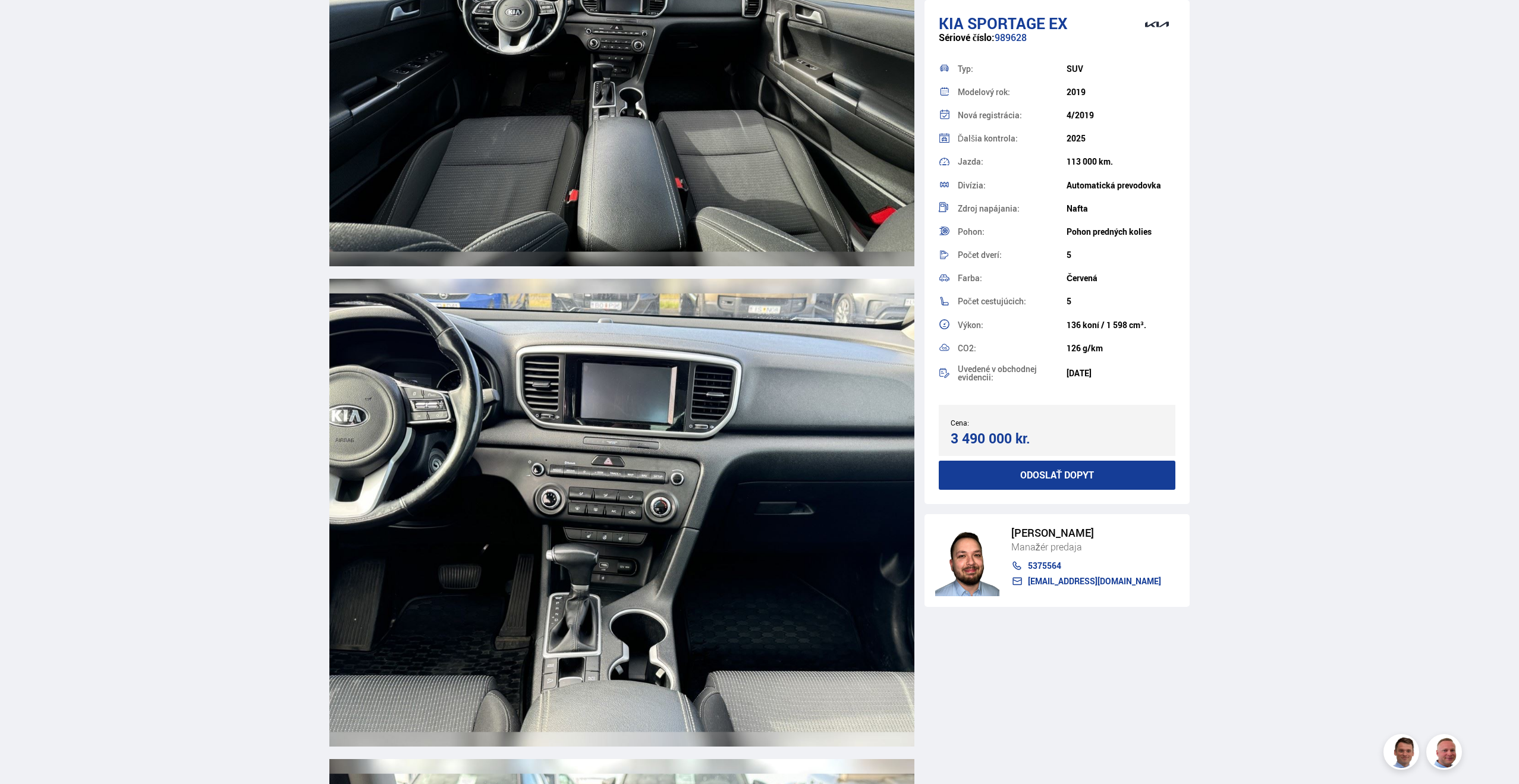
scroll to position [5485, 0]
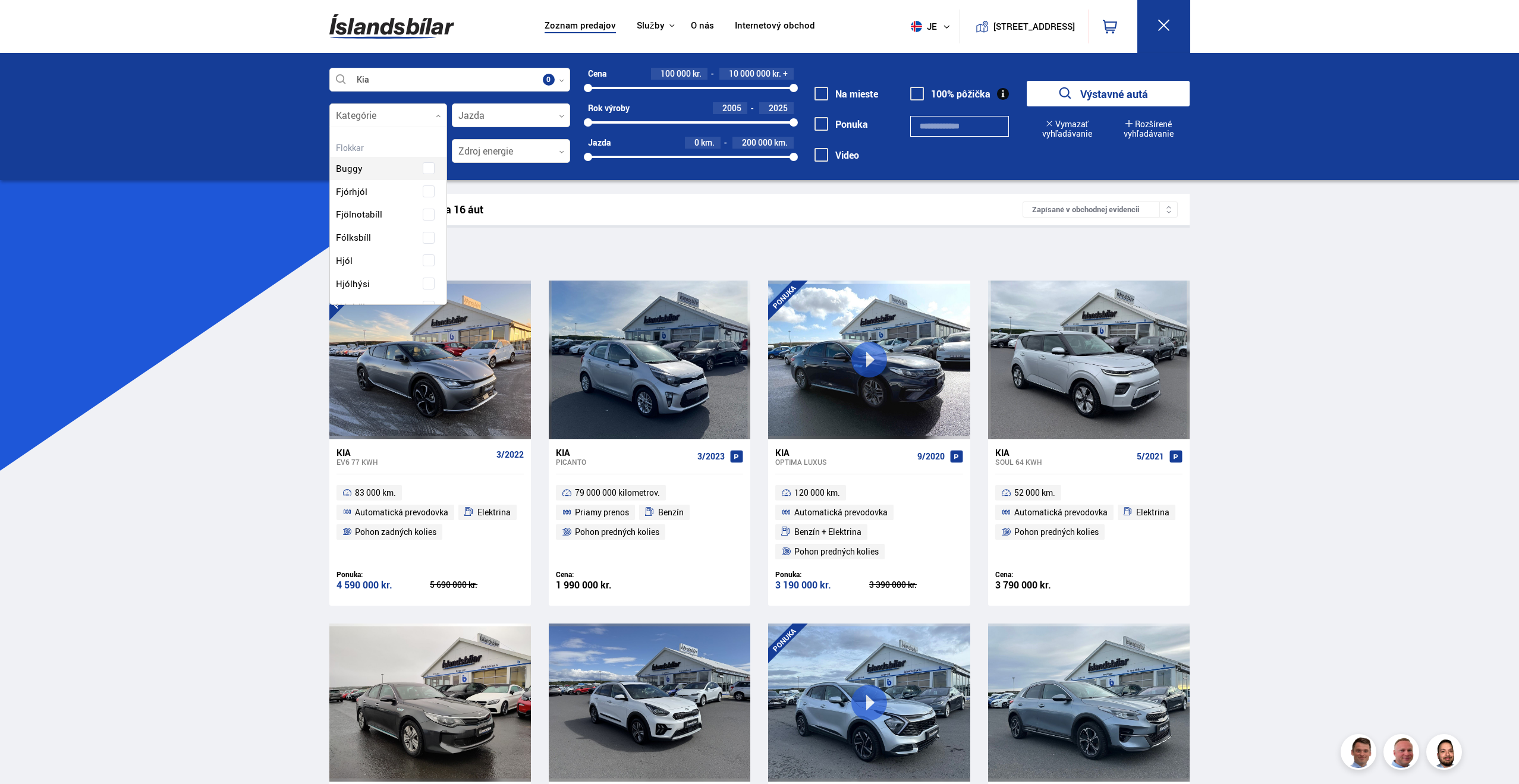
scroll to position [177, 114]
click at [438, 115] on icon at bounding box center [438, 116] width 5 height 5
click at [563, 116] on icon at bounding box center [561, 116] width 5 height 5
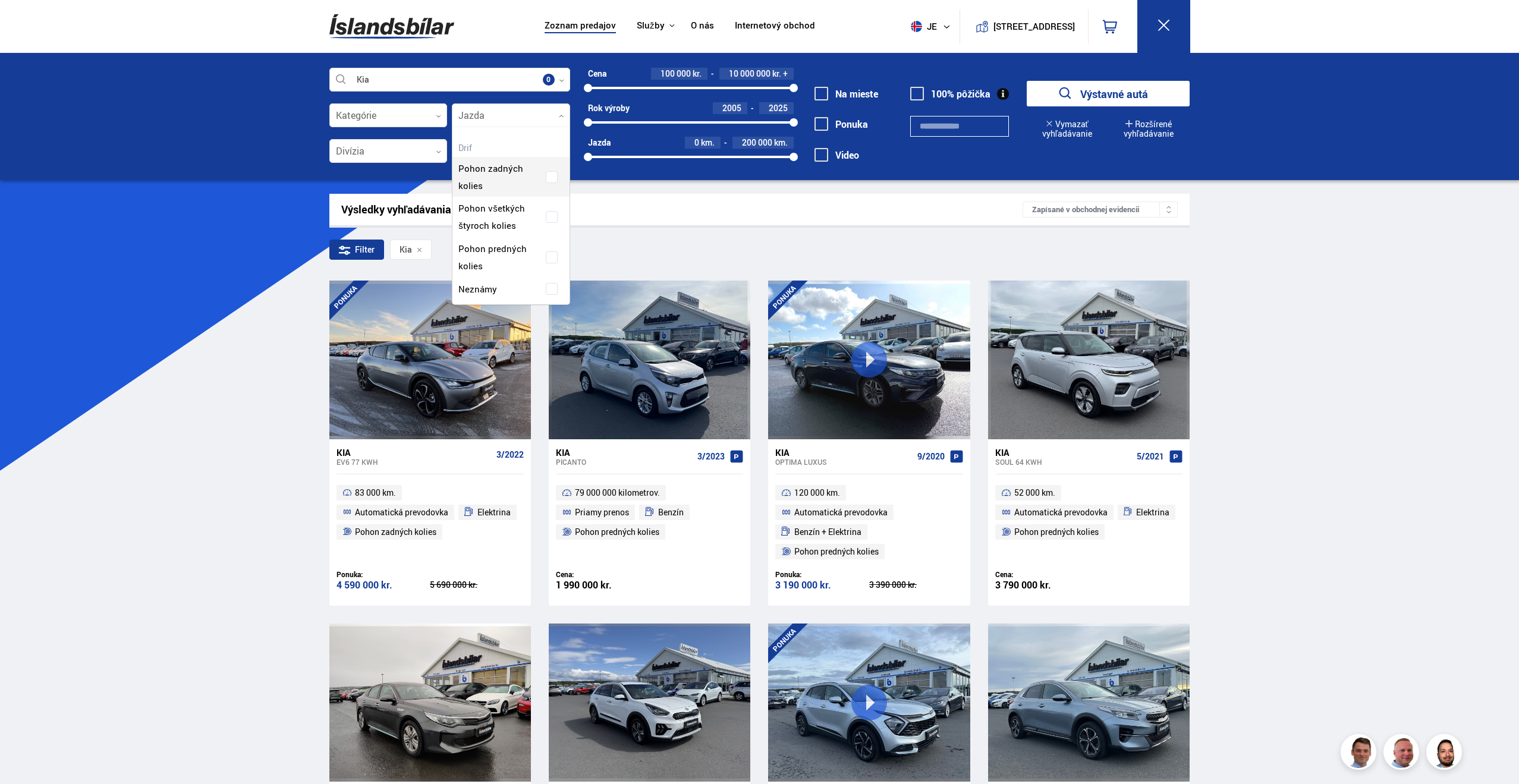
scroll to position [1, 0]
click at [545, 217] on div "Pohon zadných kolies Pohon všetkých štyroch kolies Pohon predných kolies Neznámy" at bounding box center [511, 242] width 117 height 161
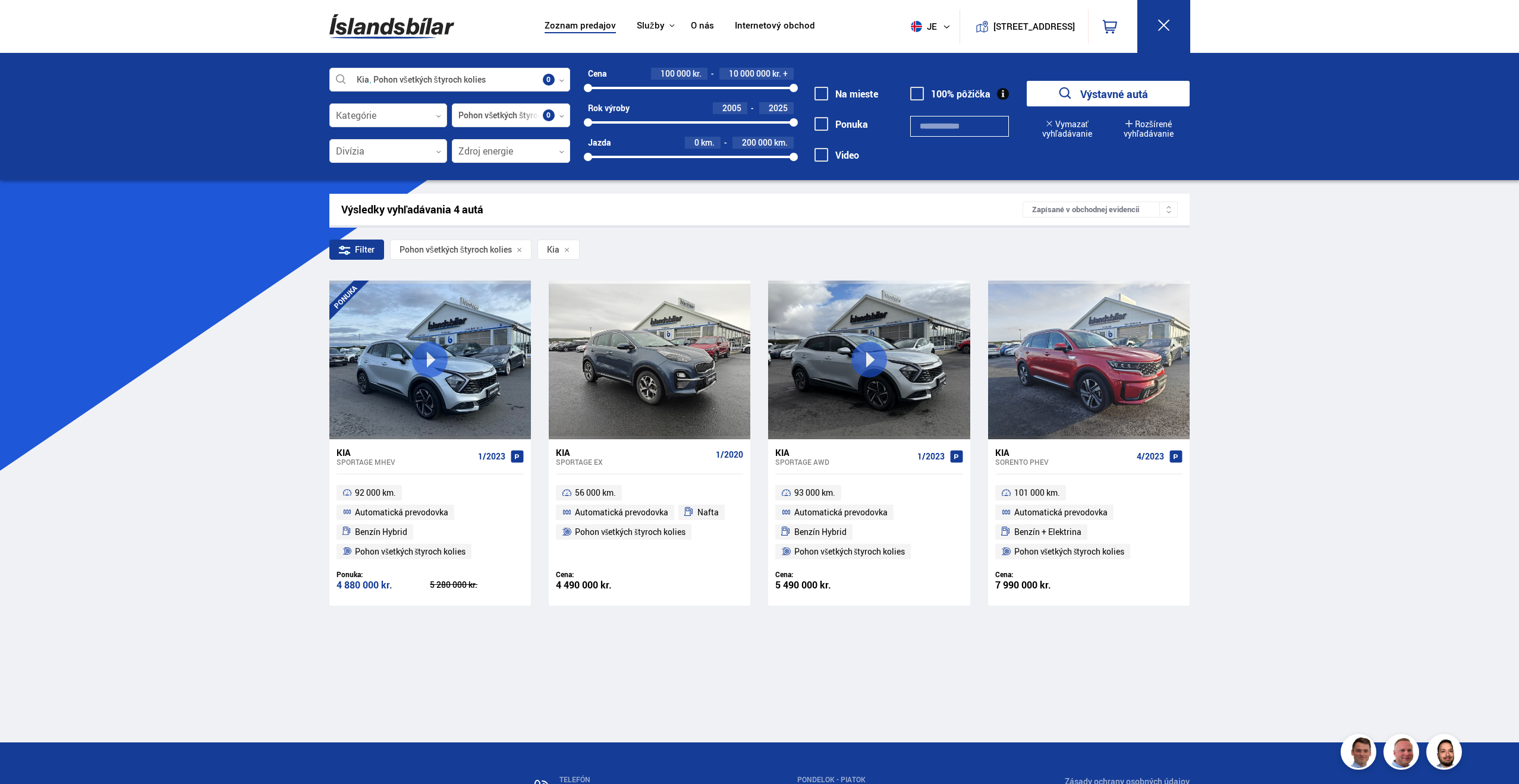
click at [1333, 276] on div "Zoznam predajov Služby Islandské autá [DOMAIN_NAME] Islandská obrana [GEOGRAPHI…" at bounding box center [760, 474] width 1519 height 948
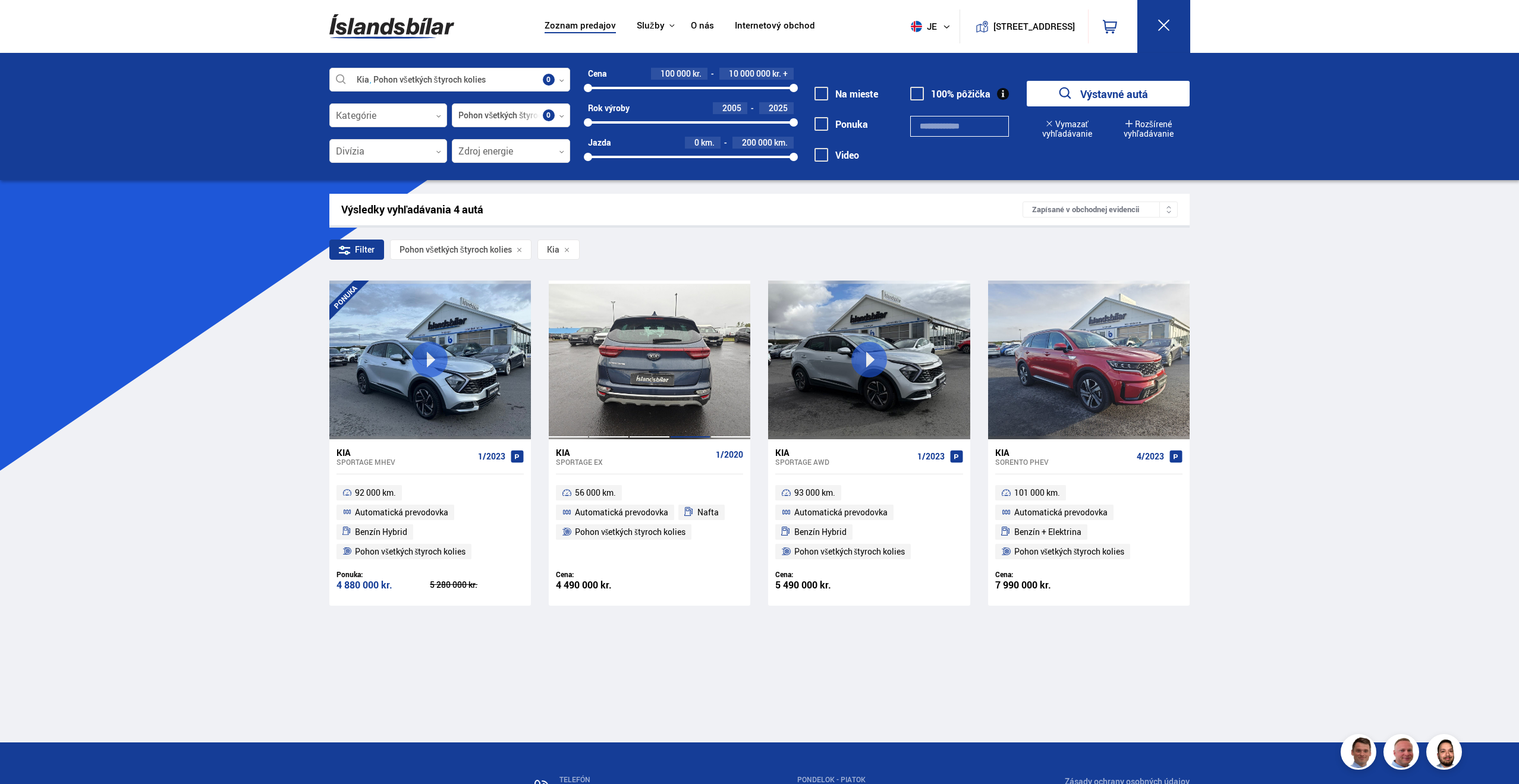
click at [708, 385] on div at bounding box center [690, 360] width 40 height 158
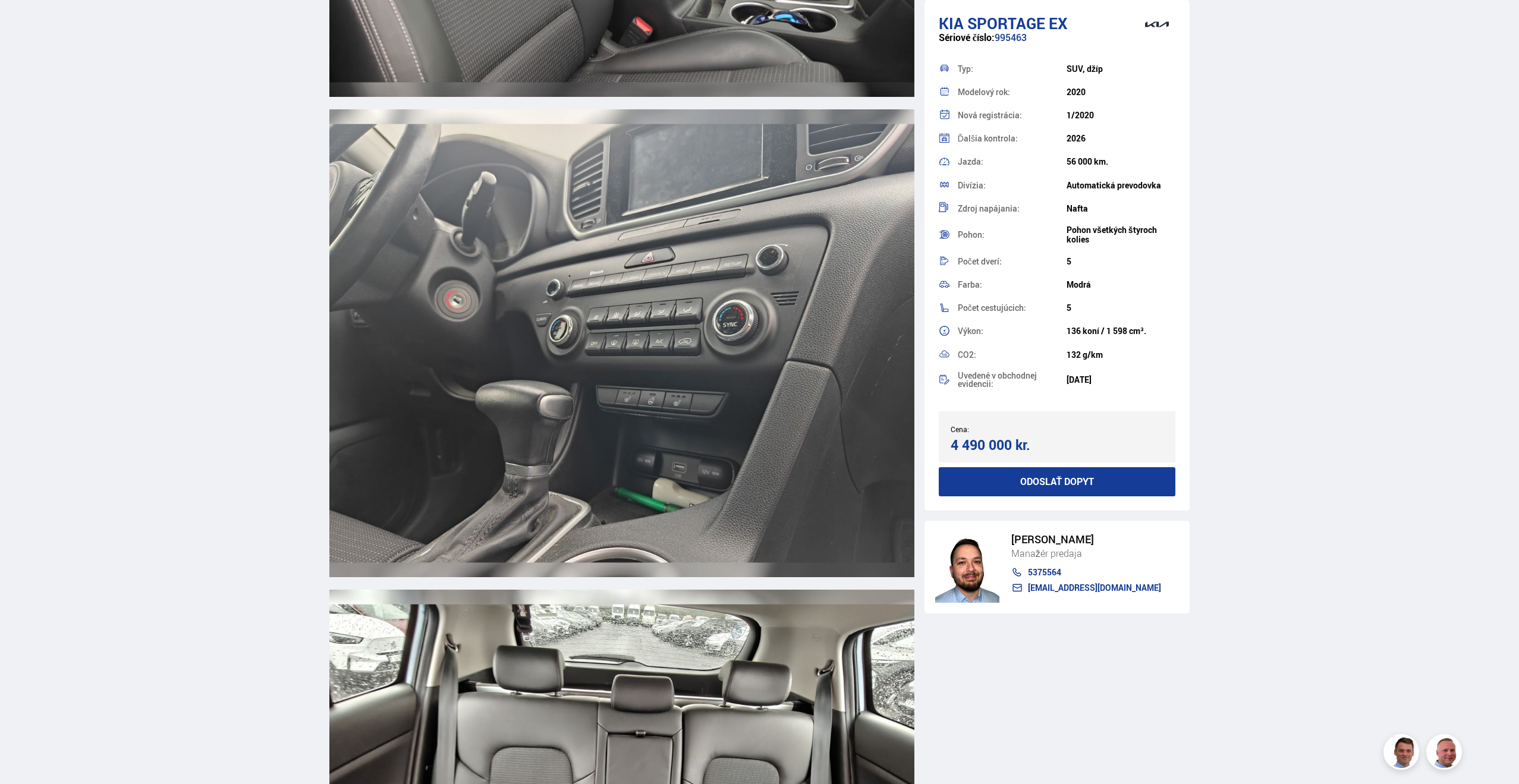
scroll to position [8671, 0]
